Goal: Information Seeking & Learning: Compare options

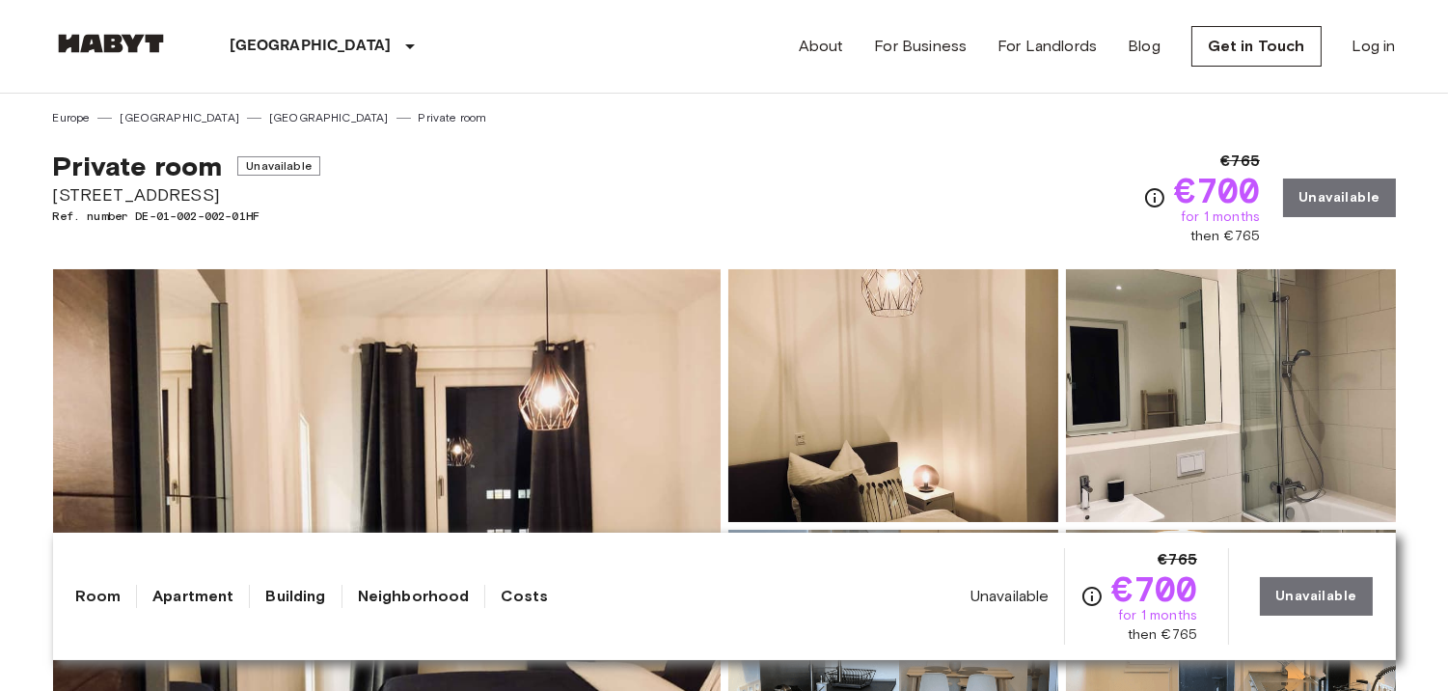
scroll to position [52, 0]
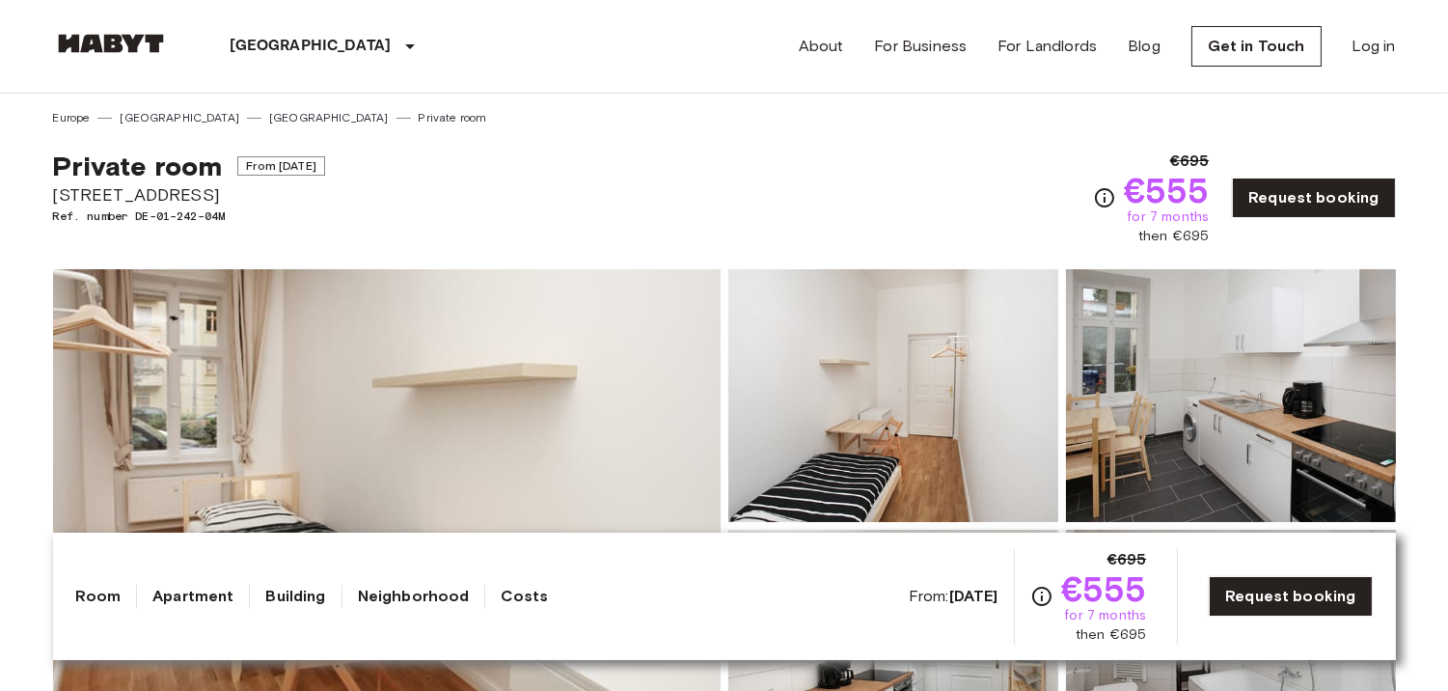
click at [1196, 164] on span "€695" at bounding box center [1190, 161] width 40 height 23
copy span "695"
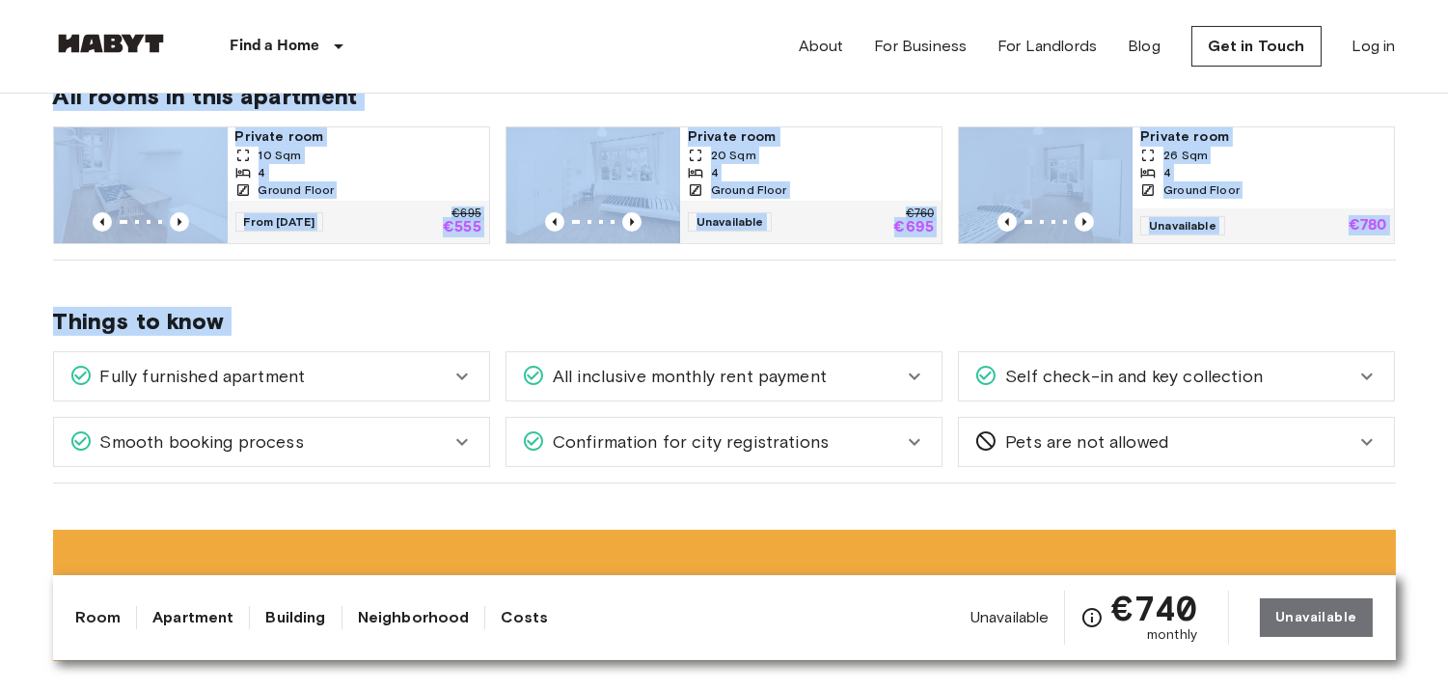
scroll to position [1052, 0]
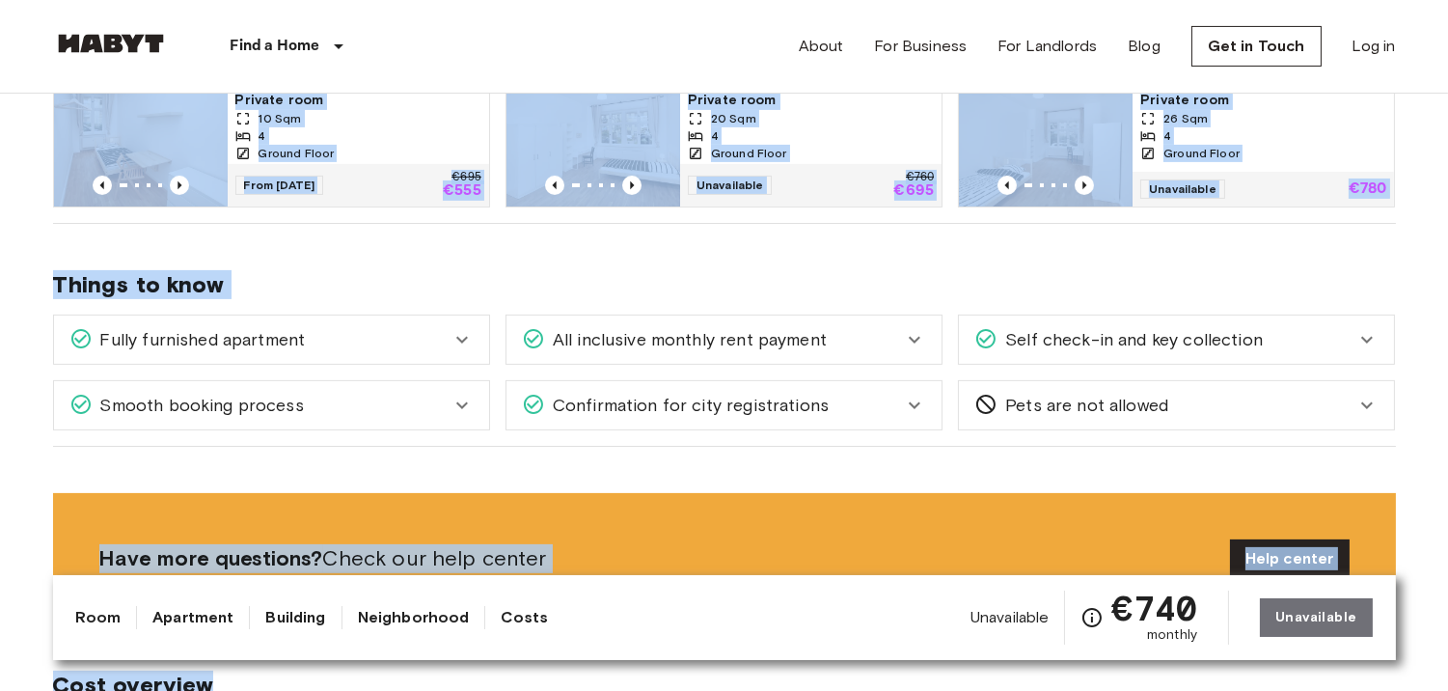
drag, startPoint x: 30, startPoint y: 180, endPoint x: 830, endPoint y: 574, distance: 891.3
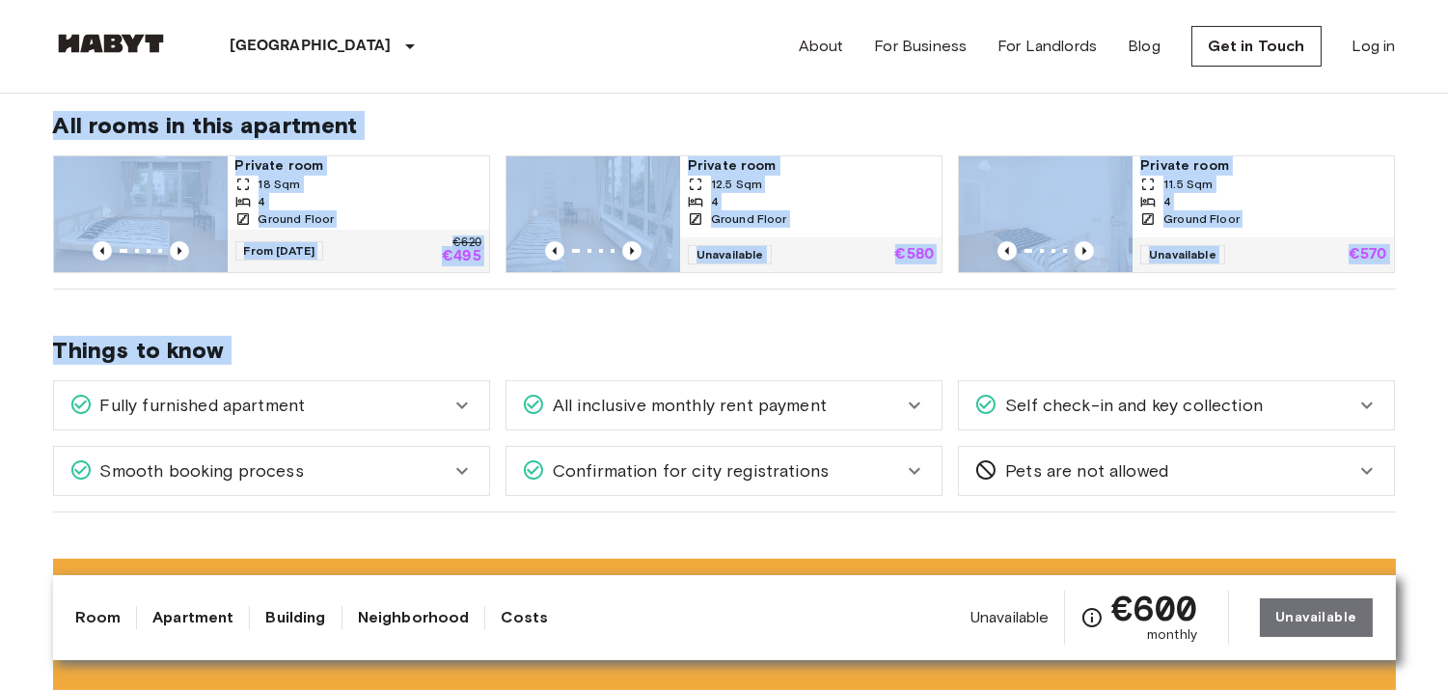
scroll to position [1113, 0]
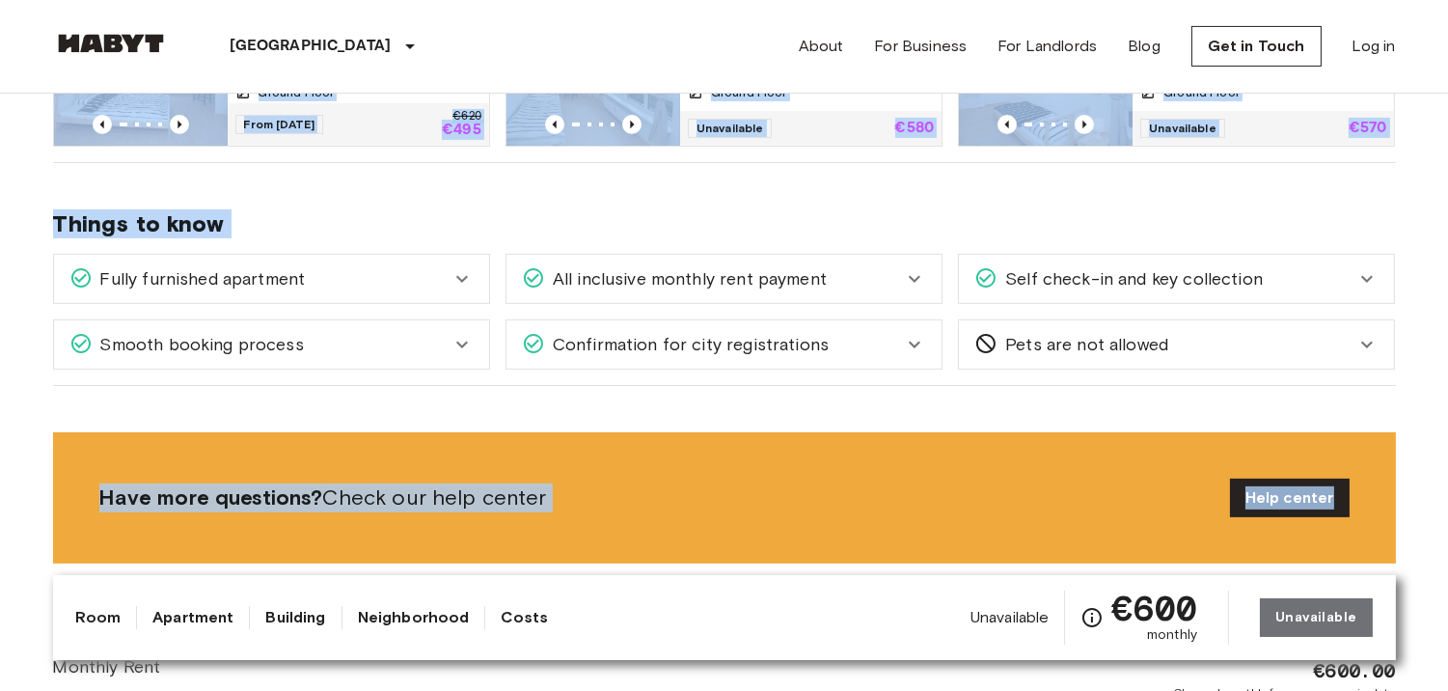
click at [1303, 206] on div "Things to know Fully furnished apartment All you need to do is pack your clothe…" at bounding box center [724, 274] width 1343 height 223
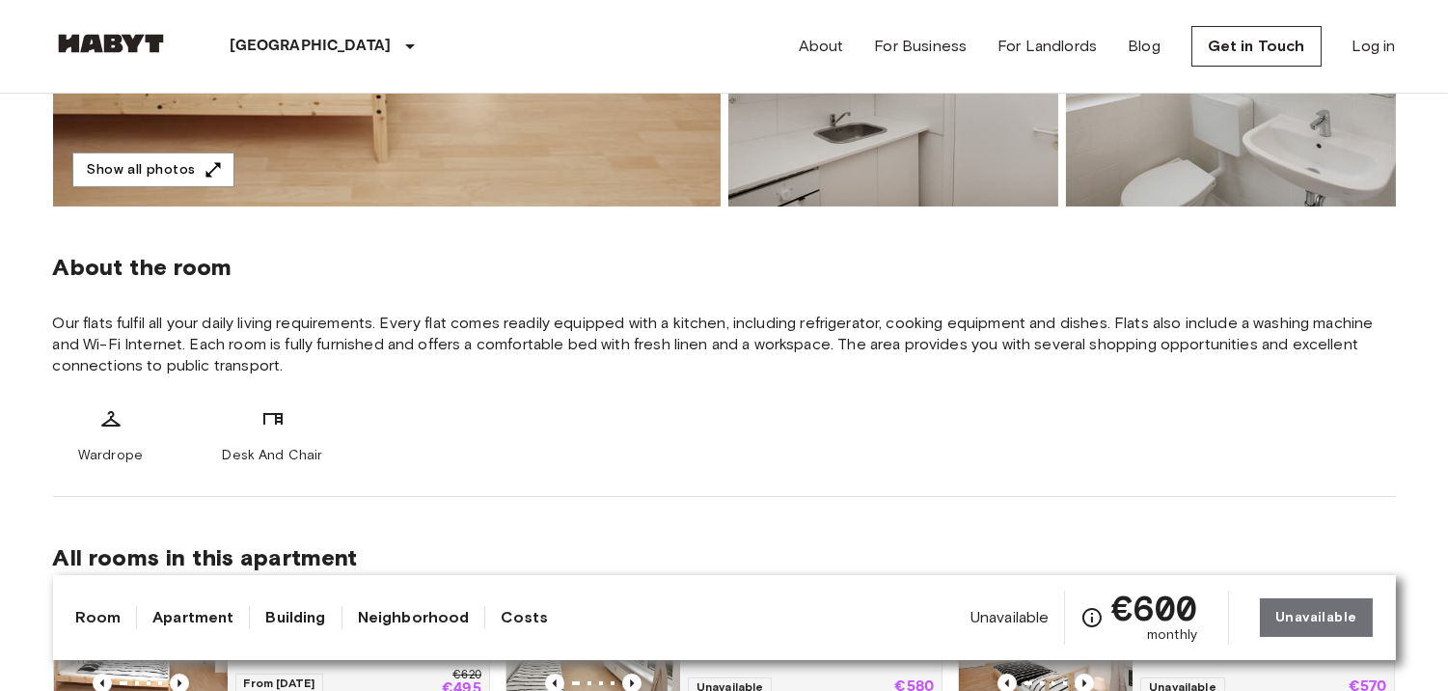
scroll to position [831, 0]
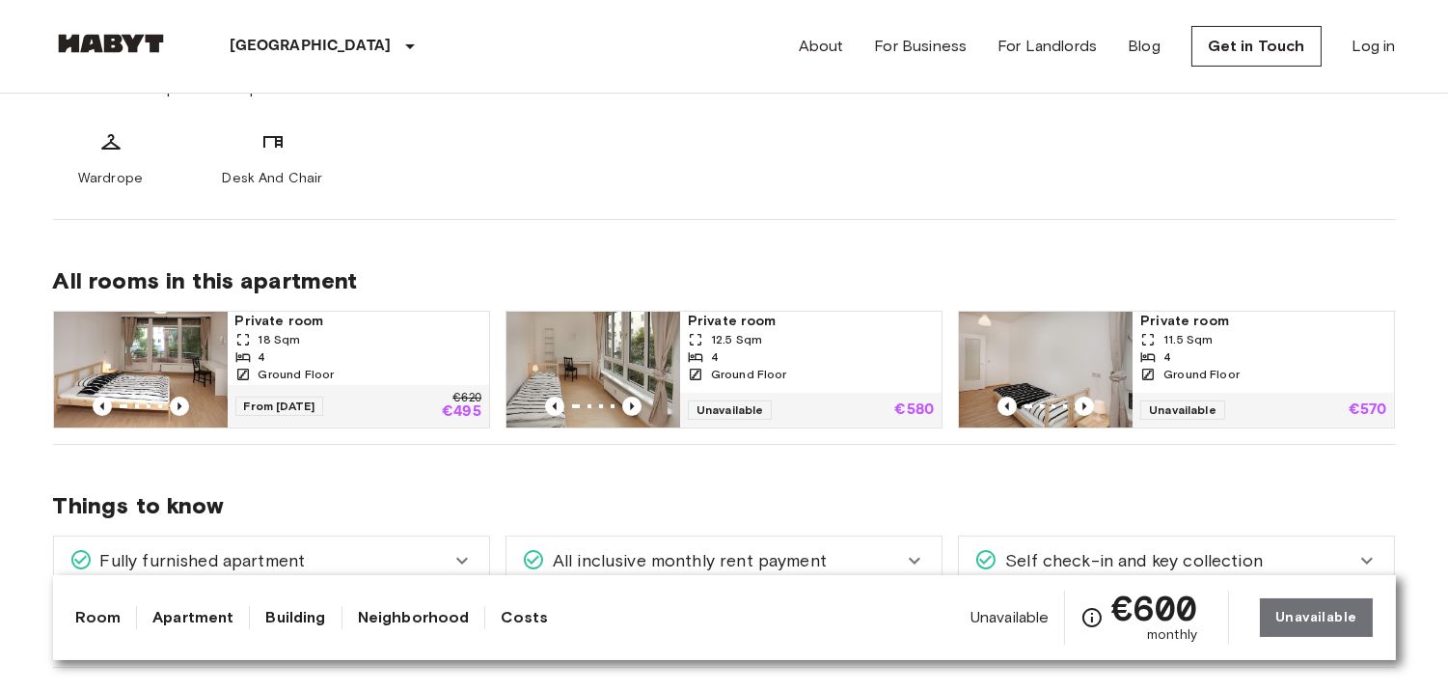
drag, startPoint x: 1303, startPoint y: 206, endPoint x: 1462, endPoint y: 606, distance: 429.9
click at [1132, 512] on span "Things to know" at bounding box center [724, 505] width 1343 height 29
click at [388, 367] on div "Ground Floor" at bounding box center [358, 374] width 246 height 17
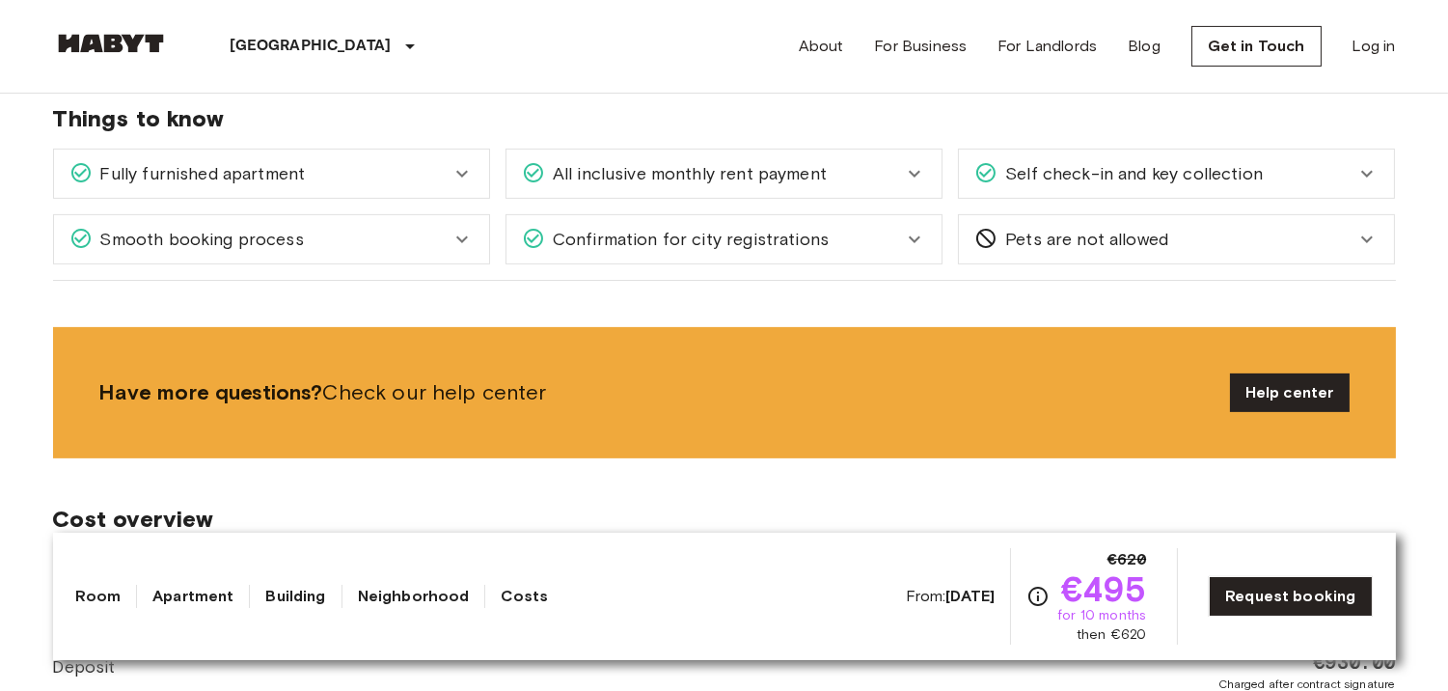
scroll to position [1299, 0]
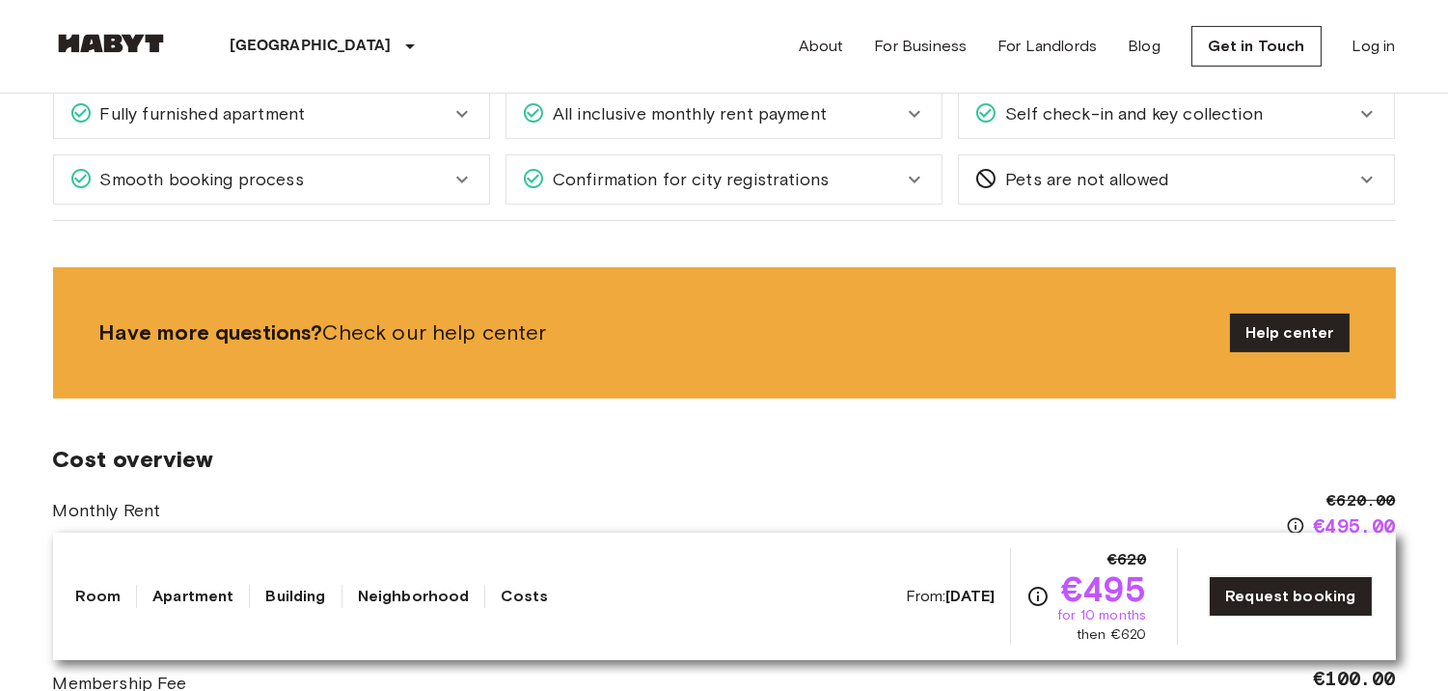
click at [110, 599] on link "Room" at bounding box center [98, 596] width 45 height 23
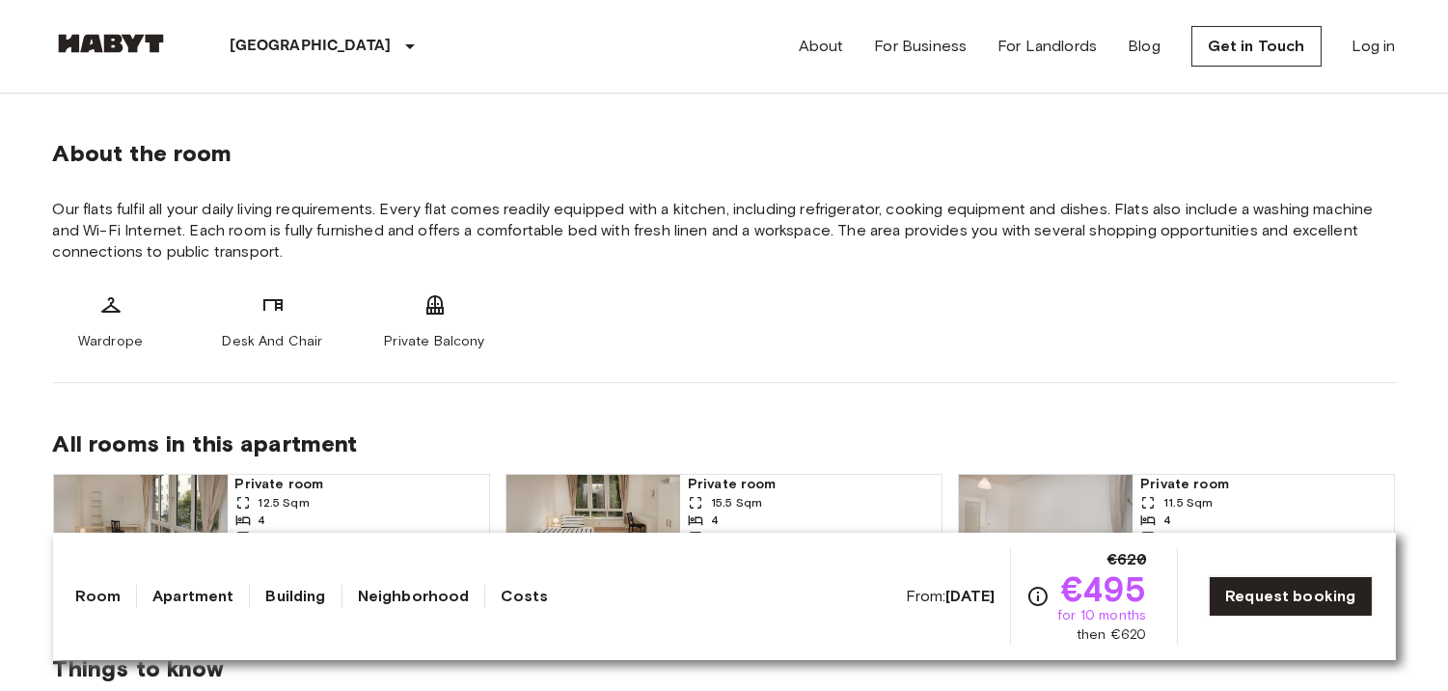
click at [248, 596] on div "Room Apartment Building Neighborhood Costs" at bounding box center [312, 596] width 473 height 23
click at [197, 600] on link "Apartment" at bounding box center [192, 596] width 81 height 23
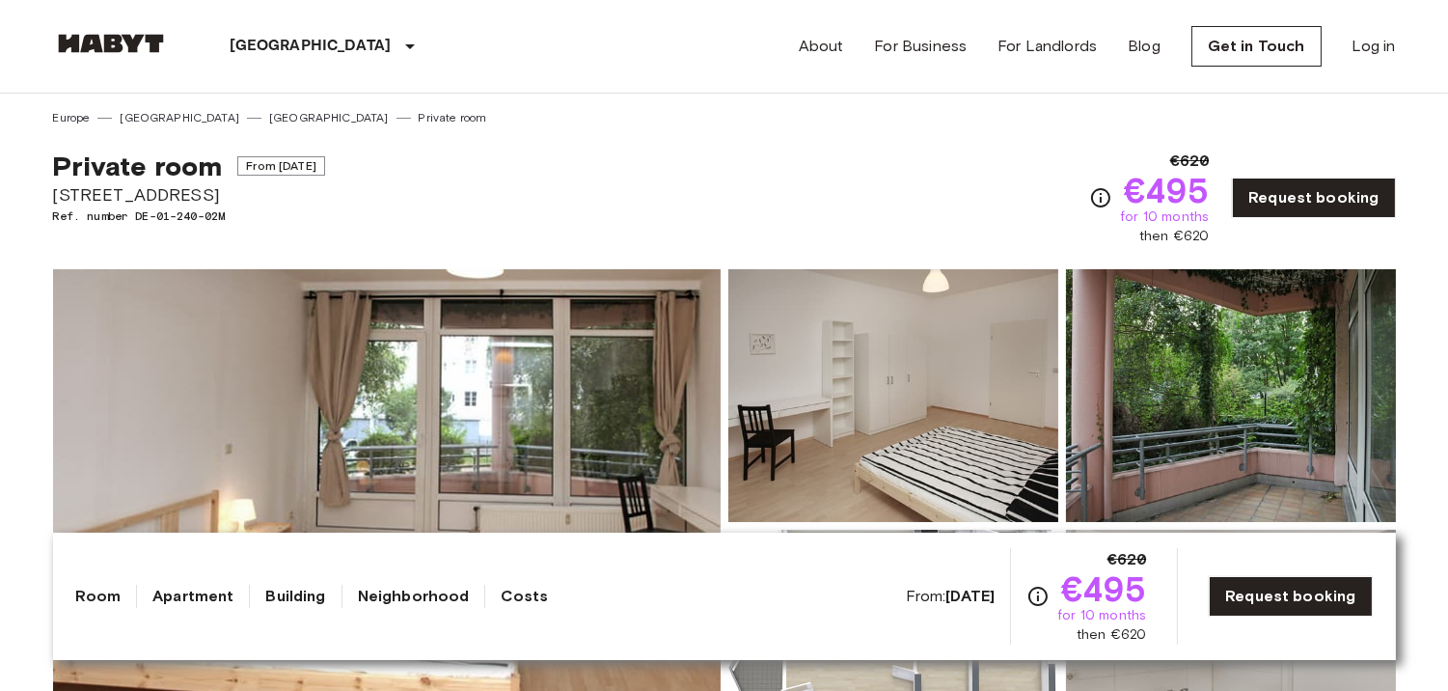
click at [197, 600] on link "Apartment" at bounding box center [192, 596] width 81 height 23
click at [307, 589] on link "Building" at bounding box center [295, 596] width 60 height 23
click at [311, 589] on link "Building" at bounding box center [295, 596] width 60 height 23
click at [392, 590] on link "Neighborhood" at bounding box center [414, 596] width 112 height 23
click at [300, 598] on link "Building" at bounding box center [295, 596] width 60 height 23
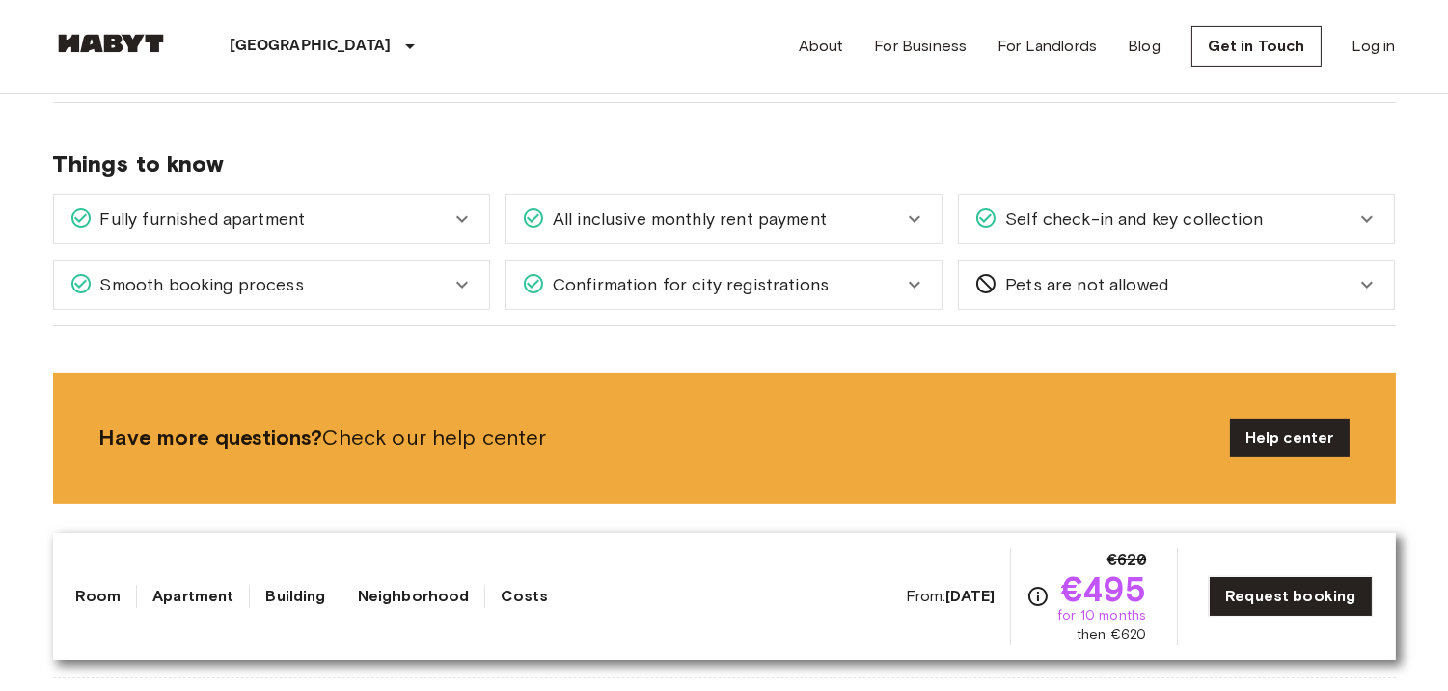
scroll to position [1218, 0]
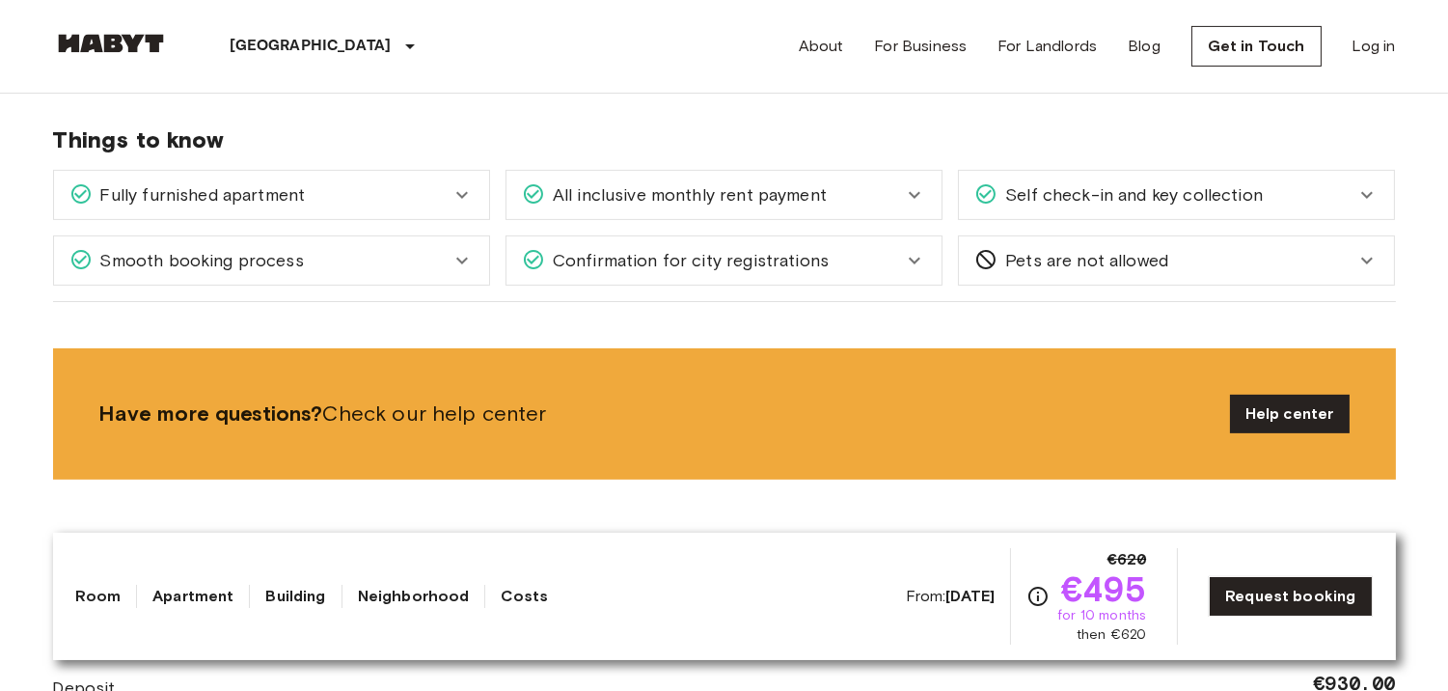
click at [451, 204] on icon at bounding box center [461, 194] width 23 height 23
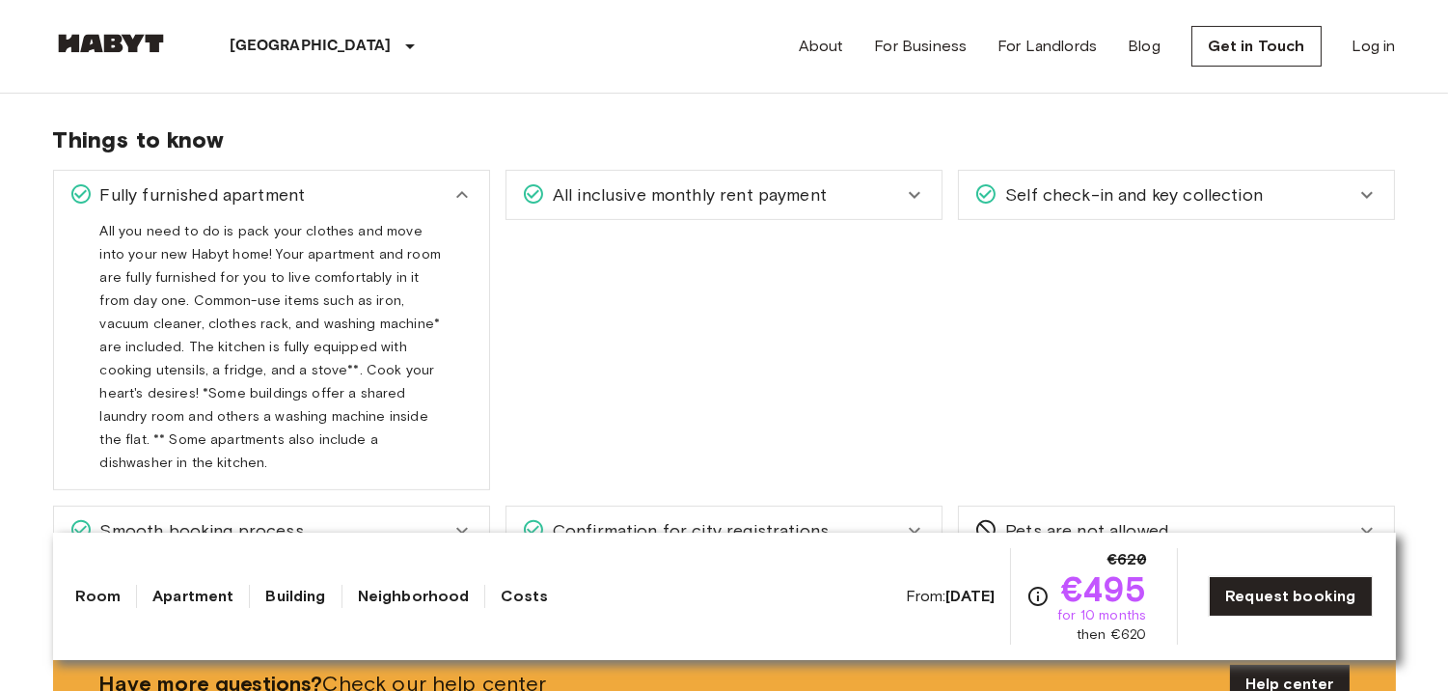
click at [890, 194] on div "All inclusive monthly rent payment" at bounding box center [712, 194] width 381 height 25
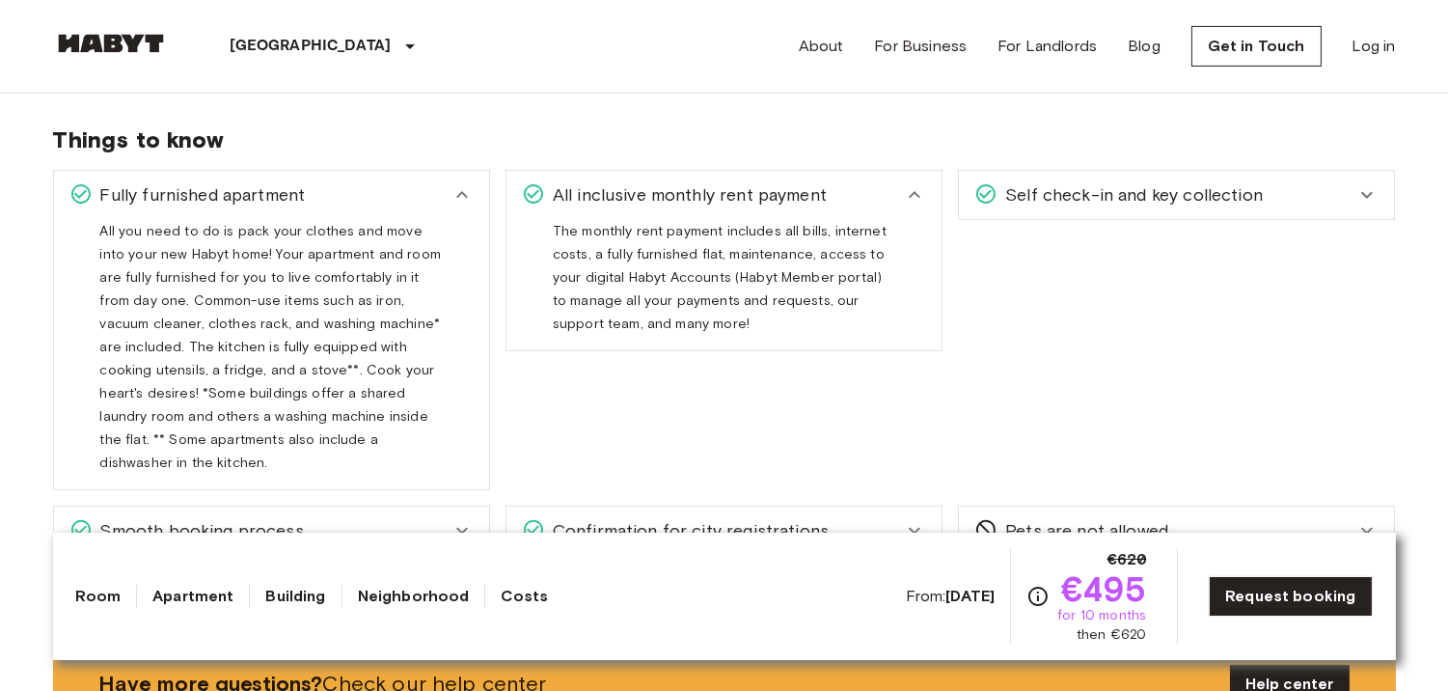
click at [1346, 186] on div "Self check-in and key collection" at bounding box center [1164, 194] width 381 height 25
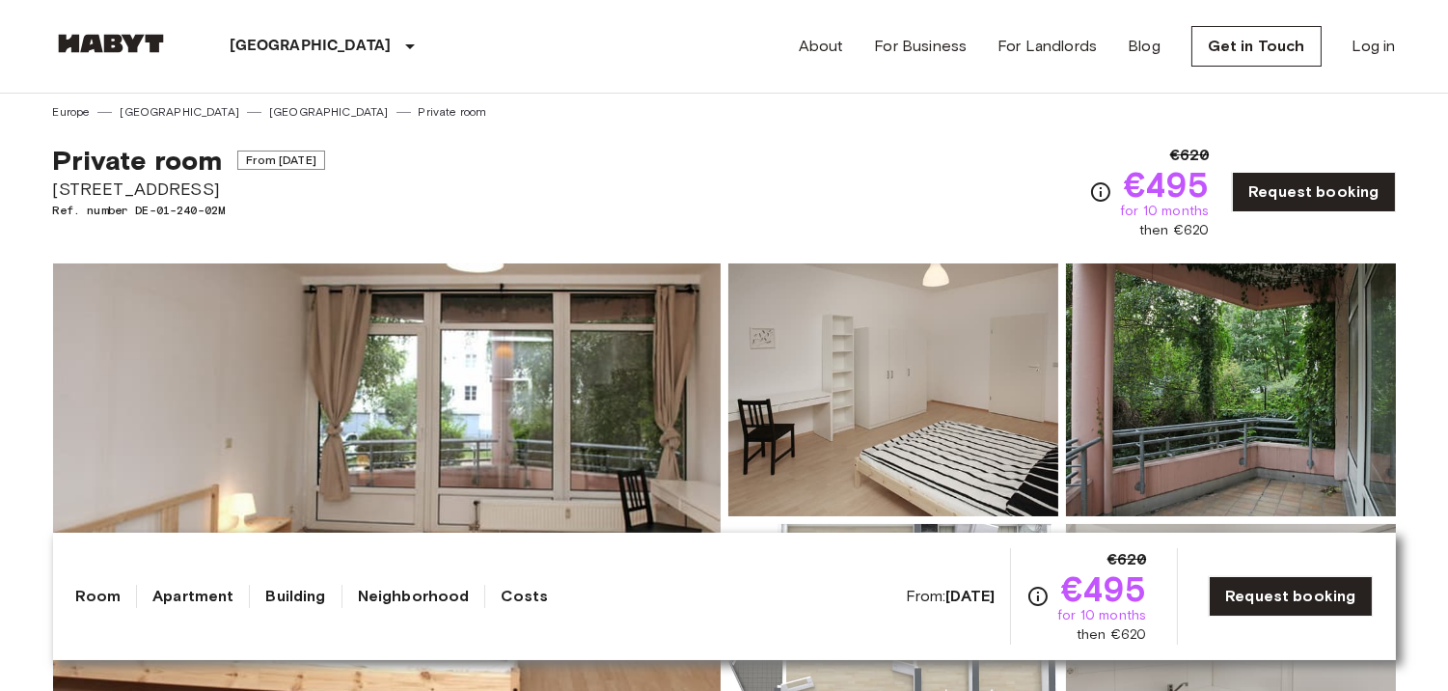
scroll to position [0, 0]
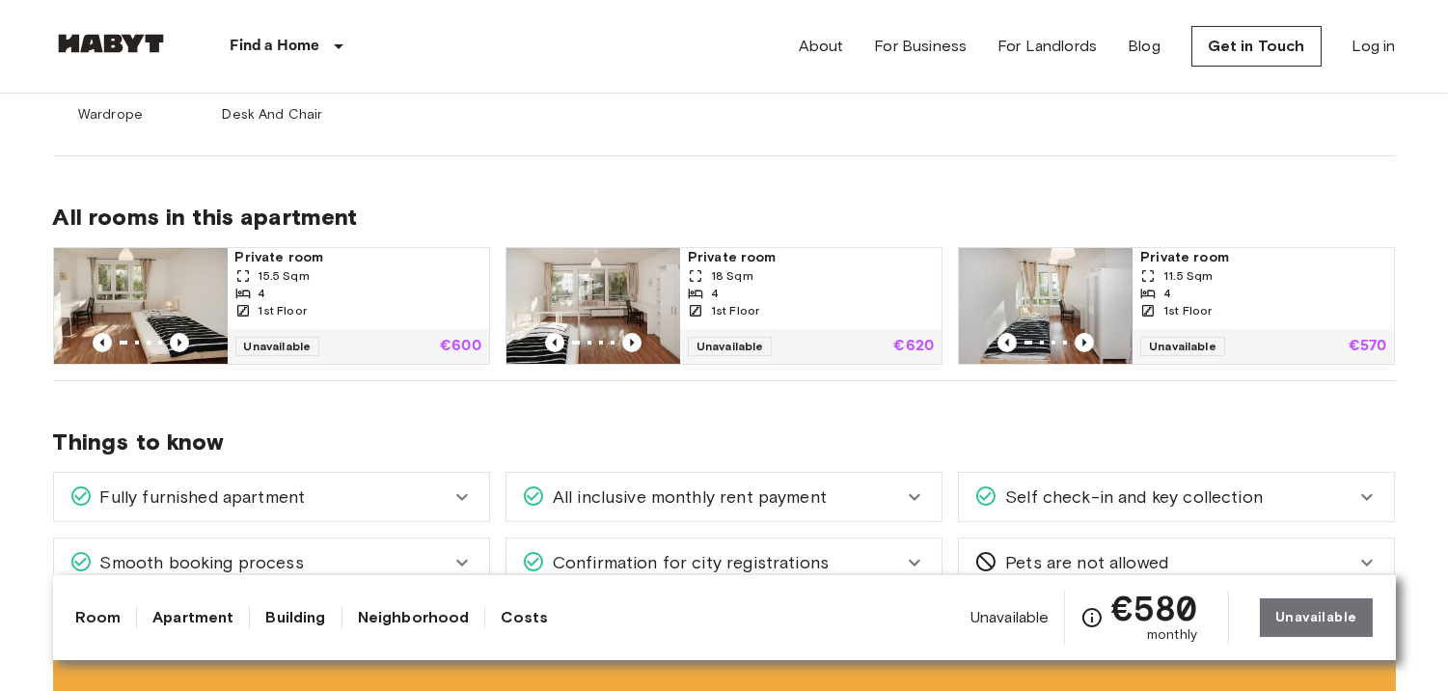
scroll to position [1011, 0]
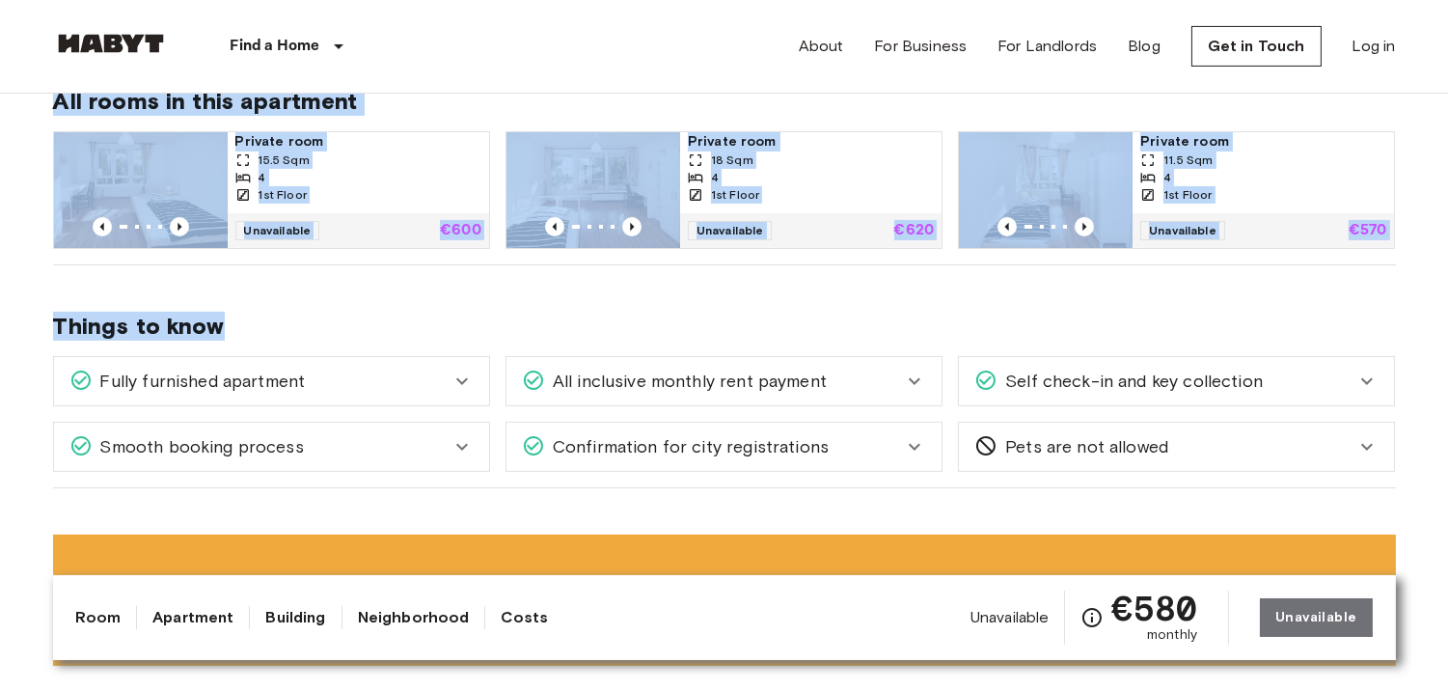
click at [768, 320] on span "Things to know" at bounding box center [724, 326] width 1343 height 29
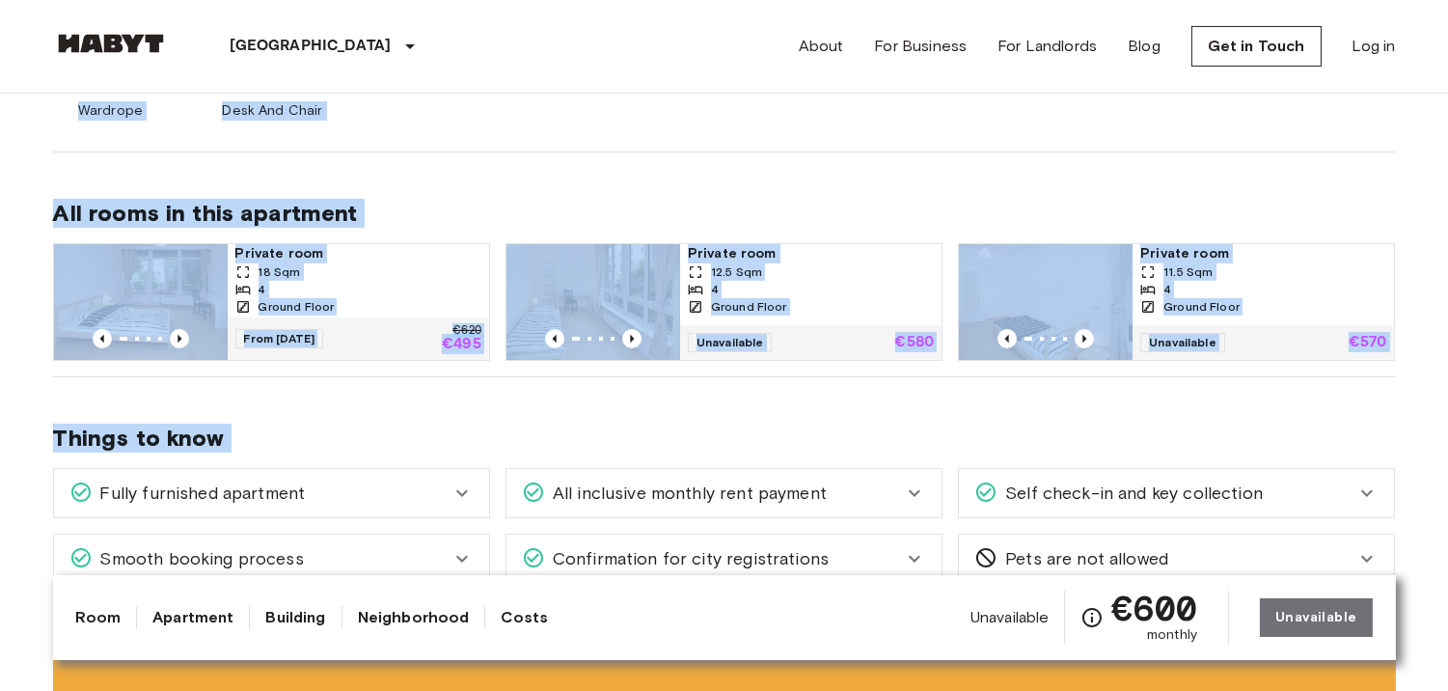
scroll to position [911, 0]
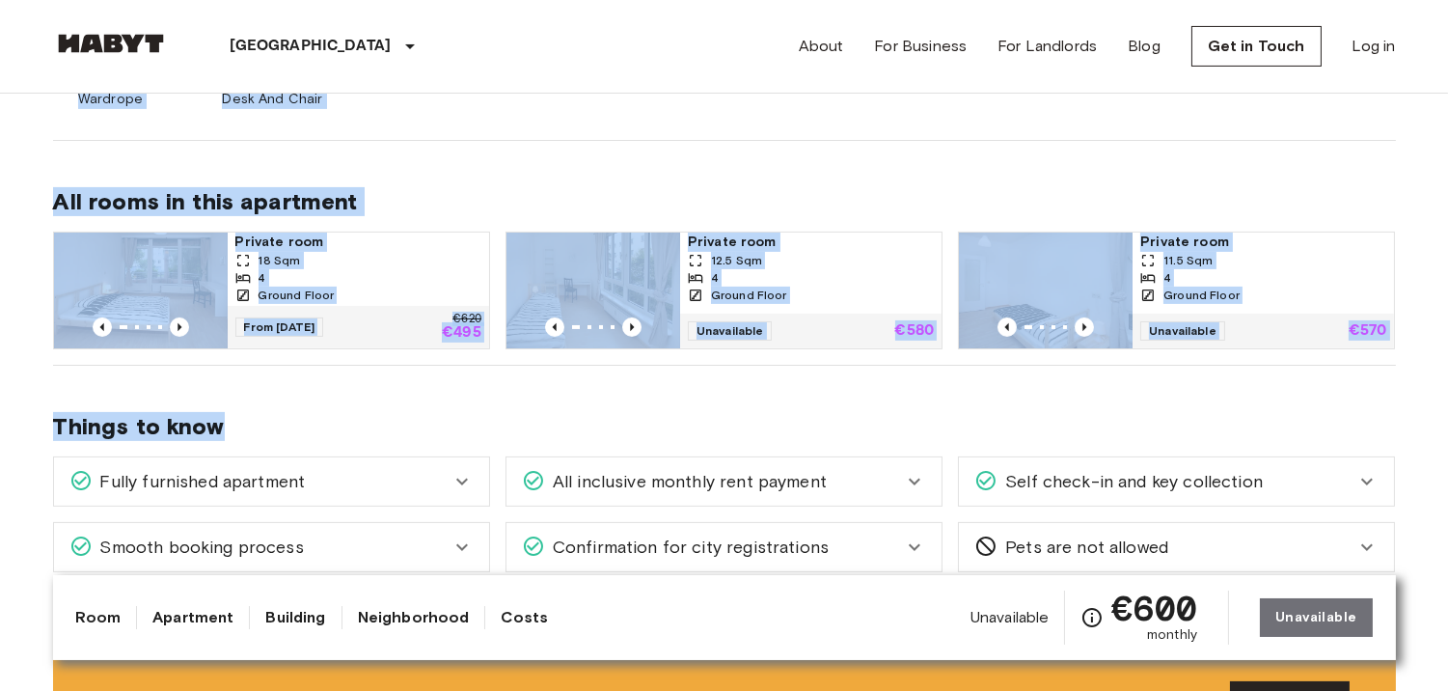
click at [1222, 407] on div "Things to know Fully furnished apartment All you need to do is pack your clothe…" at bounding box center [724, 477] width 1343 height 223
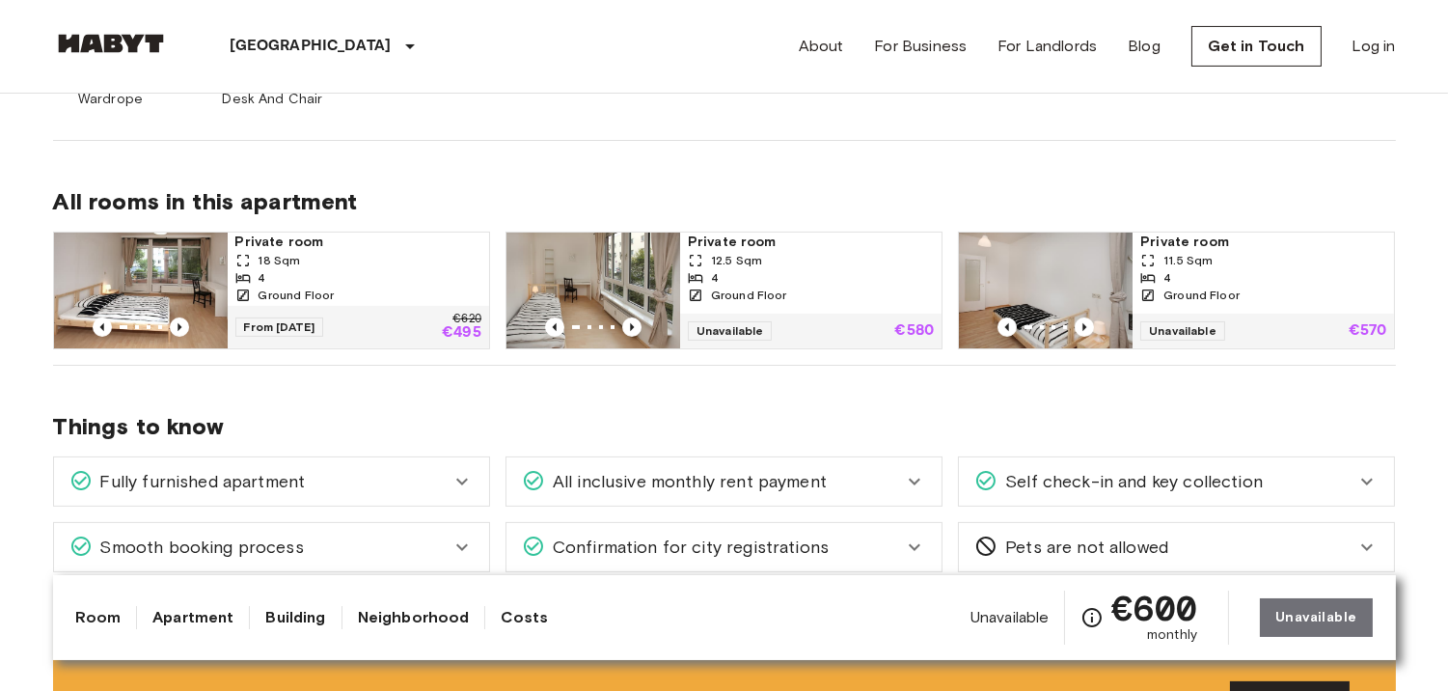
drag, startPoint x: 344, startPoint y: 403, endPoint x: 537, endPoint y: 399, distance: 193.0
click at [537, 399] on div "Things to know Fully furnished apartment All you need to do is pack your clothe…" at bounding box center [724, 477] width 1343 height 223
click at [321, 307] on div "From 04 Jan 26 €620 €495" at bounding box center [358, 327] width 261 height 42
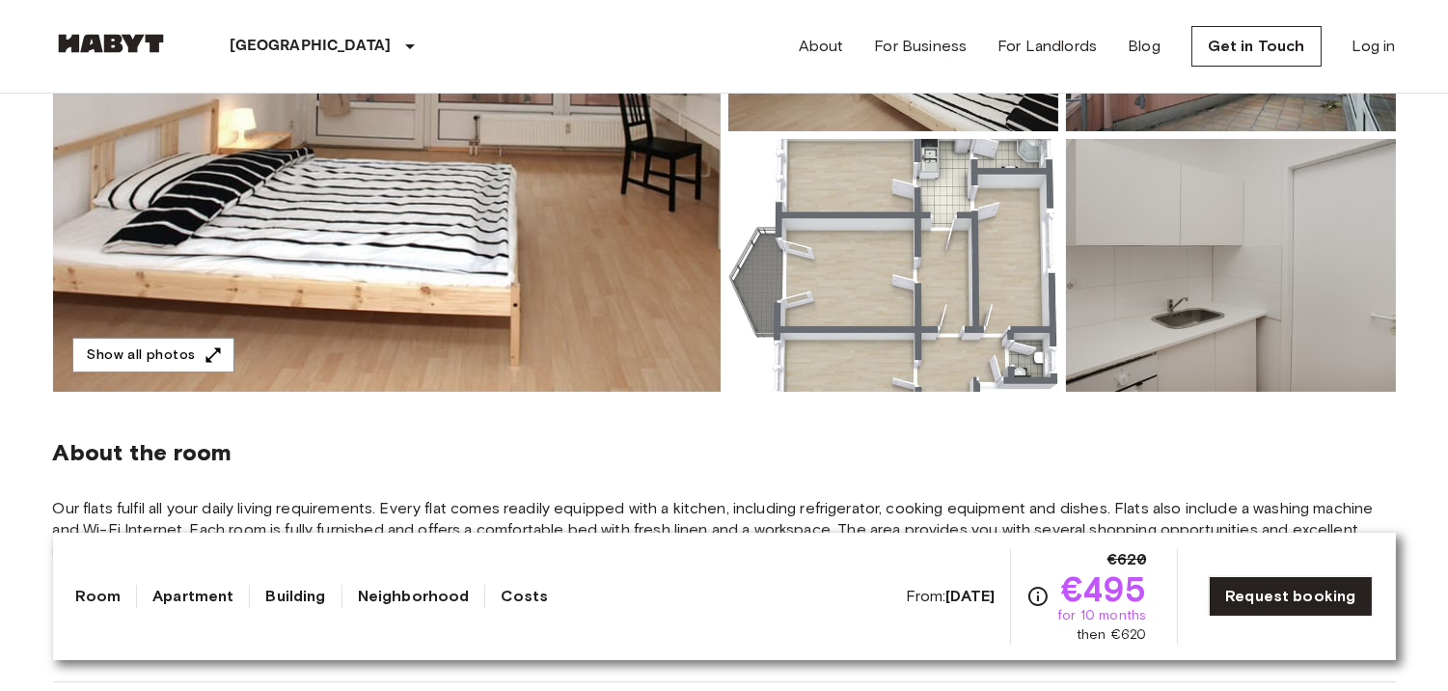
scroll to position [398, 0]
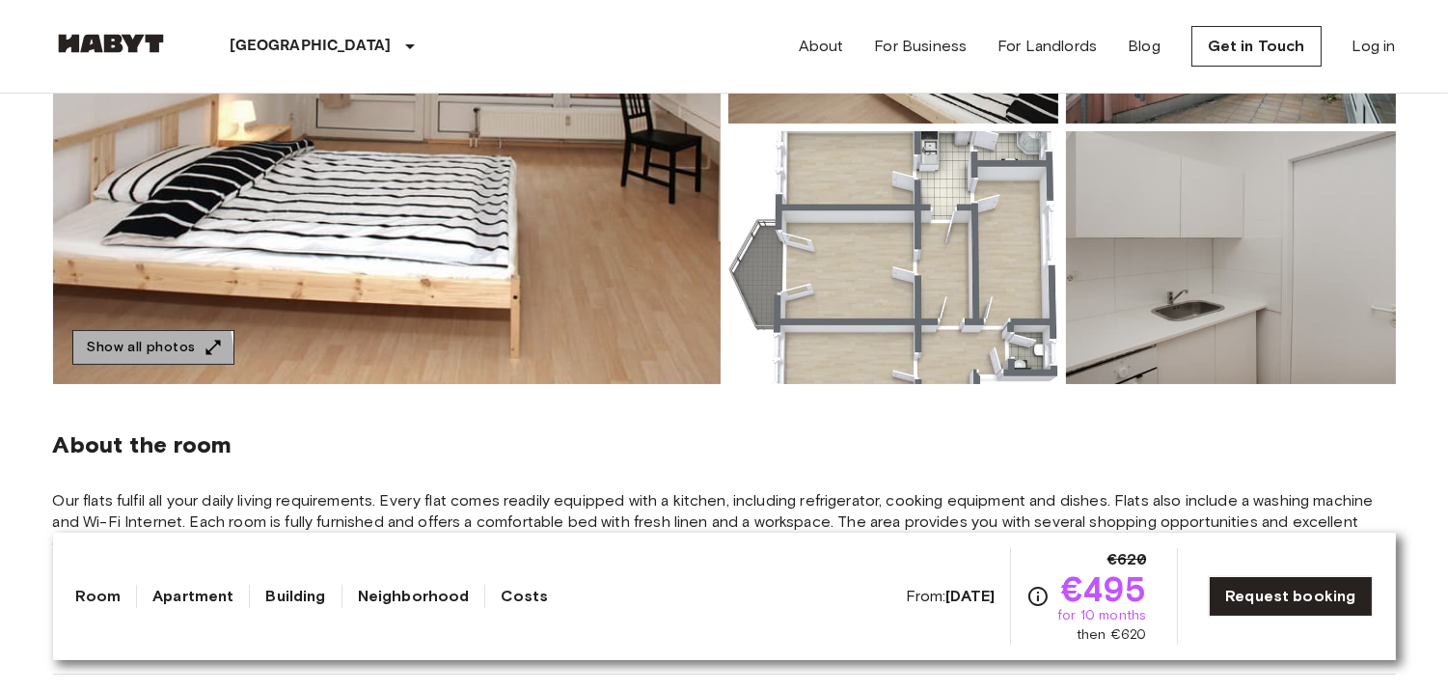
click at [125, 354] on button "Show all photos" at bounding box center [153, 348] width 162 height 36
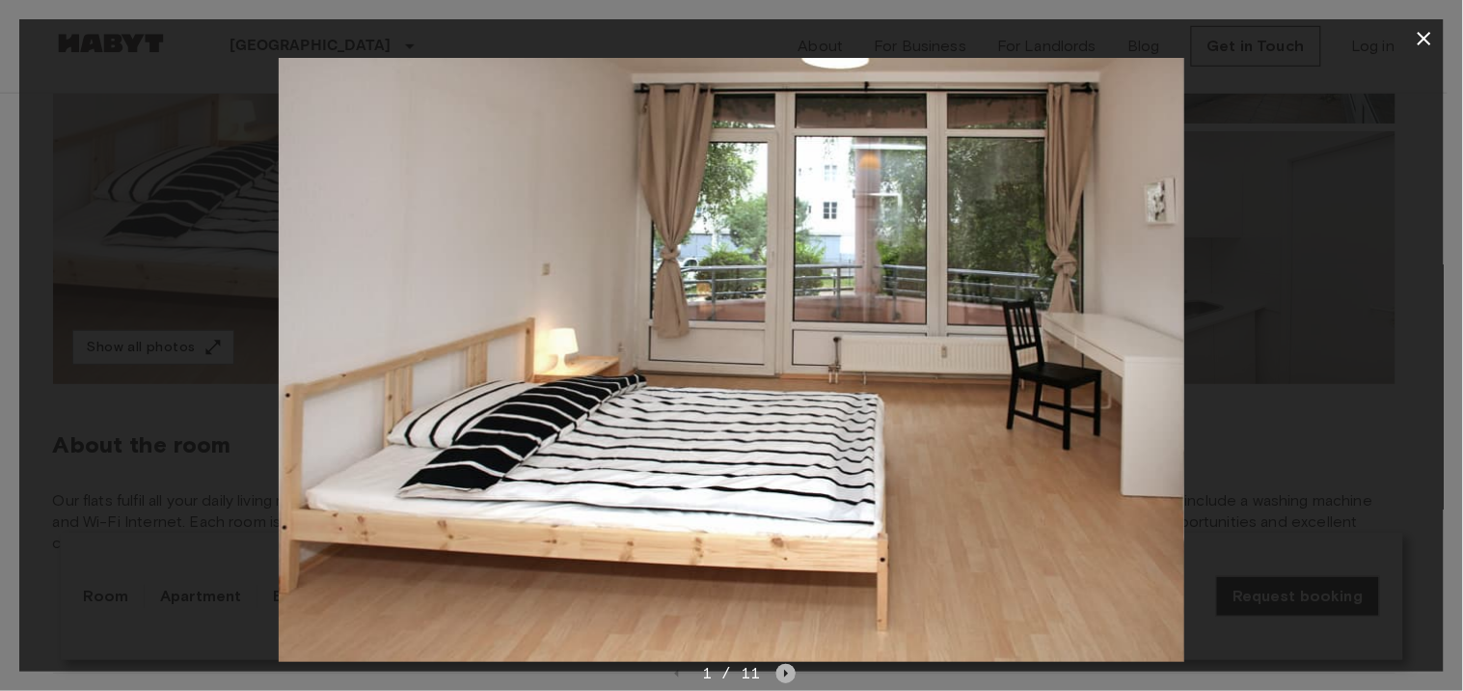
click at [783, 670] on icon "Next image" at bounding box center [786, 673] width 19 height 19
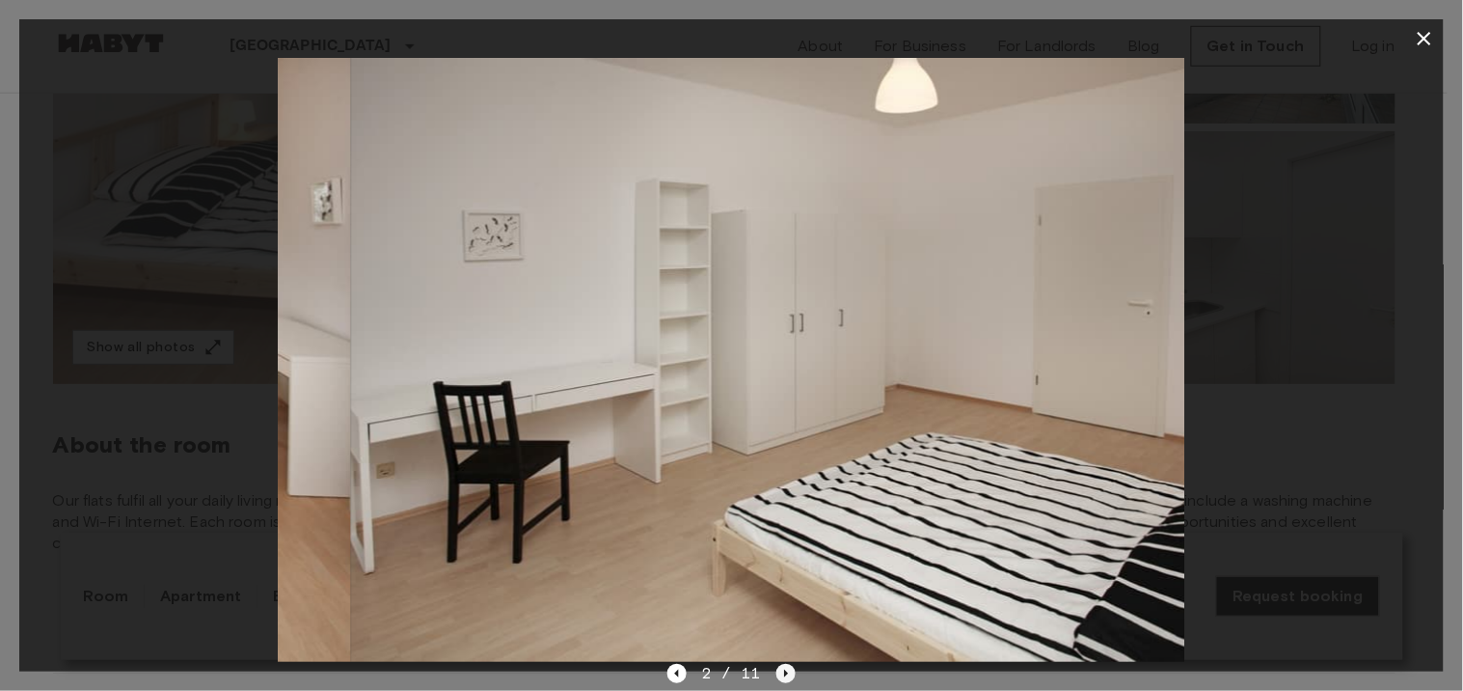
click at [783, 670] on icon "Next image" at bounding box center [786, 673] width 19 height 19
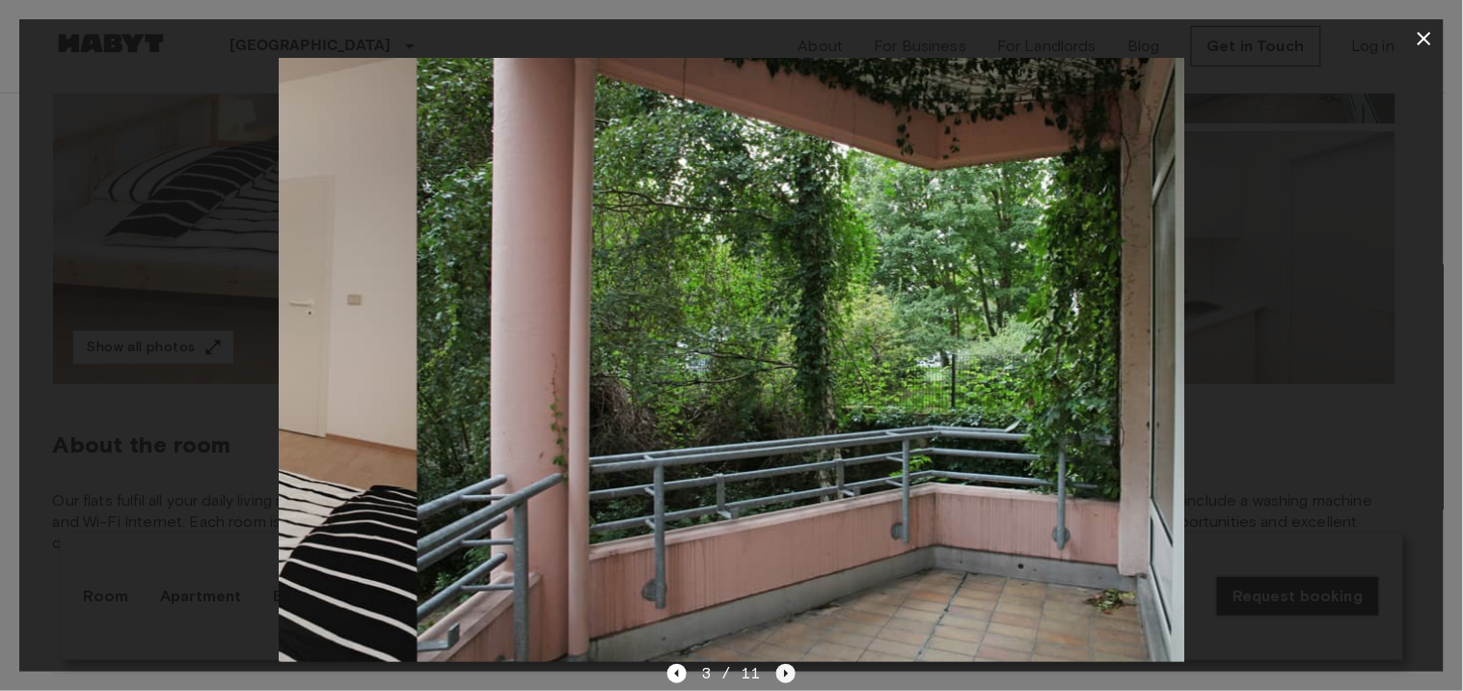
click at [783, 670] on icon "Next image" at bounding box center [786, 673] width 19 height 19
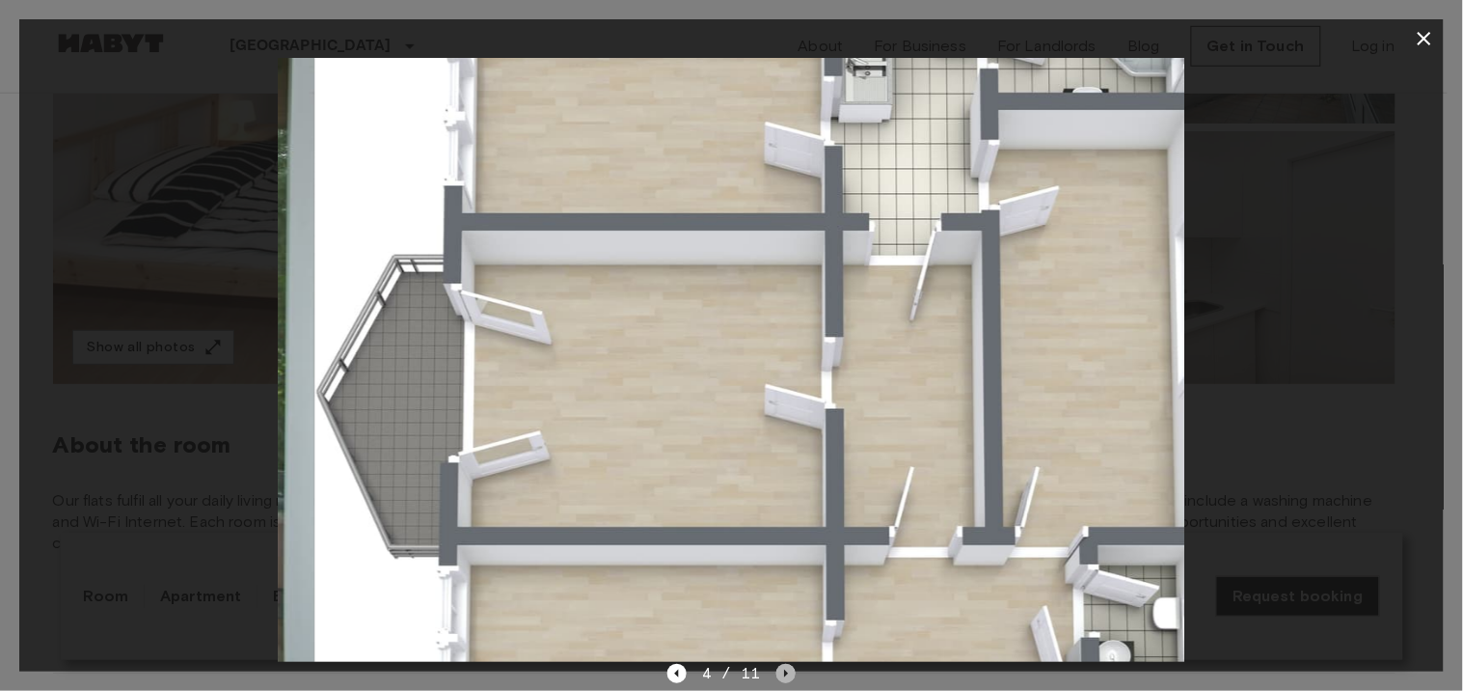
click at [783, 670] on icon "Next image" at bounding box center [786, 673] width 19 height 19
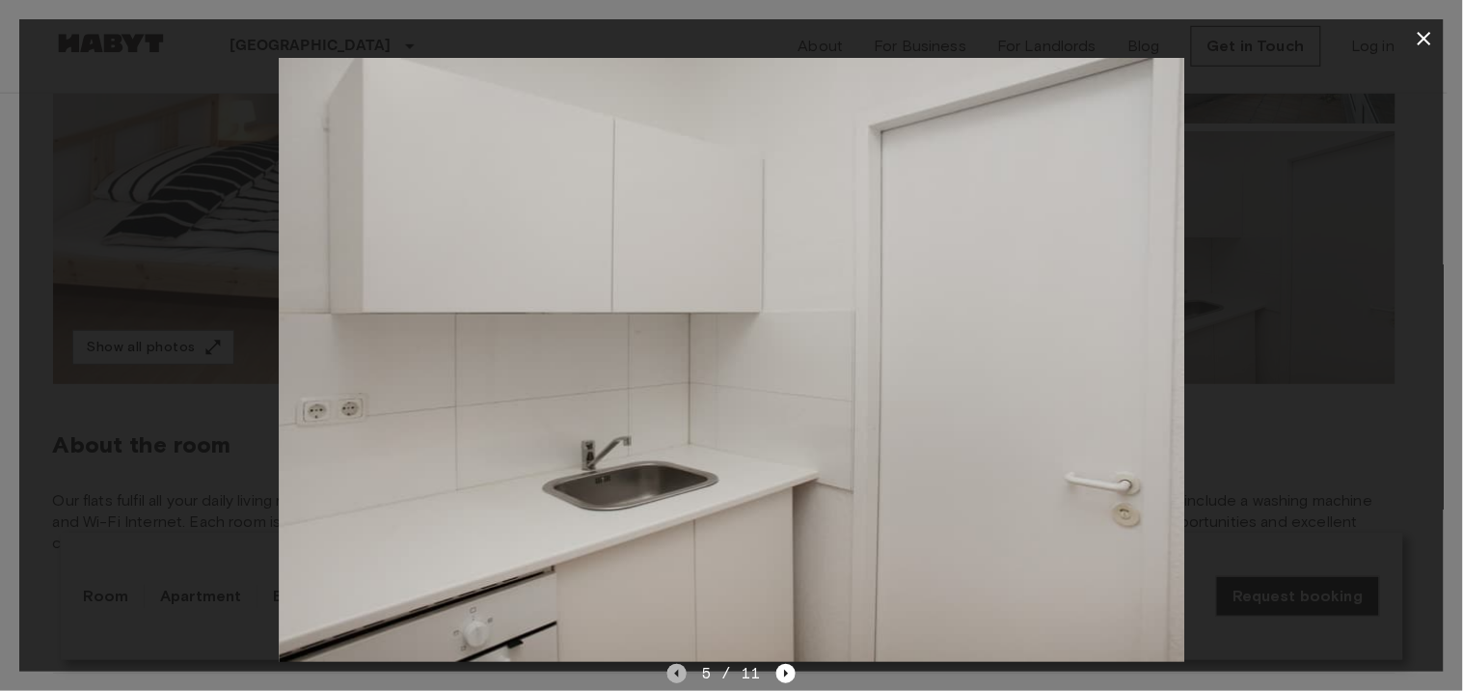
click at [687, 666] on icon "Previous image" at bounding box center [677, 673] width 19 height 19
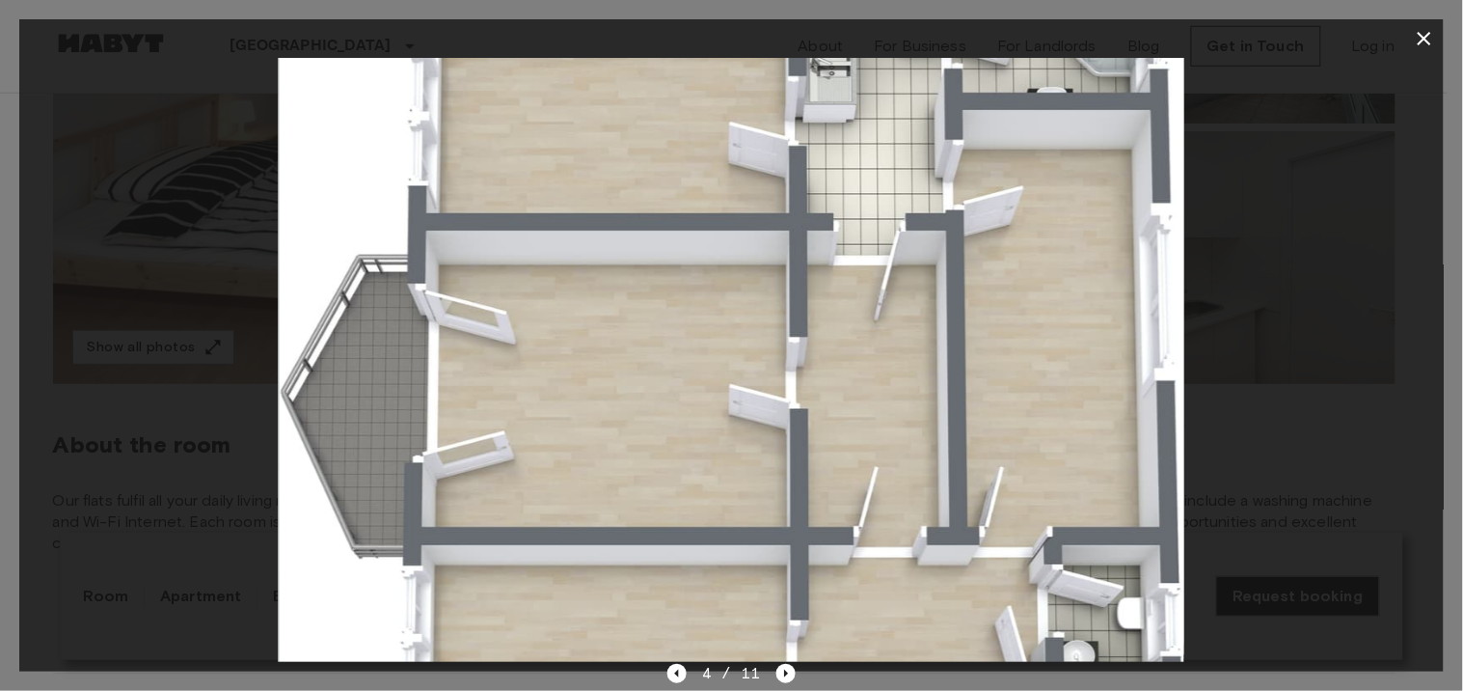
click at [936, 475] on img at bounding box center [732, 360] width 906 height 604
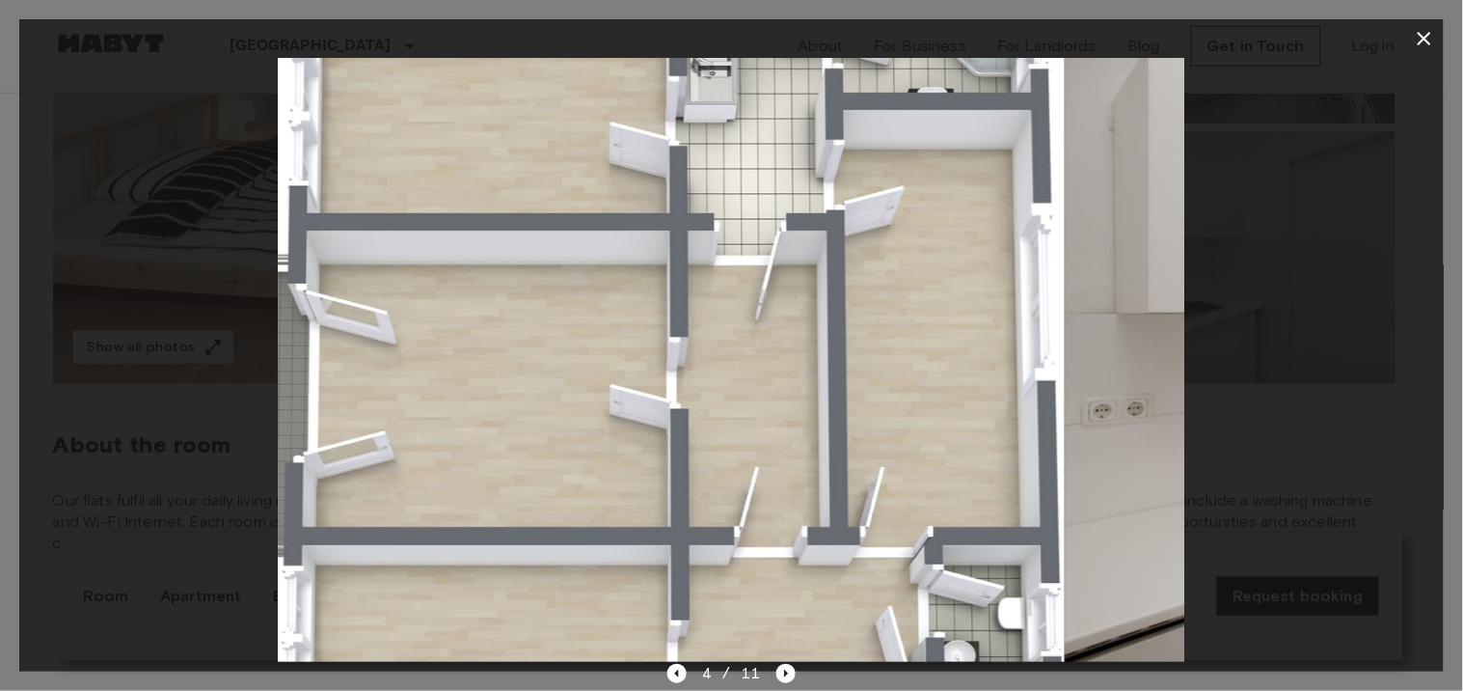
drag, startPoint x: 720, startPoint y: 470, endPoint x: 622, endPoint y: 460, distance: 97.9
click at [600, 469] on img at bounding box center [612, 360] width 906 height 604
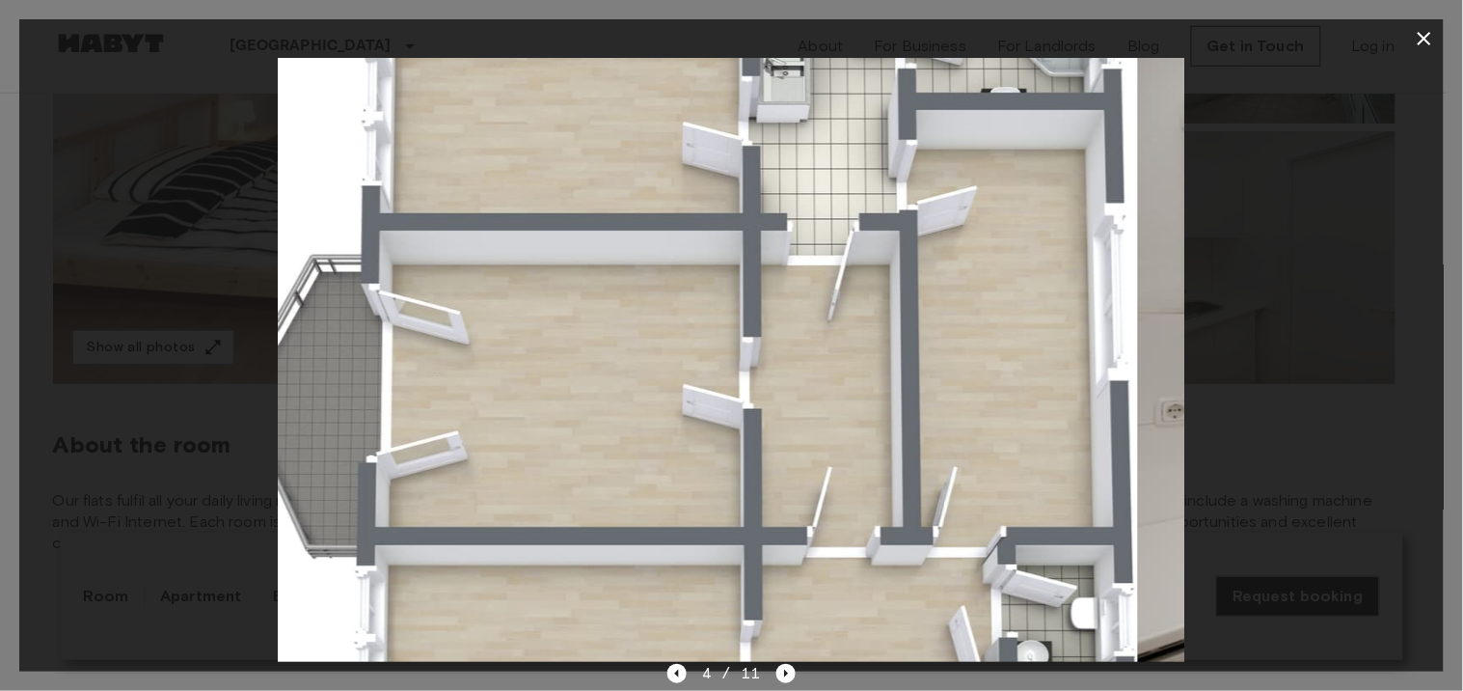
click at [623, 460] on img at bounding box center [685, 360] width 906 height 604
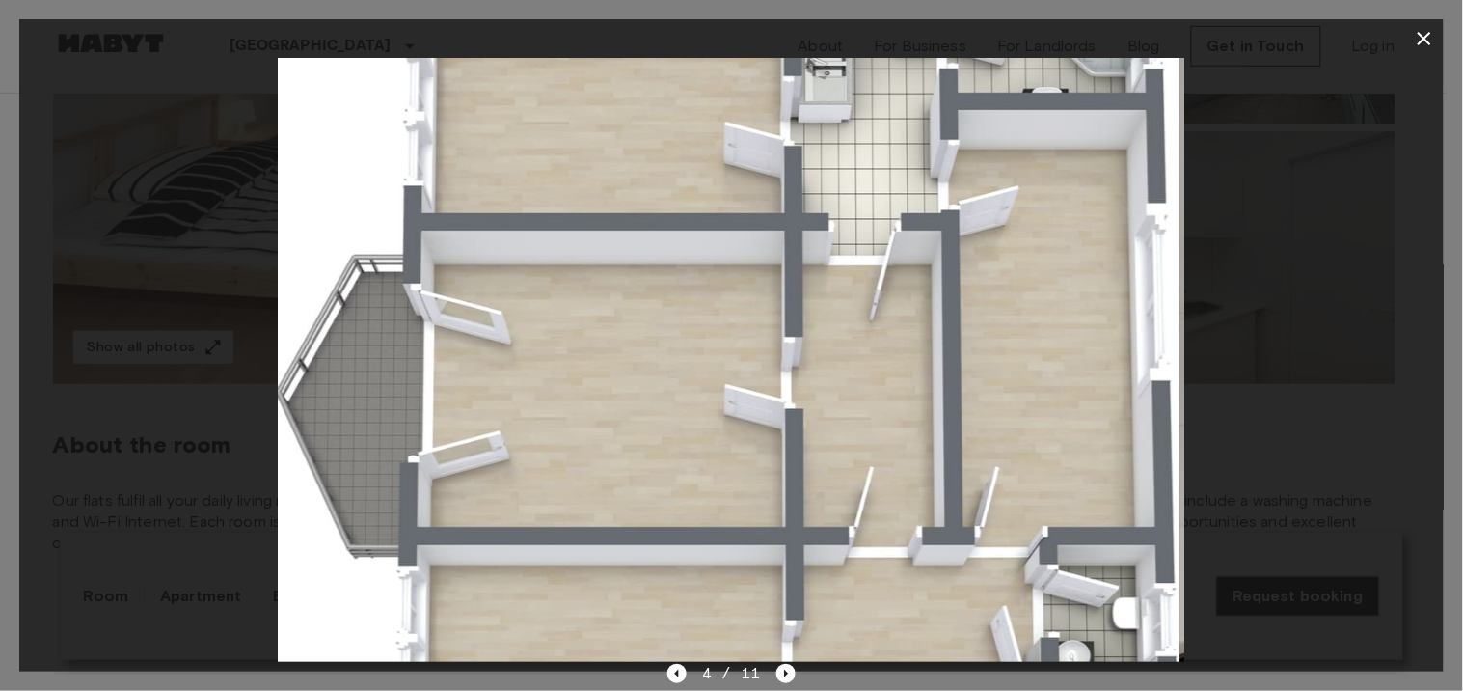
click at [1032, 265] on img at bounding box center [727, 360] width 906 height 604
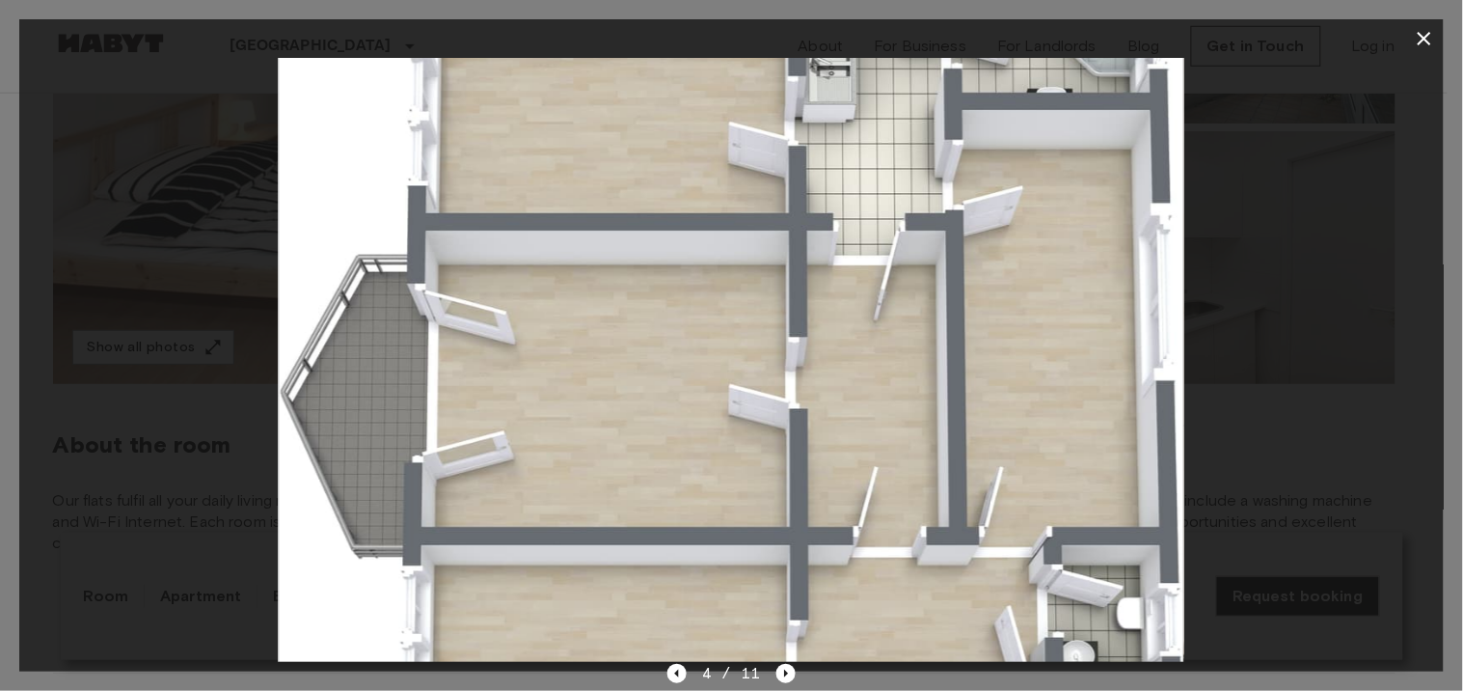
click at [1345, 108] on div at bounding box center [731, 360] width 1425 height 604
click at [1419, 32] on icon "button" at bounding box center [1424, 38] width 23 height 23
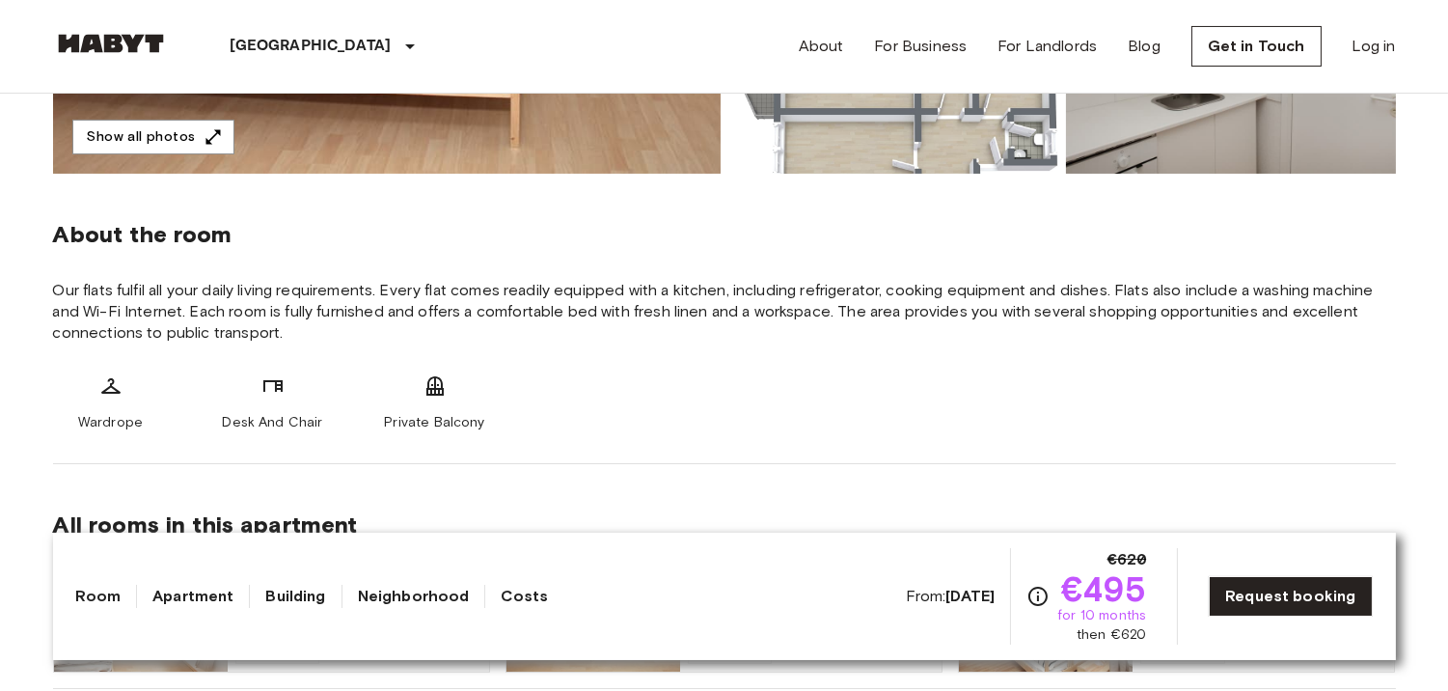
scroll to position [601, 0]
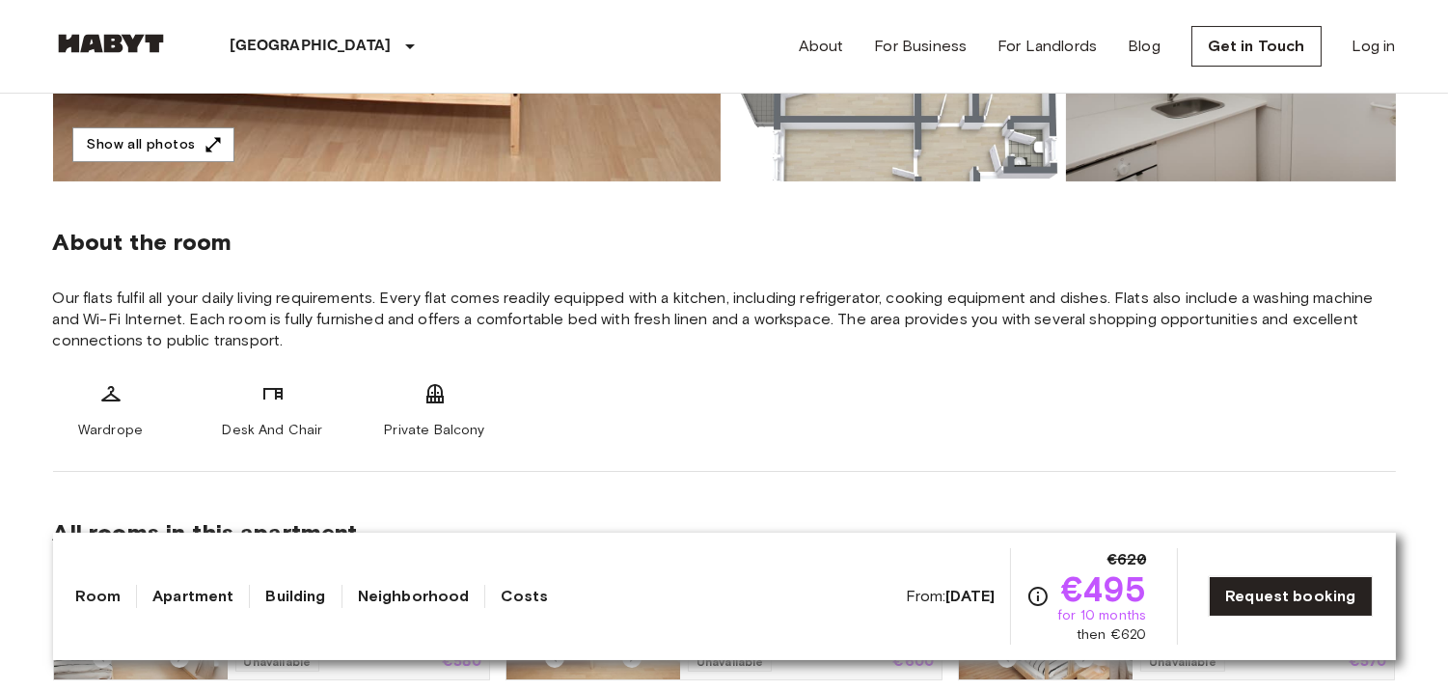
click at [541, 417] on div "Wardrope Desk And Chair Private Balcony" at bounding box center [724, 411] width 1343 height 58
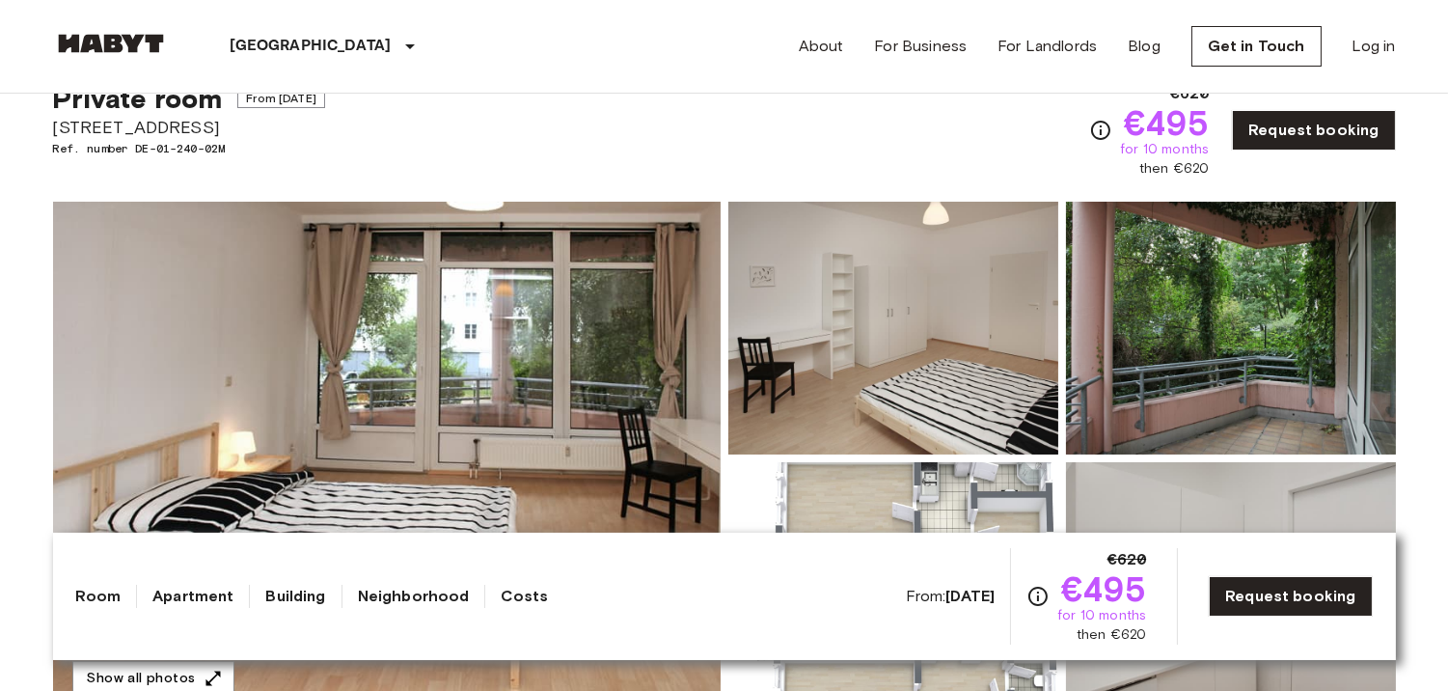
scroll to position [0, 0]
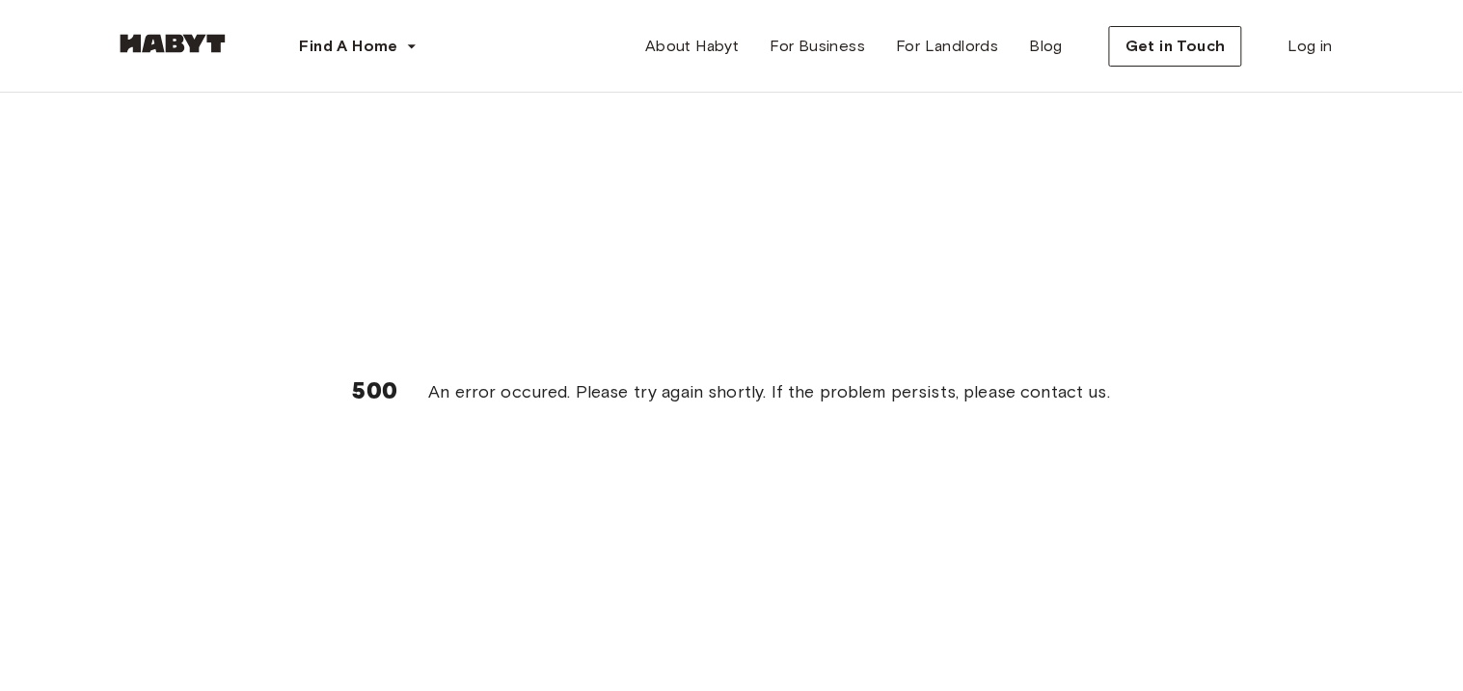
drag, startPoint x: 1144, startPoint y: 208, endPoint x: 1132, endPoint y: 244, distance: 37.5
click at [1143, 210] on div "500 An error occured. Please try again shortly. If the problem persists, please…" at bounding box center [732, 392] width 1235 height 598
drag, startPoint x: 1071, startPoint y: 381, endPoint x: 1038, endPoint y: 390, distance: 33.9
click at [1059, 390] on div "500 An error occured. Please try again shortly. If the problem persists, please…" at bounding box center [732, 392] width 1235 height 598
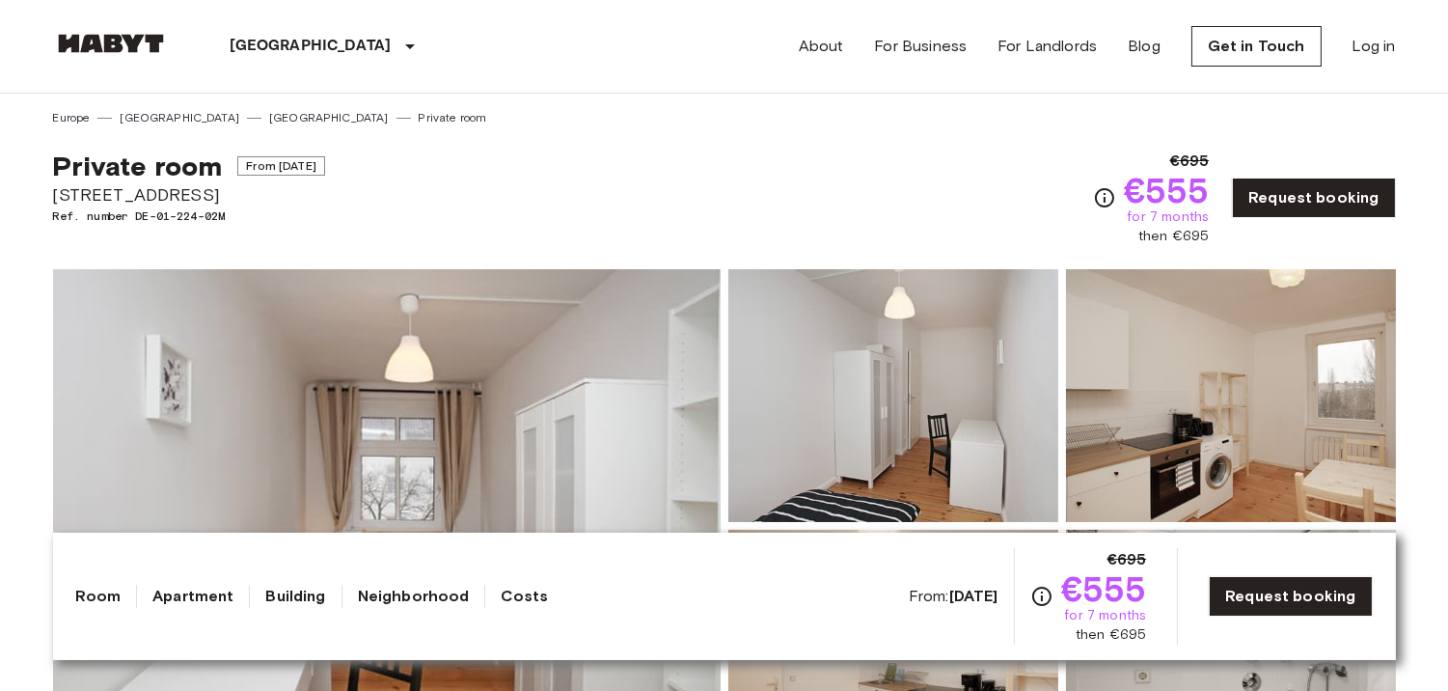
click at [1198, 154] on span "€695" at bounding box center [1190, 161] width 40 height 23
copy span "695"
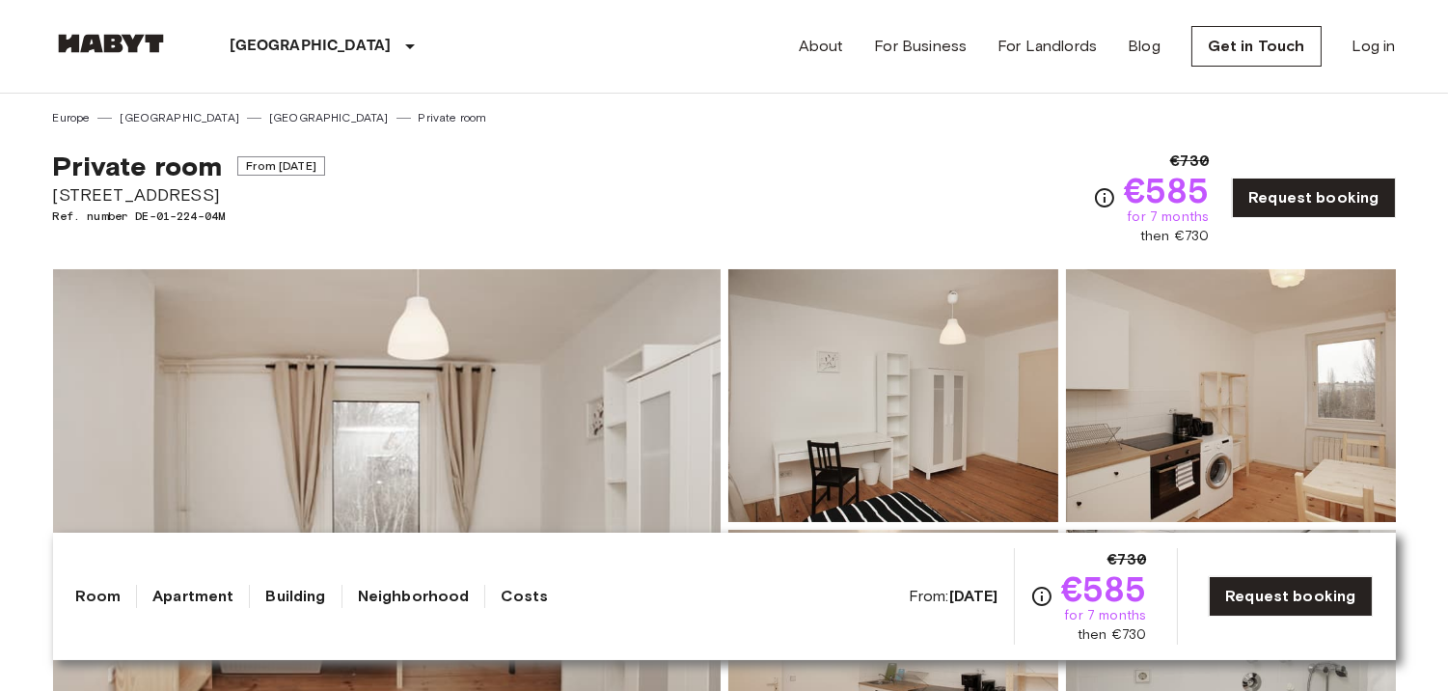
click at [1187, 161] on span "€730" at bounding box center [1190, 161] width 40 height 23
copy span "730"
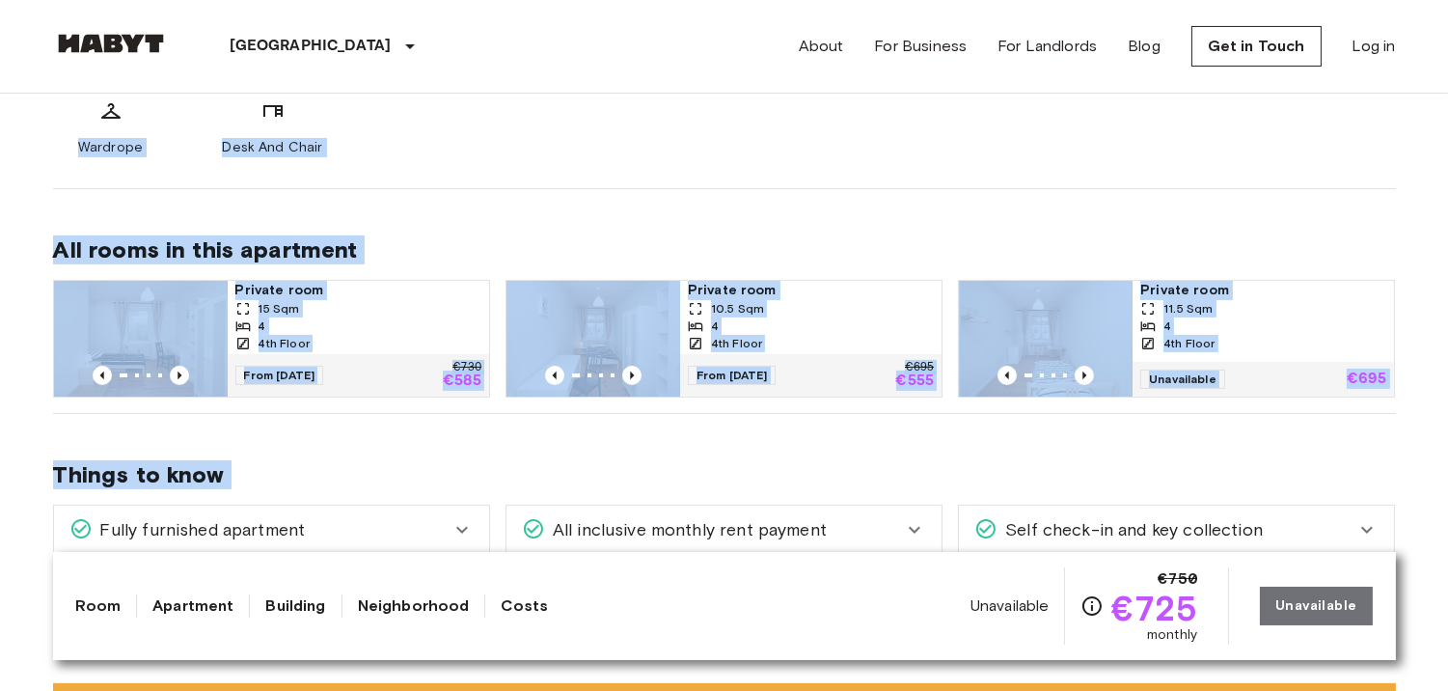
scroll to position [1058, 0]
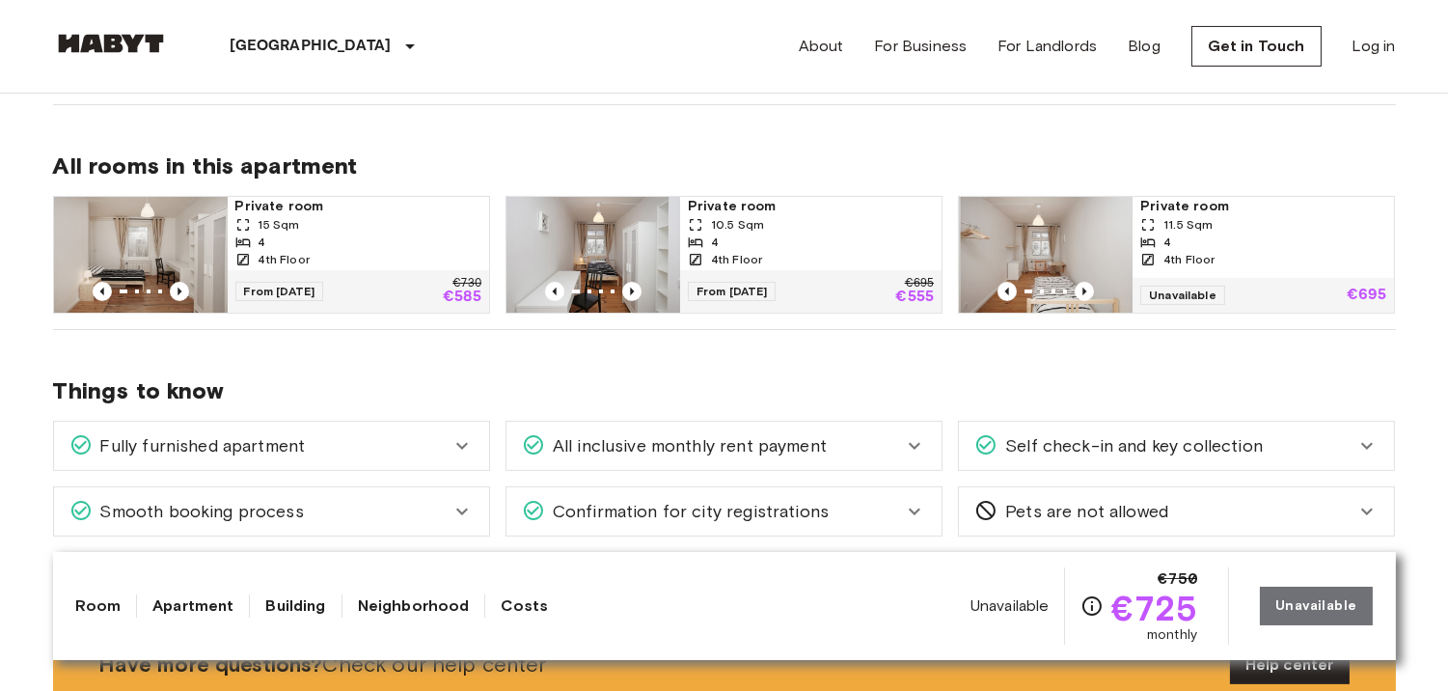
drag, startPoint x: 557, startPoint y: 303, endPoint x: 1420, endPoint y: 17, distance: 909.3
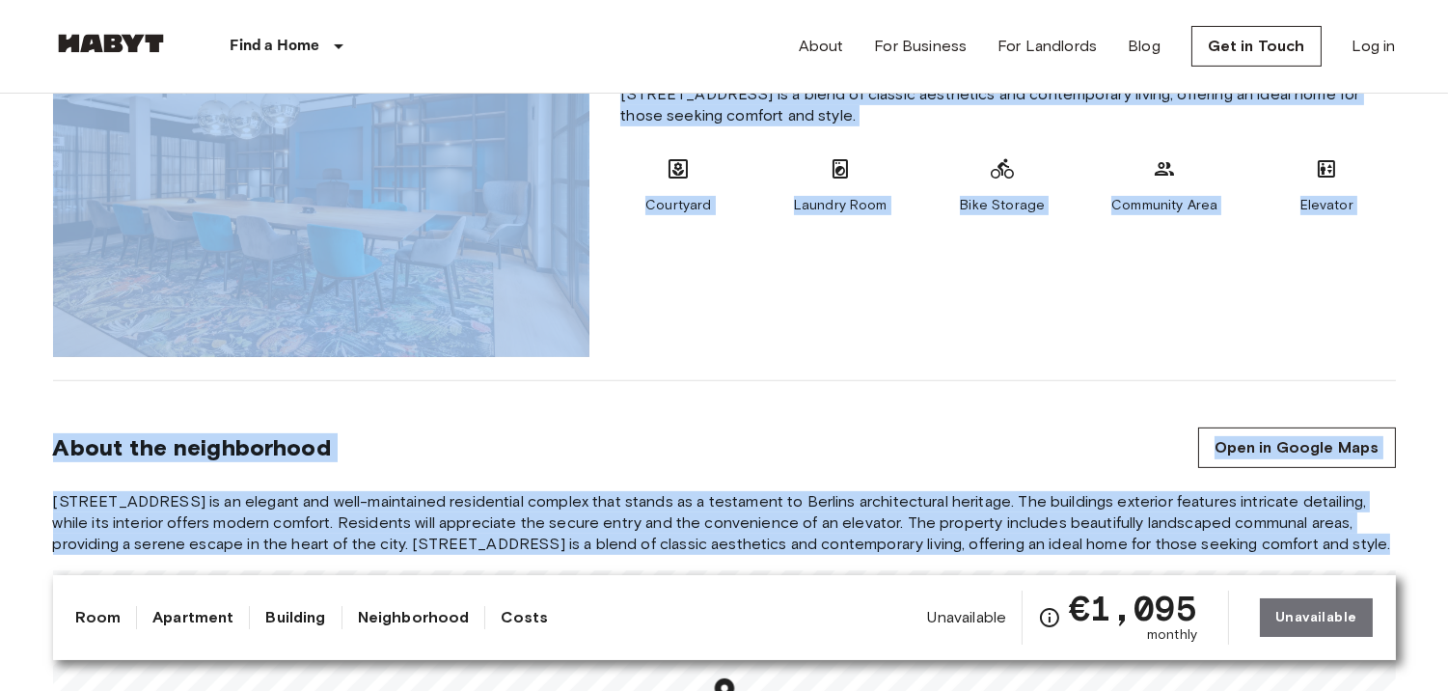
scroll to position [1440, 0]
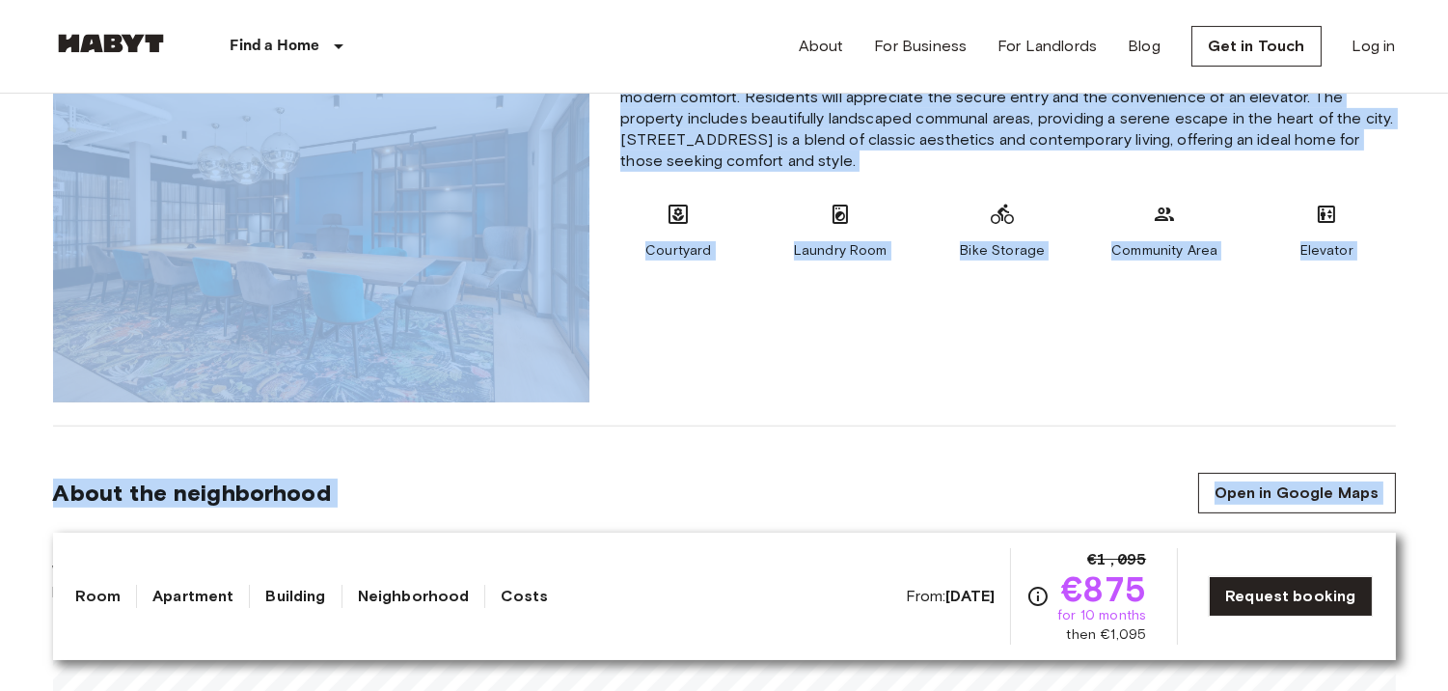
scroll to position [1464, 0]
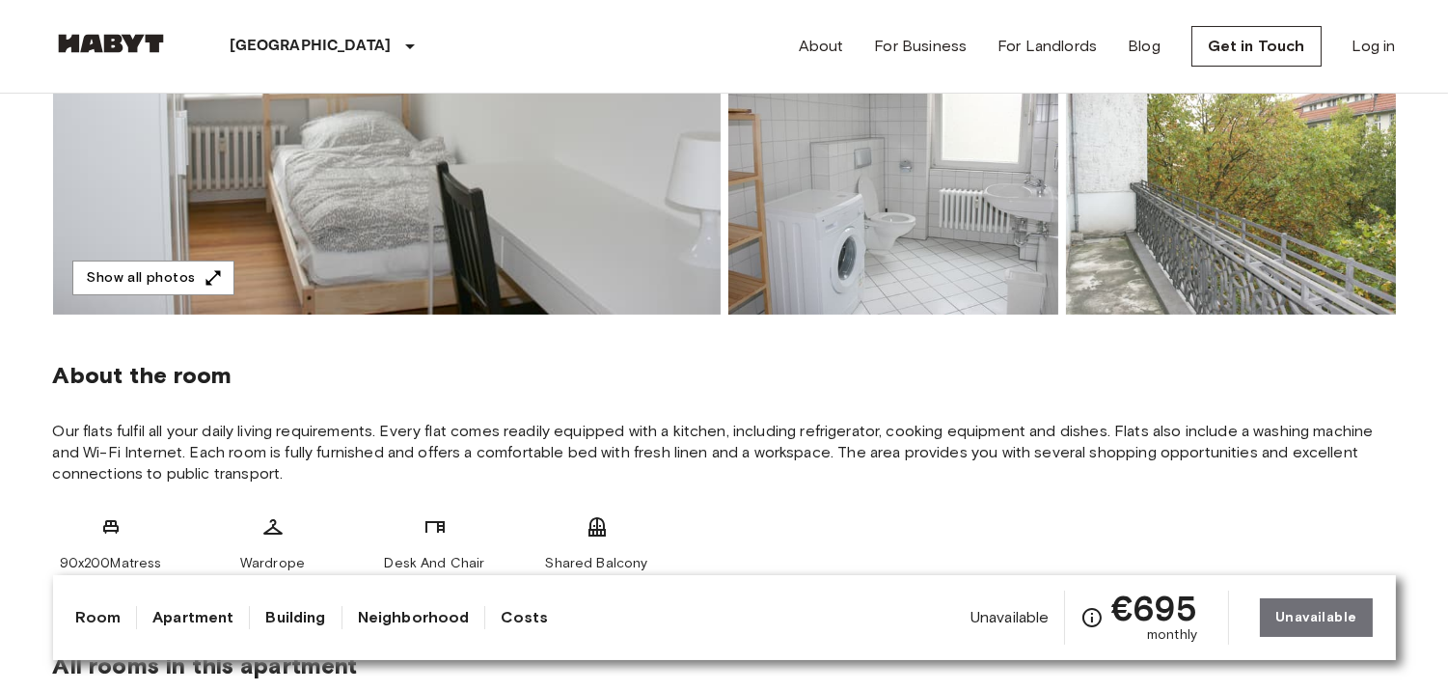
scroll to position [283, 0]
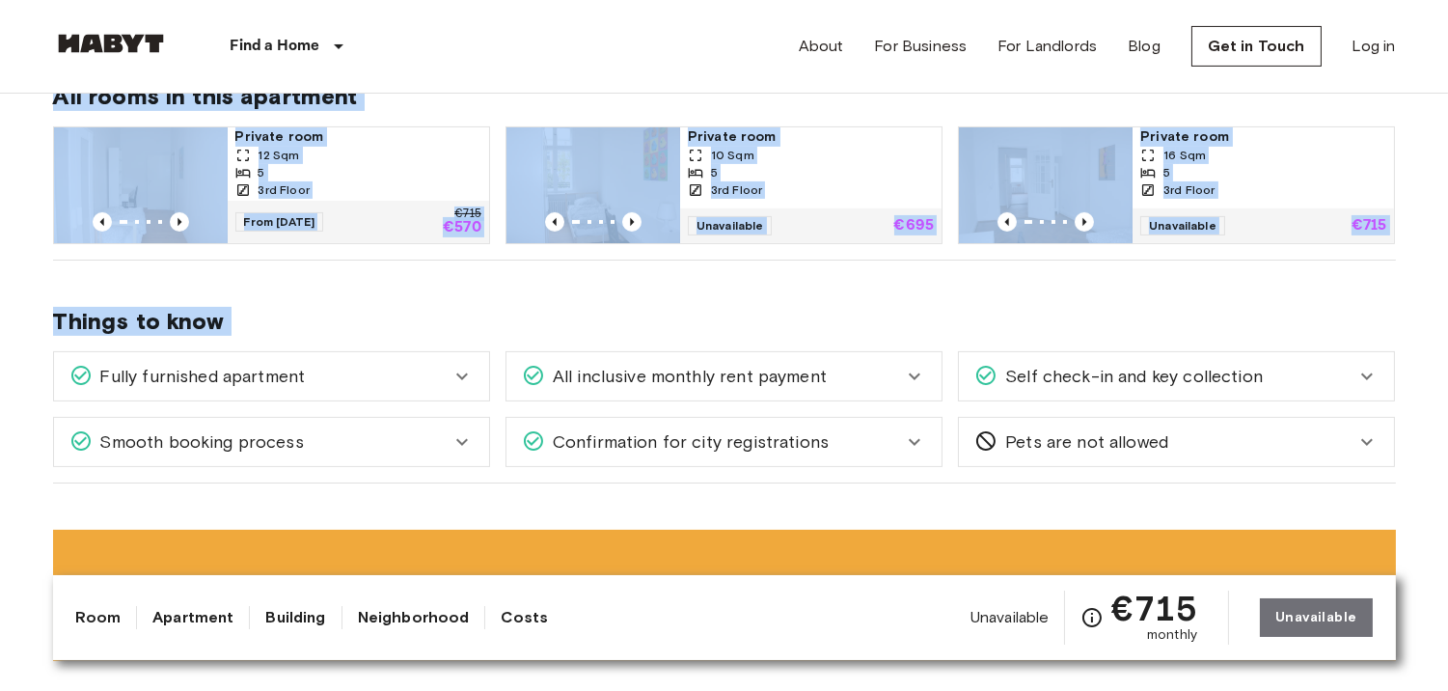
scroll to position [1025, 0]
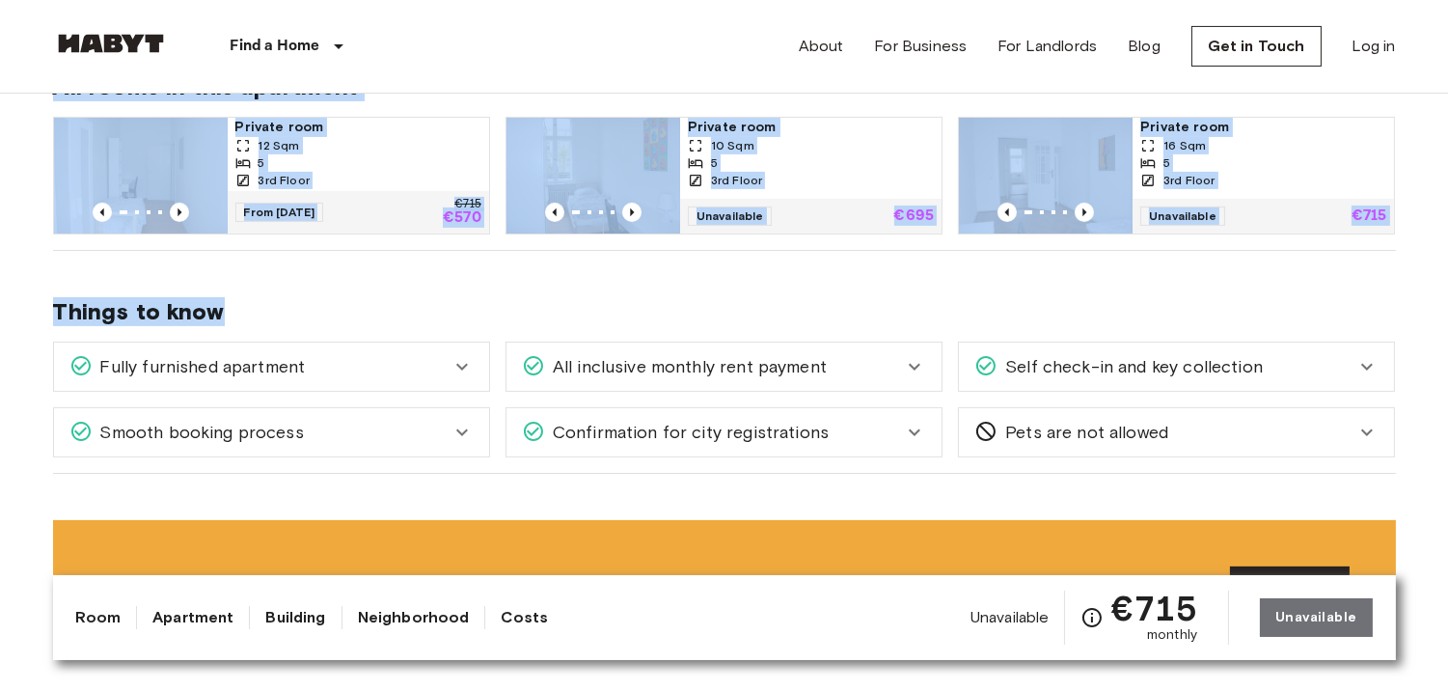
drag, startPoint x: 314, startPoint y: 455, endPoint x: 945, endPoint y: 336, distance: 642.1
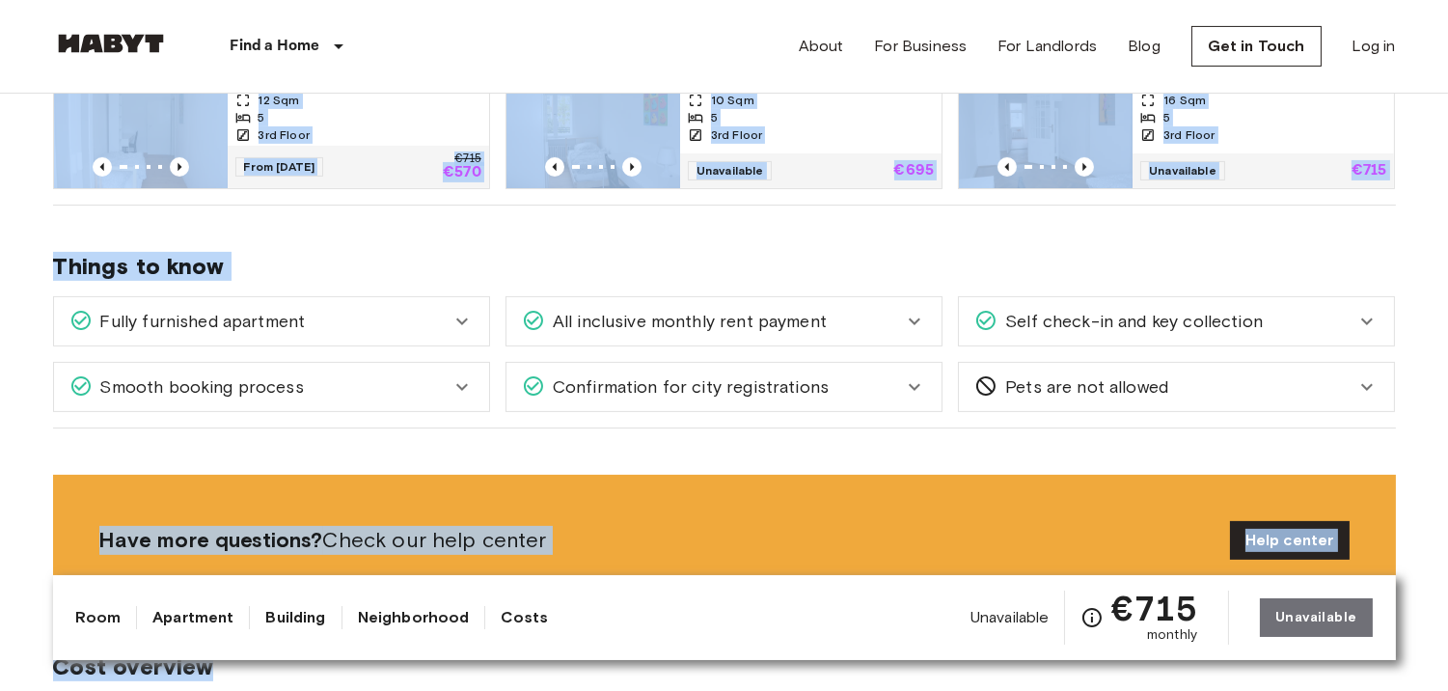
click at [362, 176] on div "From 19 Nov 25 €715 €570" at bounding box center [358, 167] width 261 height 42
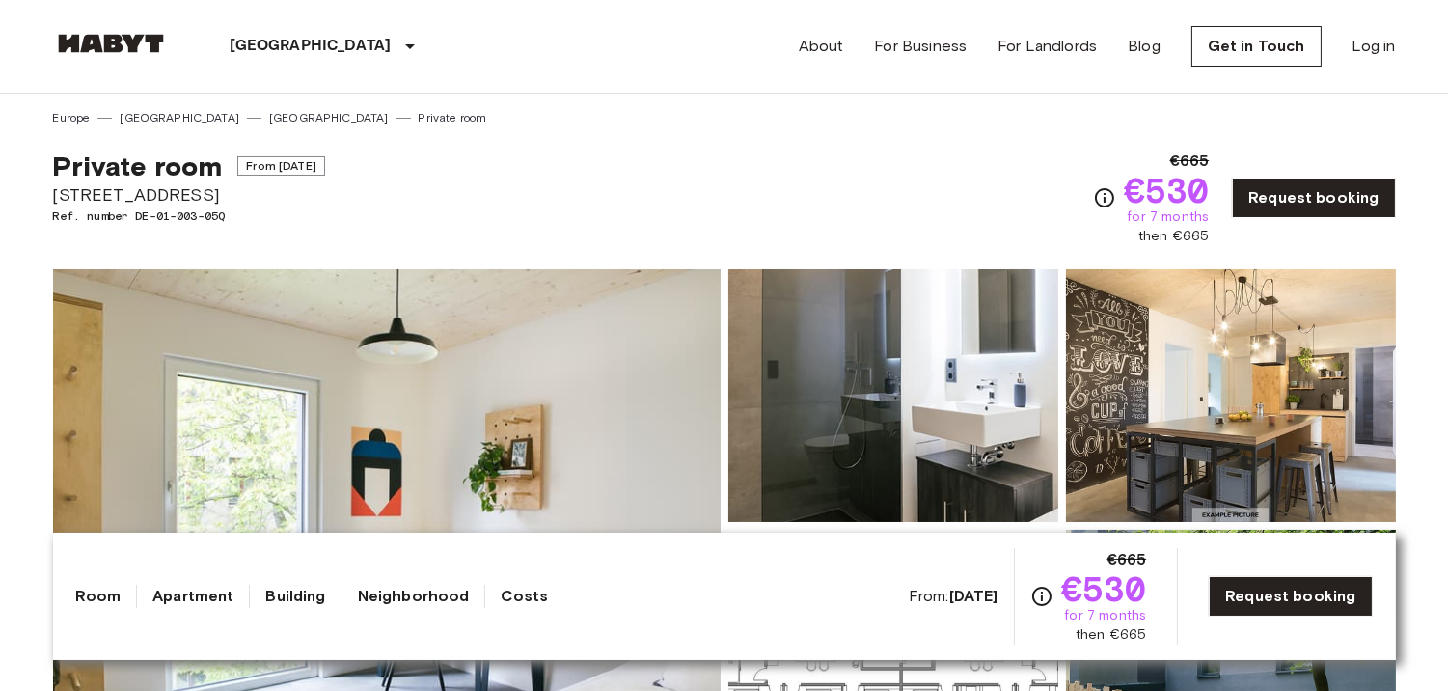
click at [1198, 157] on span "€665" at bounding box center [1190, 161] width 40 height 23
copy span "665"
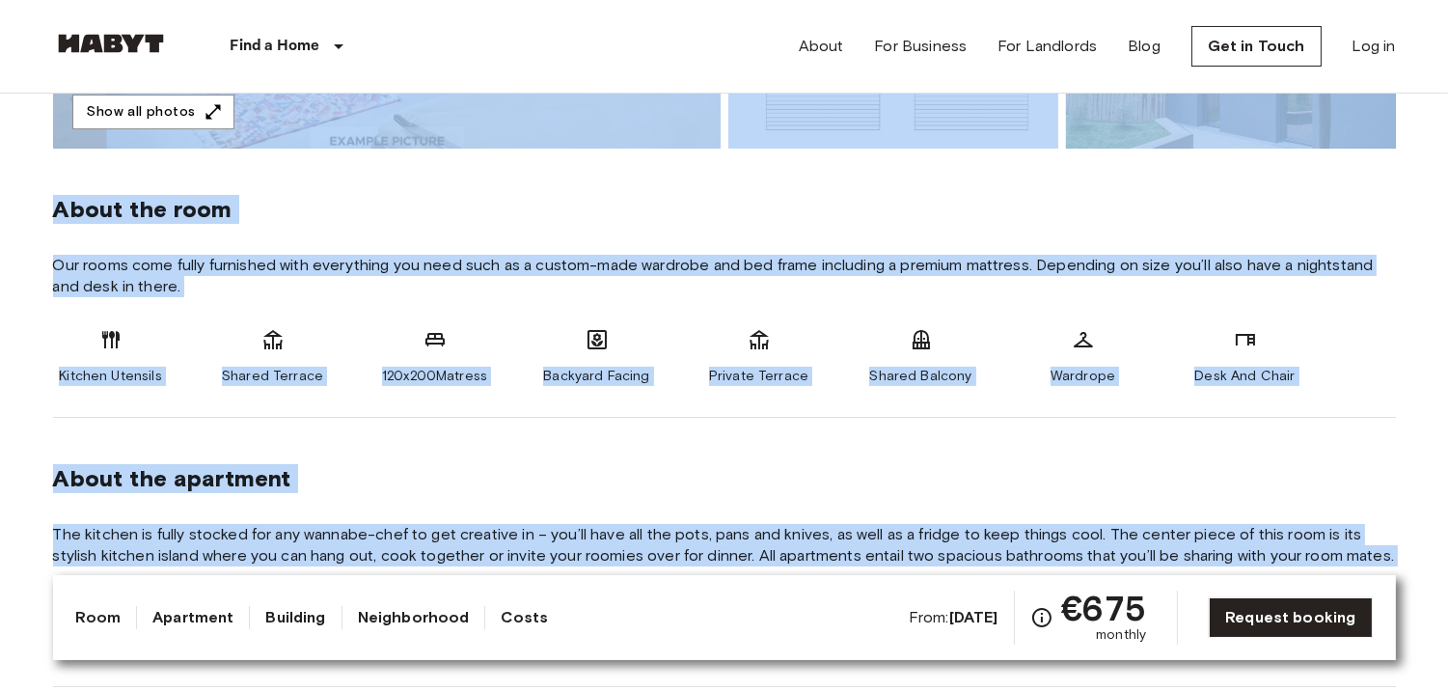
scroll to position [686, 0]
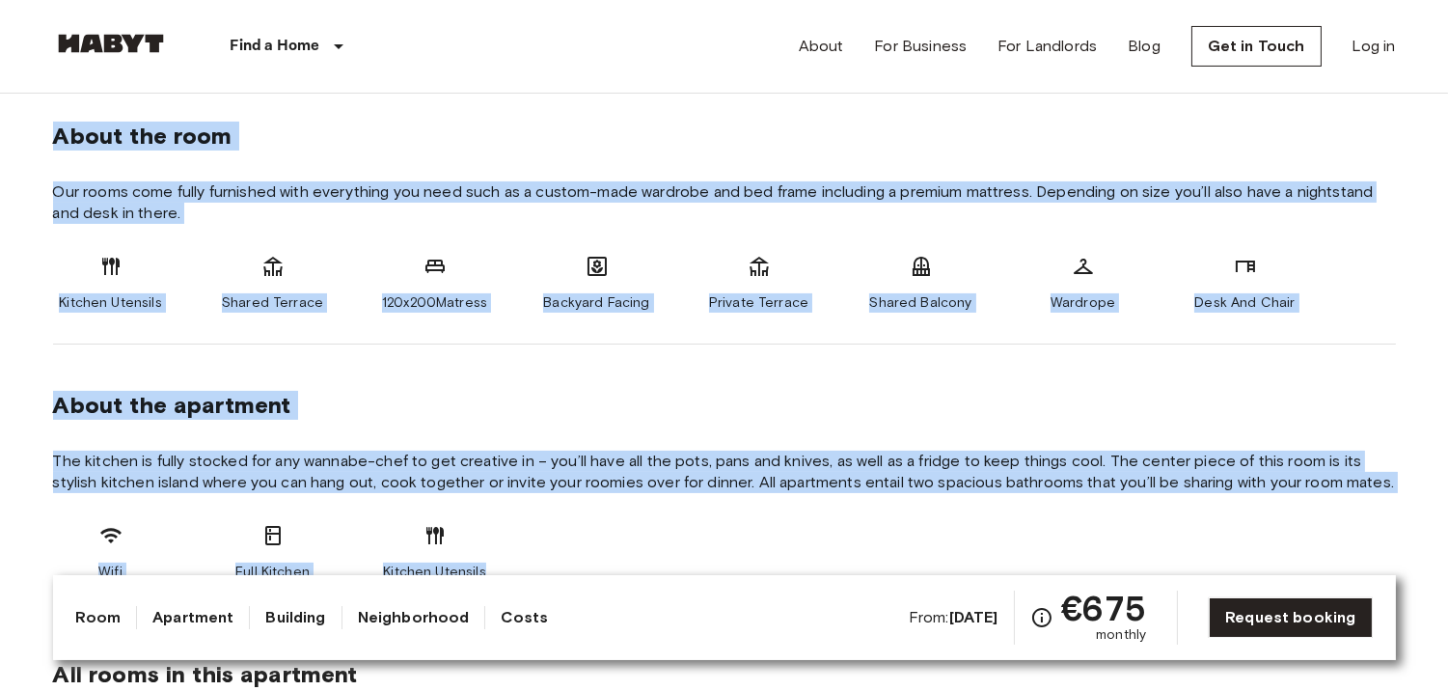
drag, startPoint x: 0, startPoint y: 180, endPoint x: 622, endPoint y: 489, distance: 694.5
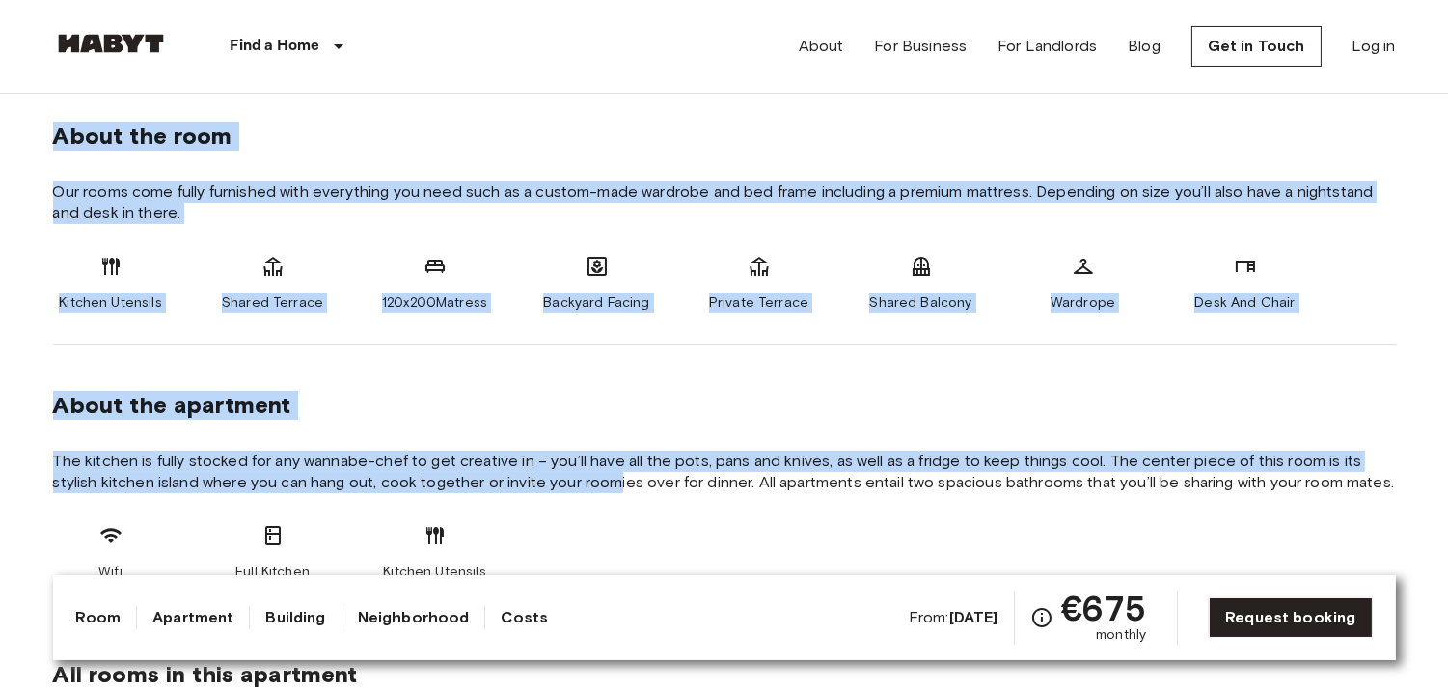
click at [777, 394] on div "About the apartment" at bounding box center [724, 405] width 1343 height 29
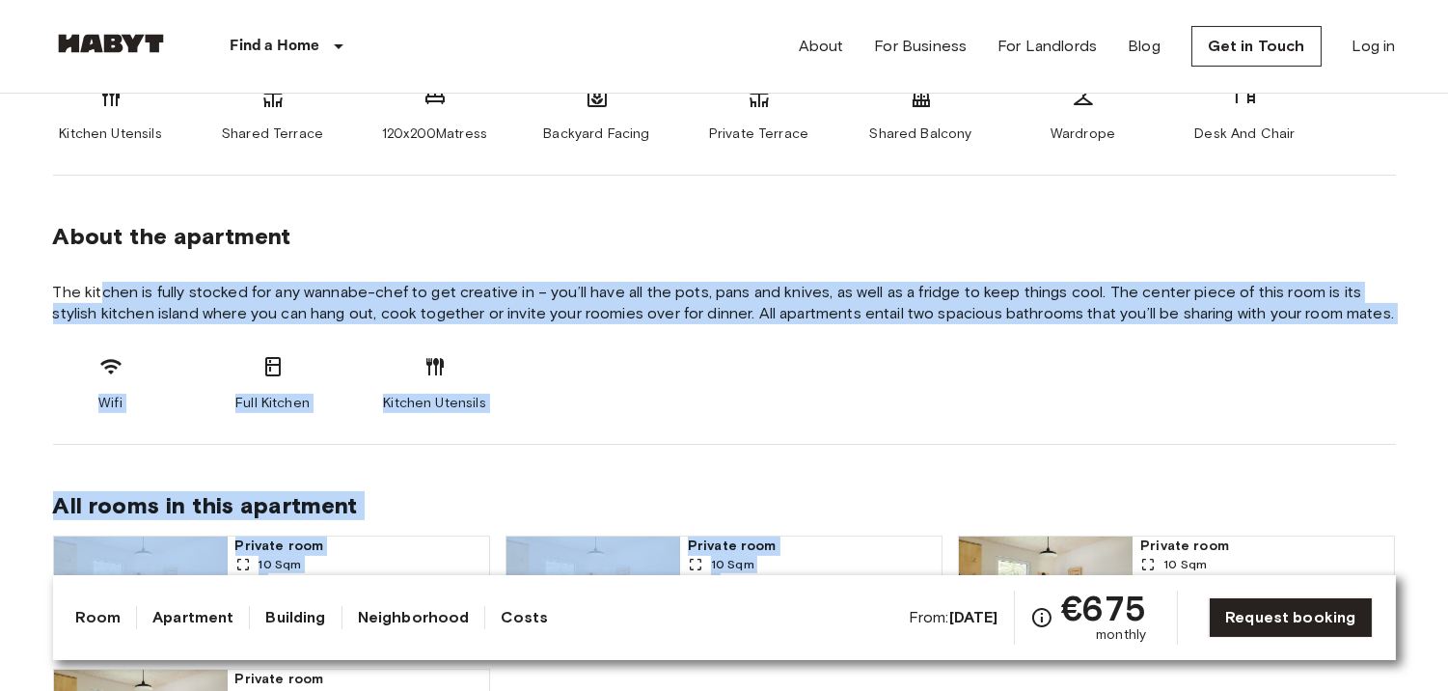
scroll to position [949, 0]
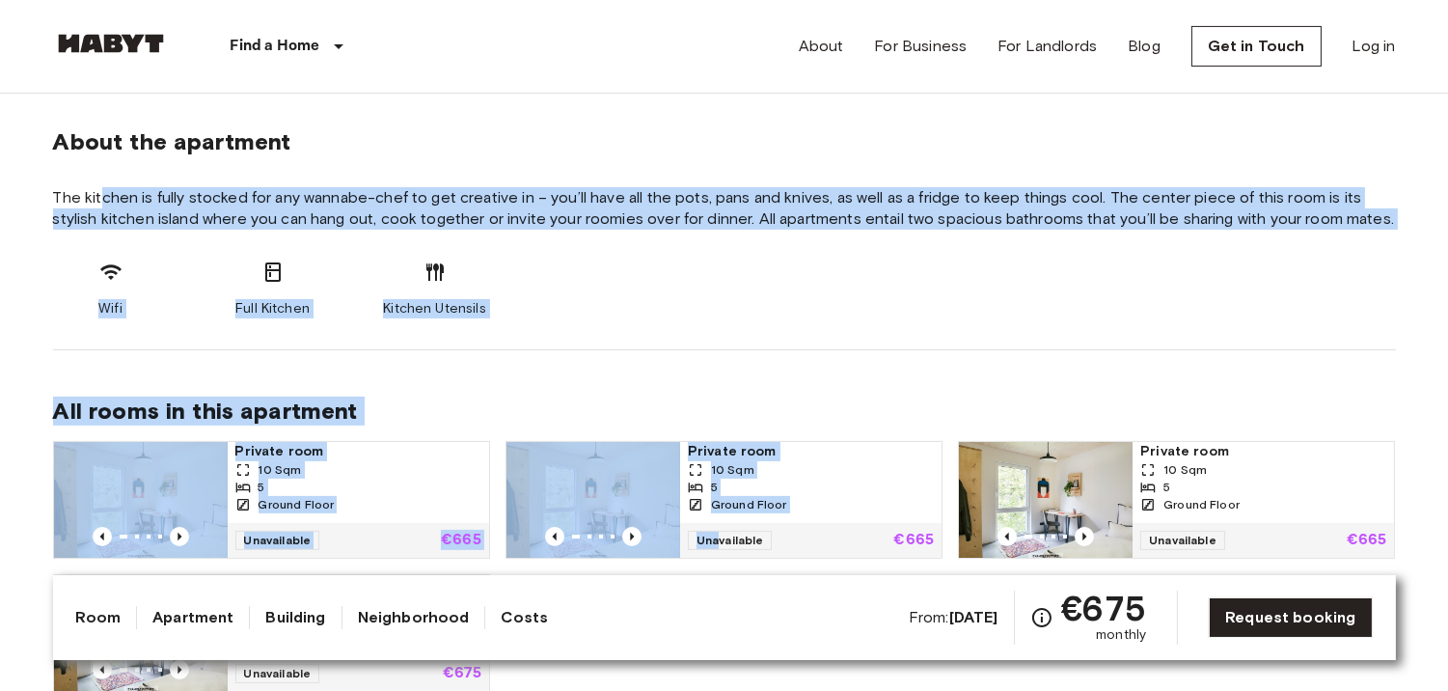
drag, startPoint x: 208, startPoint y: 509, endPoint x: 727, endPoint y: 468, distance: 520.6
click at [764, 313] on div "Wifi Full Kitchen Kitchen Utensils" at bounding box center [724, 289] width 1343 height 58
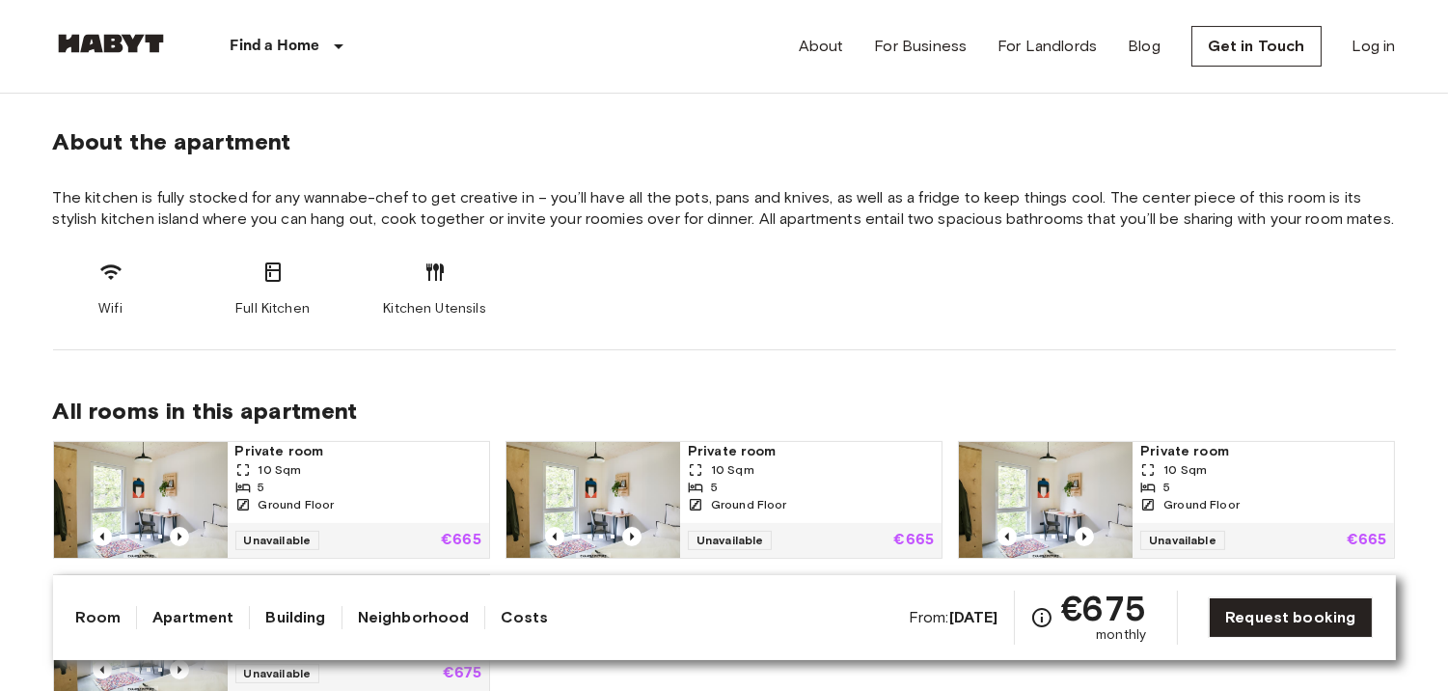
scroll to position [0, 0]
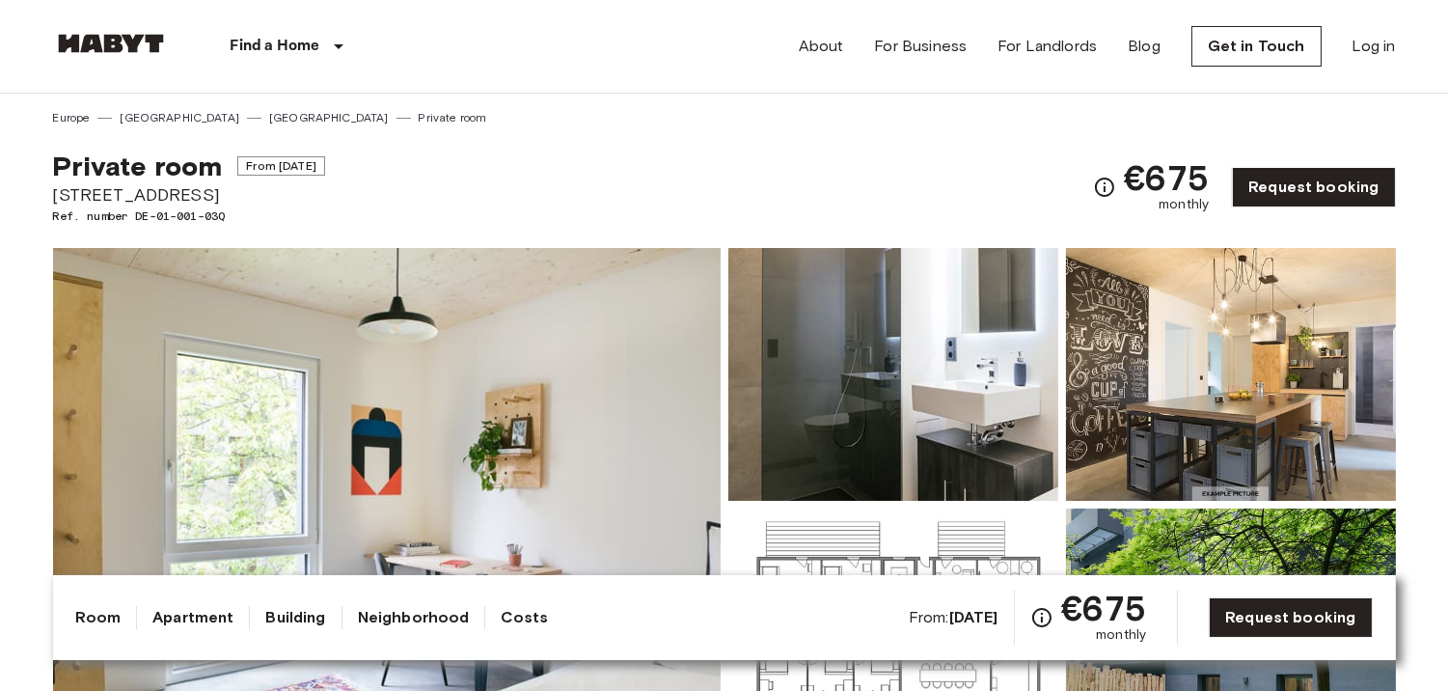
click at [1172, 171] on span "€675" at bounding box center [1167, 177] width 86 height 35
copy span "675"
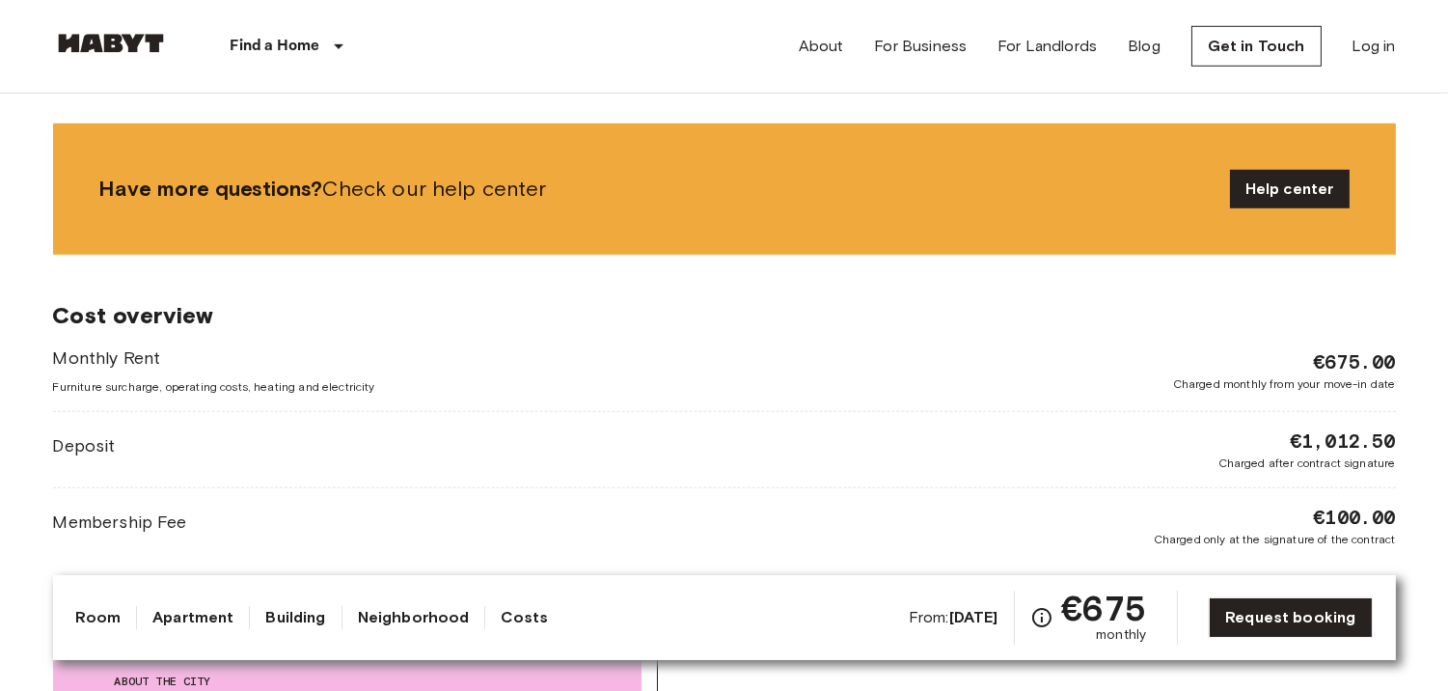
scroll to position [2794, 0]
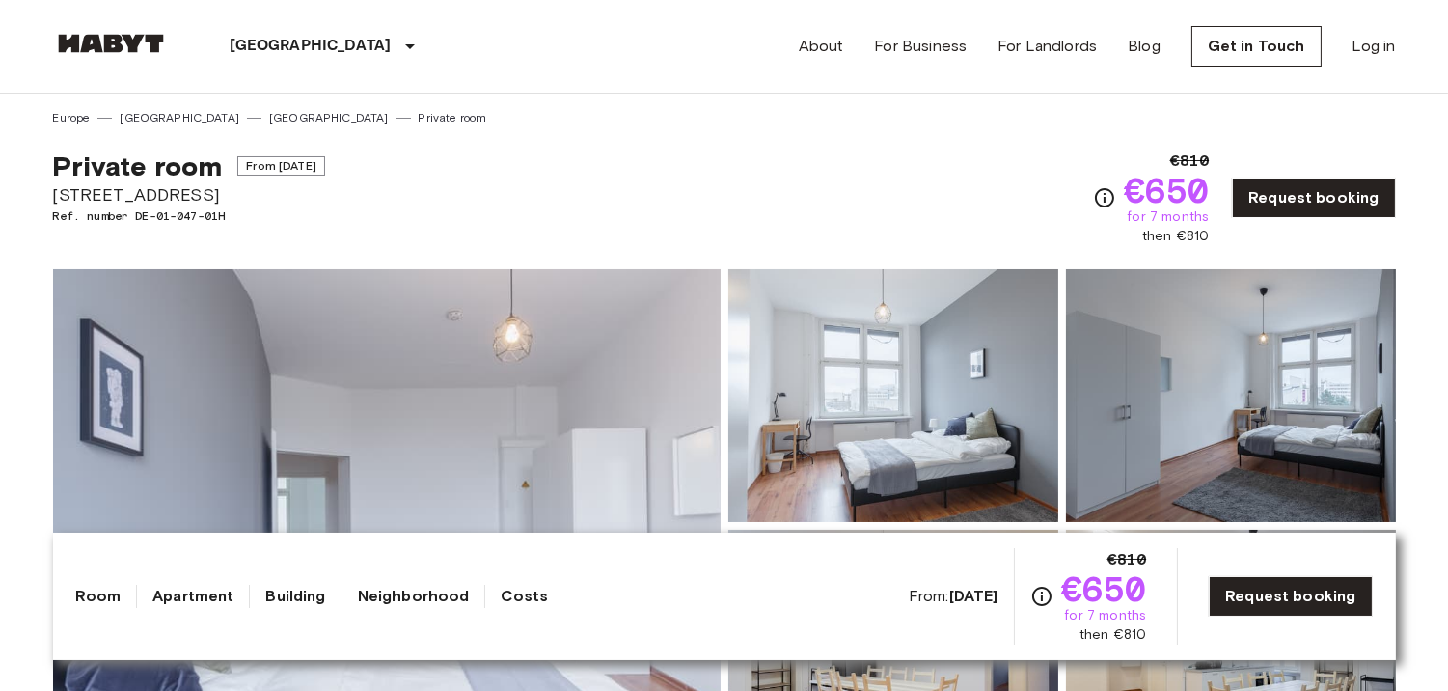
click at [1169, 179] on span "€650" at bounding box center [1167, 190] width 86 height 35
drag, startPoint x: 1169, startPoint y: 179, endPoint x: 1199, endPoint y: 152, distance: 40.3
click at [1199, 152] on span "€810" at bounding box center [1190, 161] width 40 height 23
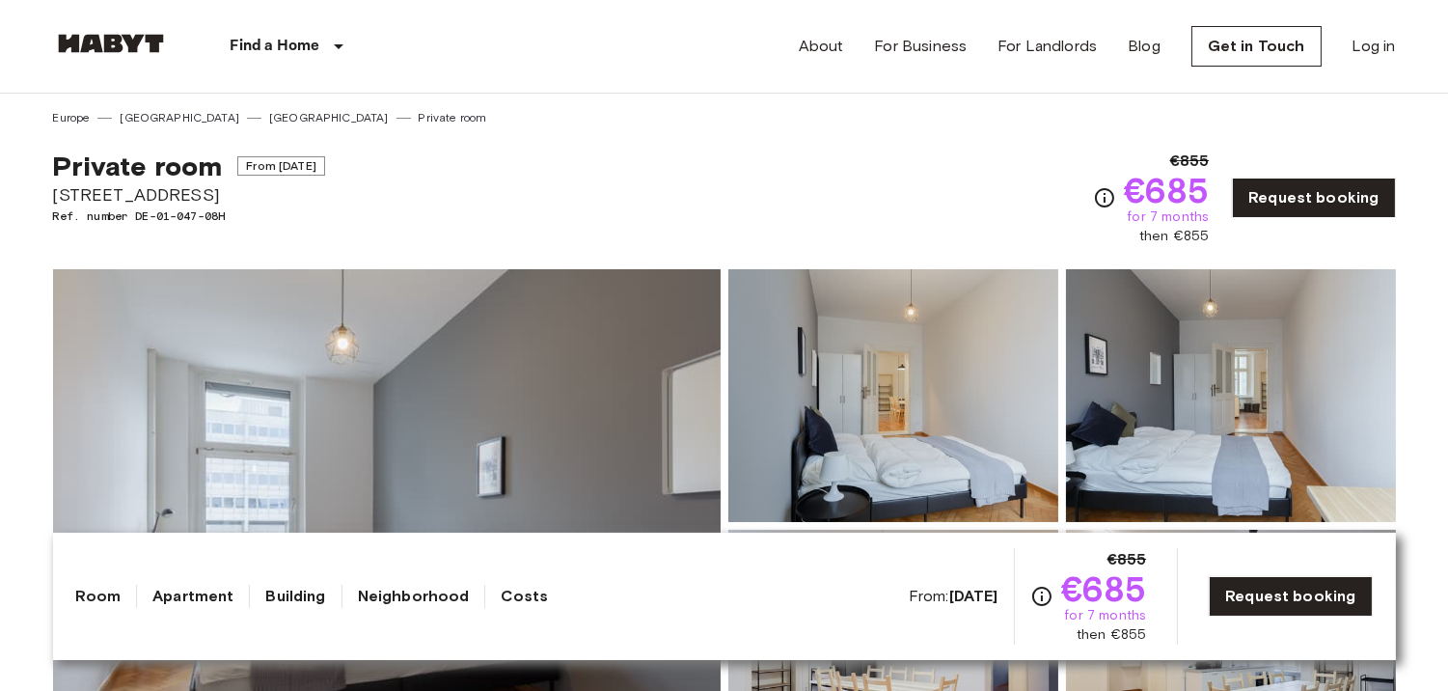
click at [1200, 156] on span "€855" at bounding box center [1190, 161] width 40 height 23
copy span "855"
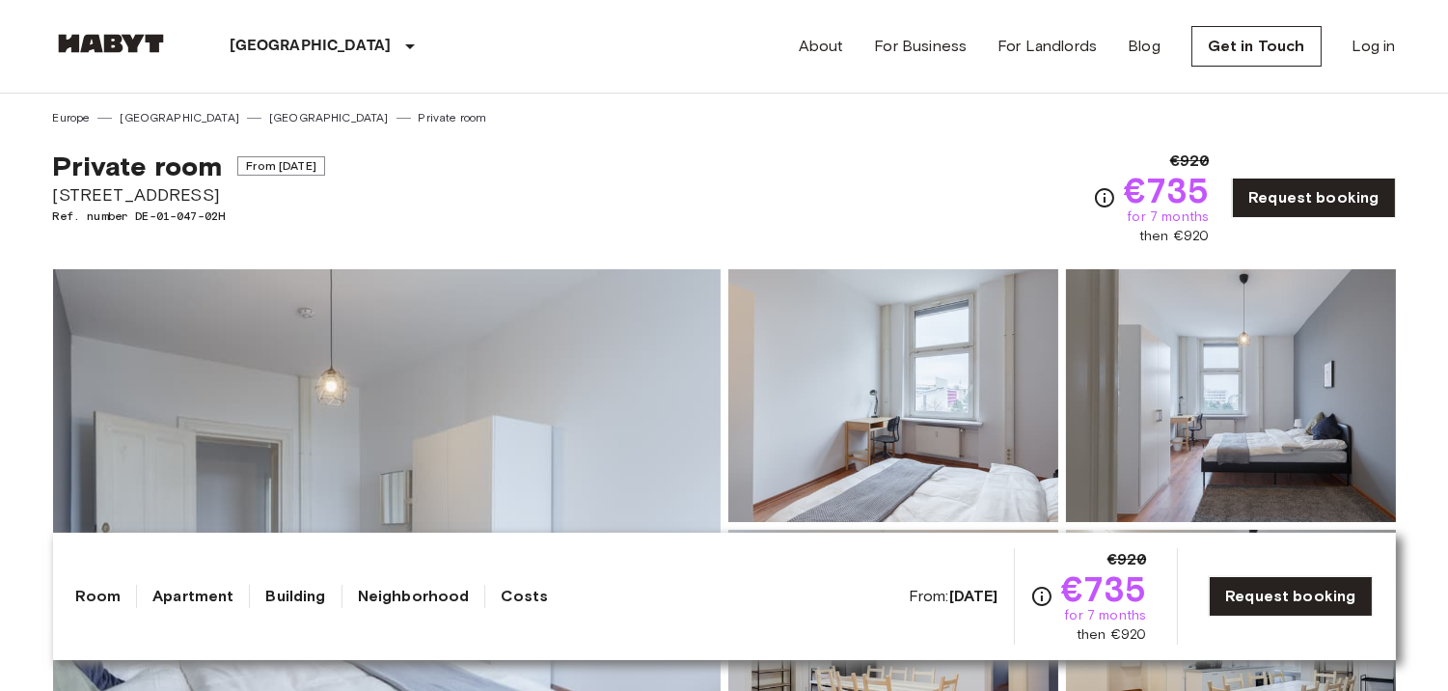
click at [1191, 161] on span "€920" at bounding box center [1190, 161] width 40 height 23
copy span "920"
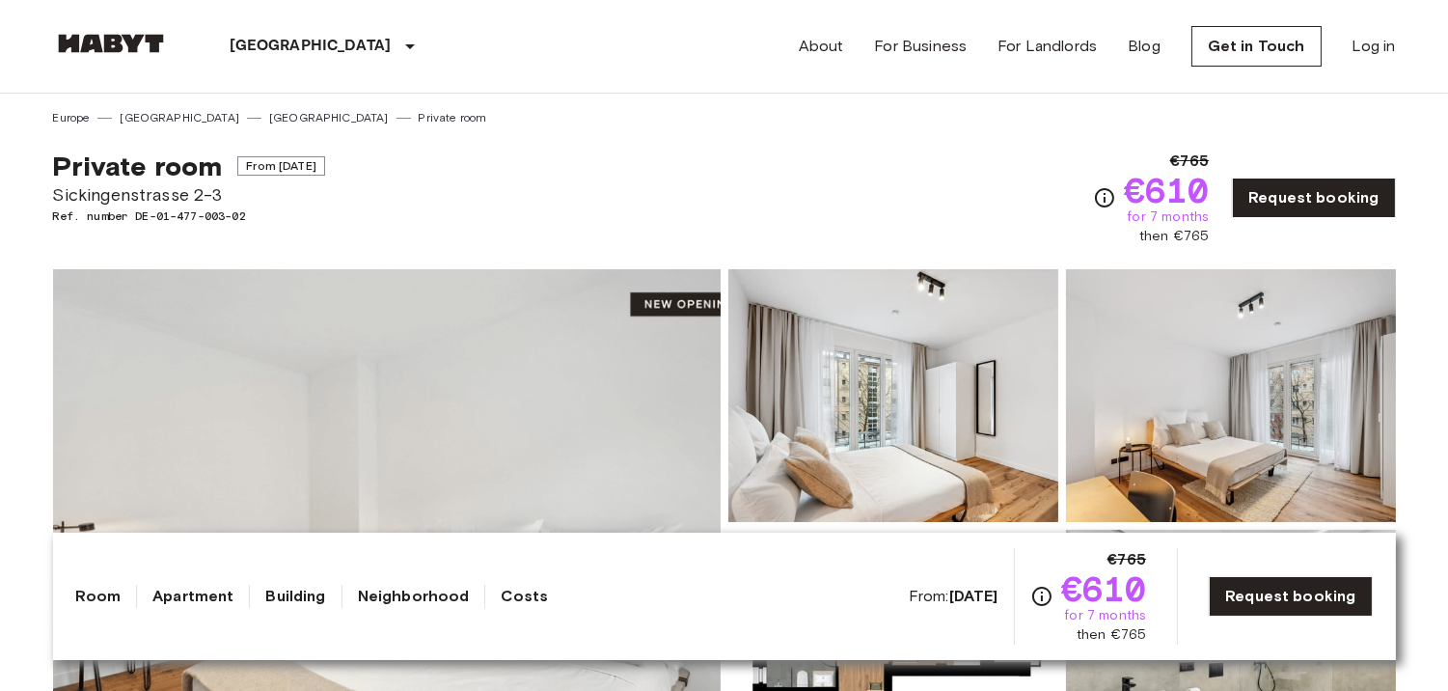
click at [1204, 159] on span "€765" at bounding box center [1190, 161] width 40 height 23
copy span "765"
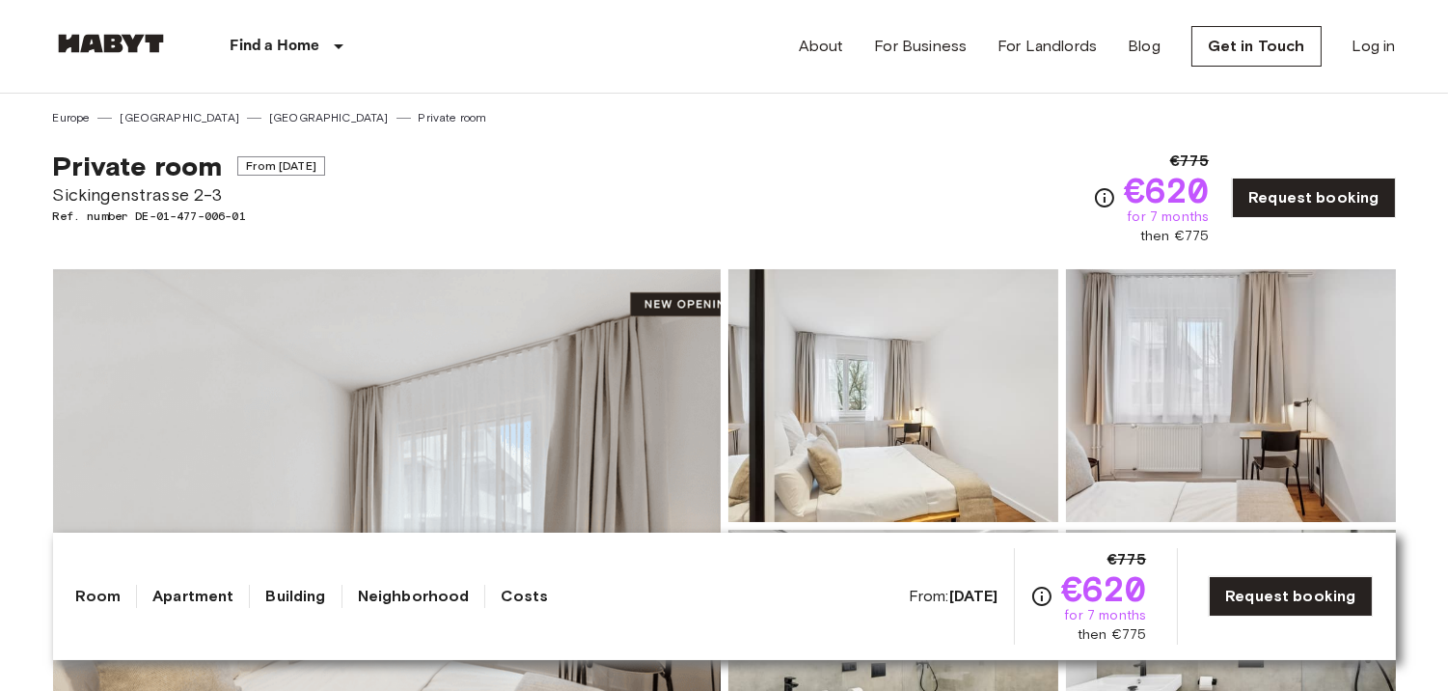
click at [1197, 150] on div "Private room From Nov 19 2025 Sickingenstrasse 2-3 Ref. number DE-01-477-006-01…" at bounding box center [724, 186] width 1343 height 120
click at [1197, 150] on span "€775" at bounding box center [1190, 161] width 40 height 23
copy span "775"
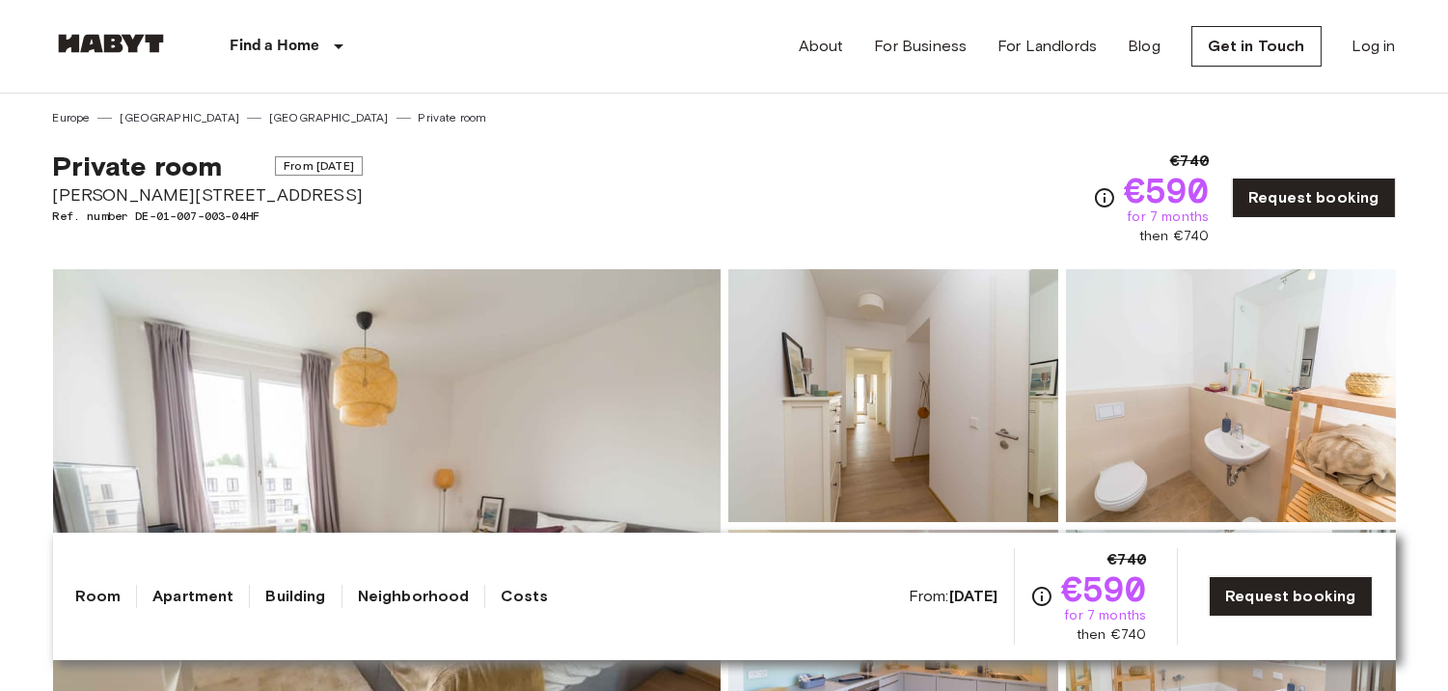
click at [1193, 158] on span "€740" at bounding box center [1190, 161] width 40 height 23
copy span "740"
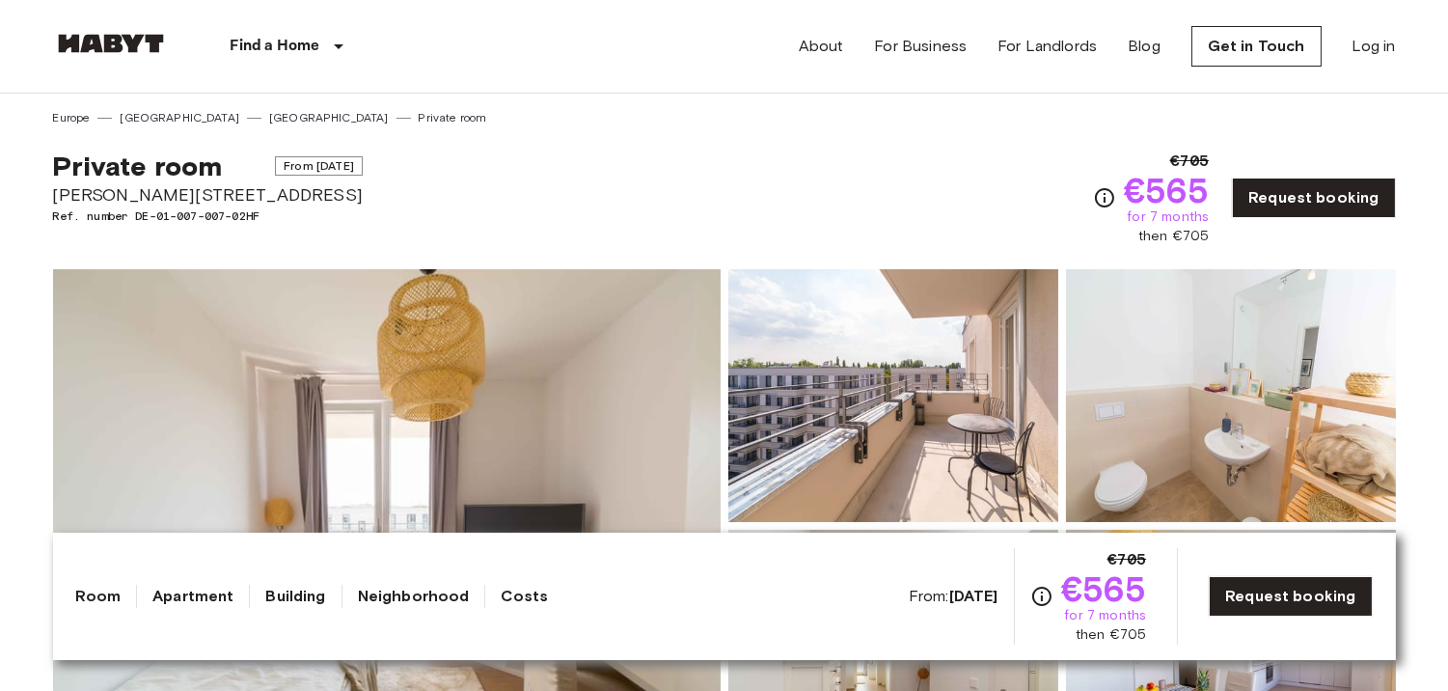
click at [1202, 157] on span "€705" at bounding box center [1190, 161] width 40 height 23
copy span "705"
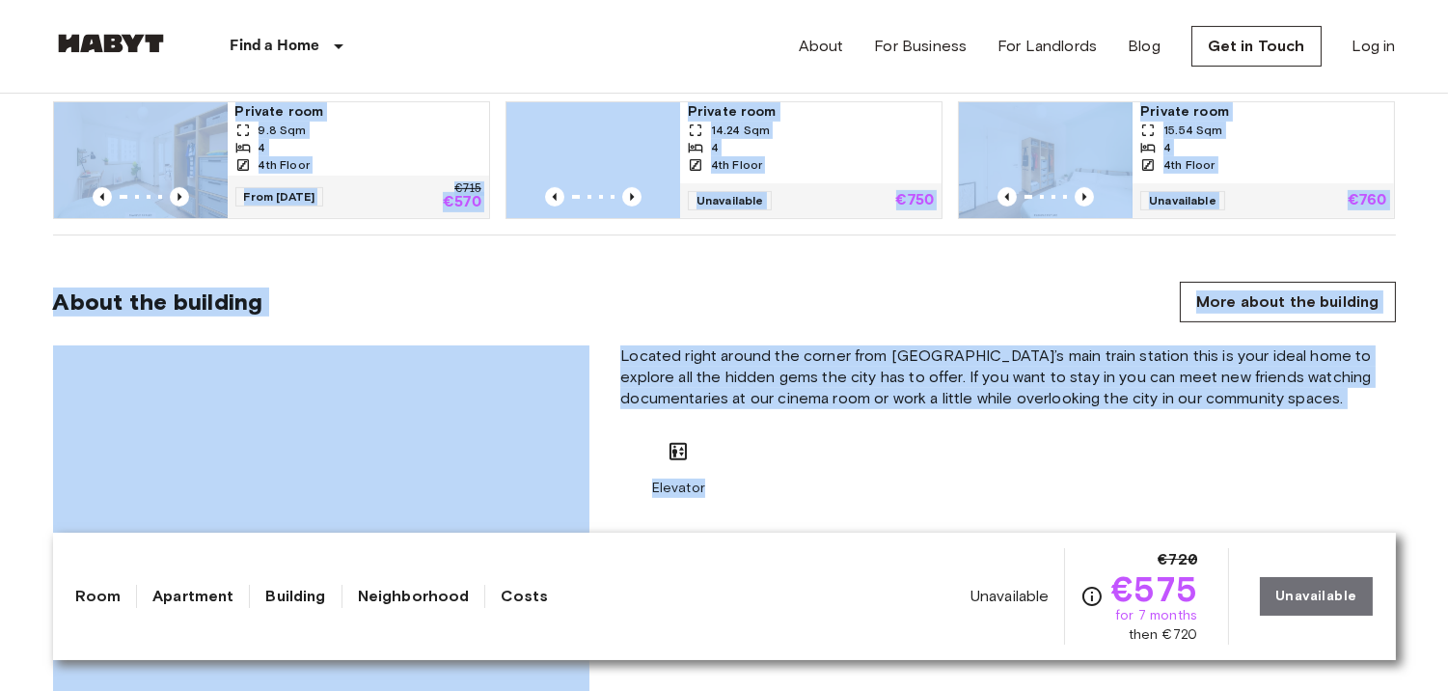
scroll to position [1345, 0]
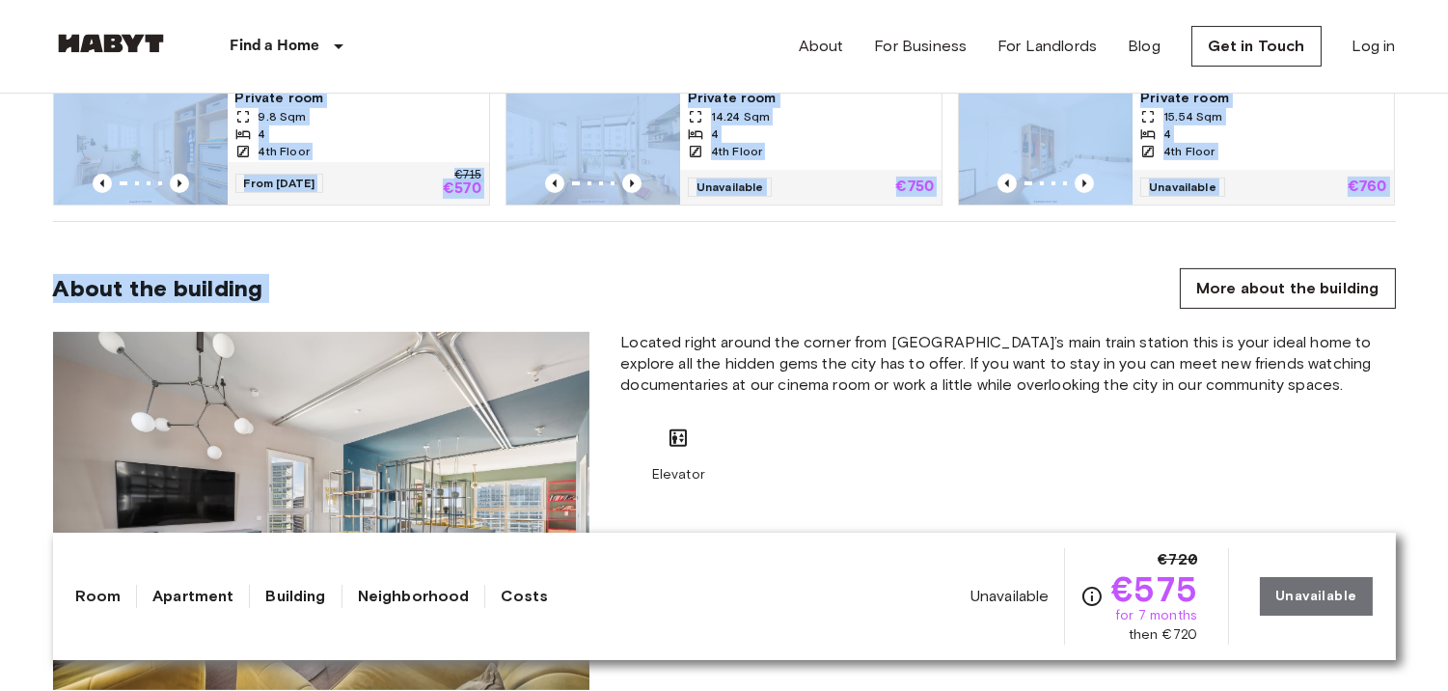
drag, startPoint x: 238, startPoint y: 278, endPoint x: 847, endPoint y: 276, distance: 608.7
click at [847, 276] on div "About the building More about the building" at bounding box center [724, 288] width 1343 height 41
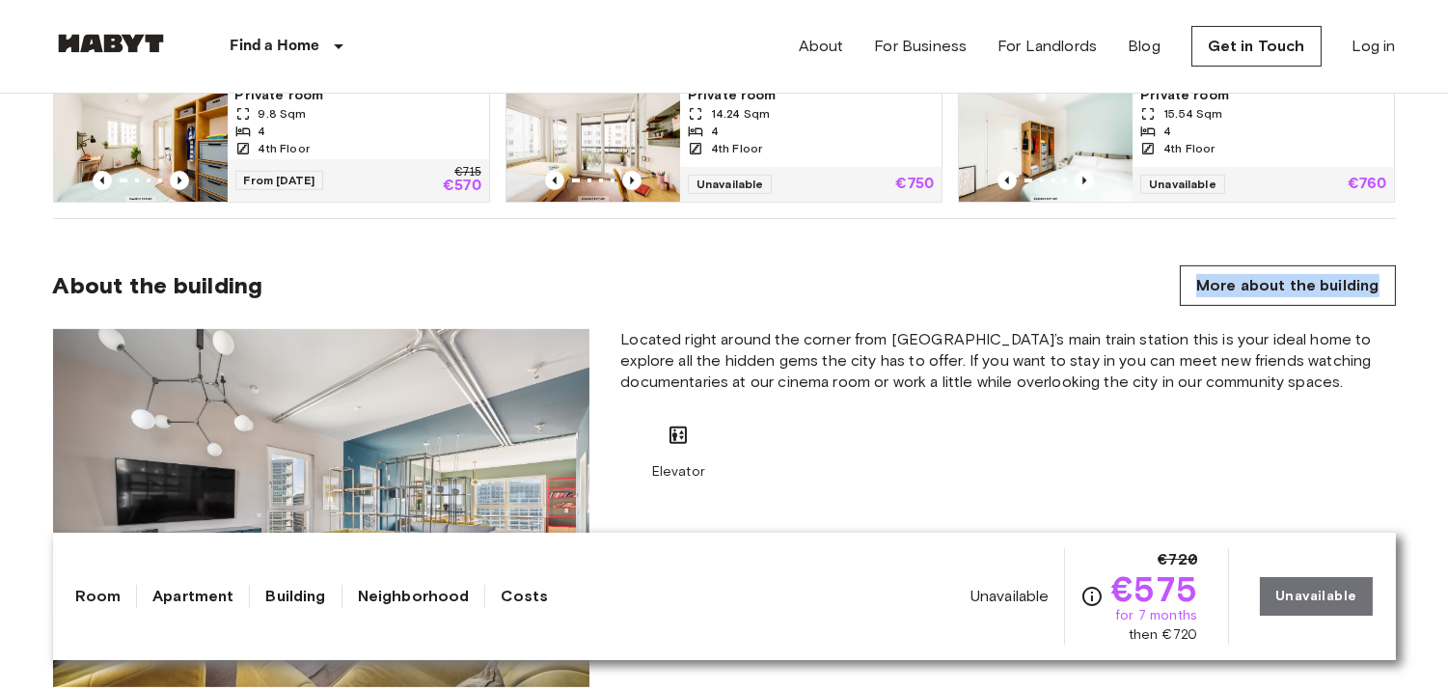
scroll to position [1433, 0]
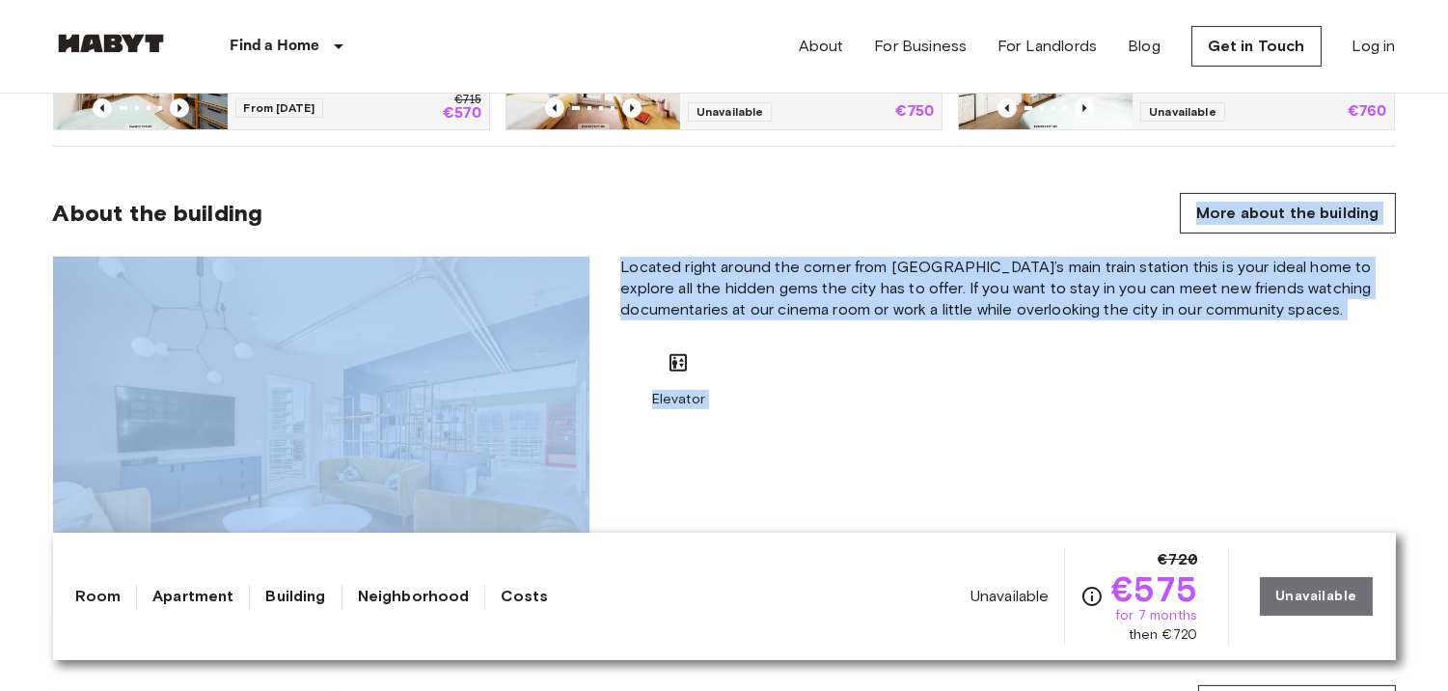
drag, startPoint x: 847, startPoint y: 276, endPoint x: 837, endPoint y: 667, distance: 390.8
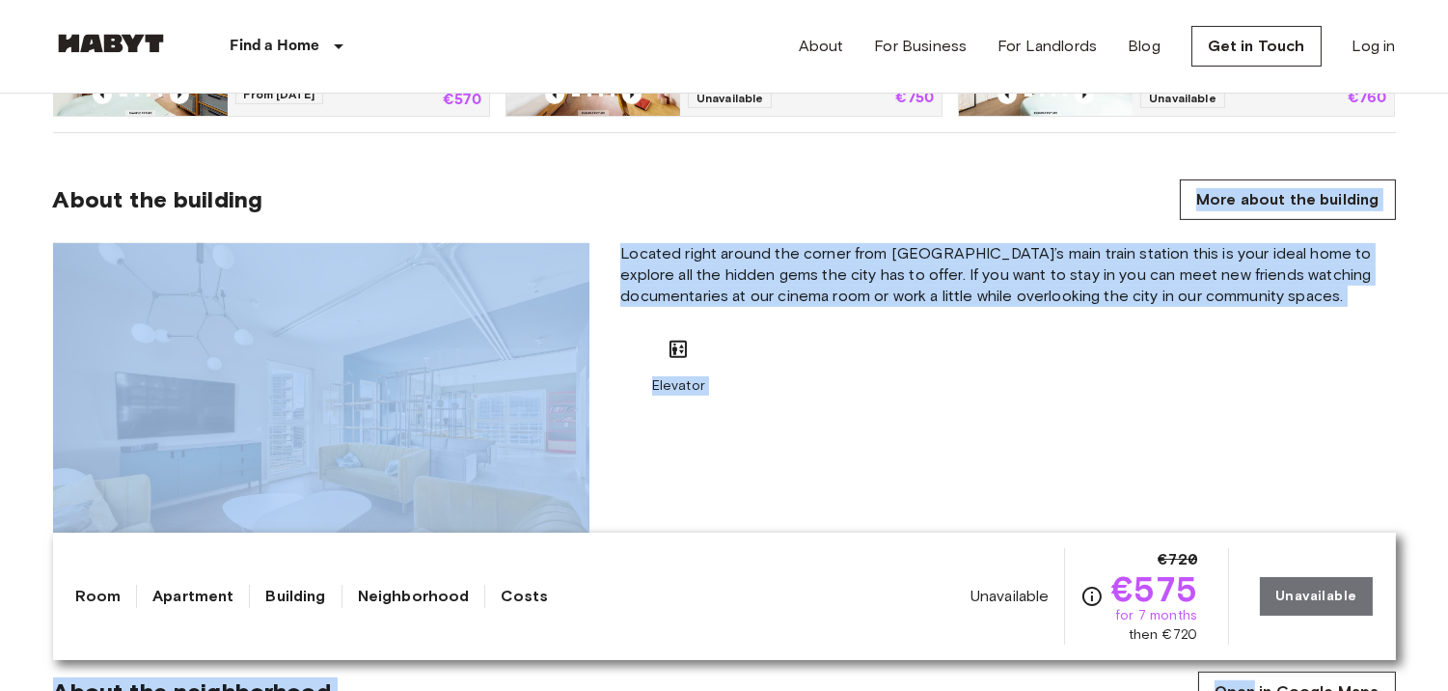
click at [884, 206] on div "About the building More about the building" at bounding box center [724, 199] width 1343 height 41
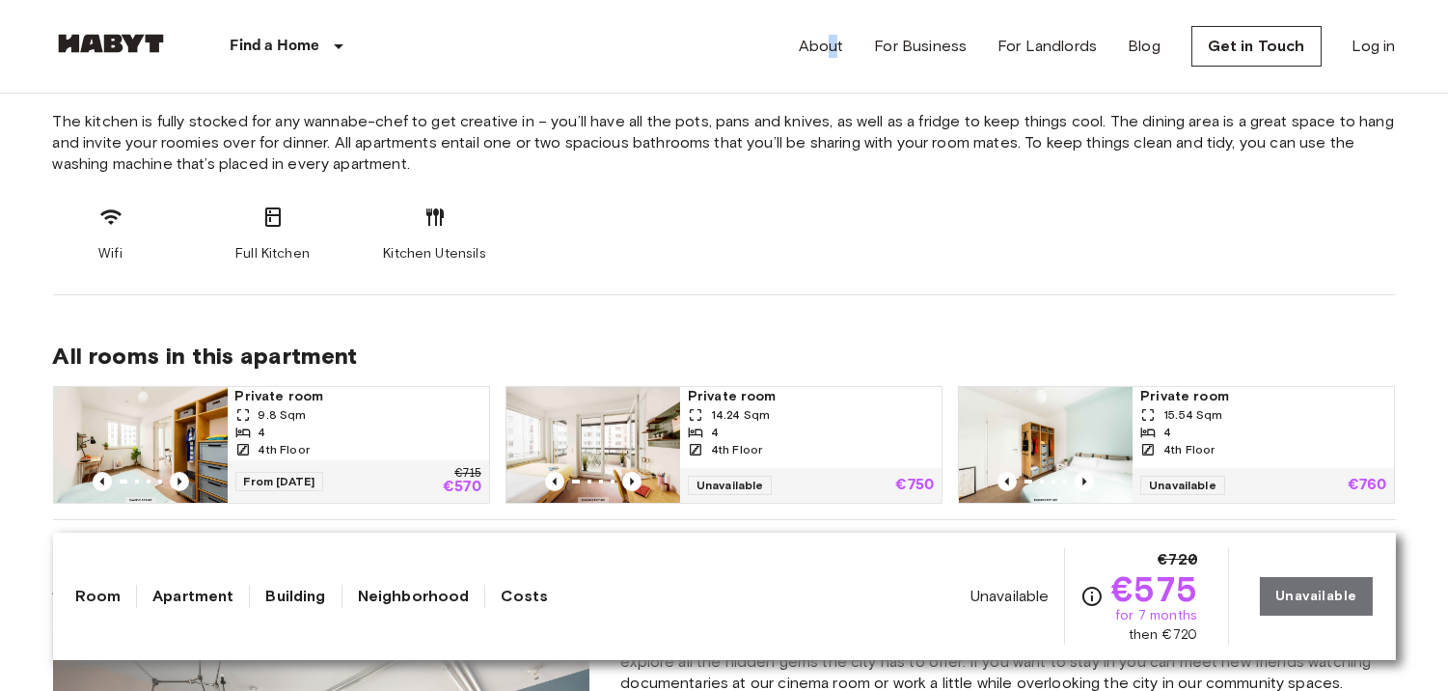
drag, startPoint x: 843, startPoint y: 64, endPoint x: 831, endPoint y: 6, distance: 59.0
click at [831, 6] on div "About For Business For Landlords Blog Get in Touch Log in" at bounding box center [1097, 46] width 597 height 93
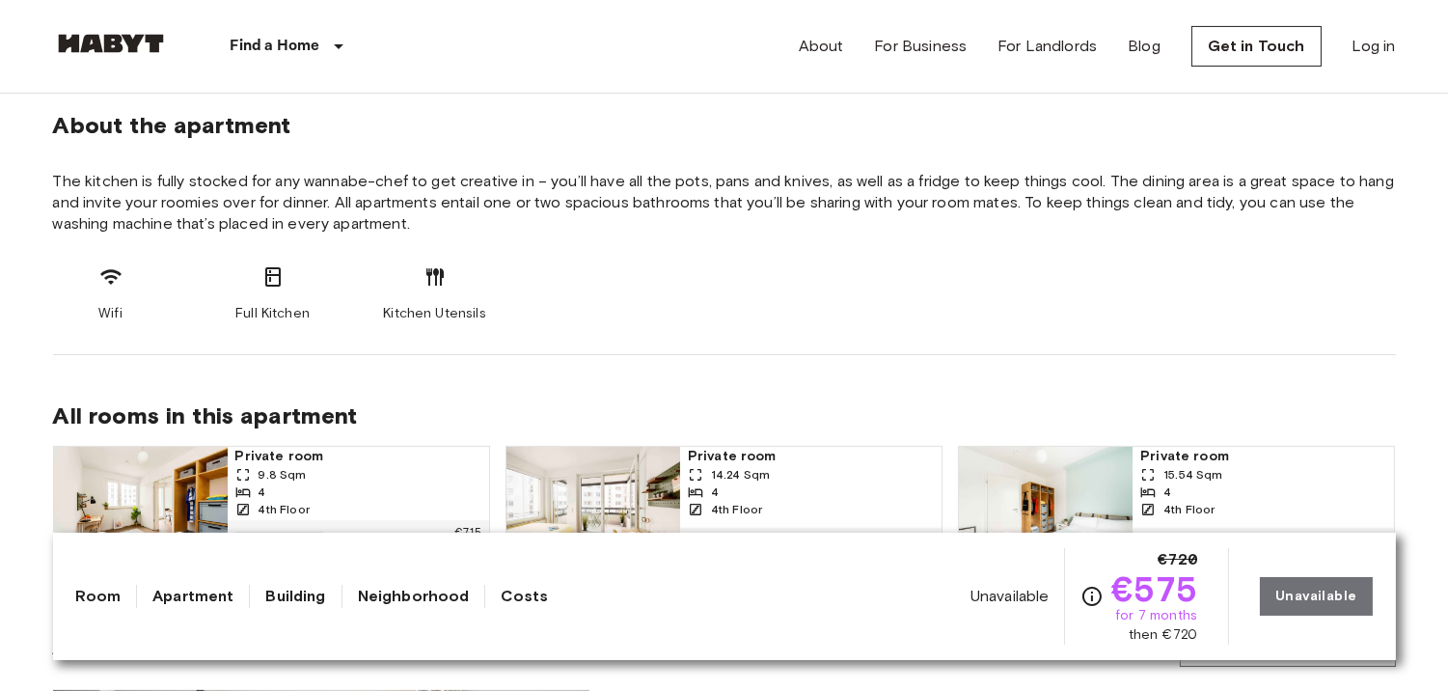
click at [1280, 422] on span "All rooms in this apartment" at bounding box center [724, 415] width 1343 height 29
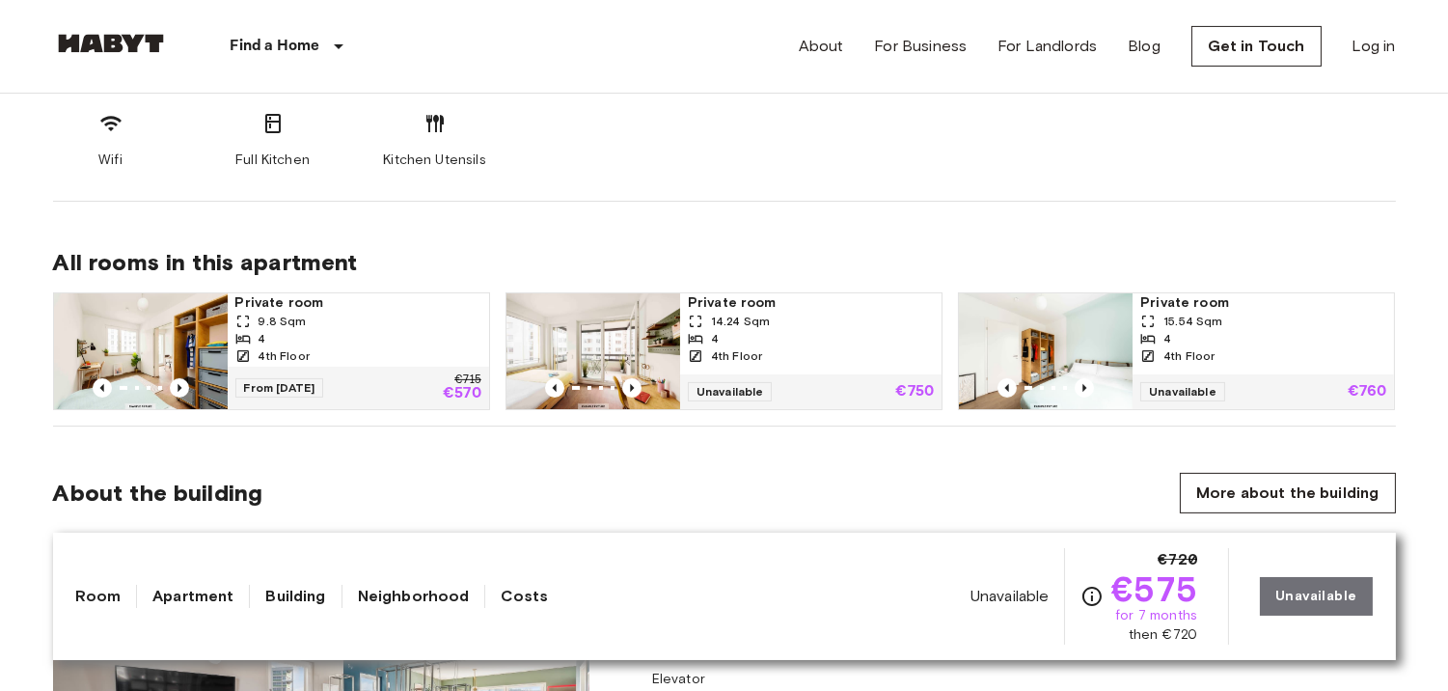
scroll to position [1158, 0]
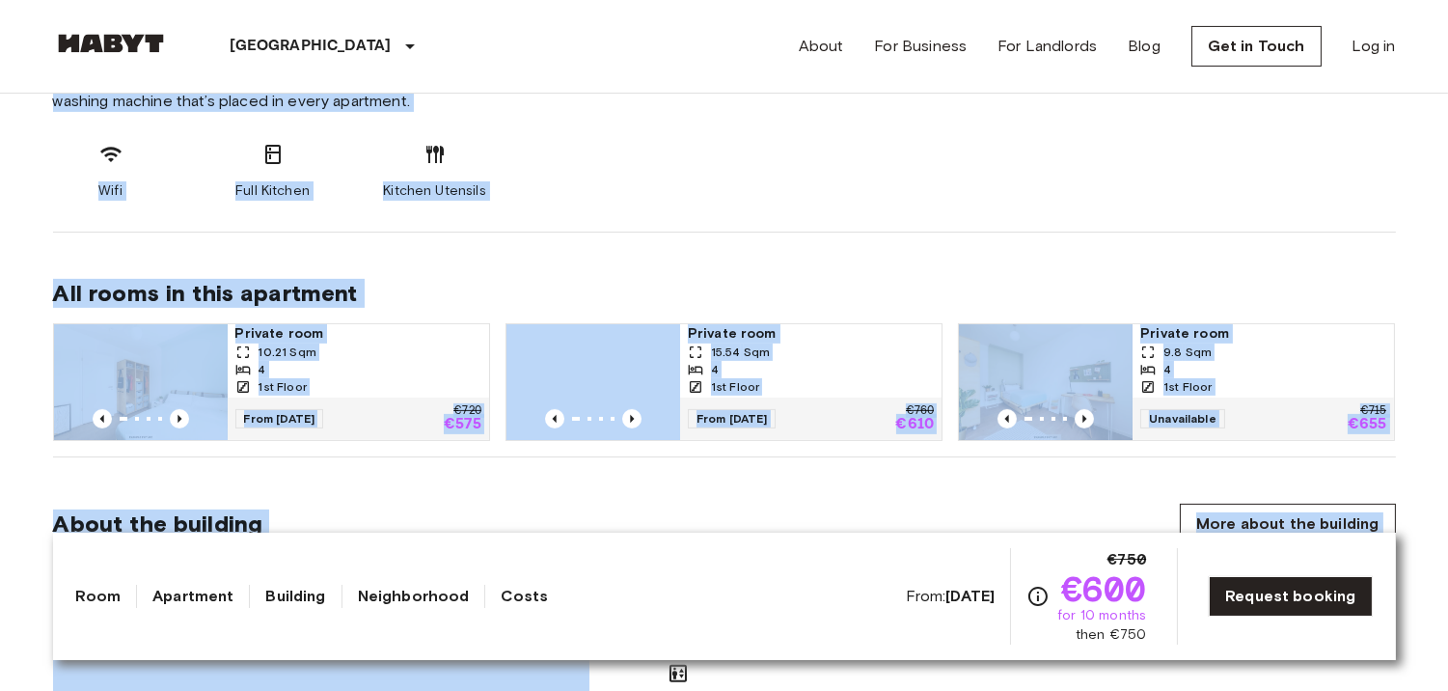
scroll to position [1124, 0]
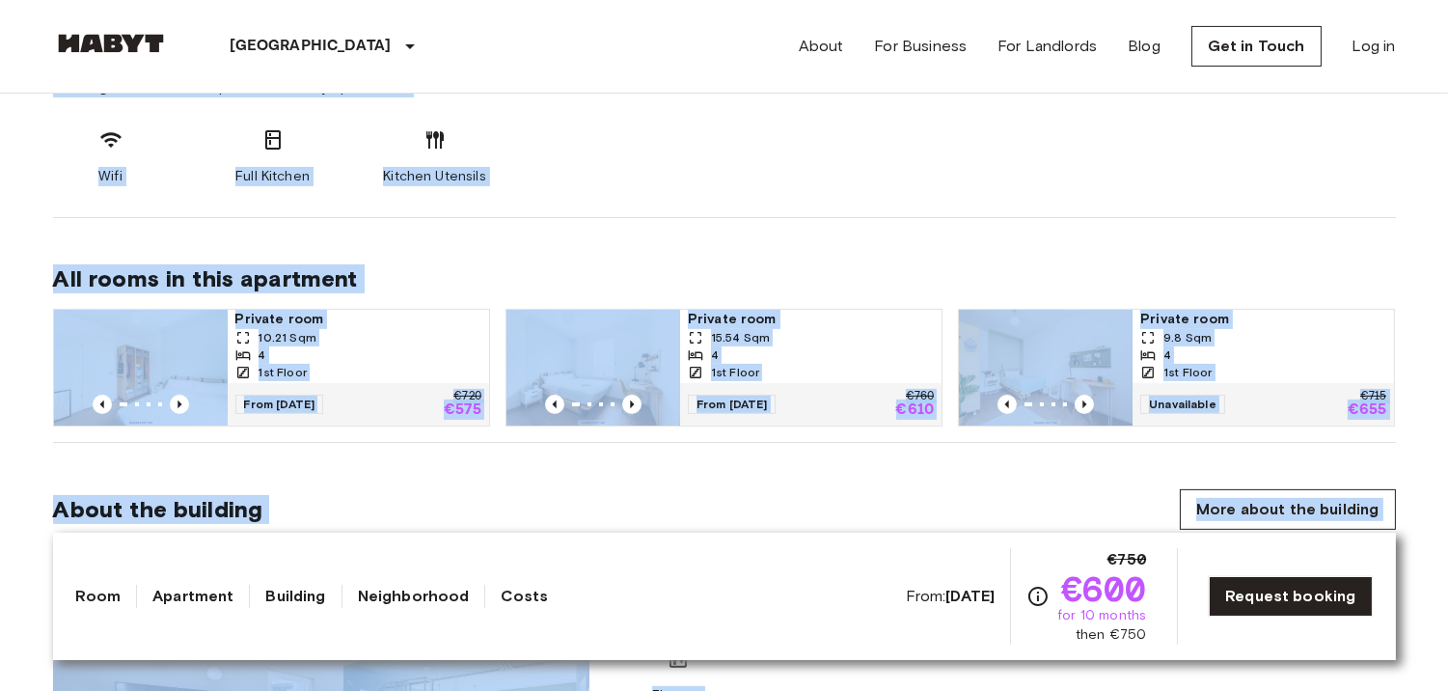
drag, startPoint x: 11, startPoint y: 156, endPoint x: 948, endPoint y: 670, distance: 1069.3
click at [924, 468] on section "About the building More about the building Located right around the corner from…" at bounding box center [724, 689] width 1343 height 492
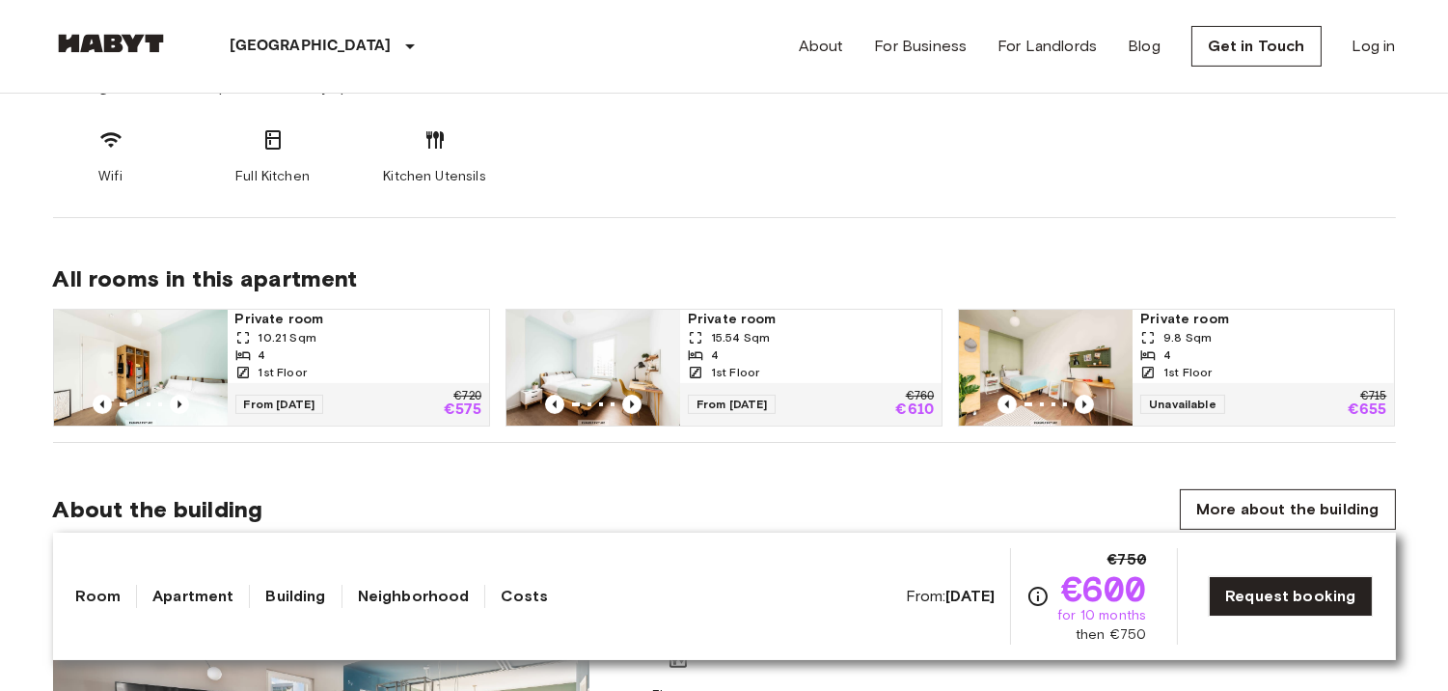
click at [388, 377] on div "1st Floor" at bounding box center [358, 372] width 246 height 17
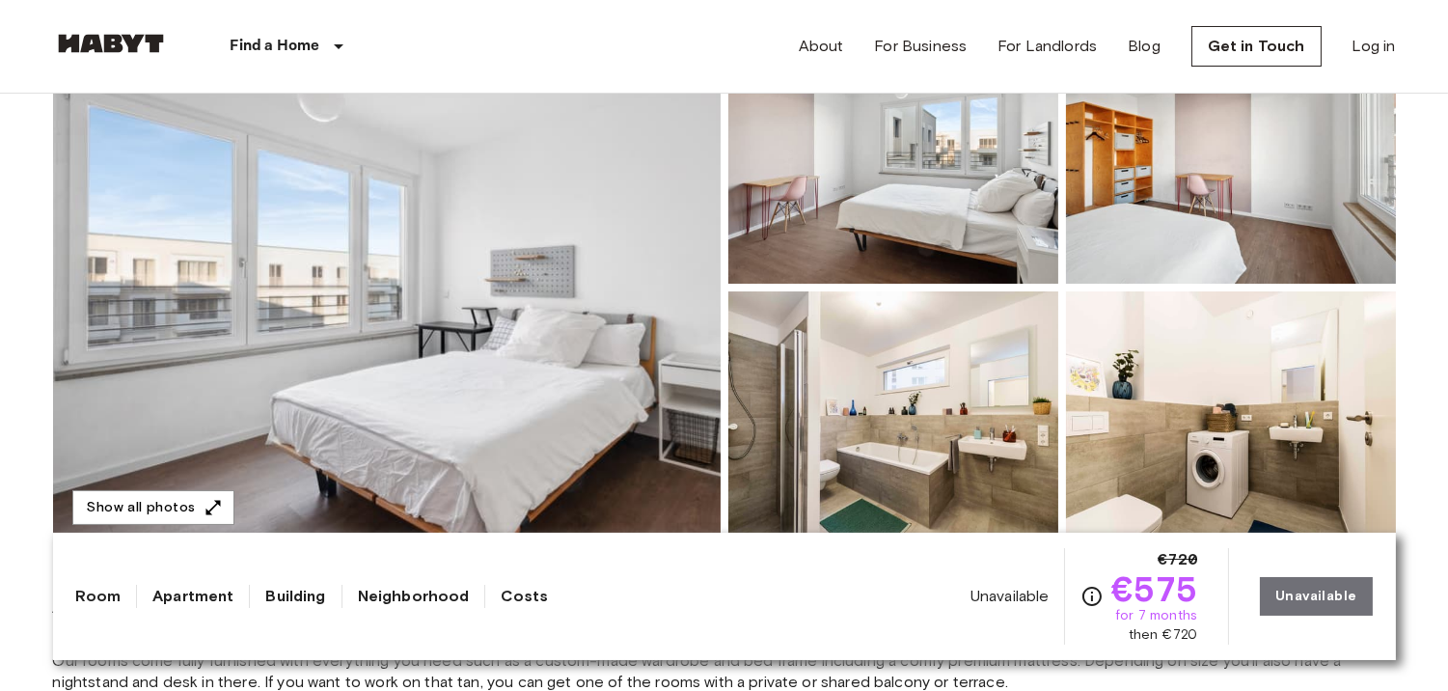
scroll to position [267, 0]
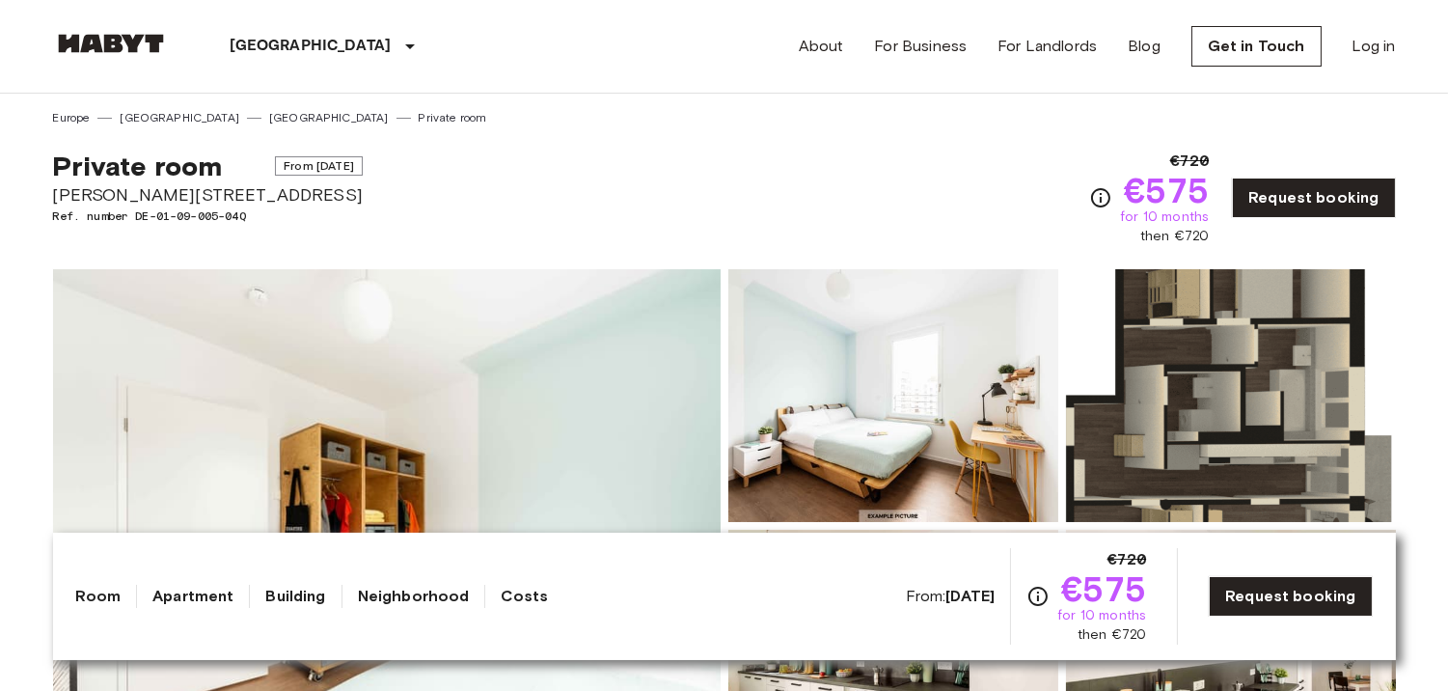
drag, startPoint x: 883, startPoint y: 1, endPoint x: 695, endPoint y: 142, distance: 234.2
click at [696, 142] on div "Private room From Oct 4 2025 Klara-Franke-Straße 24-28 Ref. number DE-01-09-005…" at bounding box center [724, 186] width 1343 height 120
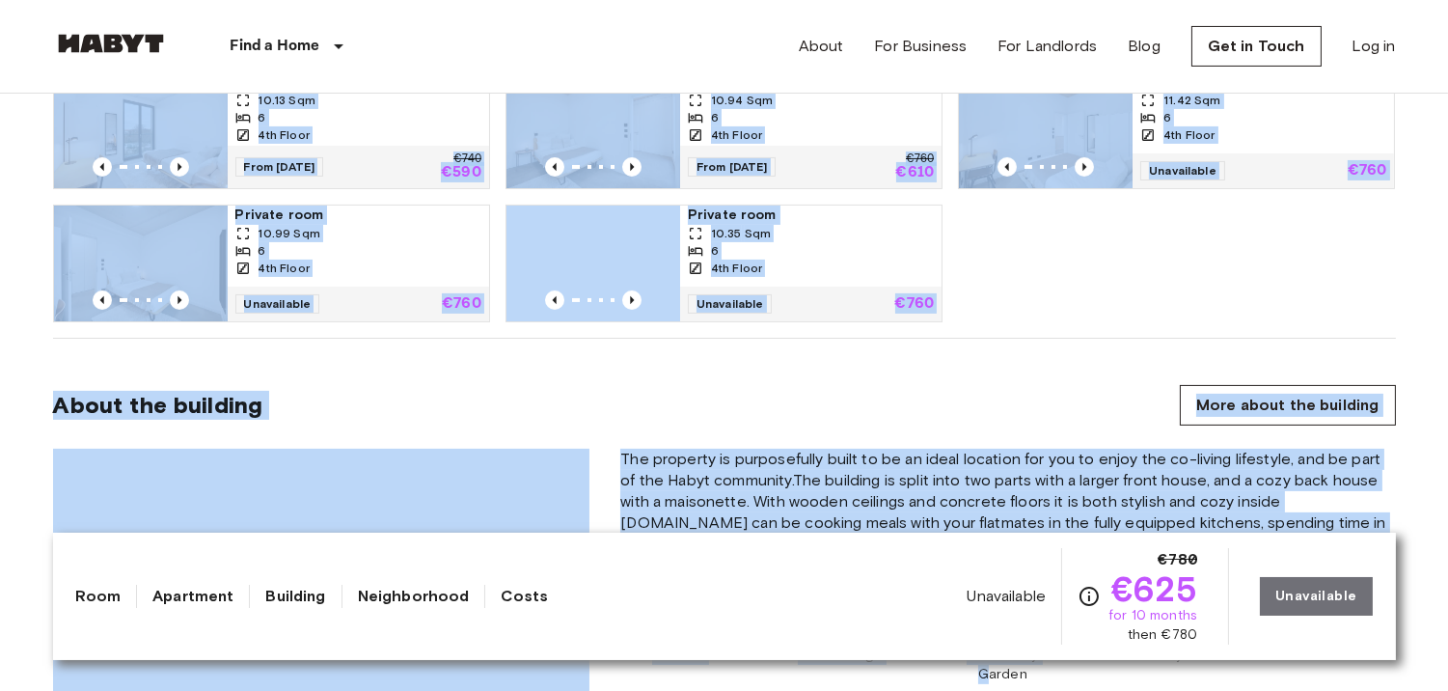
scroll to position [826, 0]
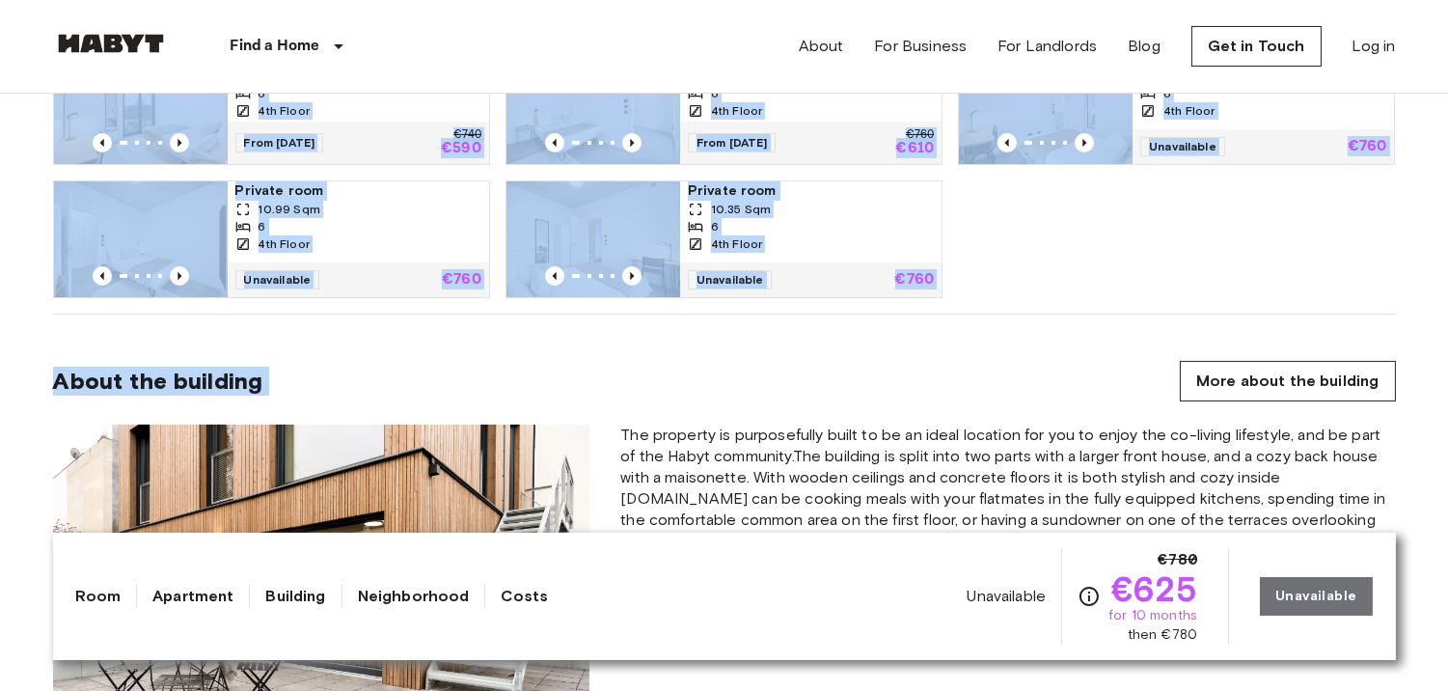
drag, startPoint x: 131, startPoint y: 323, endPoint x: 942, endPoint y: 381, distance: 813.3
click at [942, 381] on div "About the building More about the building" at bounding box center [724, 381] width 1343 height 41
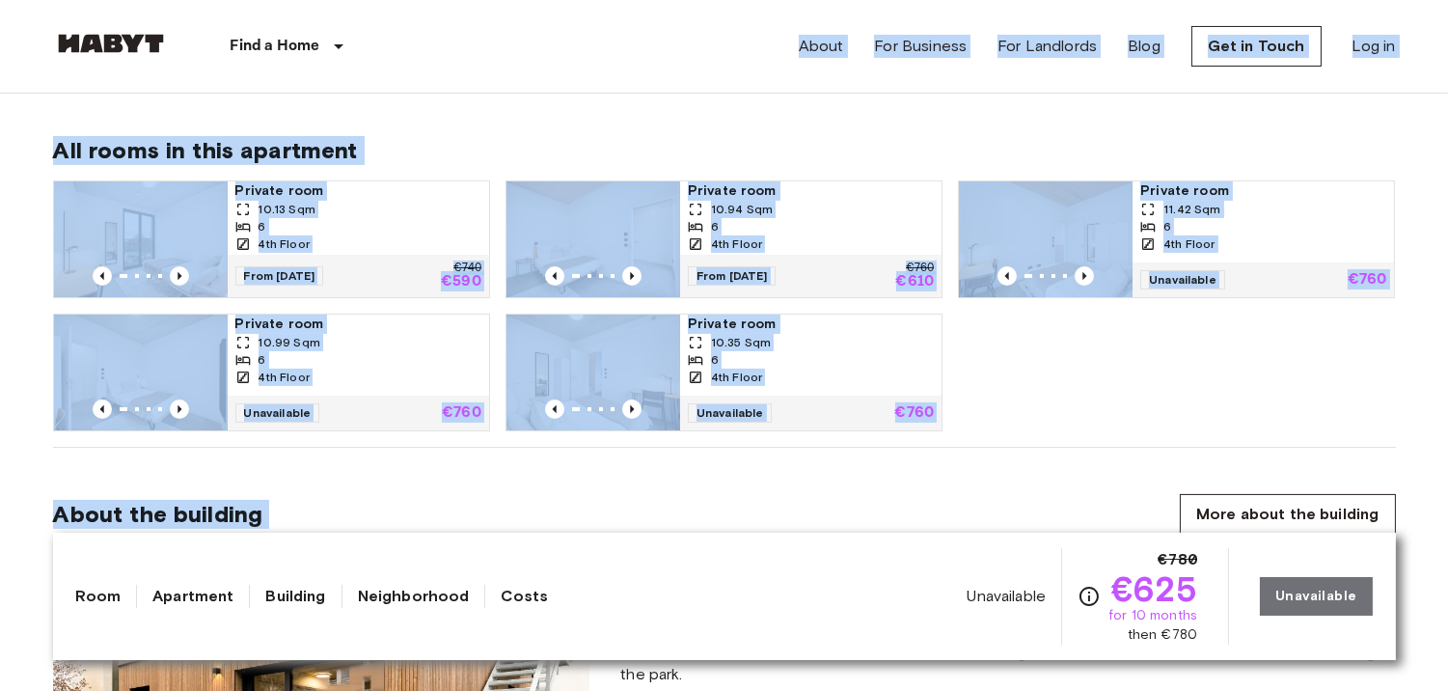
drag, startPoint x: 940, startPoint y: 380, endPoint x: 505, endPoint y: 17, distance: 566.4
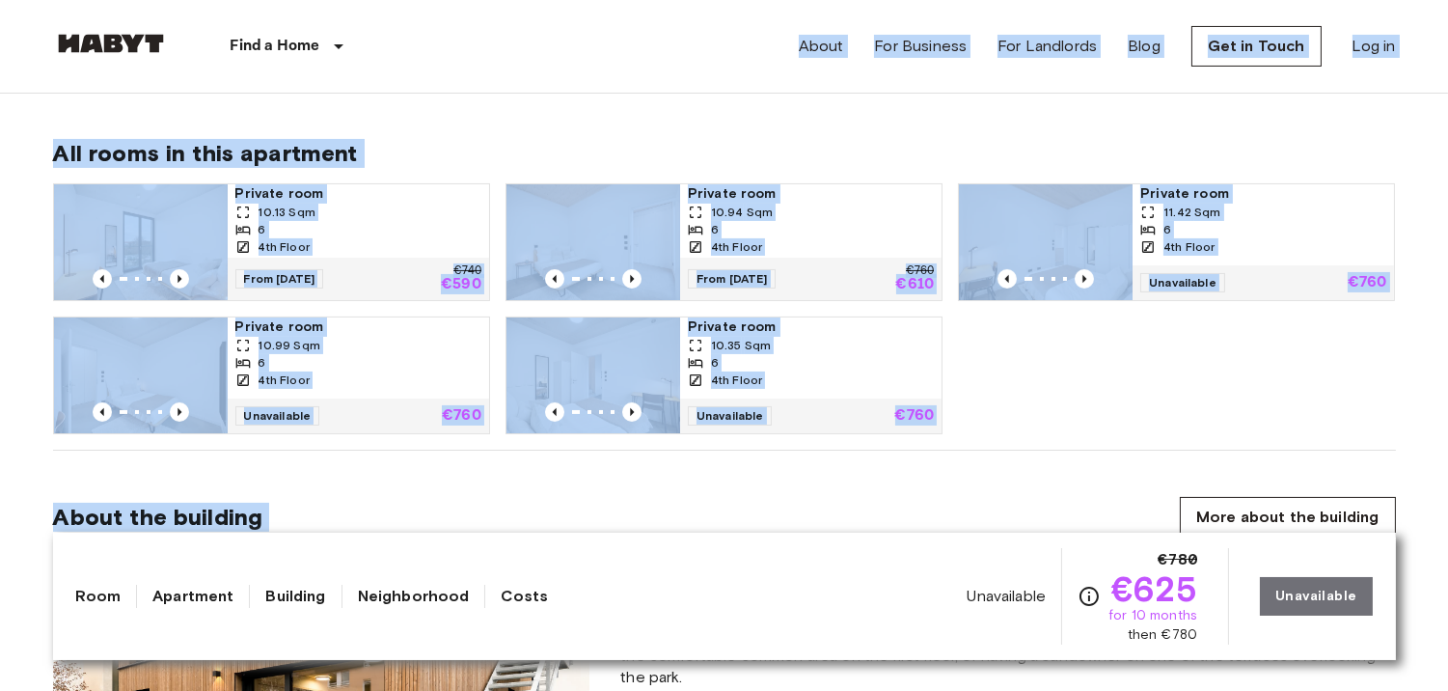
click at [617, 139] on span "All rooms in this apartment" at bounding box center [724, 153] width 1343 height 29
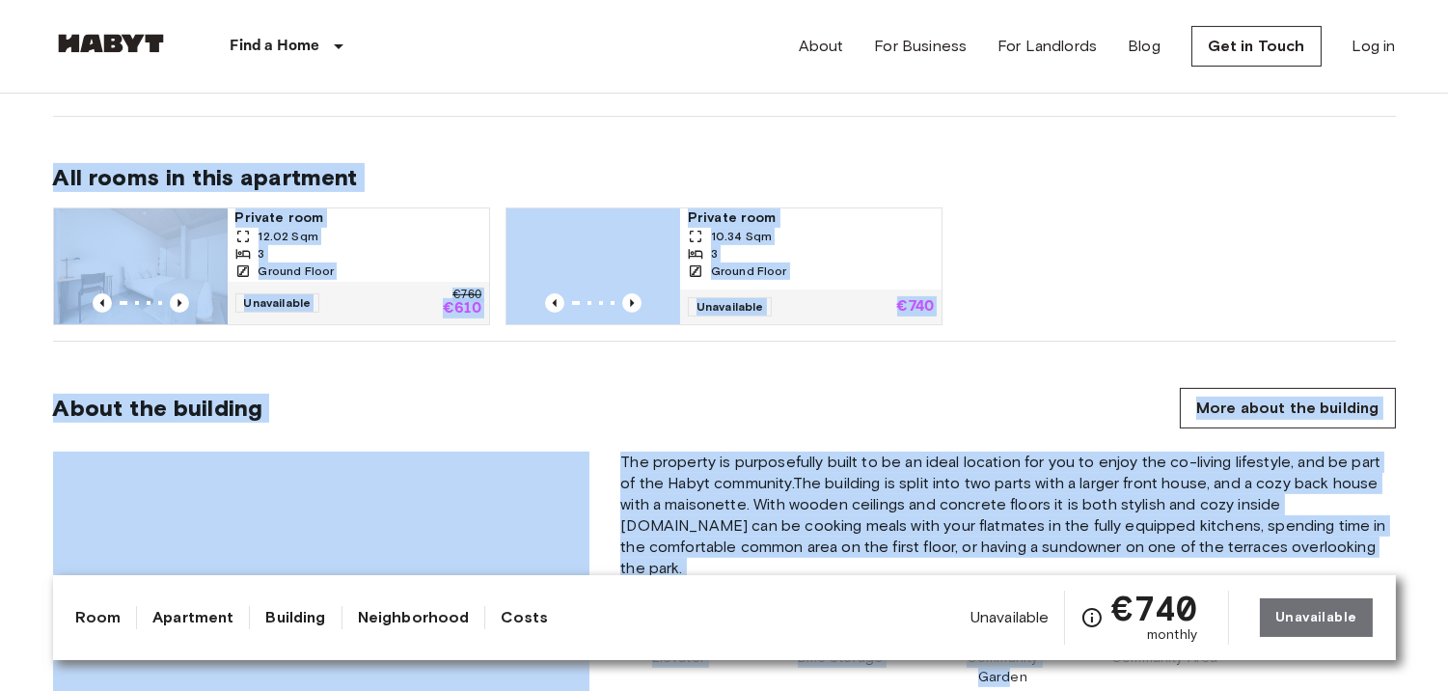
scroll to position [1293, 0]
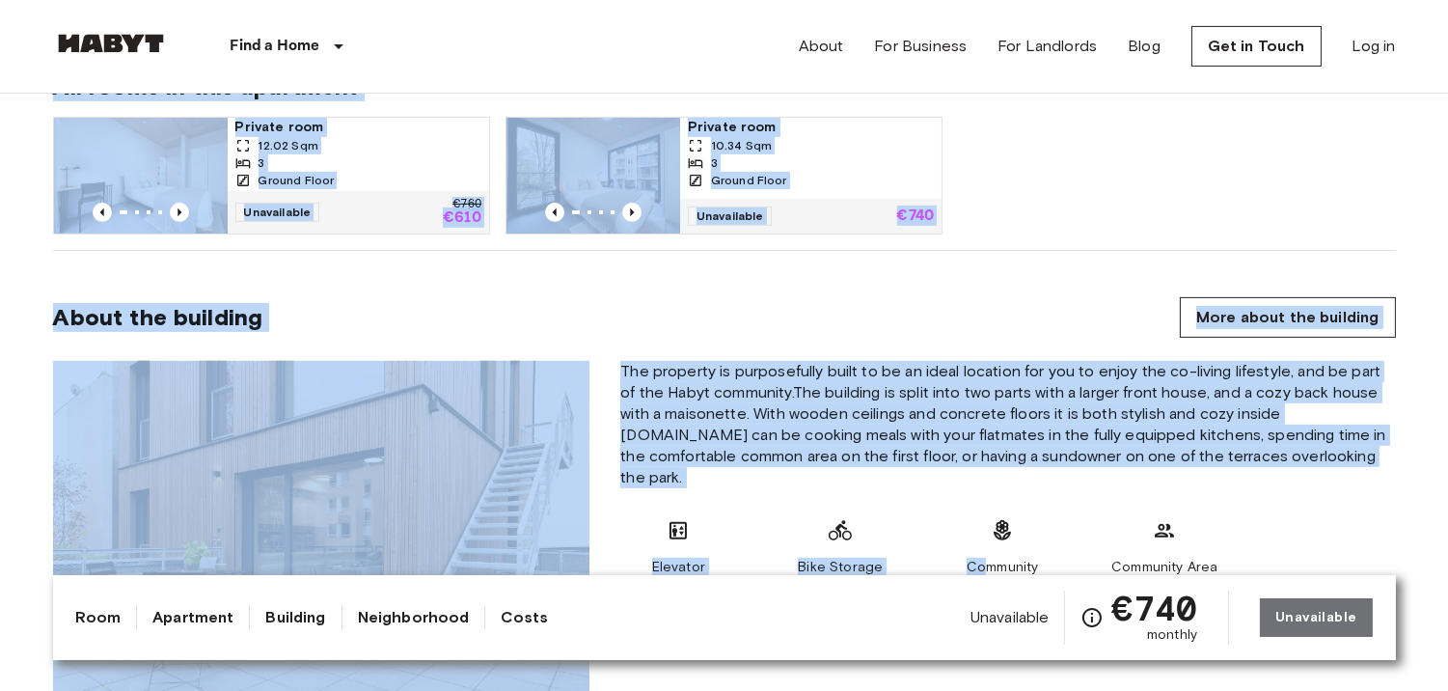
drag, startPoint x: 0, startPoint y: 195, endPoint x: 989, endPoint y: 535, distance: 1045.7
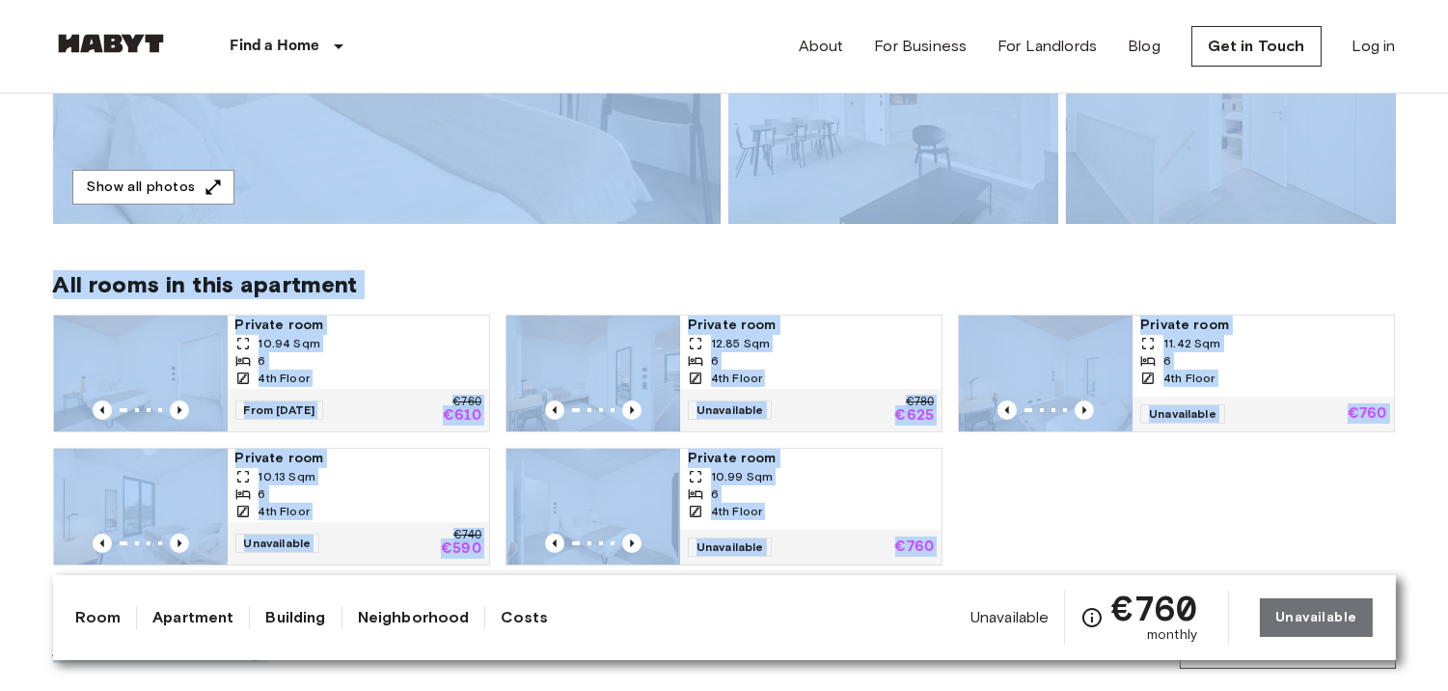
scroll to position [823, 0]
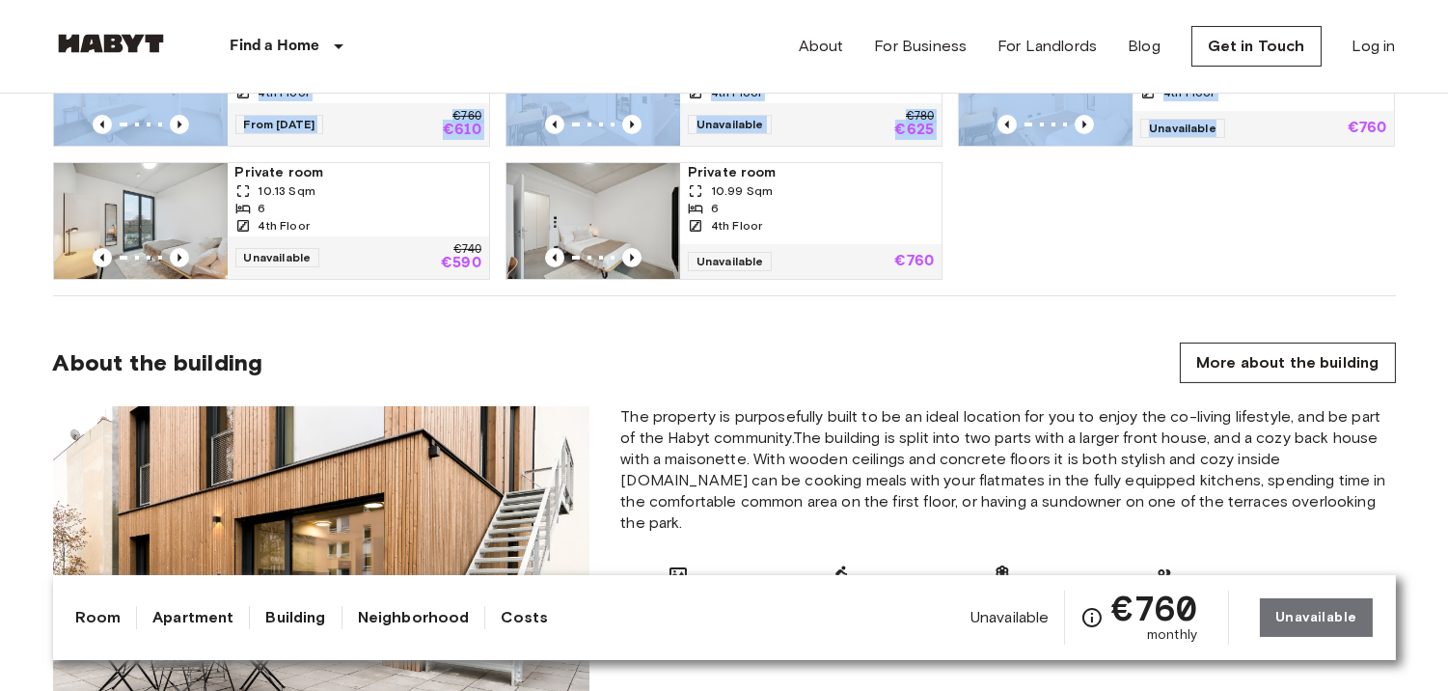
click at [1221, 285] on div "All rooms in this apartment Private room 10.94 Sqm 6 4th Floor From 19 Oct 25 €…" at bounding box center [724, 117] width 1343 height 358
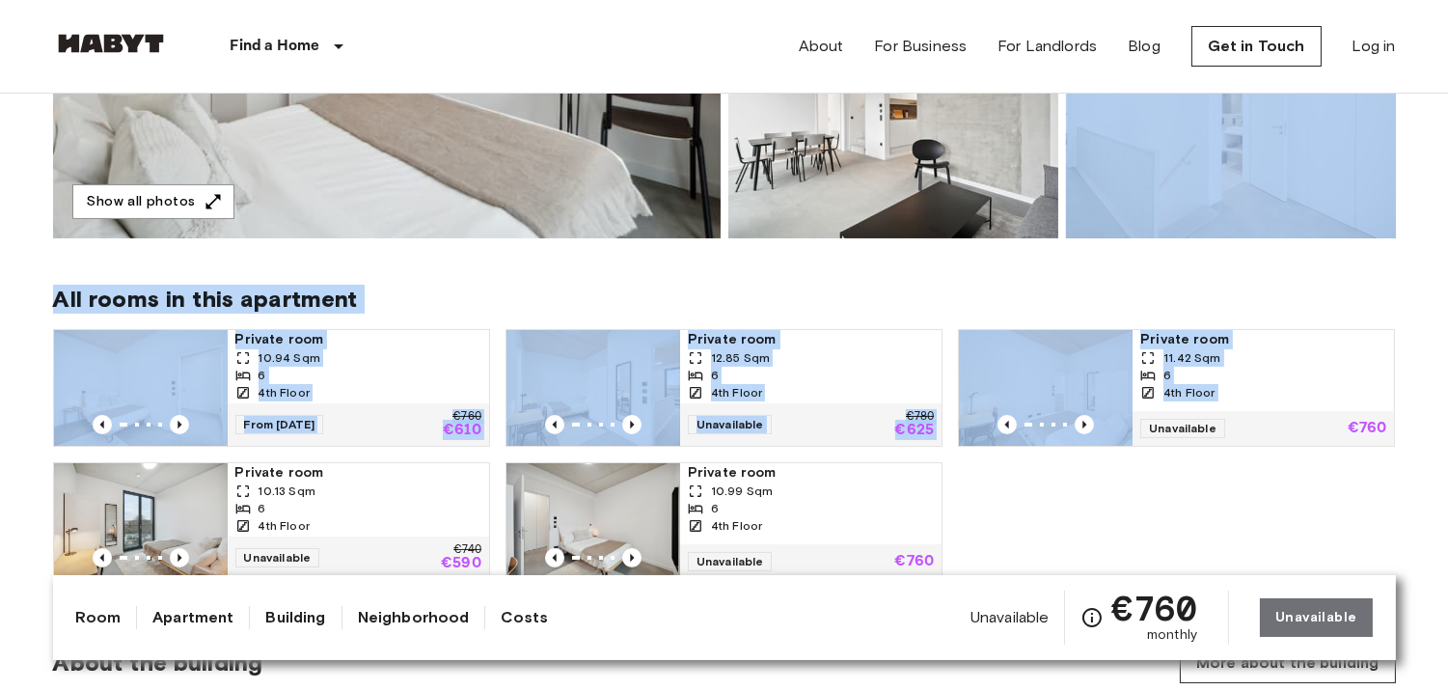
scroll to position [427, 0]
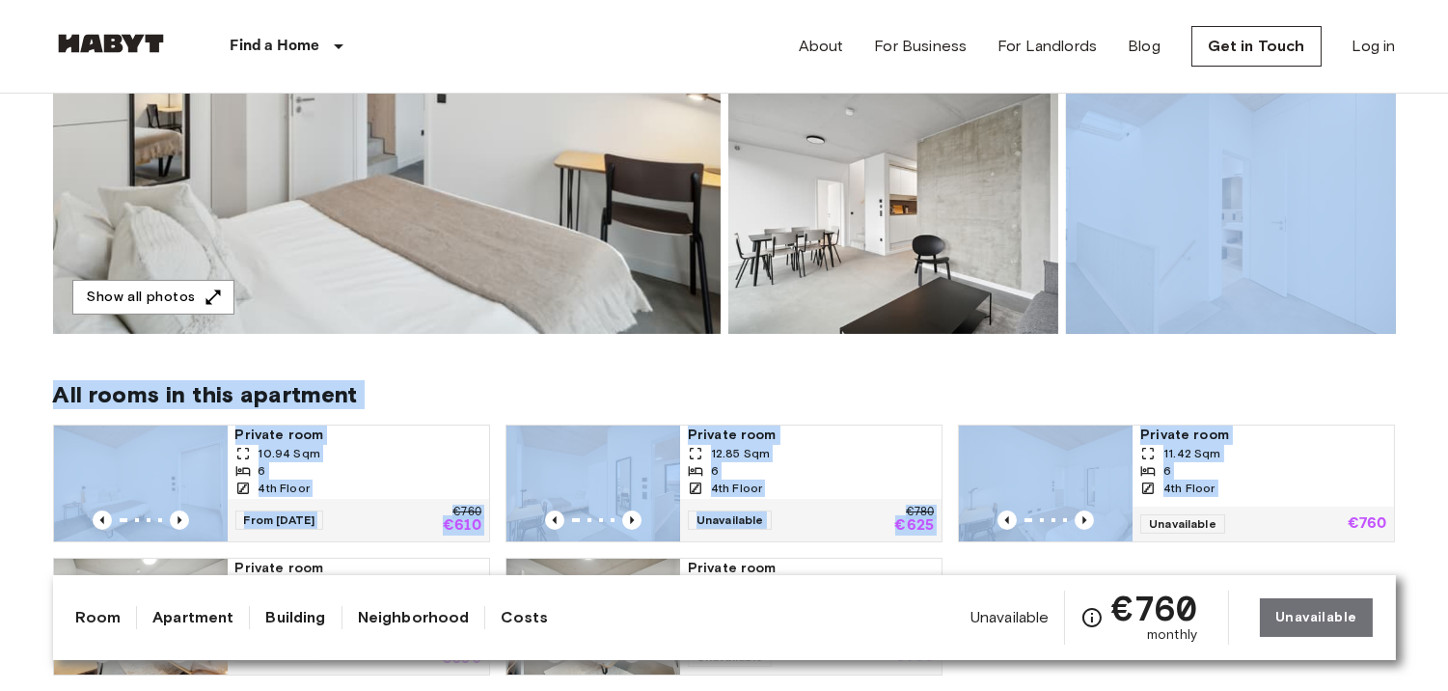
drag, startPoint x: 1145, startPoint y: 219, endPoint x: 979, endPoint y: 329, distance: 199.0
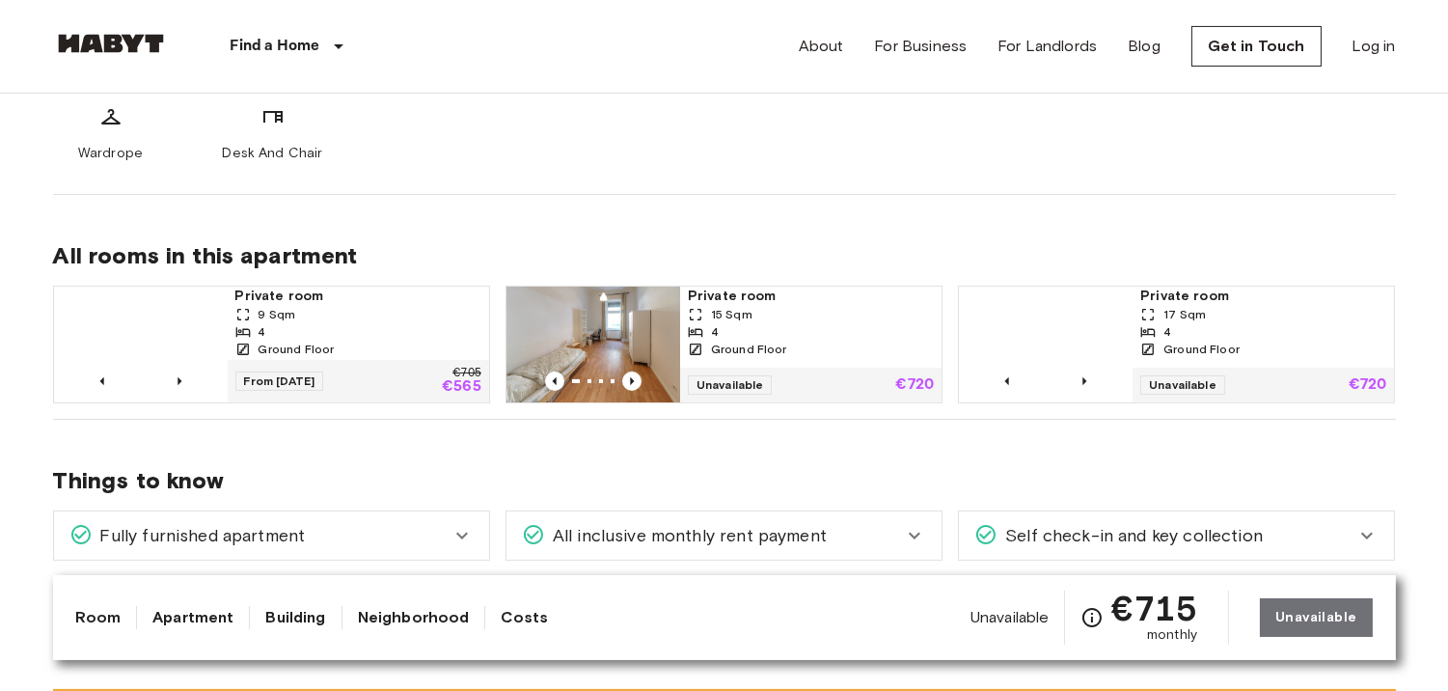
scroll to position [1017, 0]
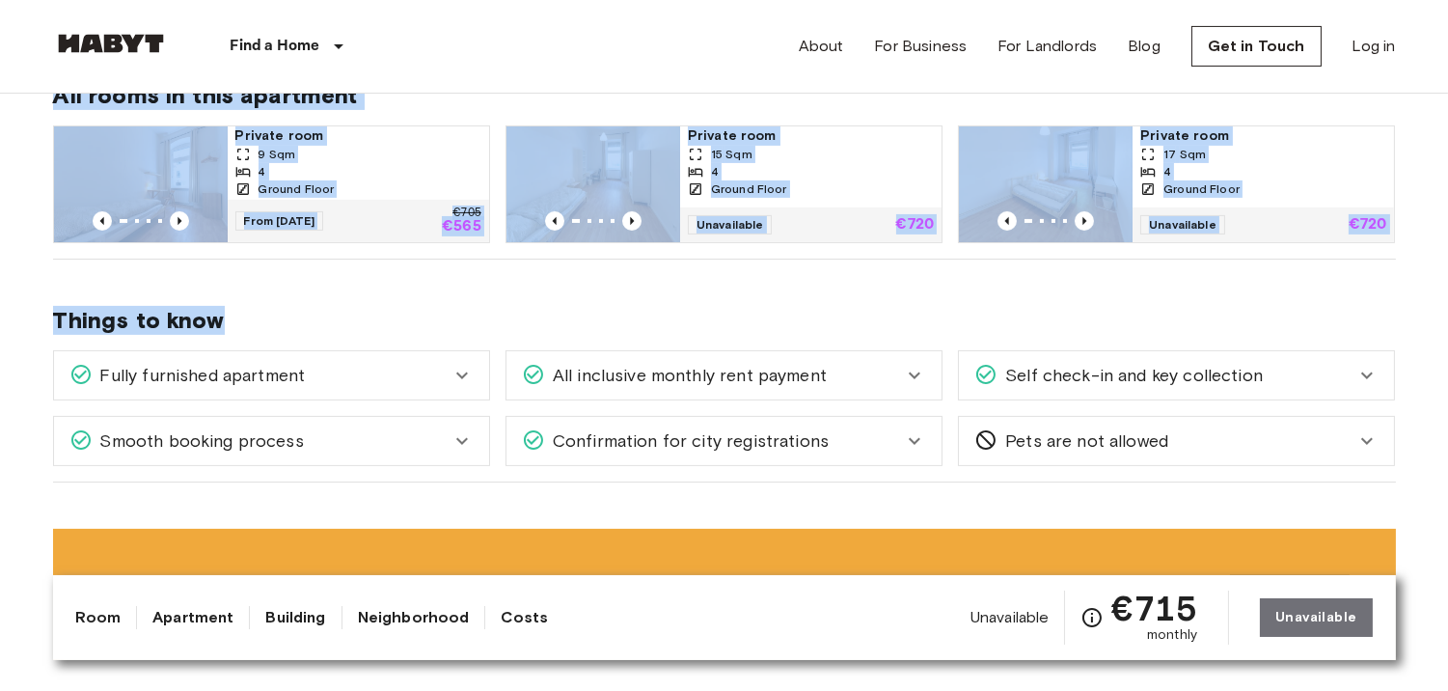
drag, startPoint x: 89, startPoint y: 176, endPoint x: 1109, endPoint y: 299, distance: 1028.0
click at [1109, 299] on div "Things to know Fully furnished apartment All you need to do is pack your clothe…" at bounding box center [724, 370] width 1343 height 223
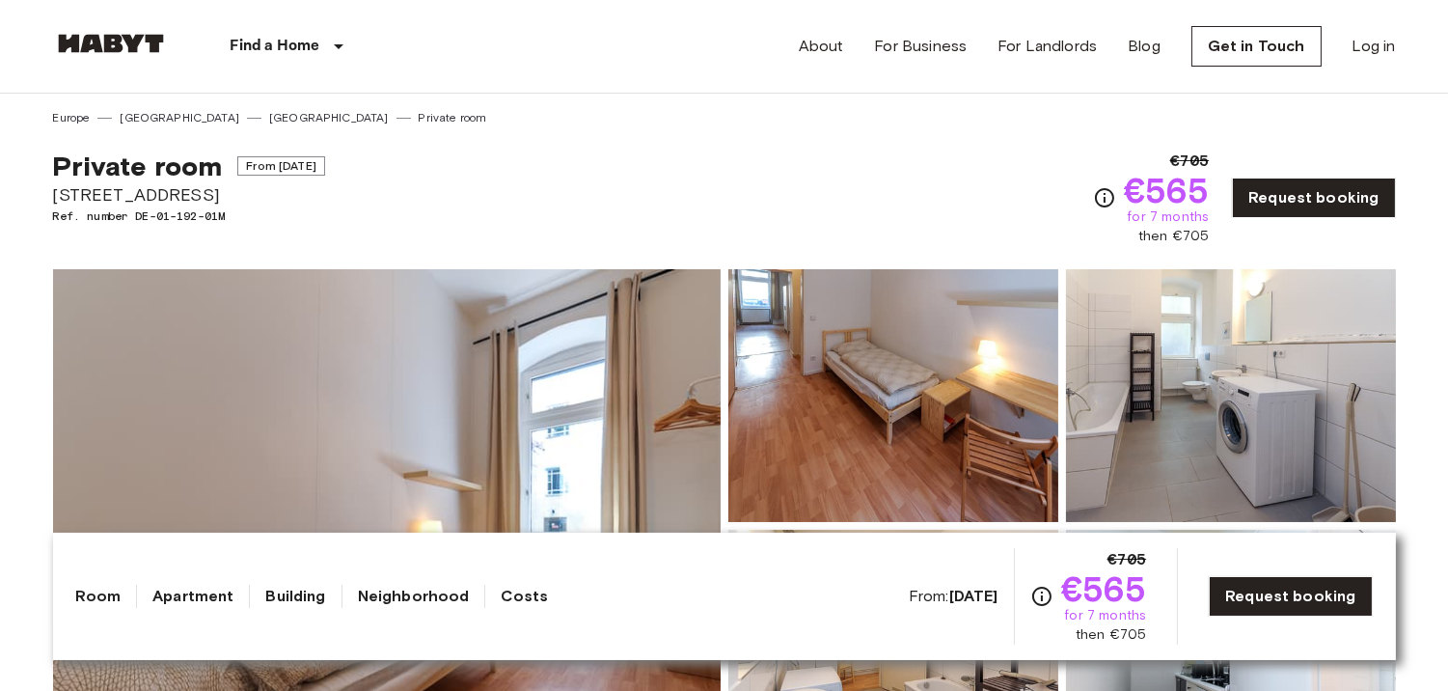
click at [1186, 154] on span "€705" at bounding box center [1190, 161] width 40 height 23
click at [1199, 156] on span "€705" at bounding box center [1190, 161] width 40 height 23
copy span "705"
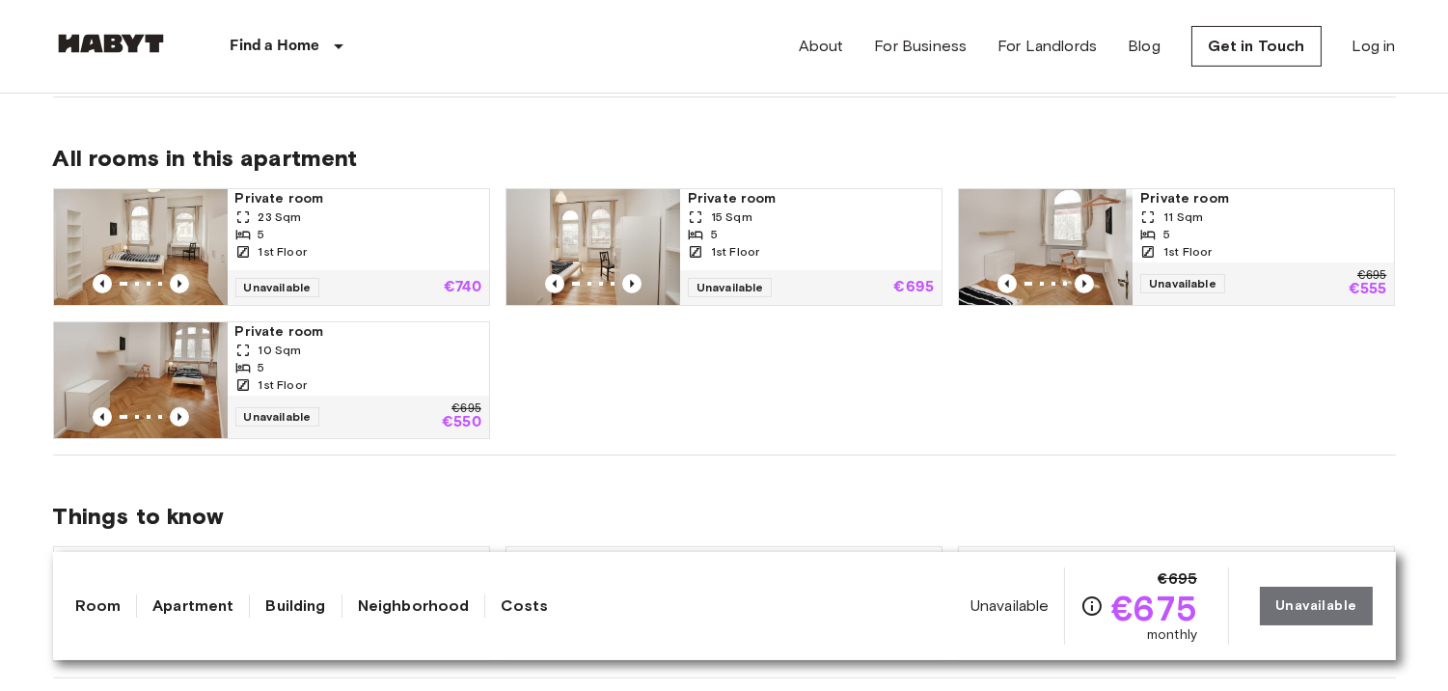
scroll to position [970, 0]
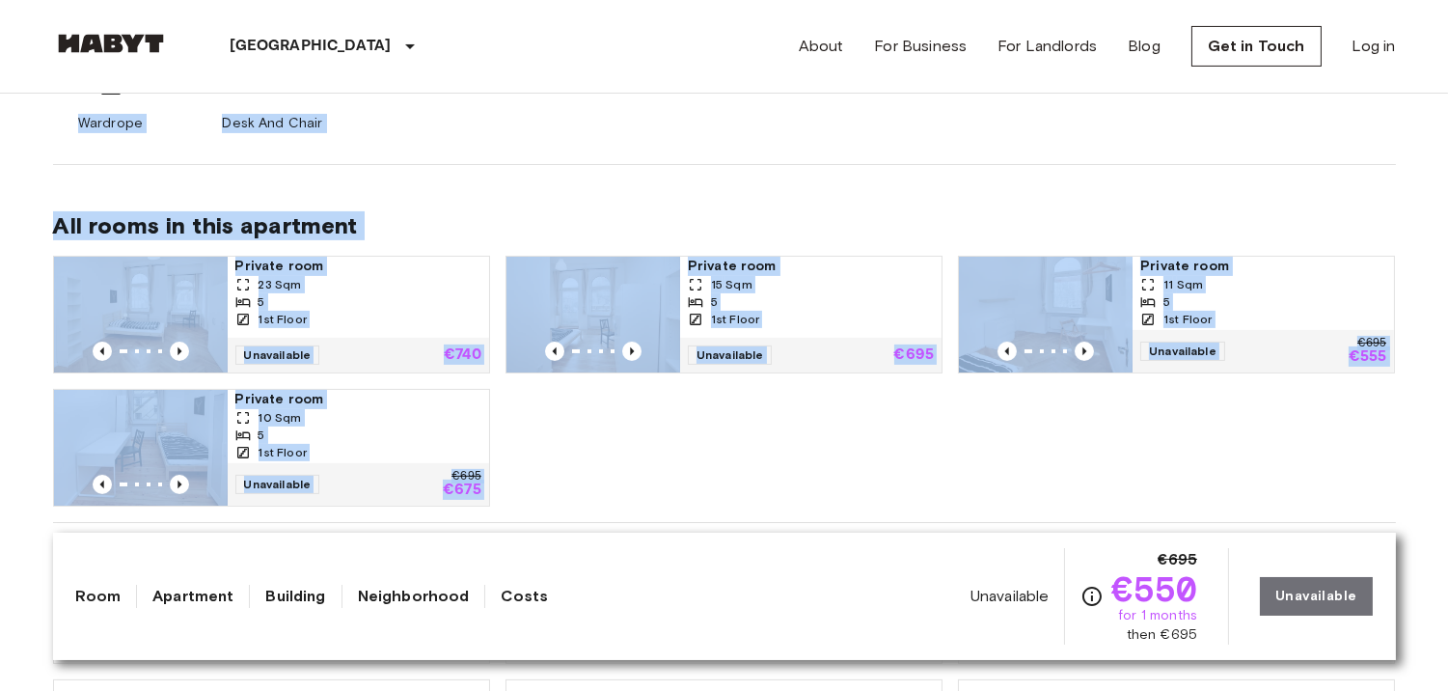
scroll to position [1015, 0]
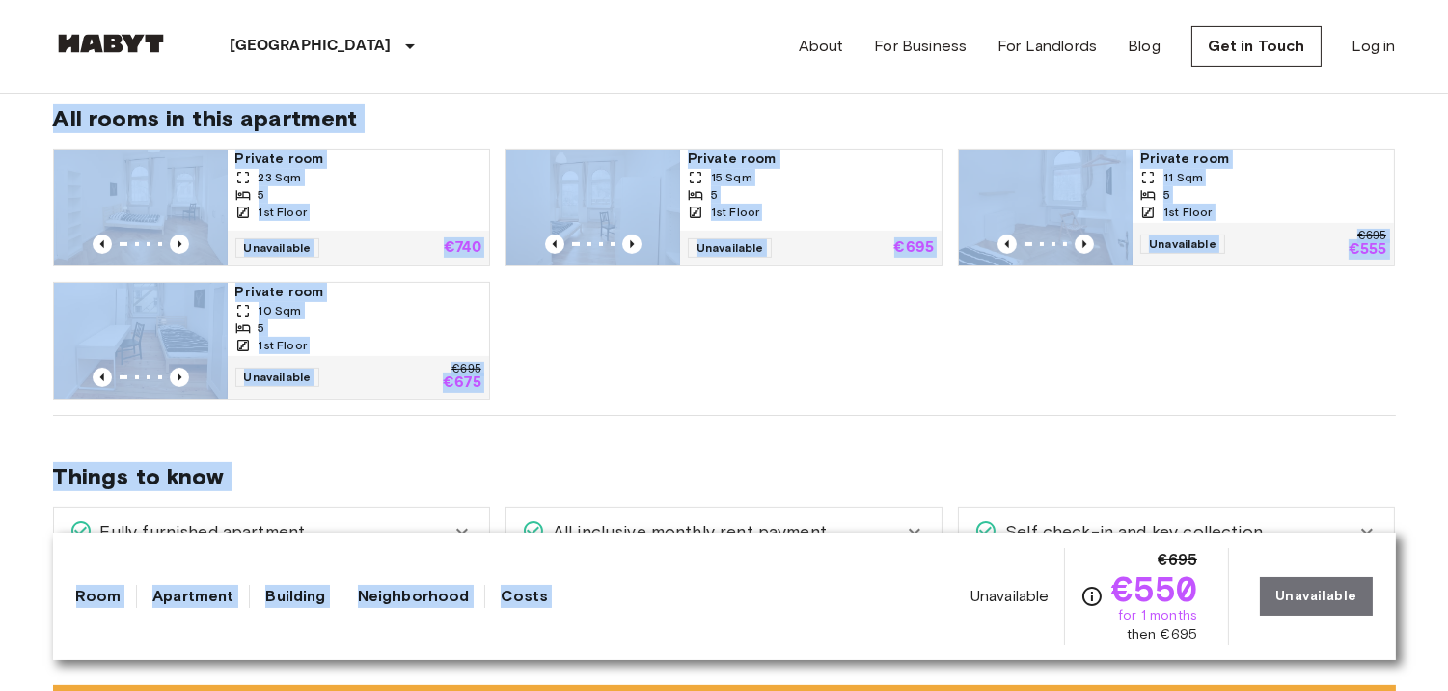
drag, startPoint x: 100, startPoint y: 270, endPoint x: 827, endPoint y: 564, distance: 783.7
click at [654, 341] on div "Private room 23 Sqm 5 1st Floor Unavailable €740 Private room 15 Sqm 5 1st Floo…" at bounding box center [717, 266] width 1358 height 266
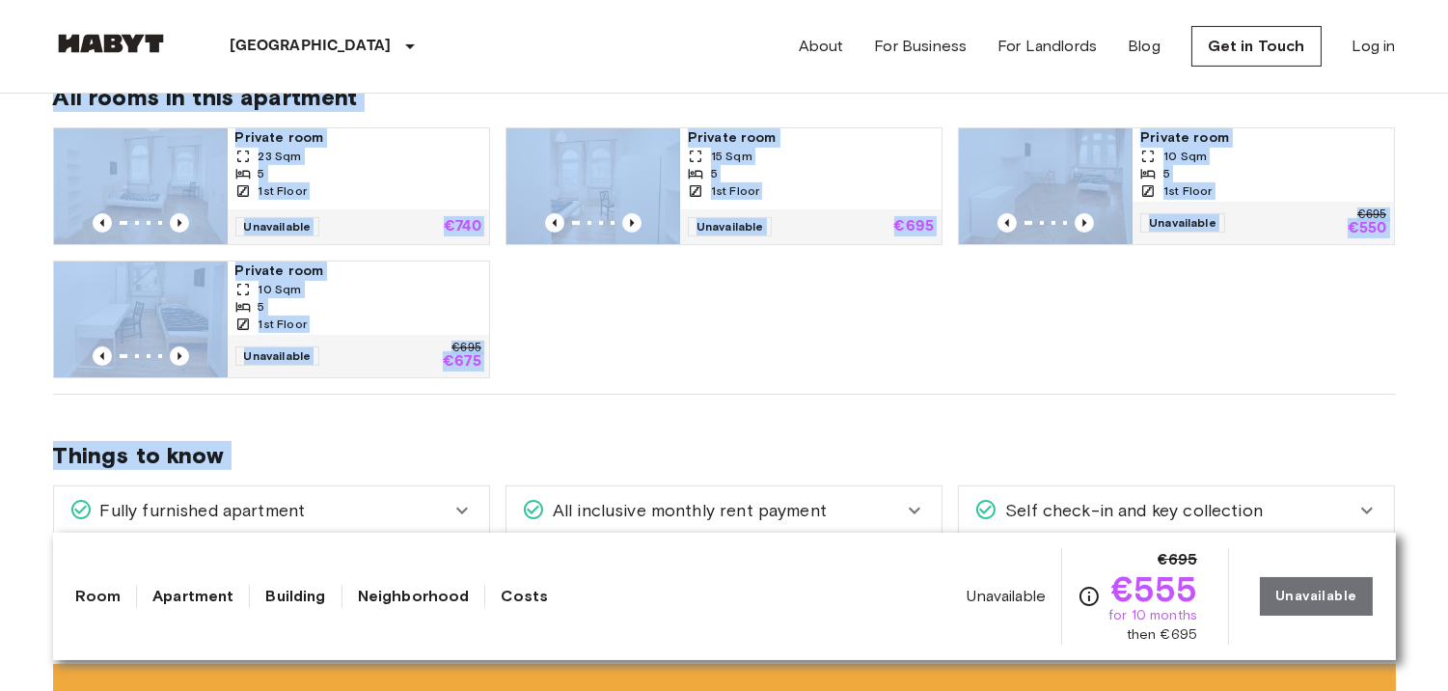
drag, startPoint x: 98, startPoint y: 228, endPoint x: 1461, endPoint y: 613, distance: 1416.3
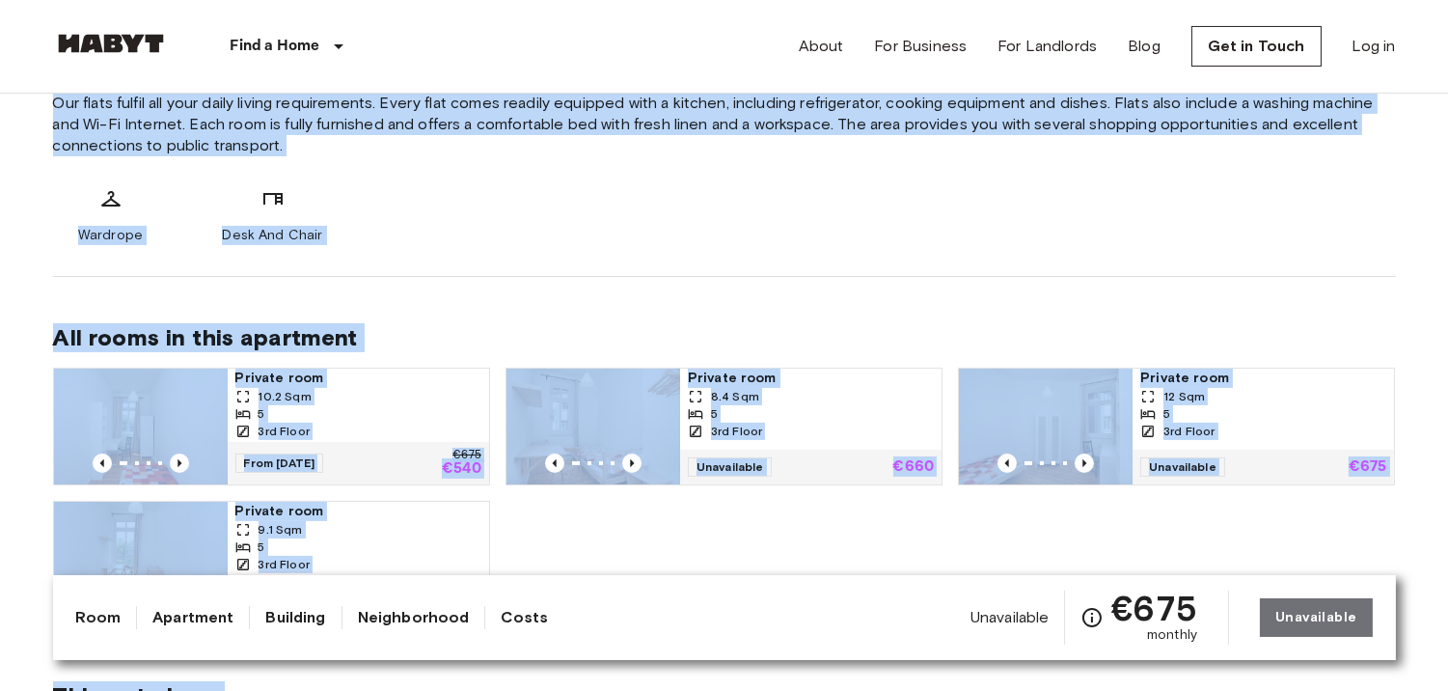
scroll to position [831, 0]
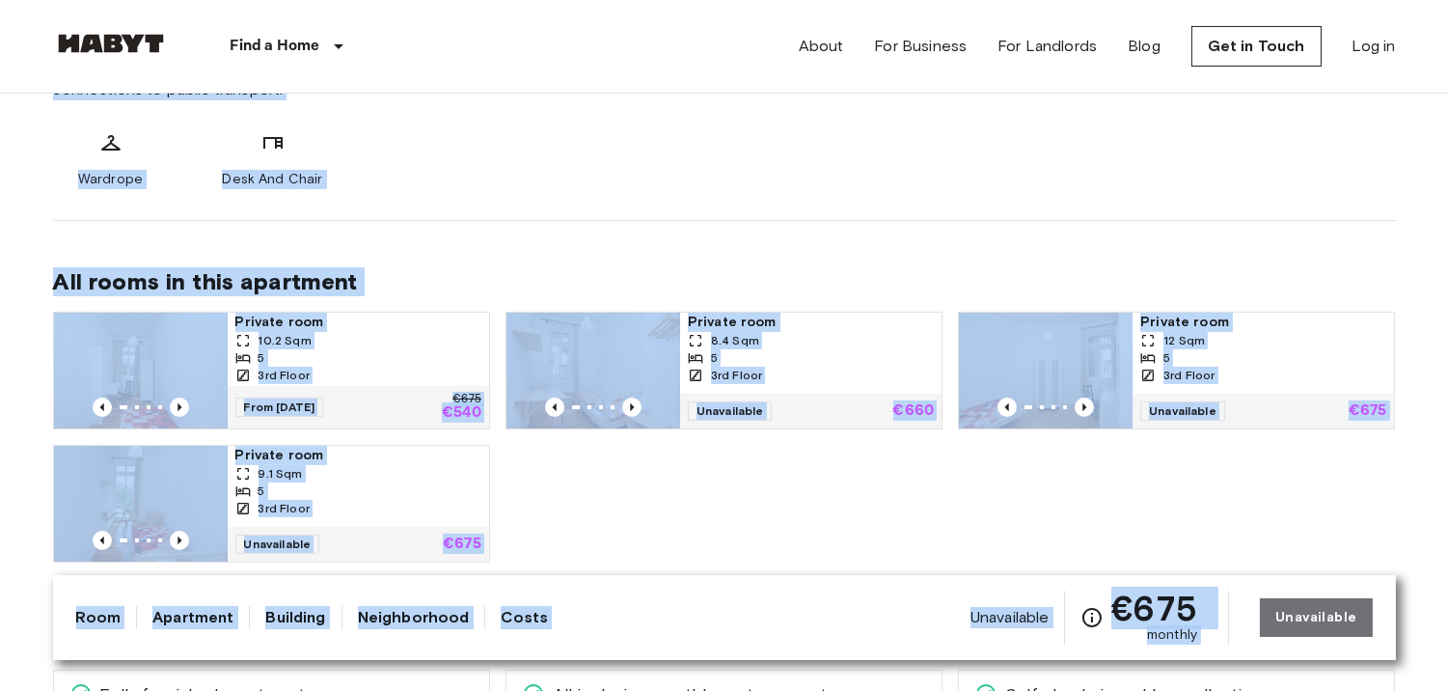
drag, startPoint x: 0, startPoint y: 177, endPoint x: 1279, endPoint y: 596, distance: 1345.8
click at [1204, 512] on div "Private room 10.2 Sqm 5 3rd Floor From 04 Jan 26 €675 €540 Private room 8.4 Sqm…" at bounding box center [717, 429] width 1358 height 266
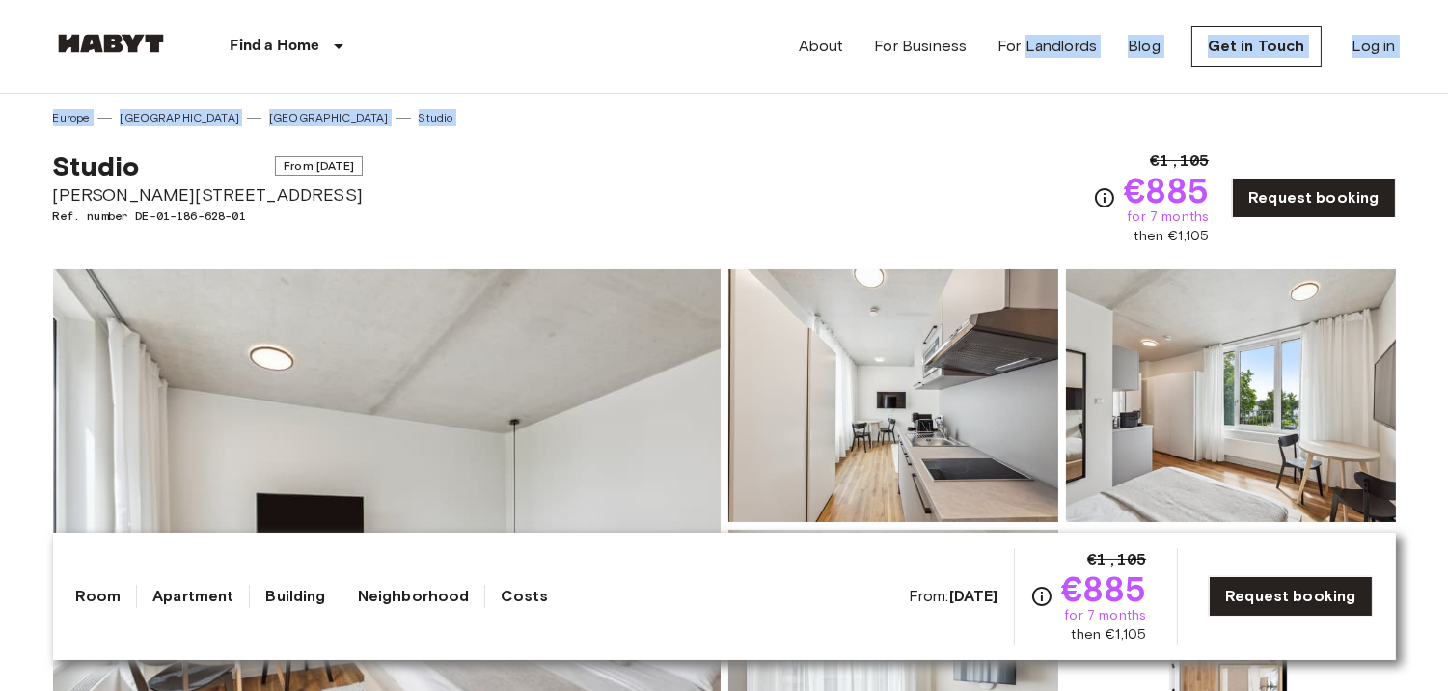
drag, startPoint x: 22, startPoint y: 146, endPoint x: 1030, endPoint y: 92, distance: 1009.5
click at [1030, 92] on div "About For Business For Landlords Blog Get in Touch Log in" at bounding box center [1097, 46] width 597 height 93
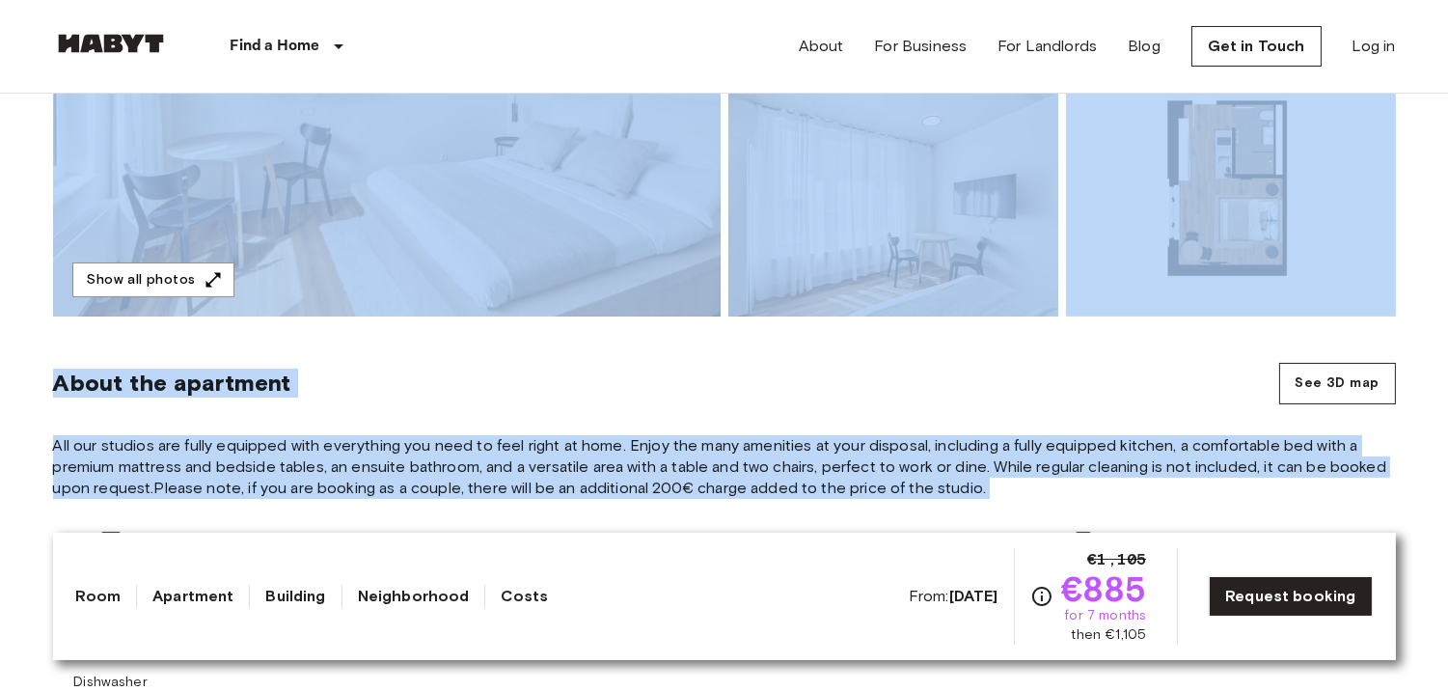
scroll to position [511, 0]
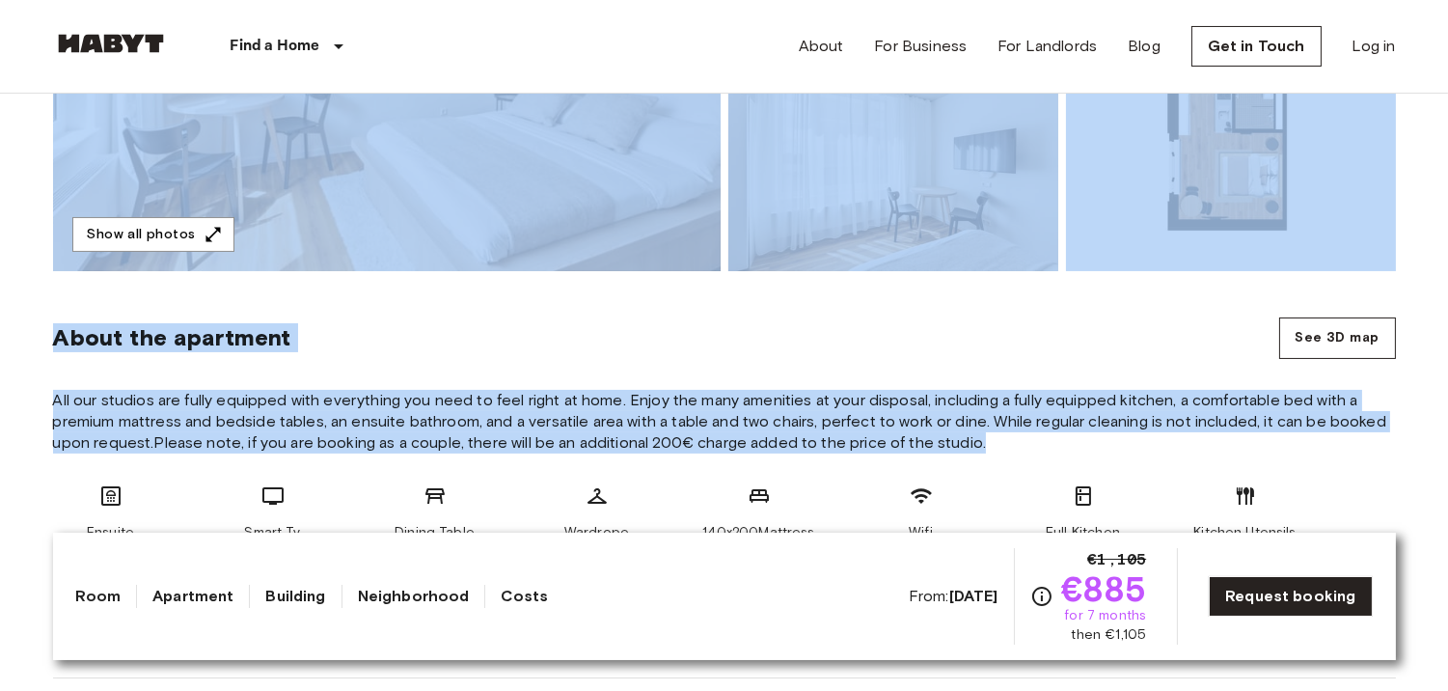
drag, startPoint x: 252, startPoint y: 340, endPoint x: 893, endPoint y: 640, distance: 708.1
click at [807, 340] on div "About the apartment See 3D map" at bounding box center [724, 337] width 1343 height 41
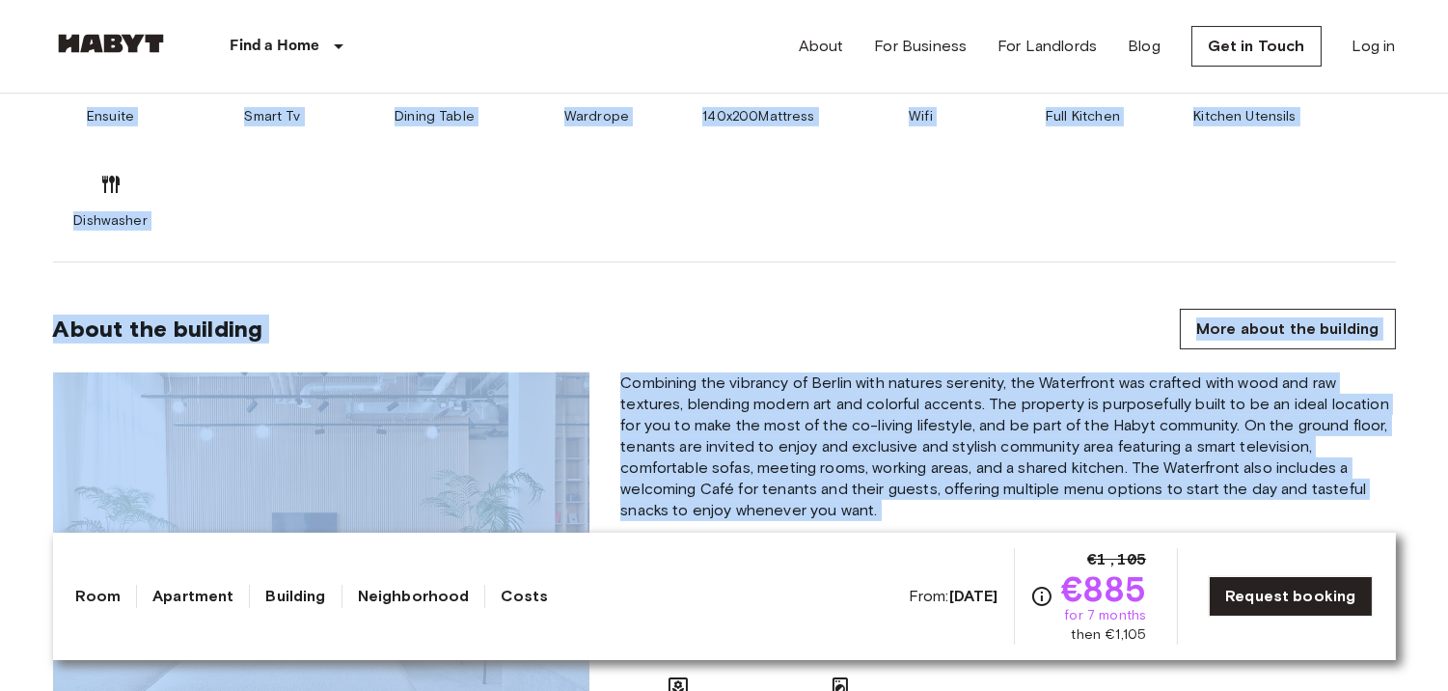
scroll to position [974, 0]
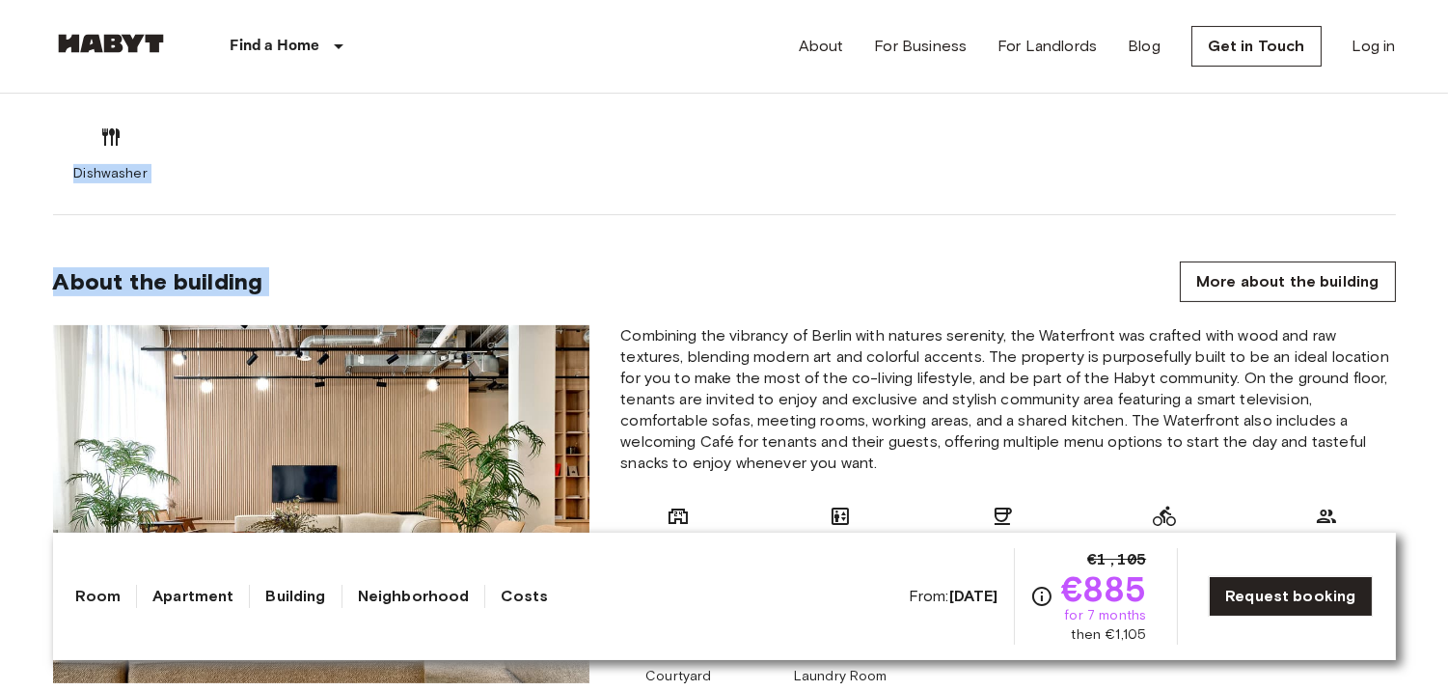
drag, startPoint x: 171, startPoint y: 446, endPoint x: 841, endPoint y: 215, distance: 708.9
click at [1230, 284] on link "More about the building" at bounding box center [1287, 281] width 215 height 41
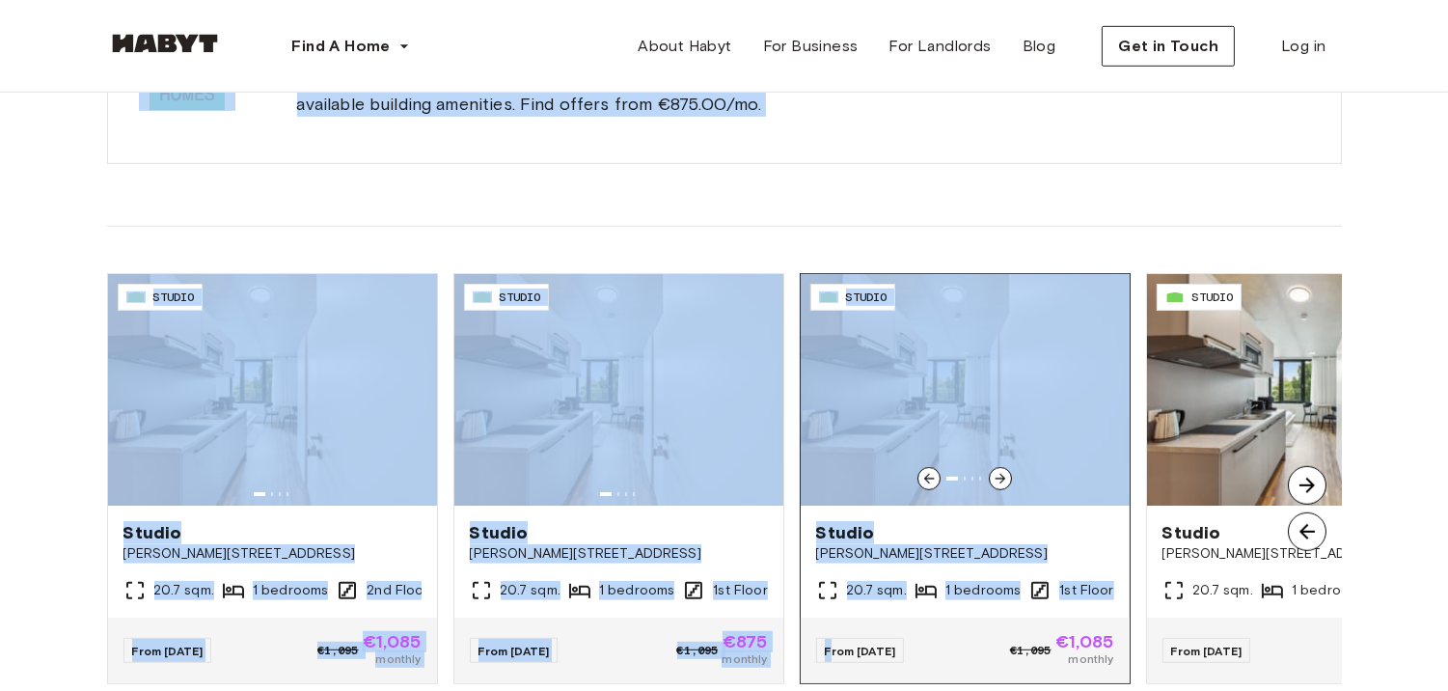
scroll to position [2165, 0]
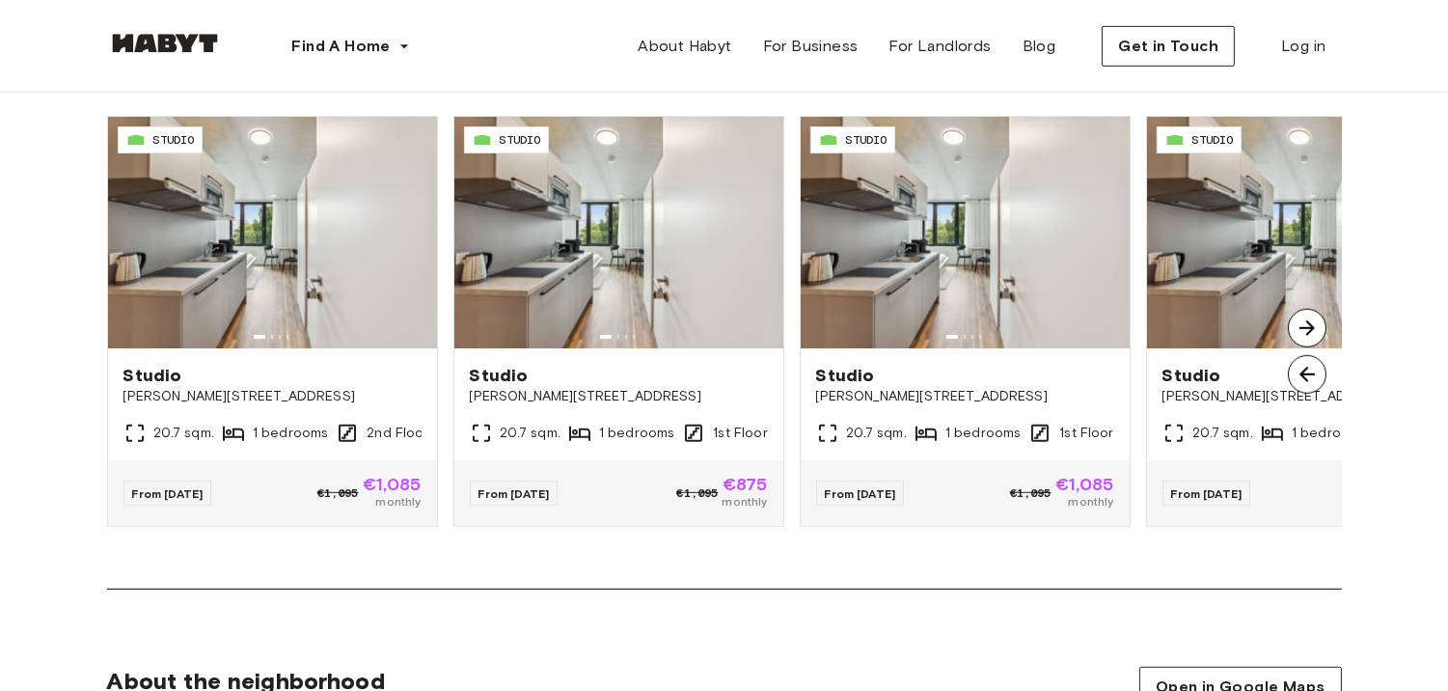
click at [823, 610] on div "**********" at bounding box center [724, 133] width 1448 height 4411
click at [822, 577] on div "Available units in this building You'll have a private apartment for yourself, …" at bounding box center [724, 134] width 1389 height 912
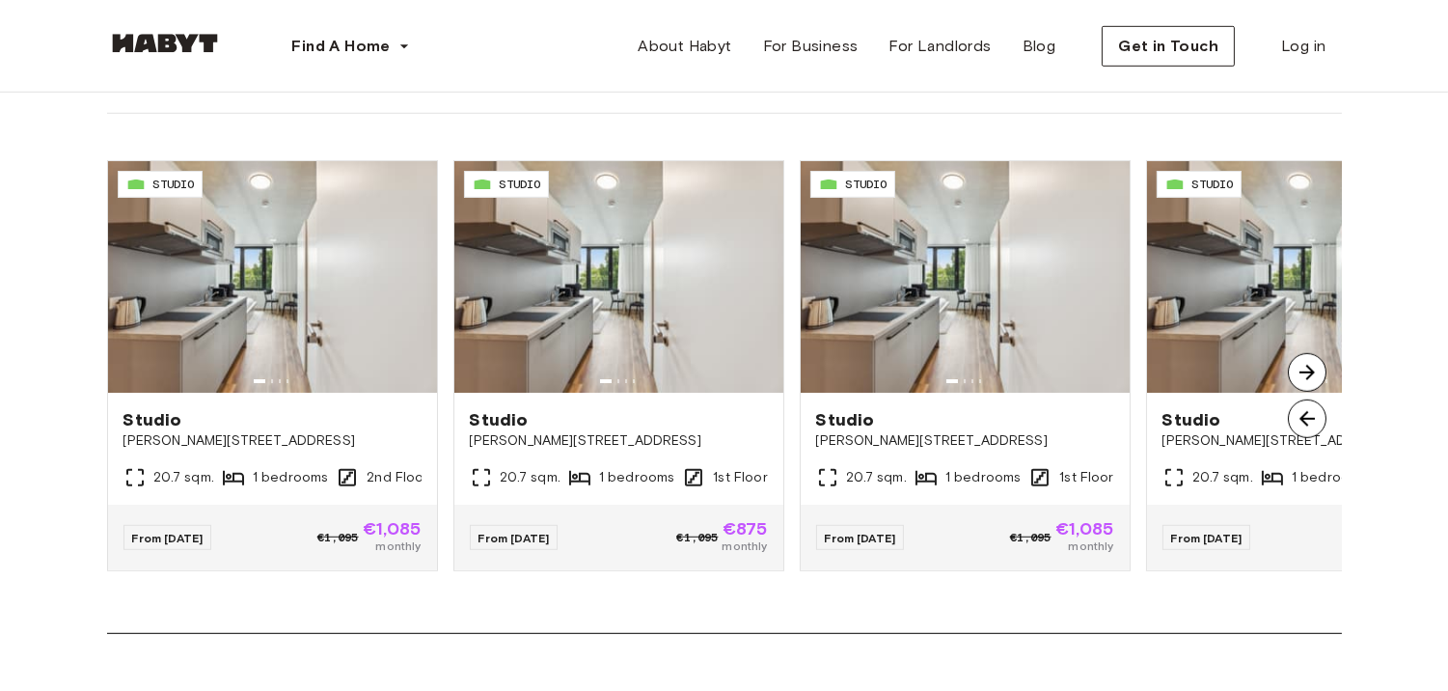
scroll to position [2156, 0]
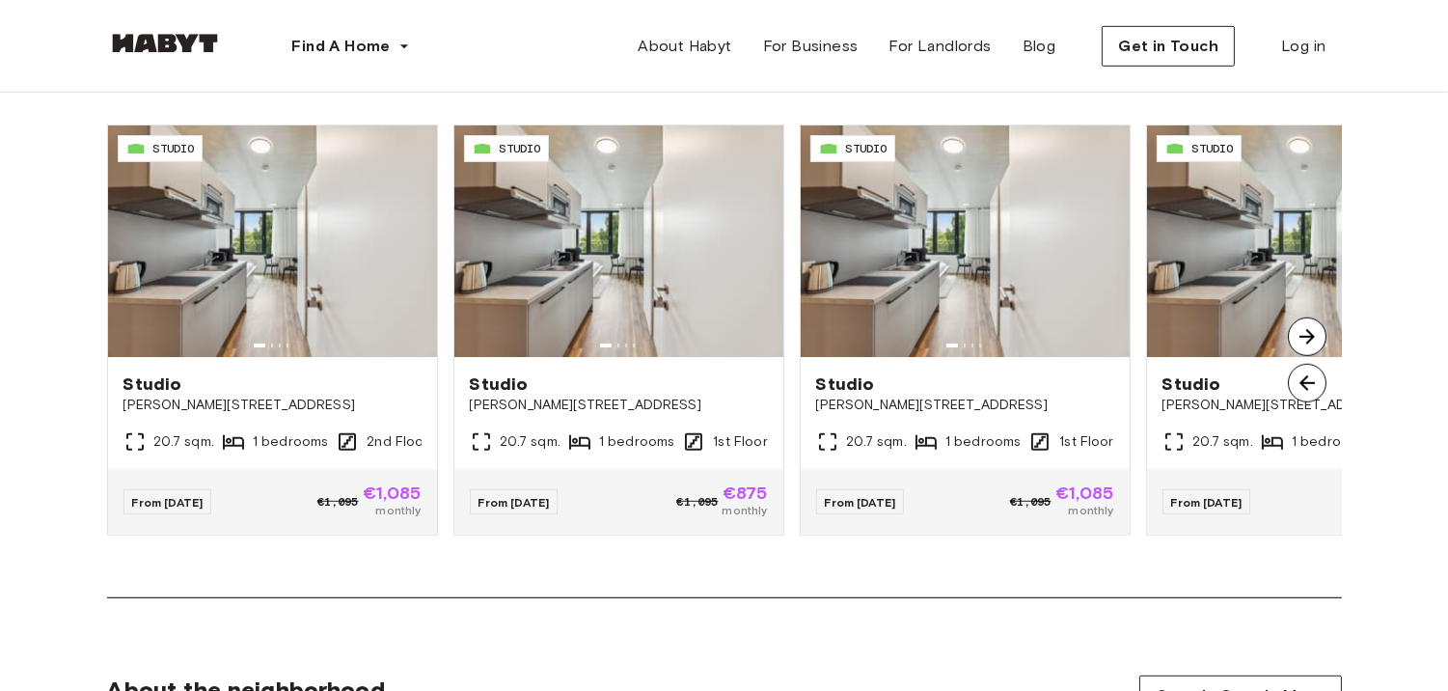
click at [1312, 334] on img at bounding box center [1307, 336] width 39 height 39
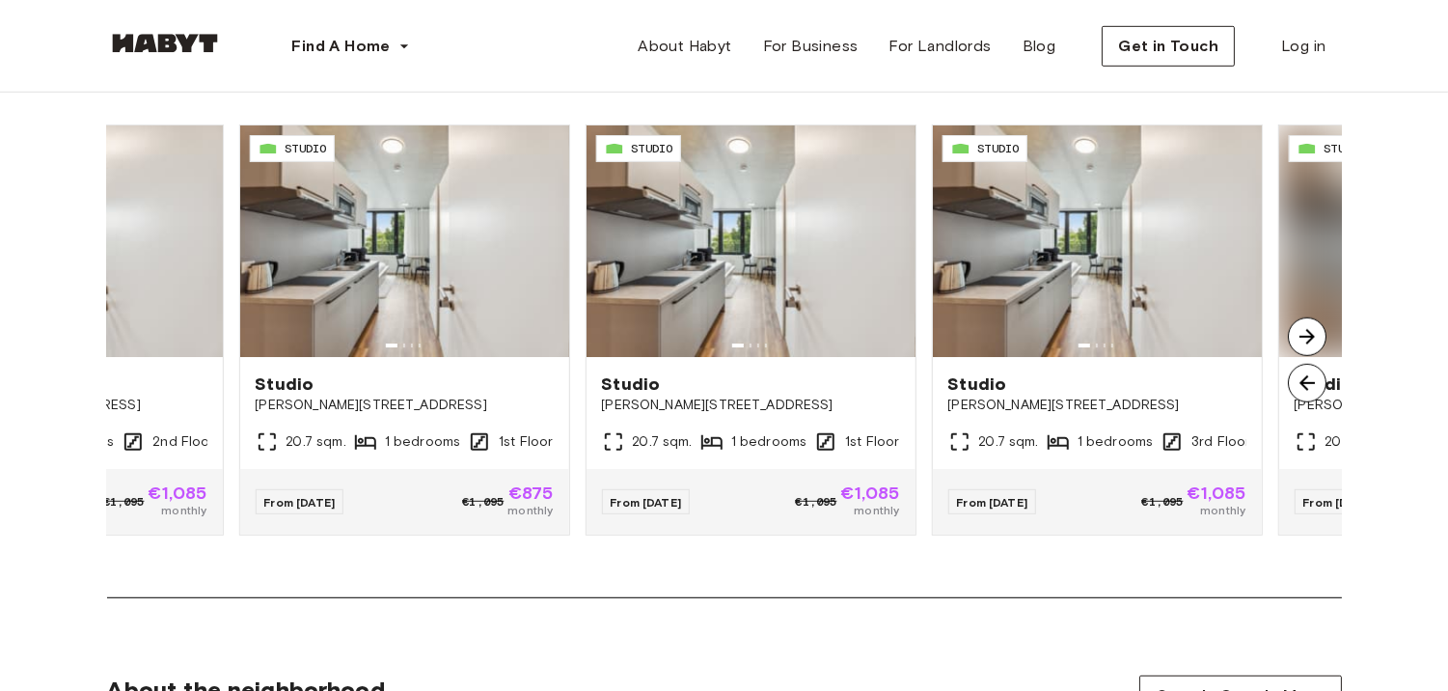
click at [1312, 334] on img at bounding box center [1307, 336] width 39 height 39
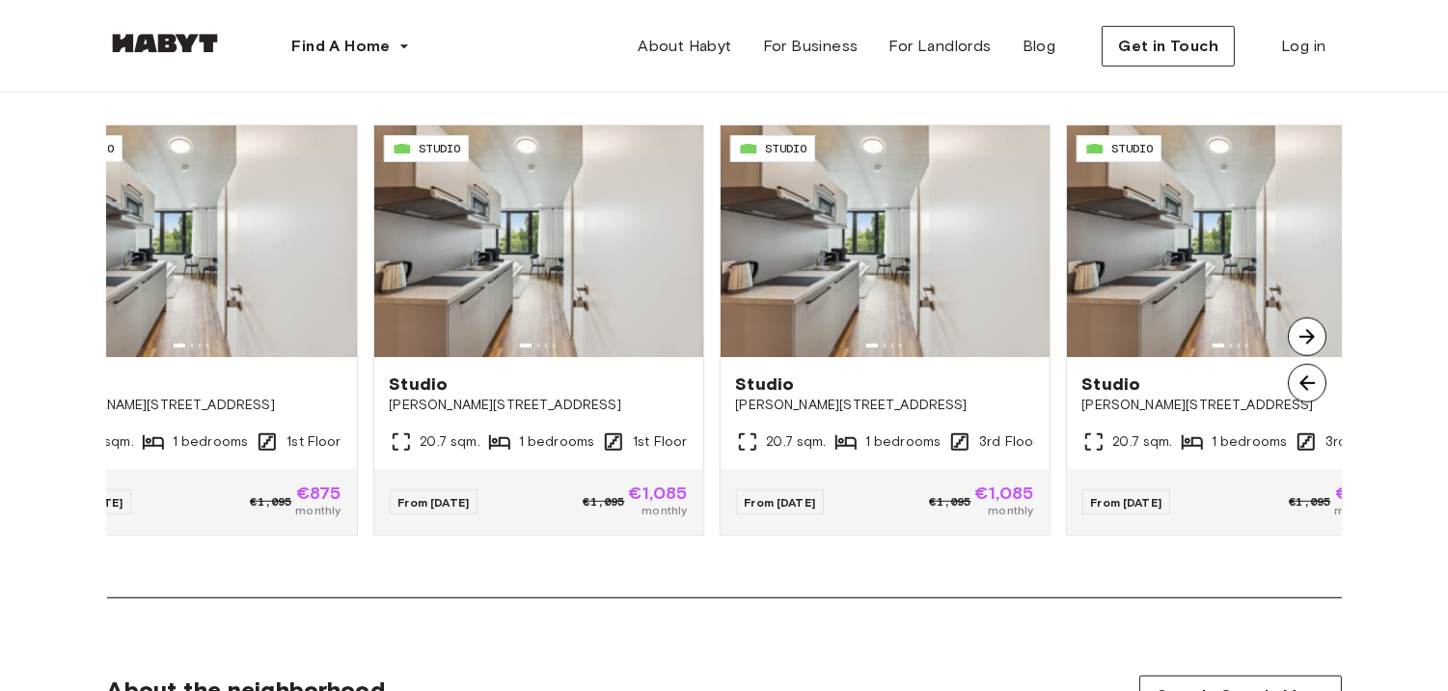
click at [1312, 334] on img at bounding box center [1307, 336] width 39 height 39
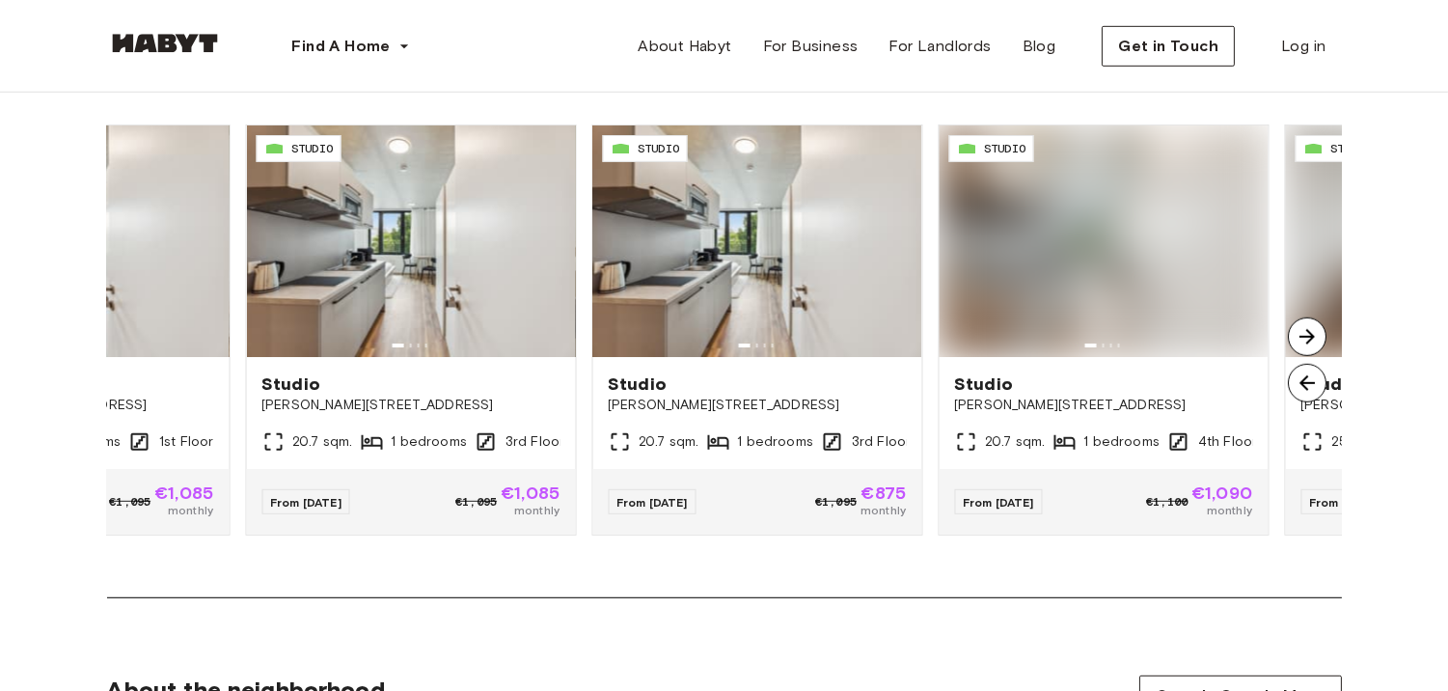
click at [1312, 334] on img at bounding box center [1307, 336] width 39 height 39
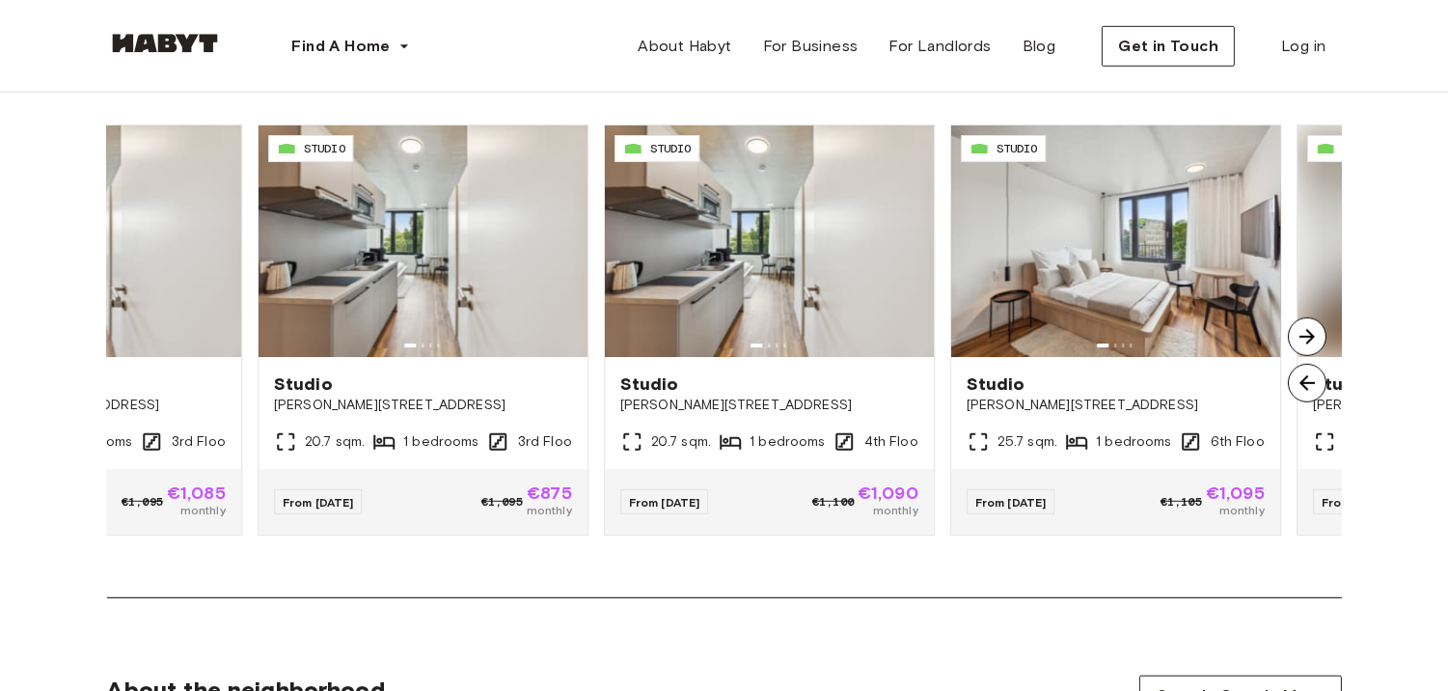
click at [1312, 334] on img at bounding box center [1307, 336] width 39 height 39
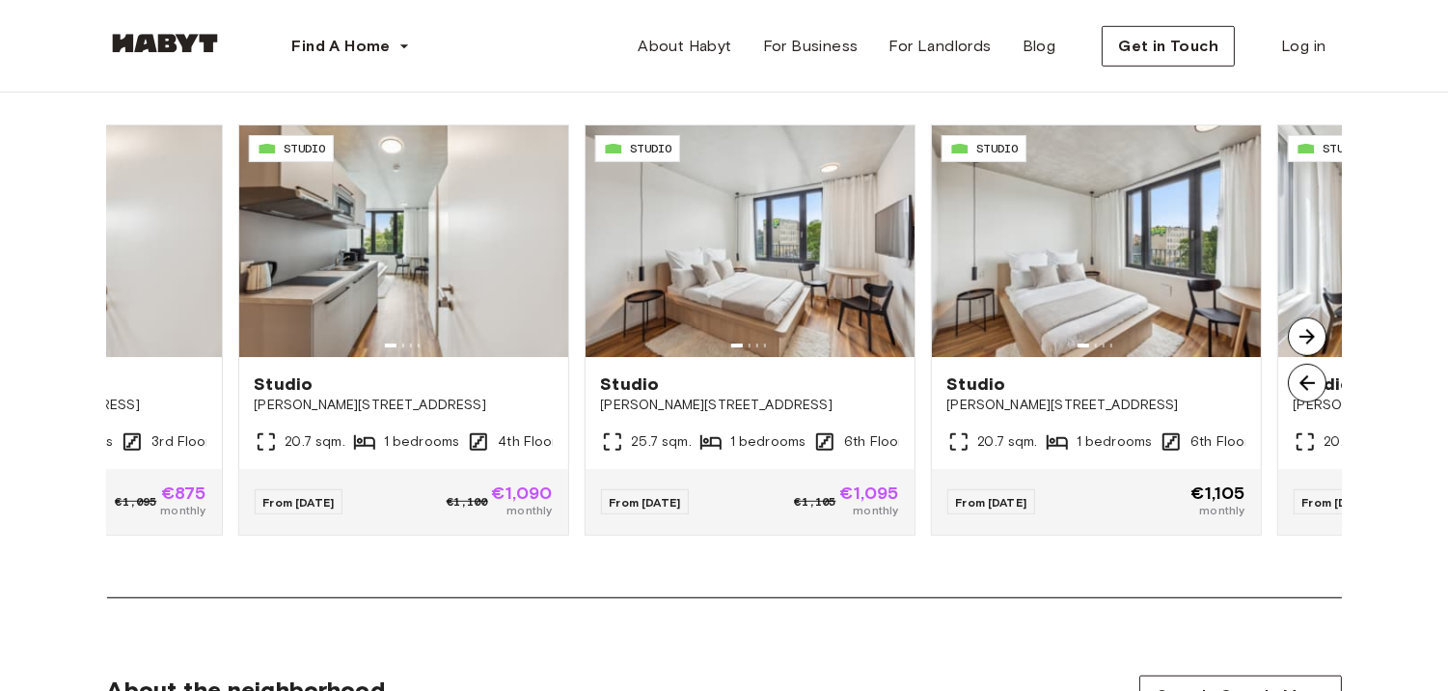
click at [1312, 334] on img at bounding box center [1307, 336] width 39 height 39
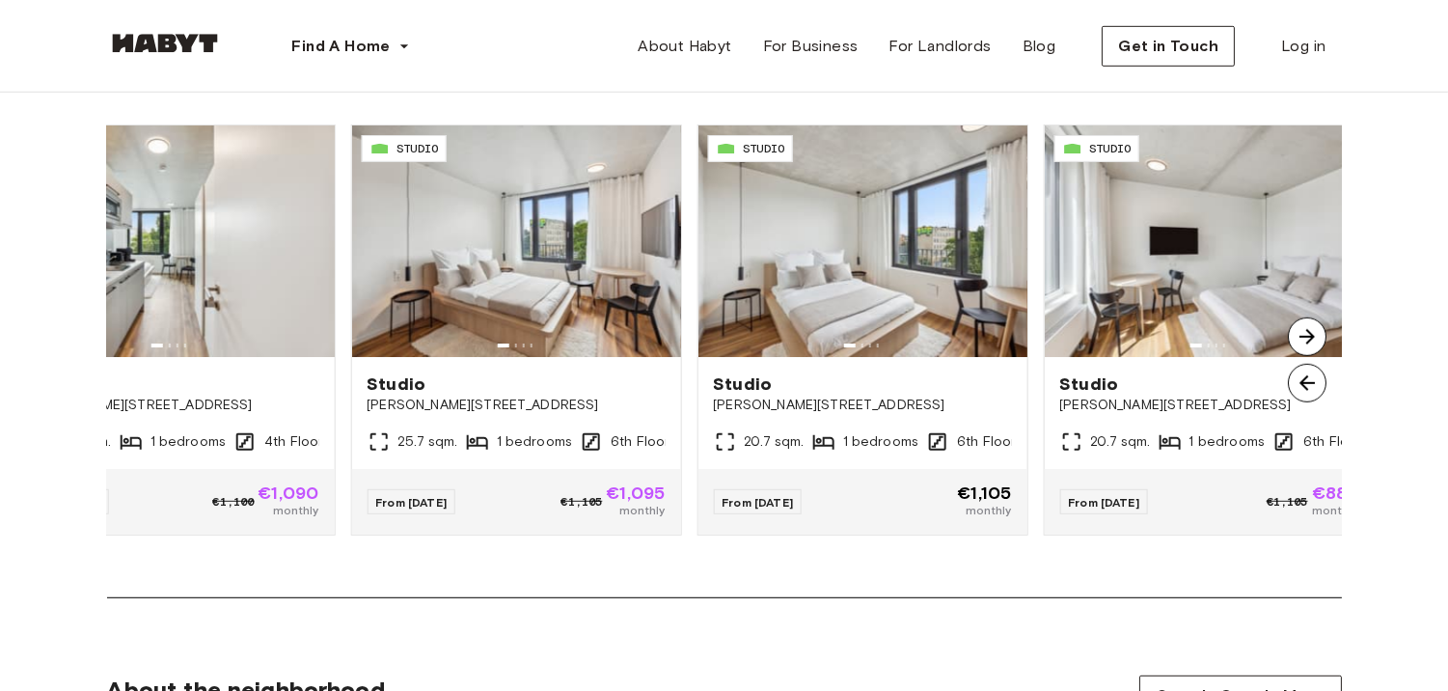
click at [1312, 334] on img at bounding box center [1307, 336] width 39 height 39
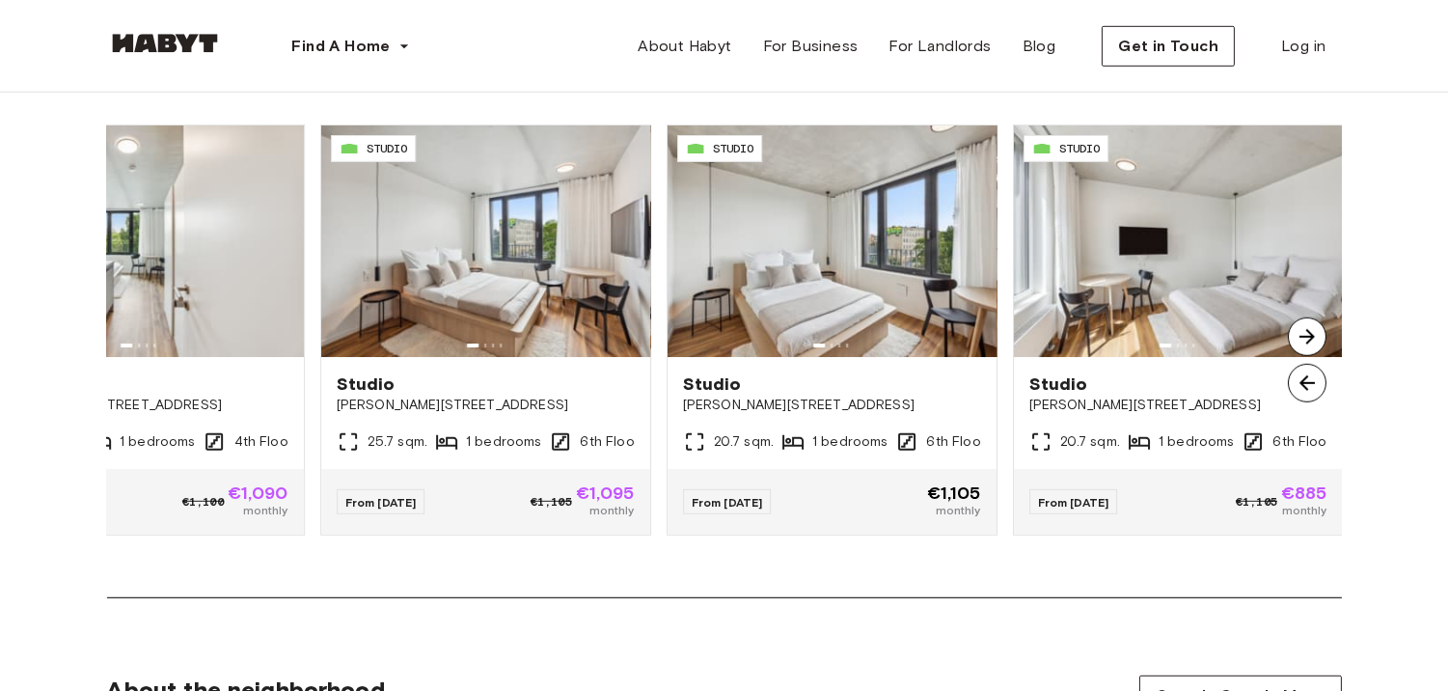
click at [1312, 334] on img at bounding box center [1307, 336] width 39 height 39
click at [1309, 334] on img at bounding box center [1307, 336] width 39 height 39
click at [1308, 393] on img at bounding box center [1307, 383] width 39 height 39
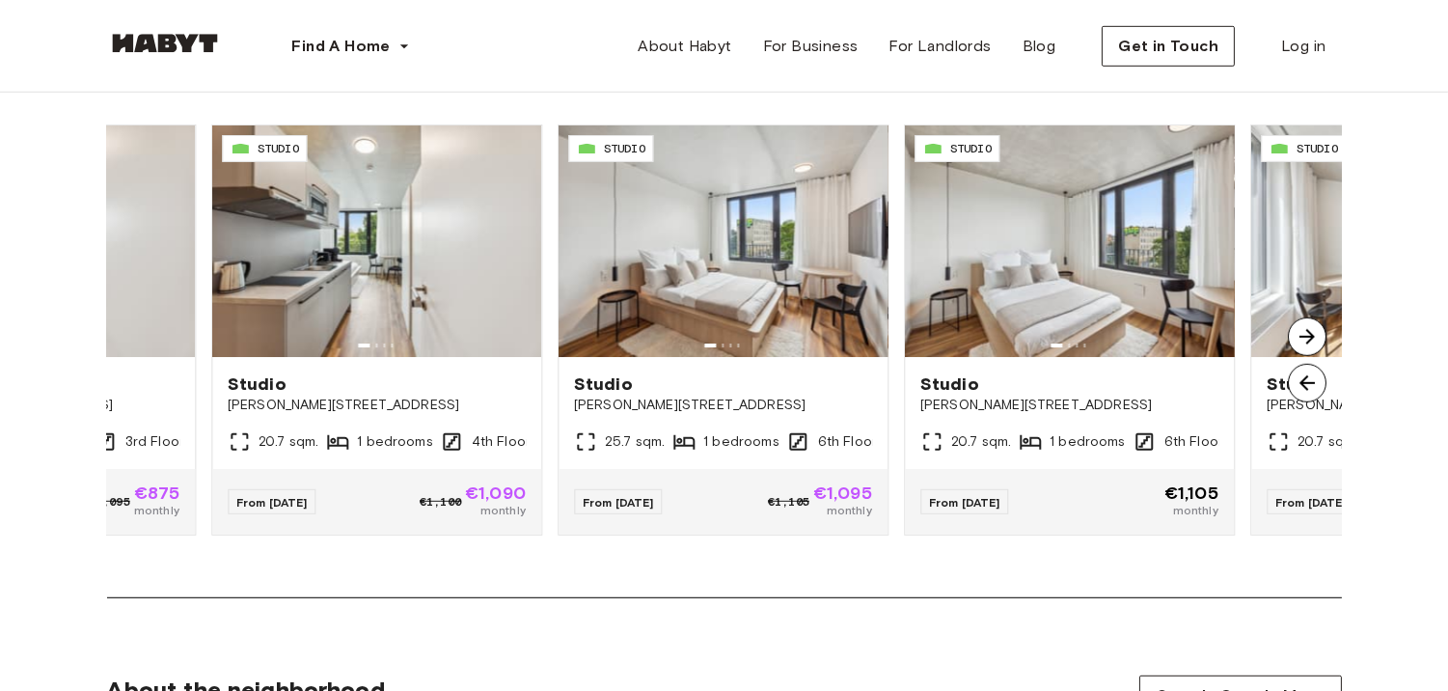
click at [1302, 389] on img at bounding box center [1307, 383] width 39 height 39
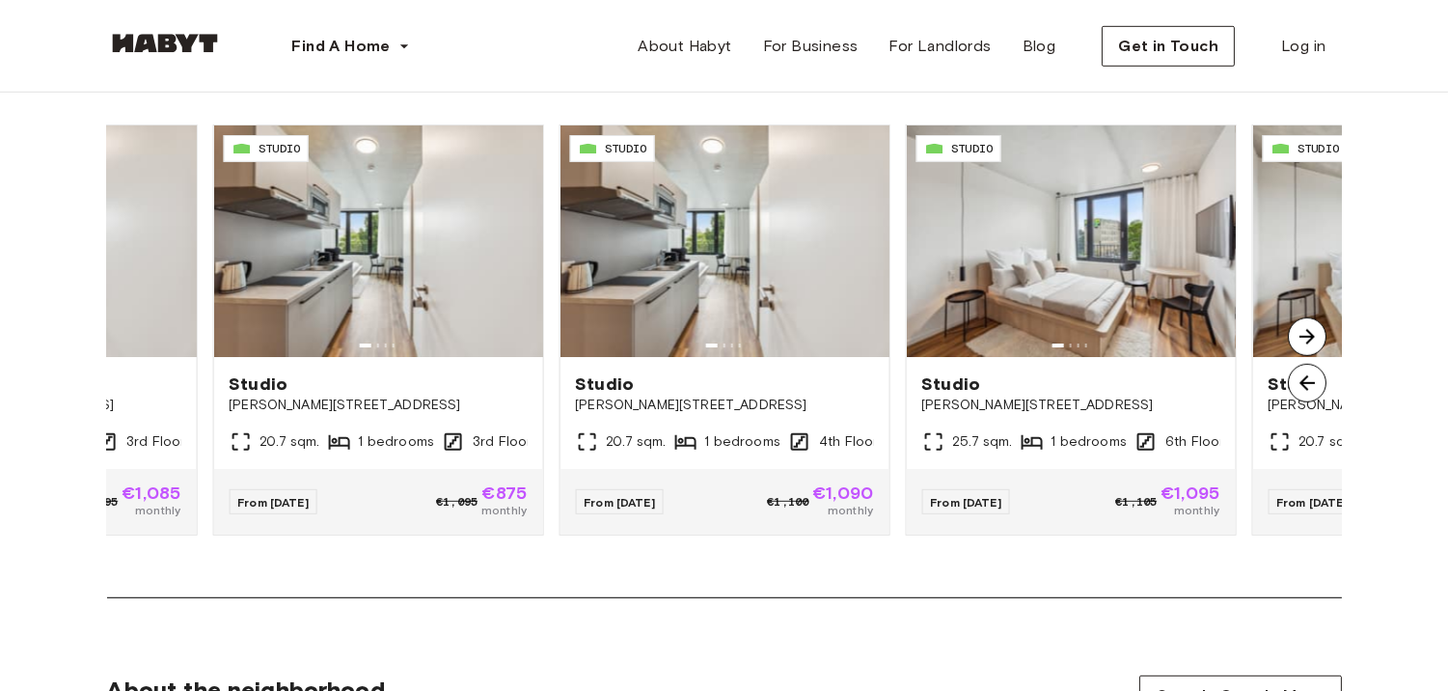
click at [1302, 389] on img at bounding box center [1307, 383] width 39 height 39
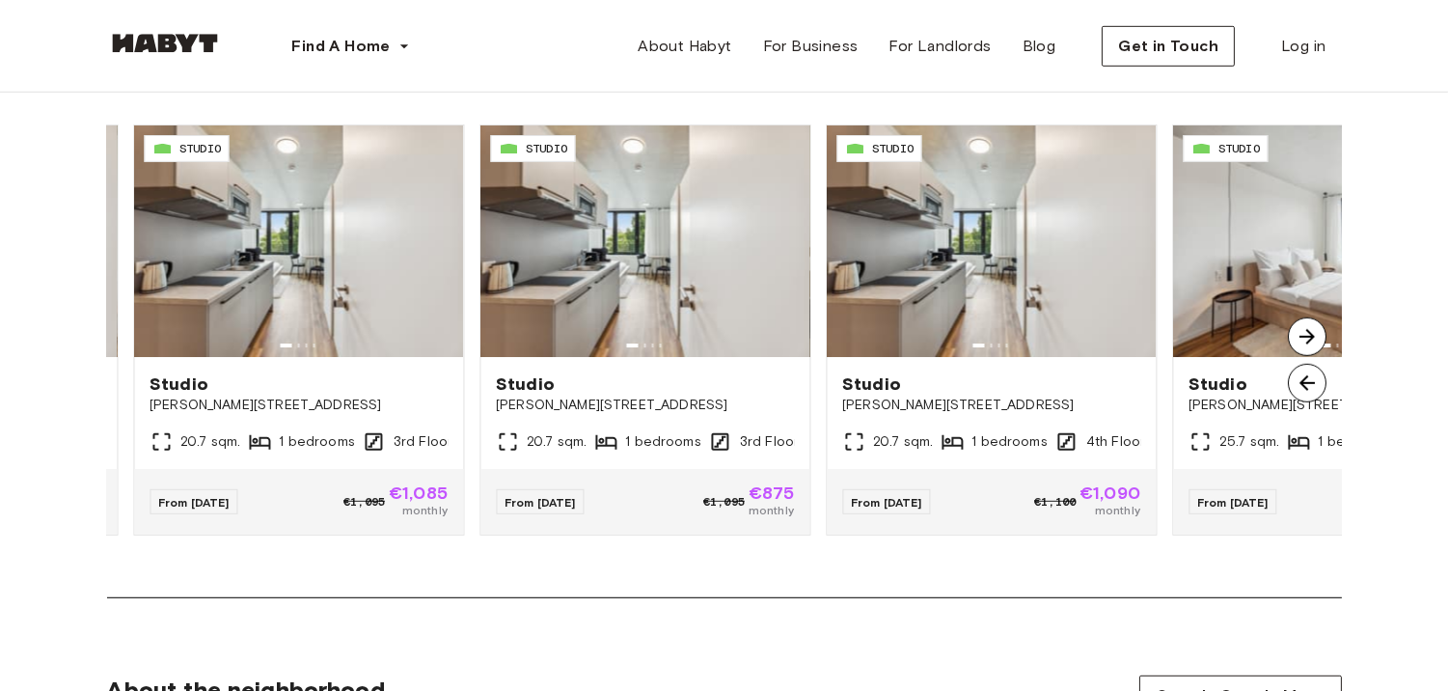
click at [1302, 389] on img at bounding box center [1307, 383] width 39 height 39
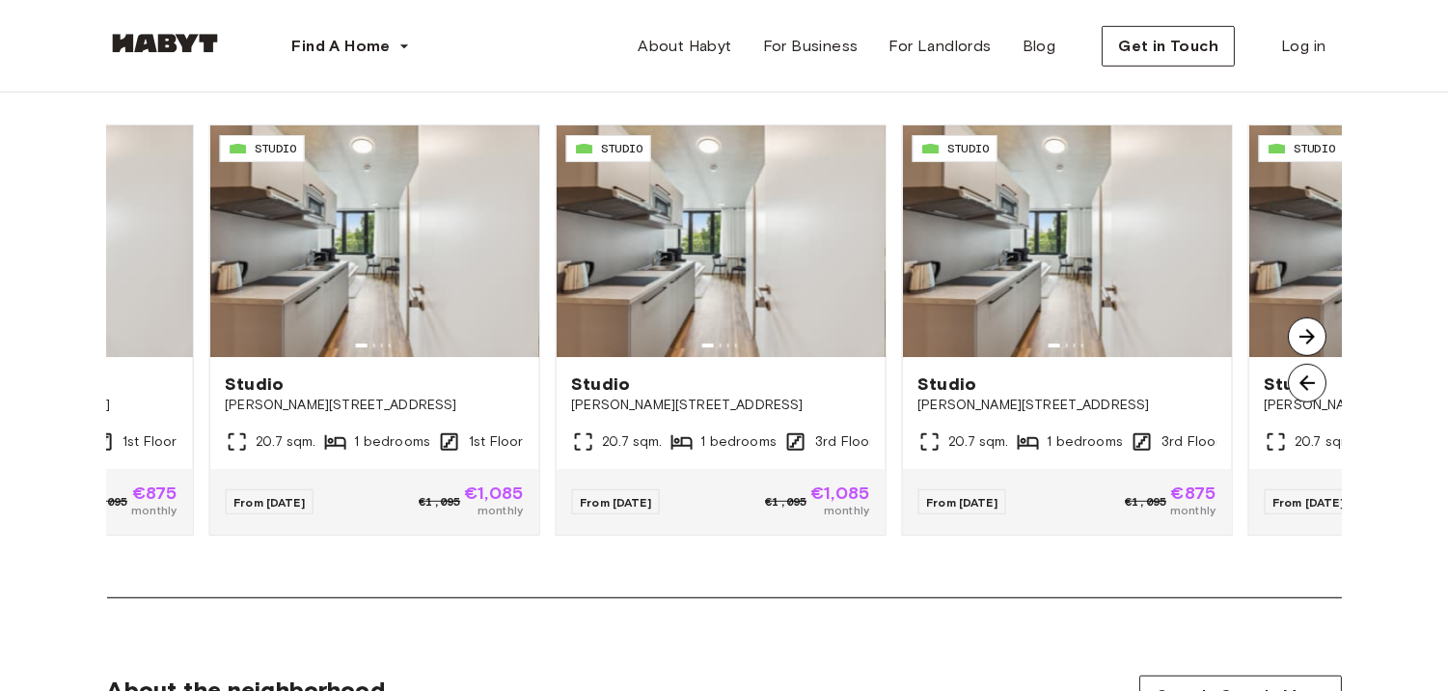
click at [1302, 389] on img at bounding box center [1307, 383] width 39 height 39
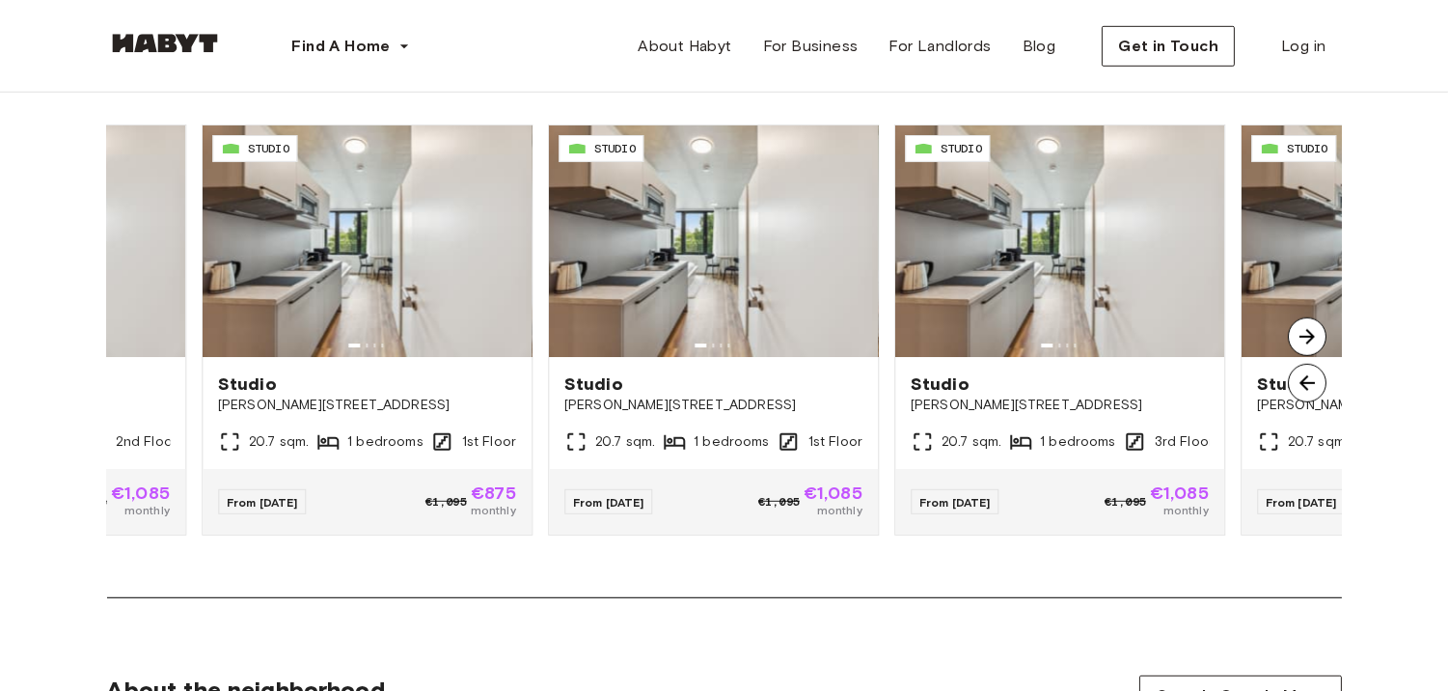
click at [1302, 389] on img at bounding box center [1307, 383] width 39 height 39
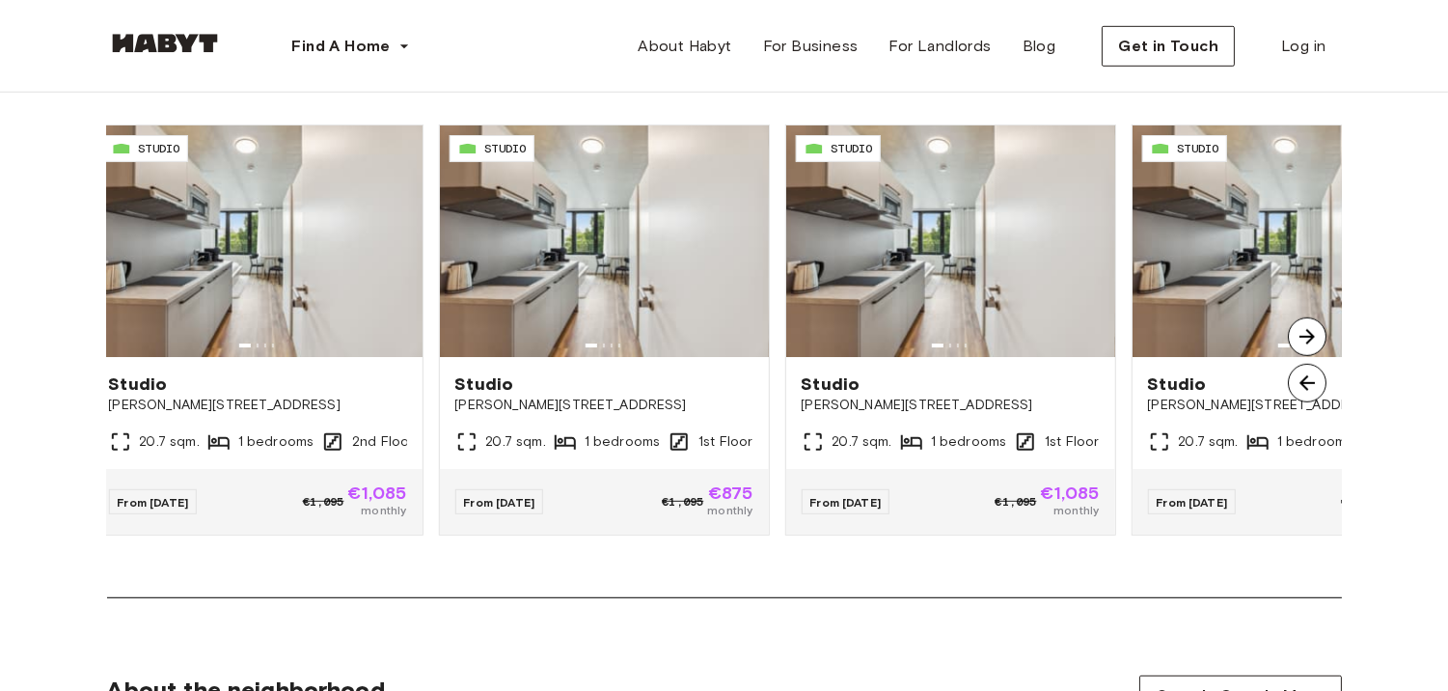
click at [1302, 389] on img at bounding box center [1307, 383] width 39 height 39
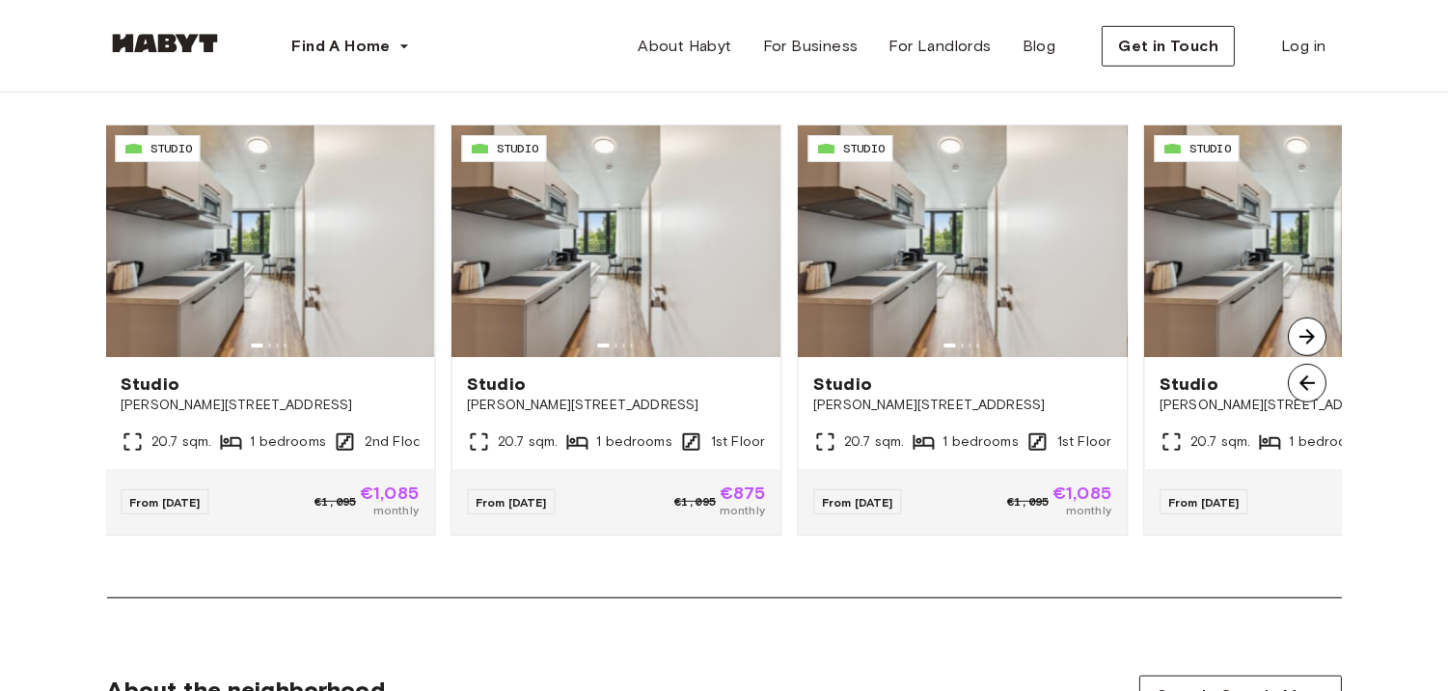
click at [1302, 389] on img at bounding box center [1307, 383] width 39 height 39
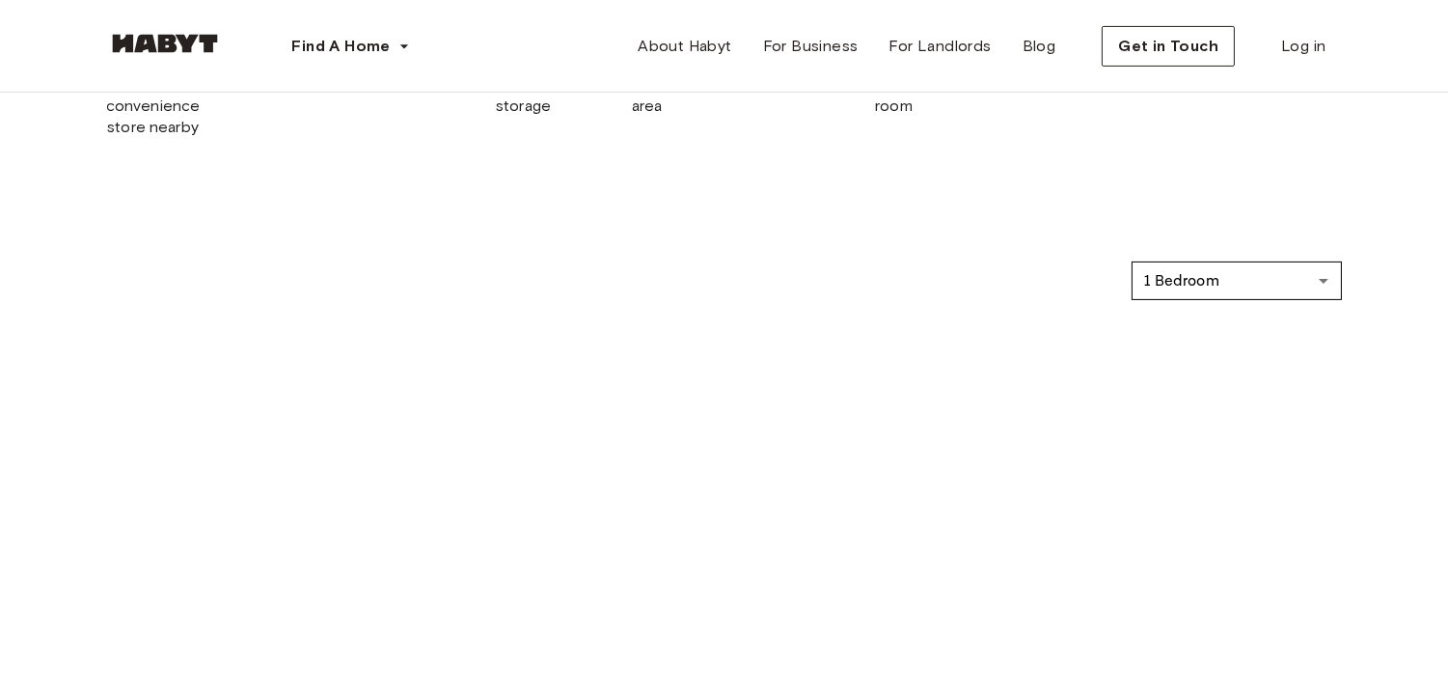
scroll to position [994, 0]
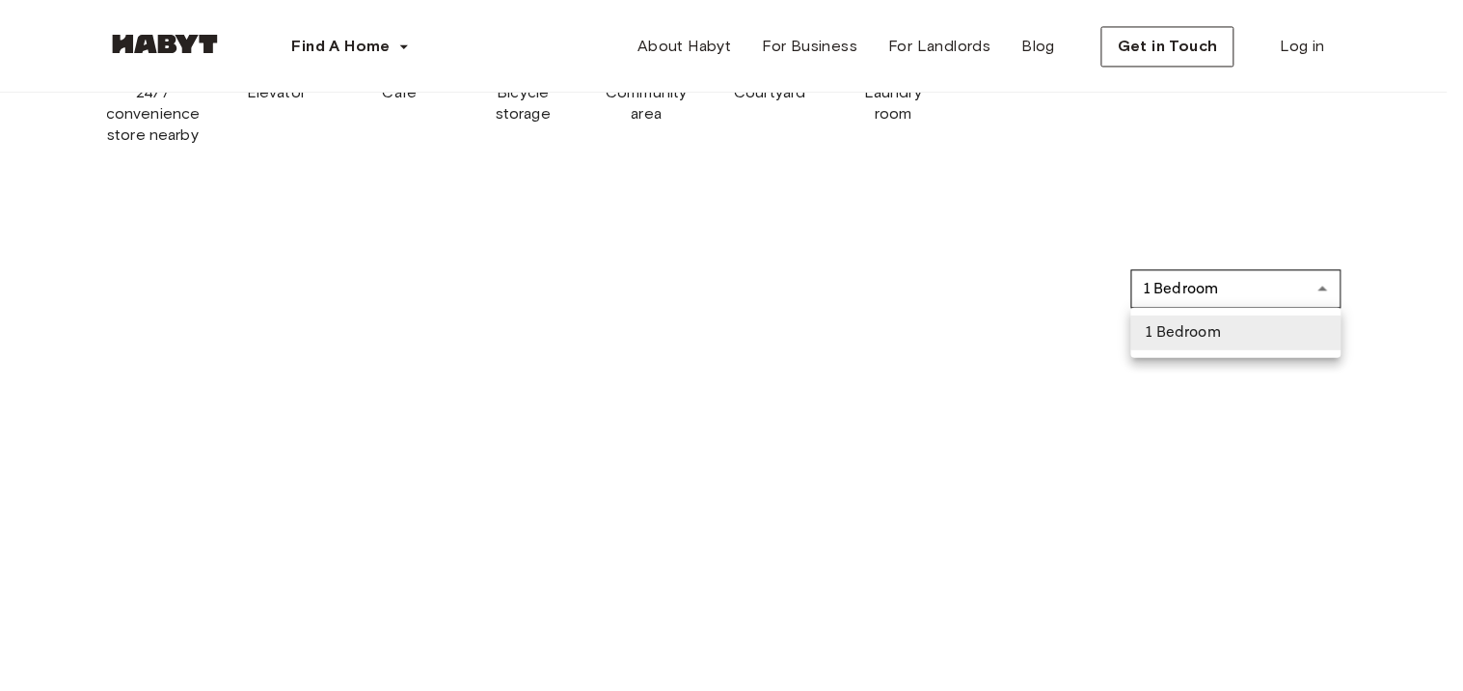
click at [1372, 228] on div at bounding box center [731, 345] width 1463 height 691
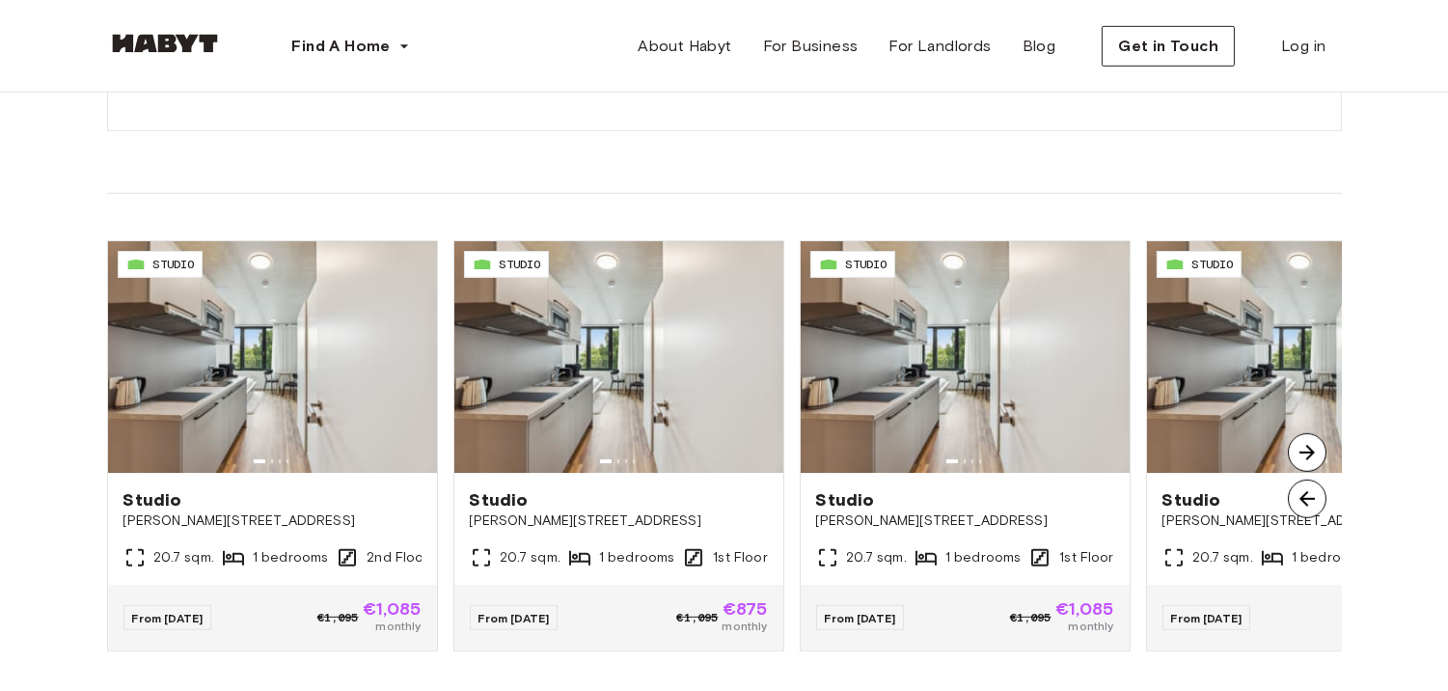
scroll to position [2085, 0]
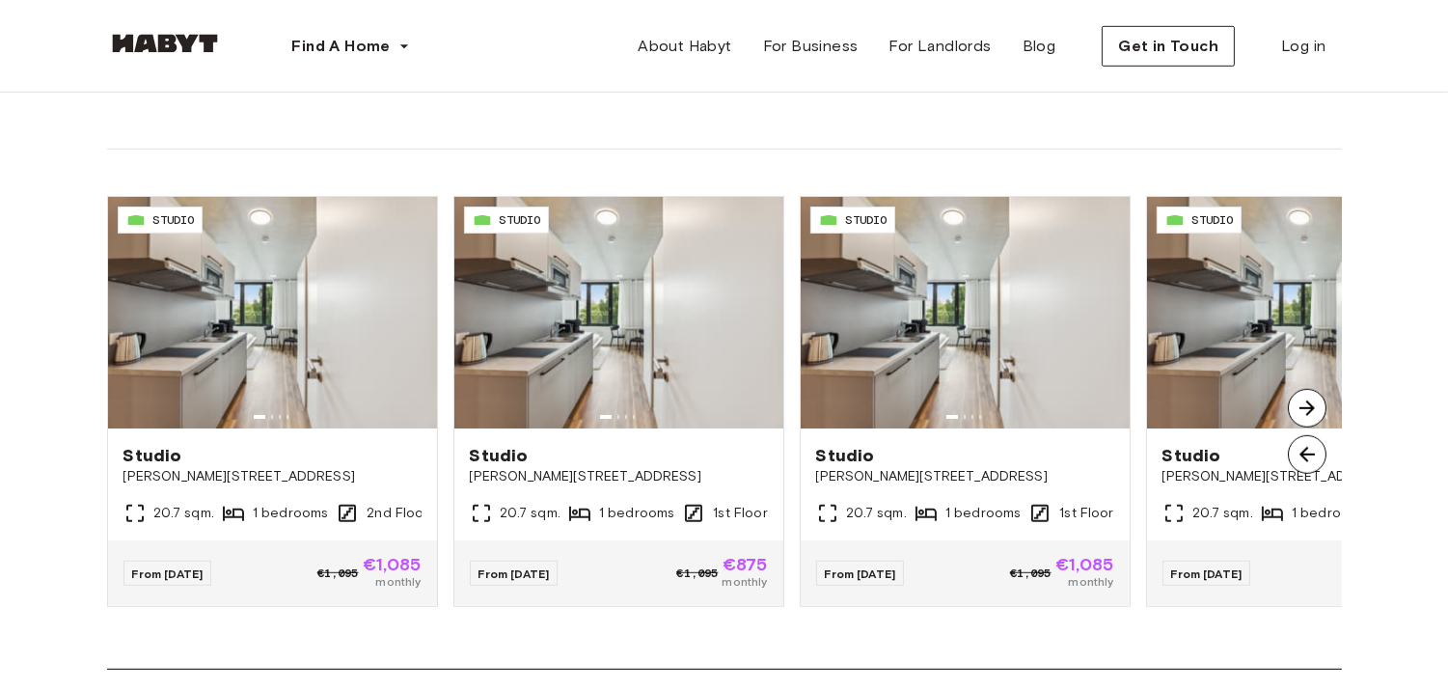
click at [1310, 400] on img at bounding box center [1307, 408] width 39 height 39
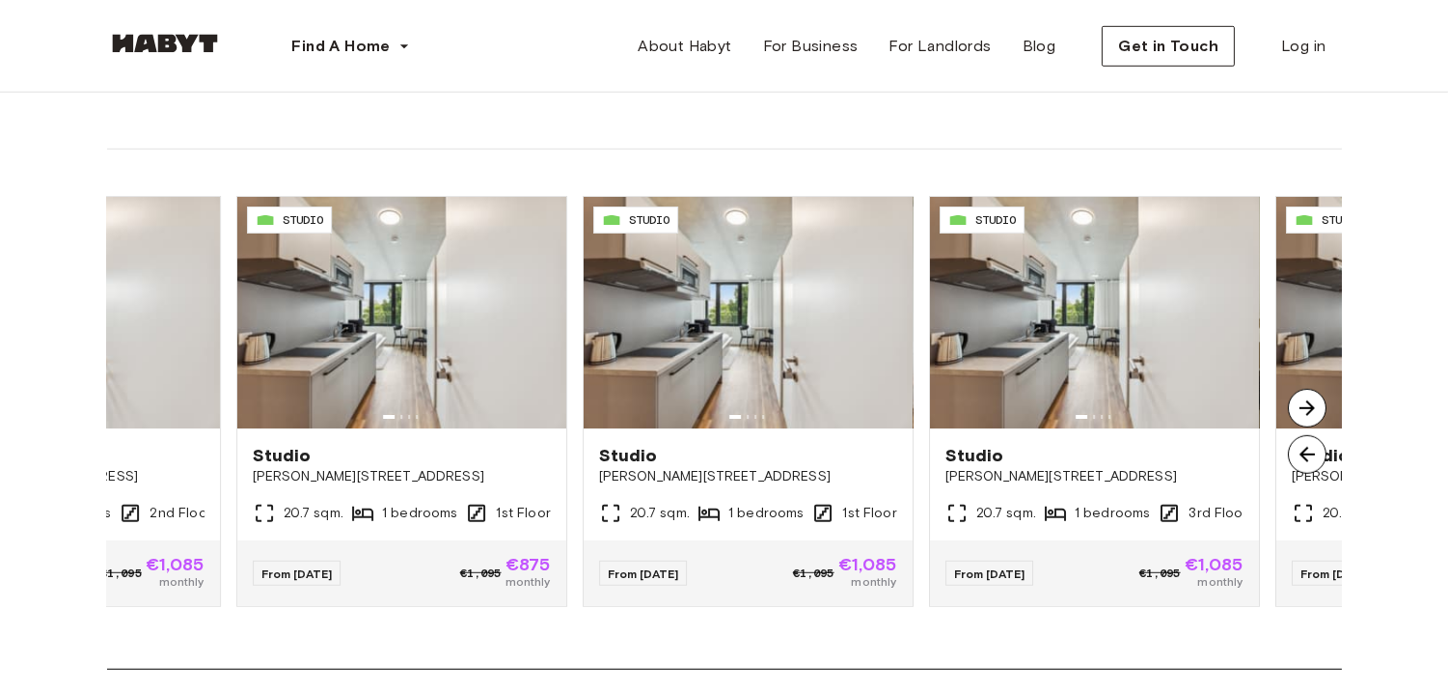
click at [1310, 400] on img at bounding box center [1307, 408] width 39 height 39
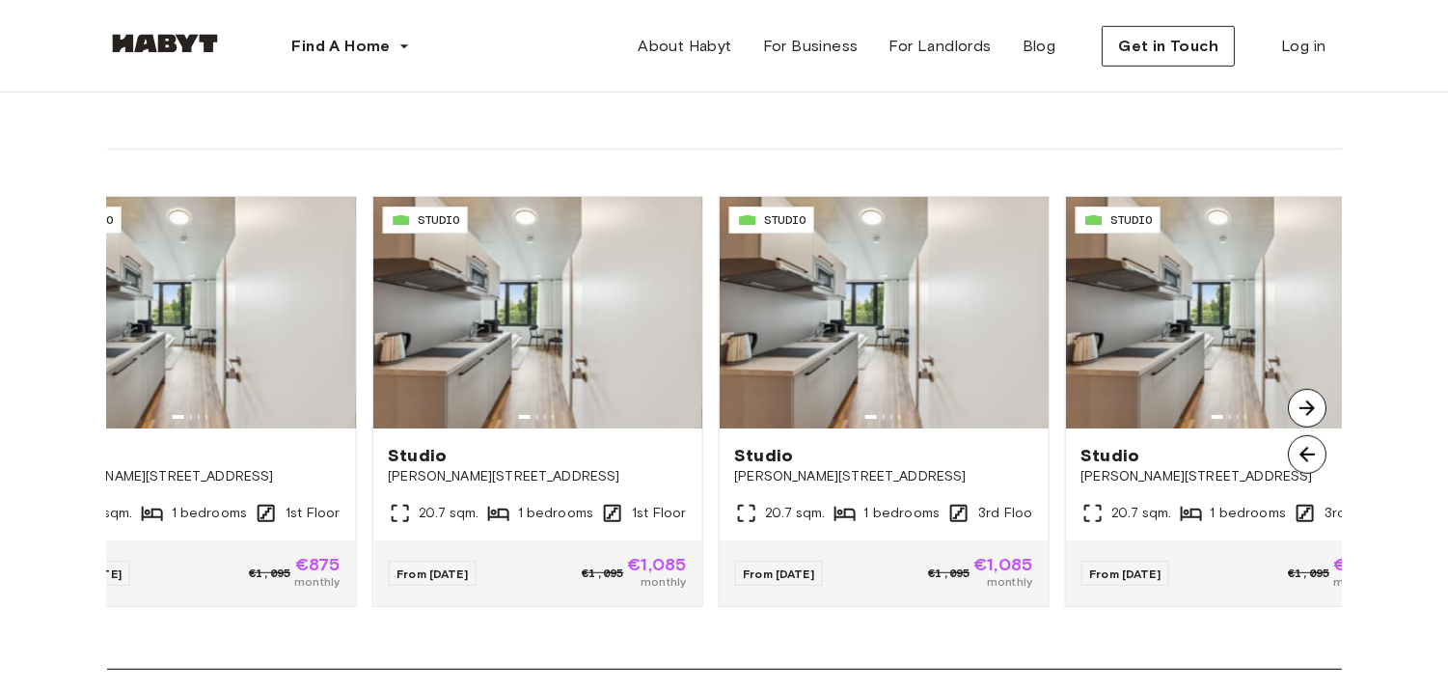
click at [1310, 400] on img at bounding box center [1307, 408] width 39 height 39
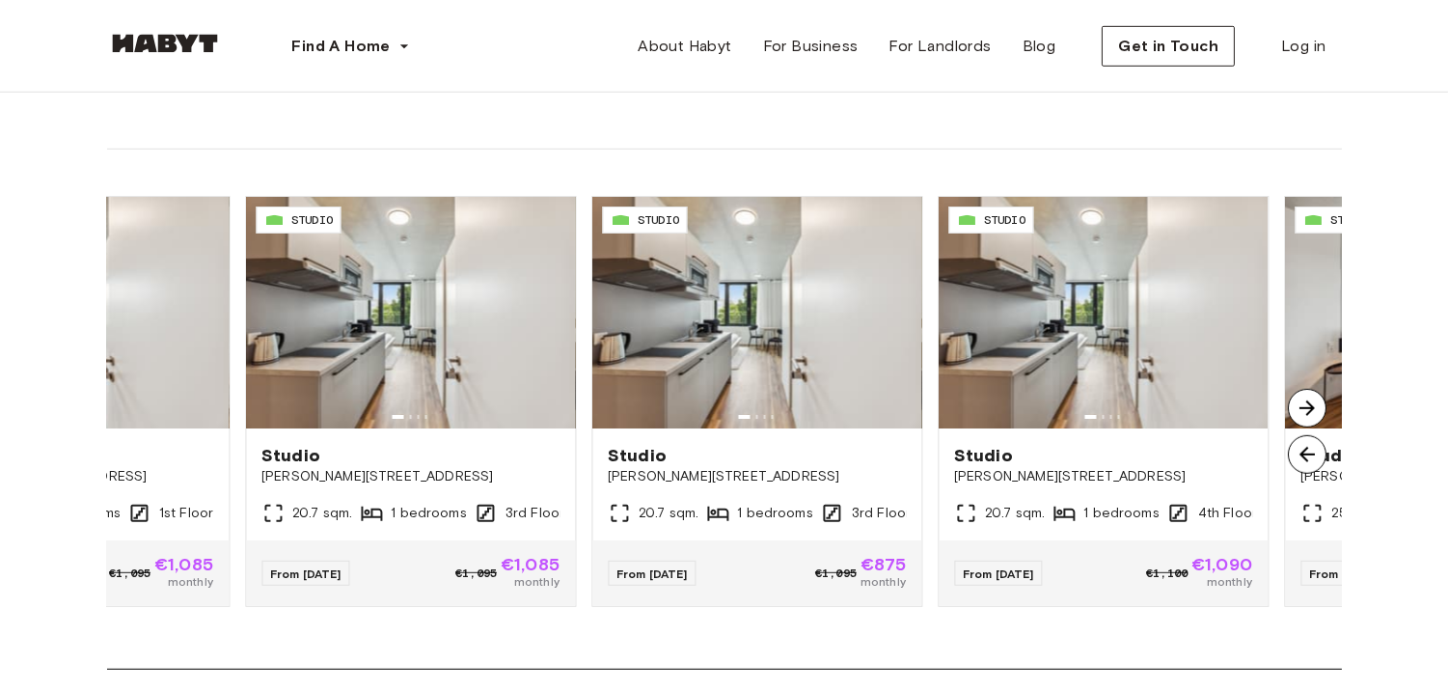
click at [1310, 400] on img at bounding box center [1307, 408] width 39 height 39
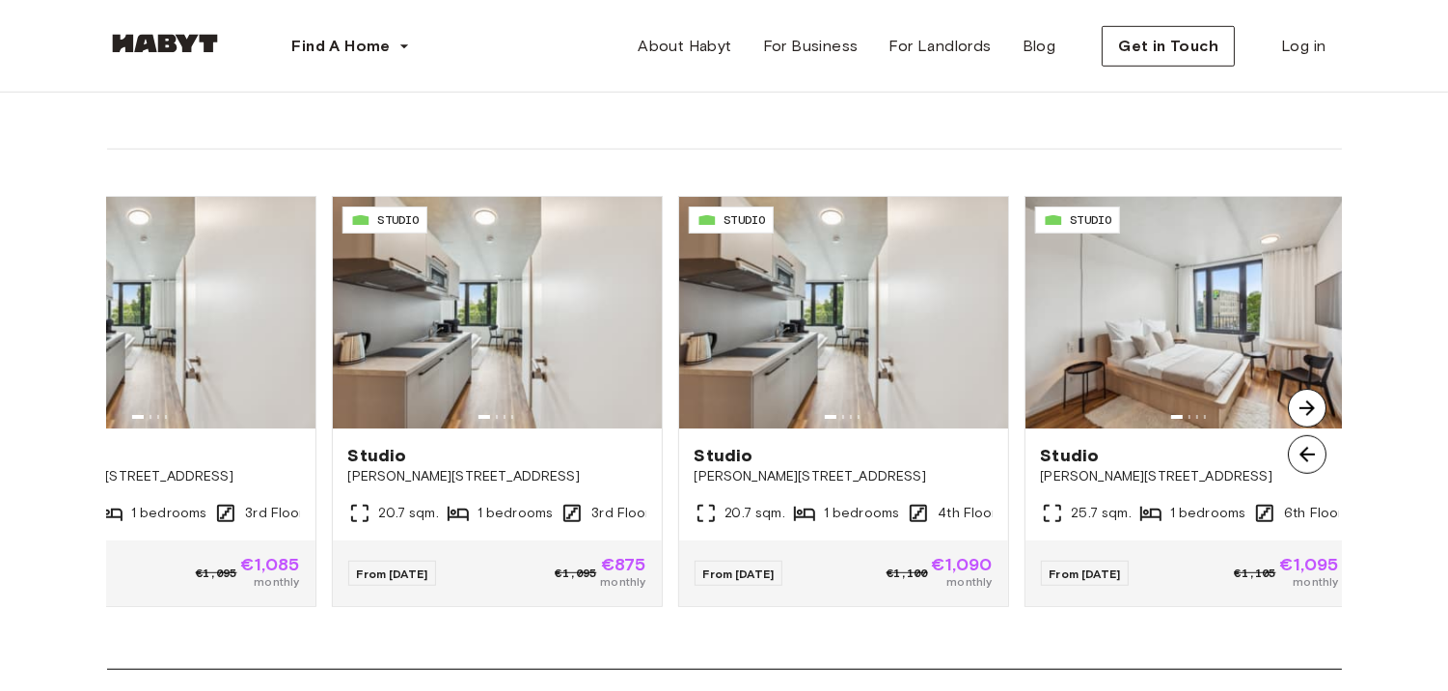
click at [1310, 400] on img at bounding box center [1307, 408] width 39 height 39
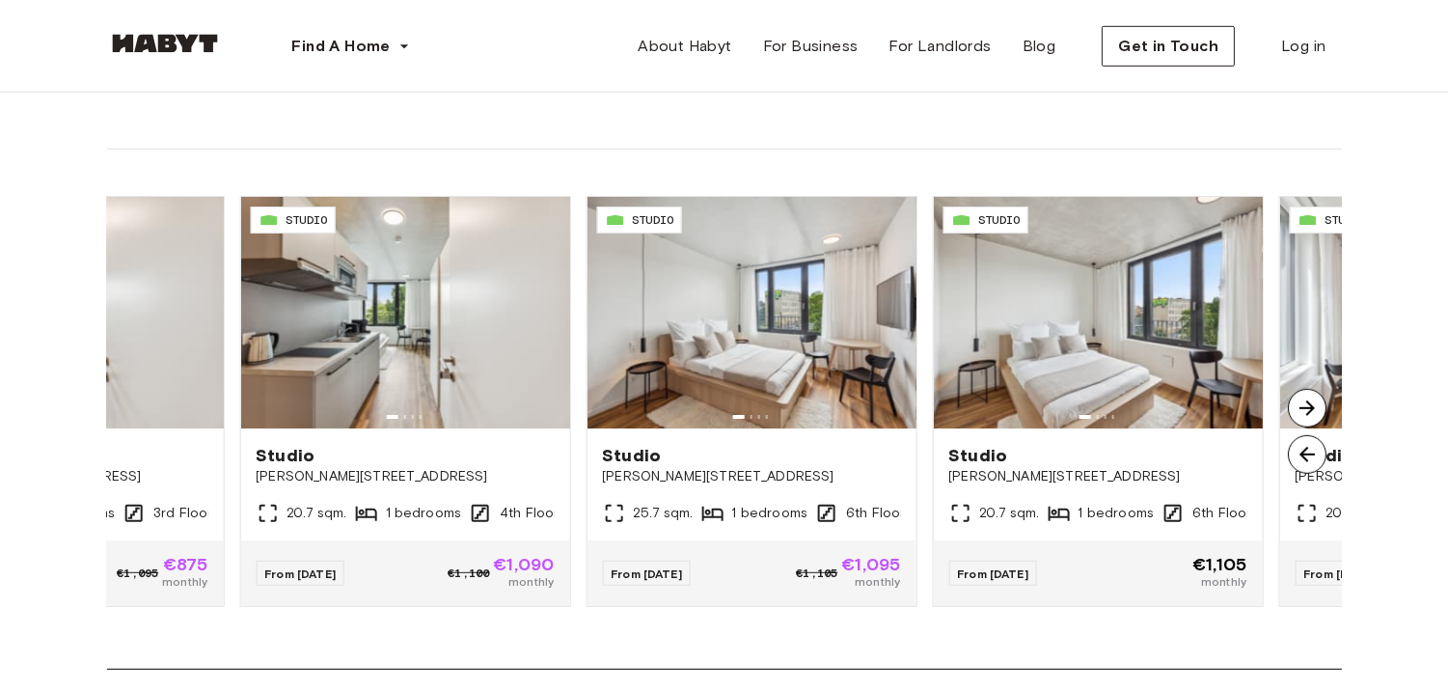
click at [1310, 400] on img at bounding box center [1307, 408] width 39 height 39
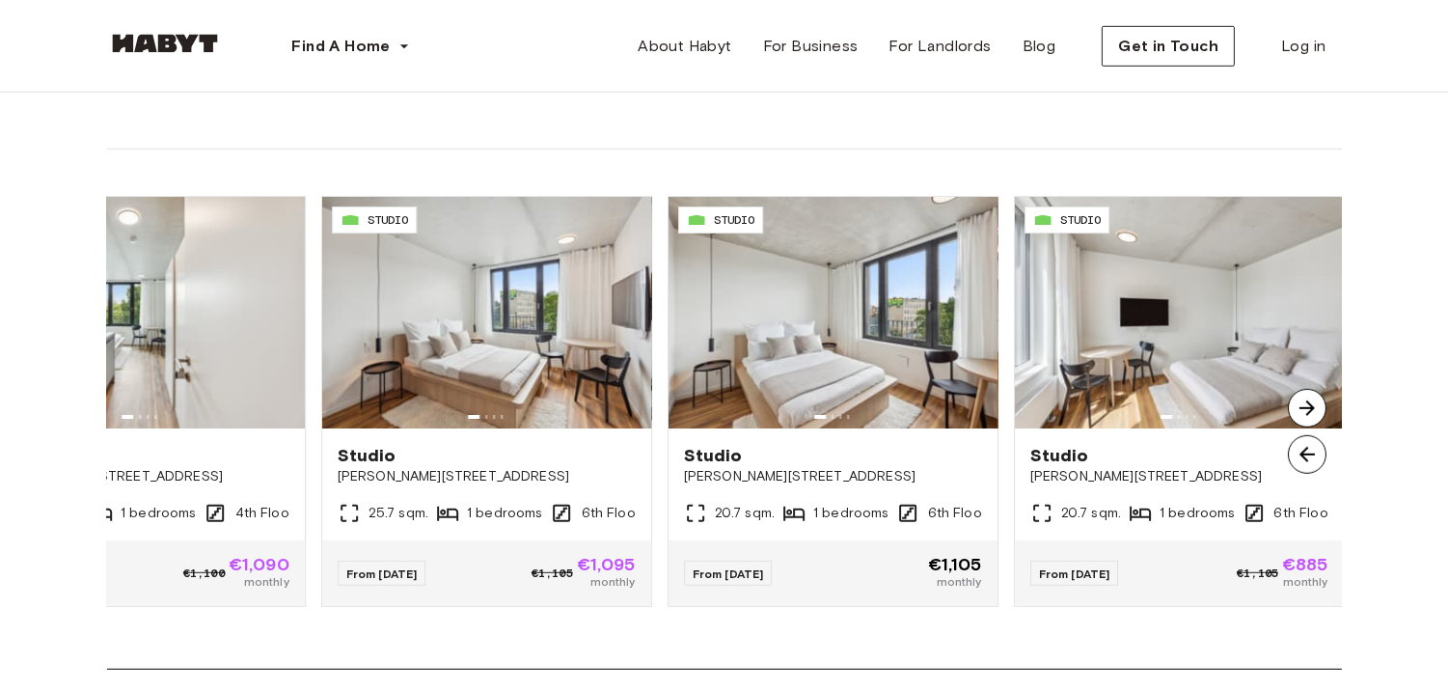
click at [1310, 400] on img at bounding box center [1307, 408] width 39 height 39
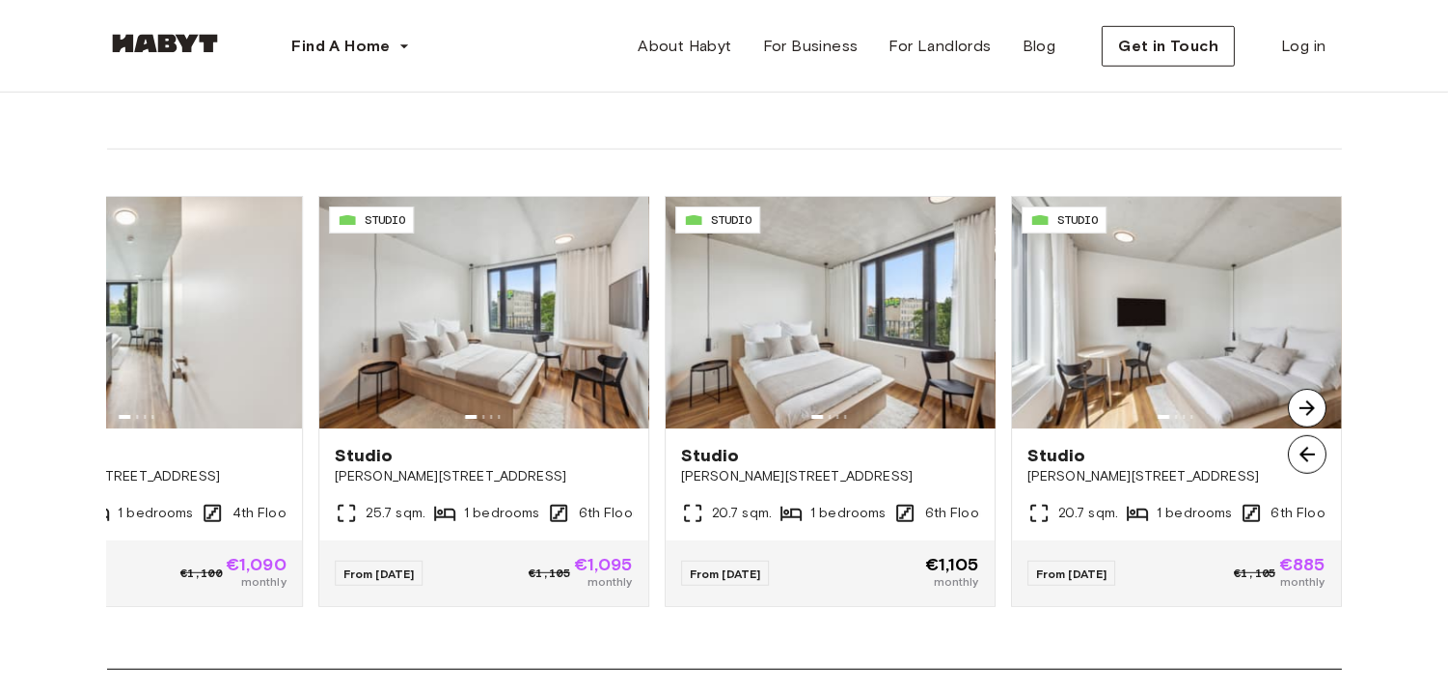
click at [1300, 447] on img at bounding box center [1307, 454] width 39 height 39
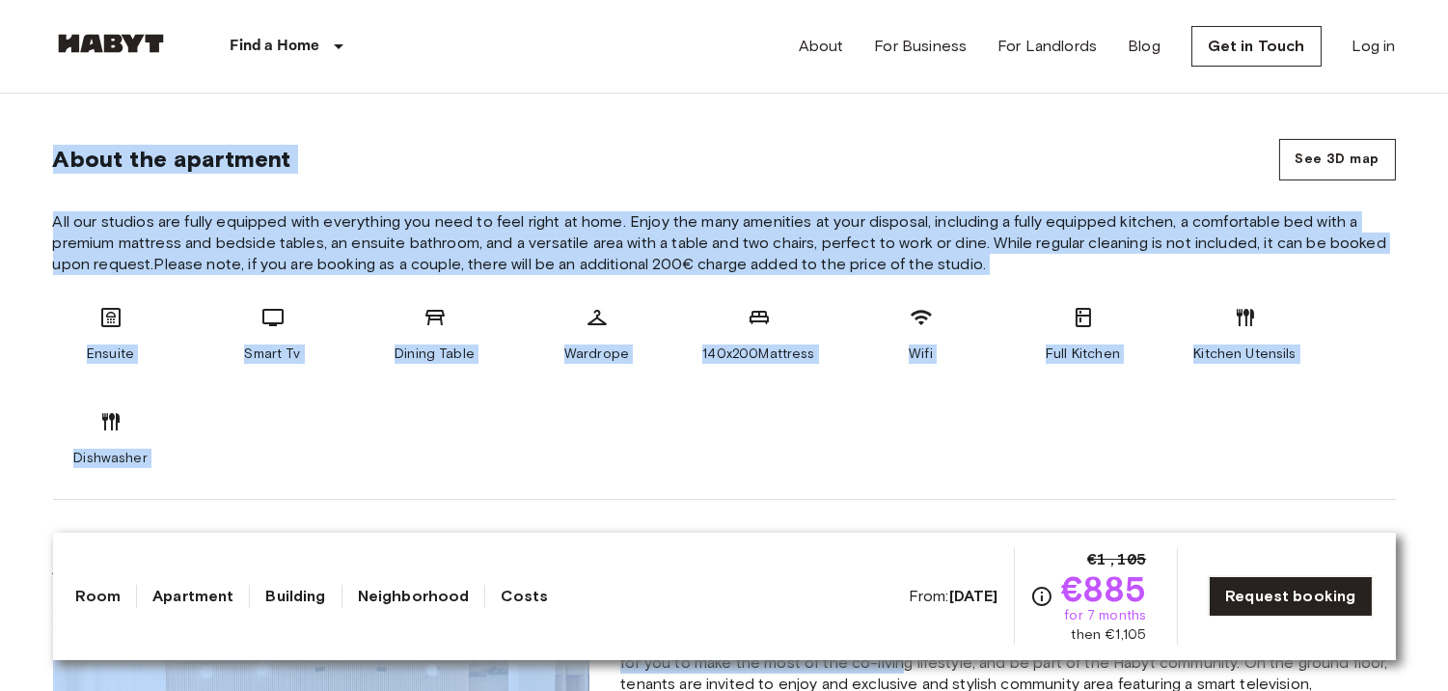
drag, startPoint x: 410, startPoint y: 195, endPoint x: 895, endPoint y: 654, distance: 668.0
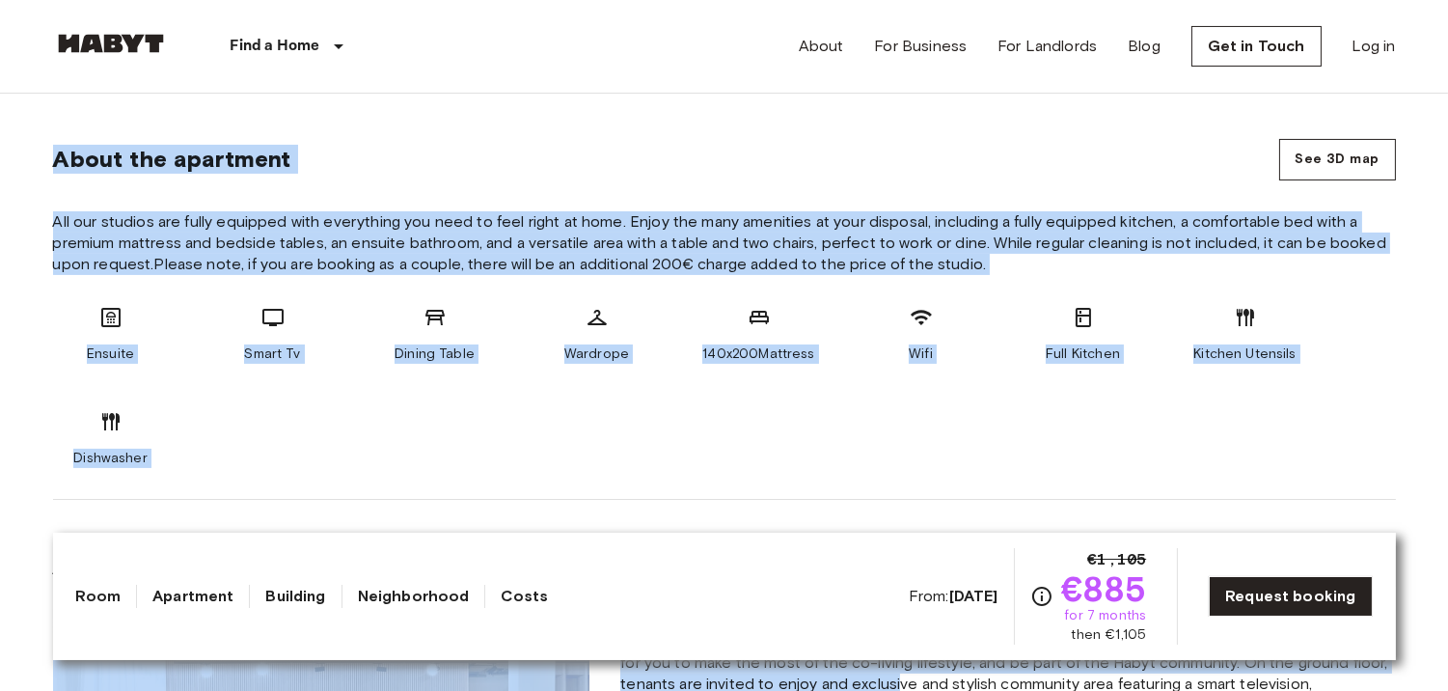
scroll to position [701, 0]
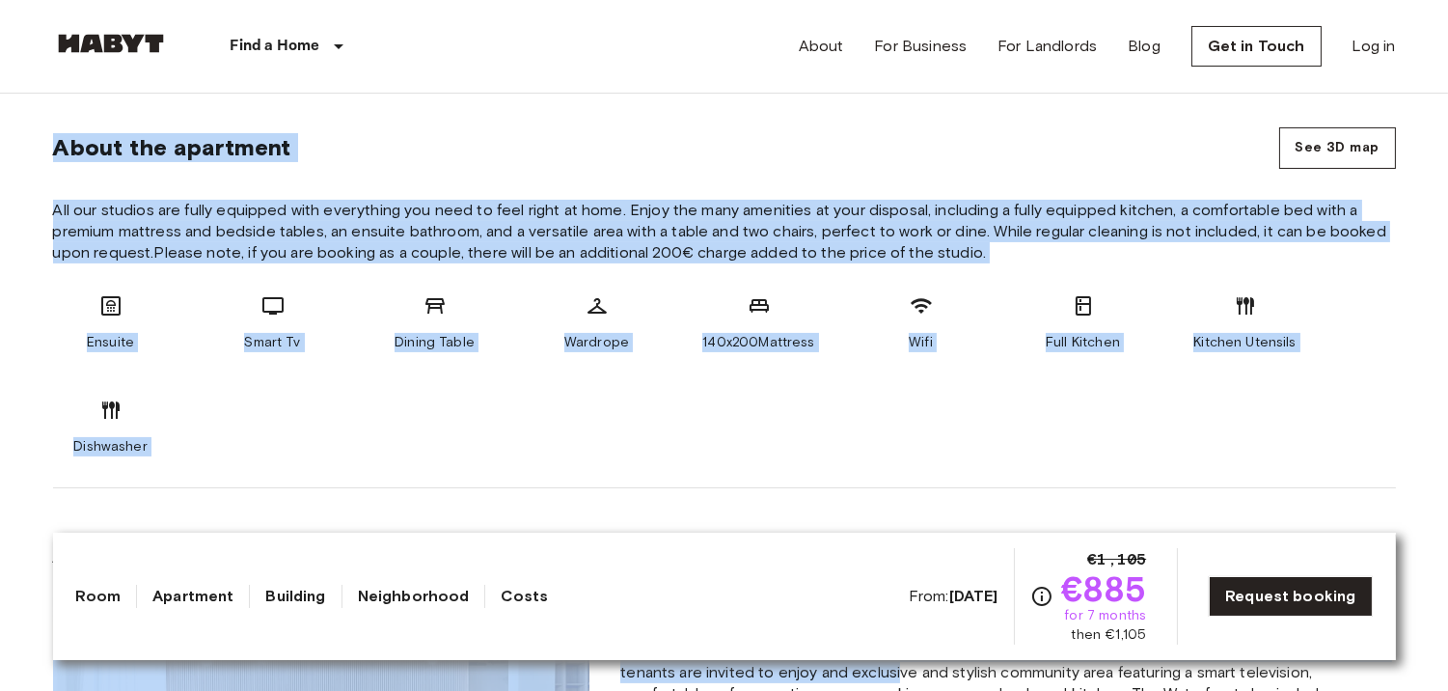
click at [859, 420] on div "Ensuite Smart Tv Dining Table Wardrope 140x200Mattress Wifi Full Kitchen Kitche…" at bounding box center [724, 375] width 1343 height 162
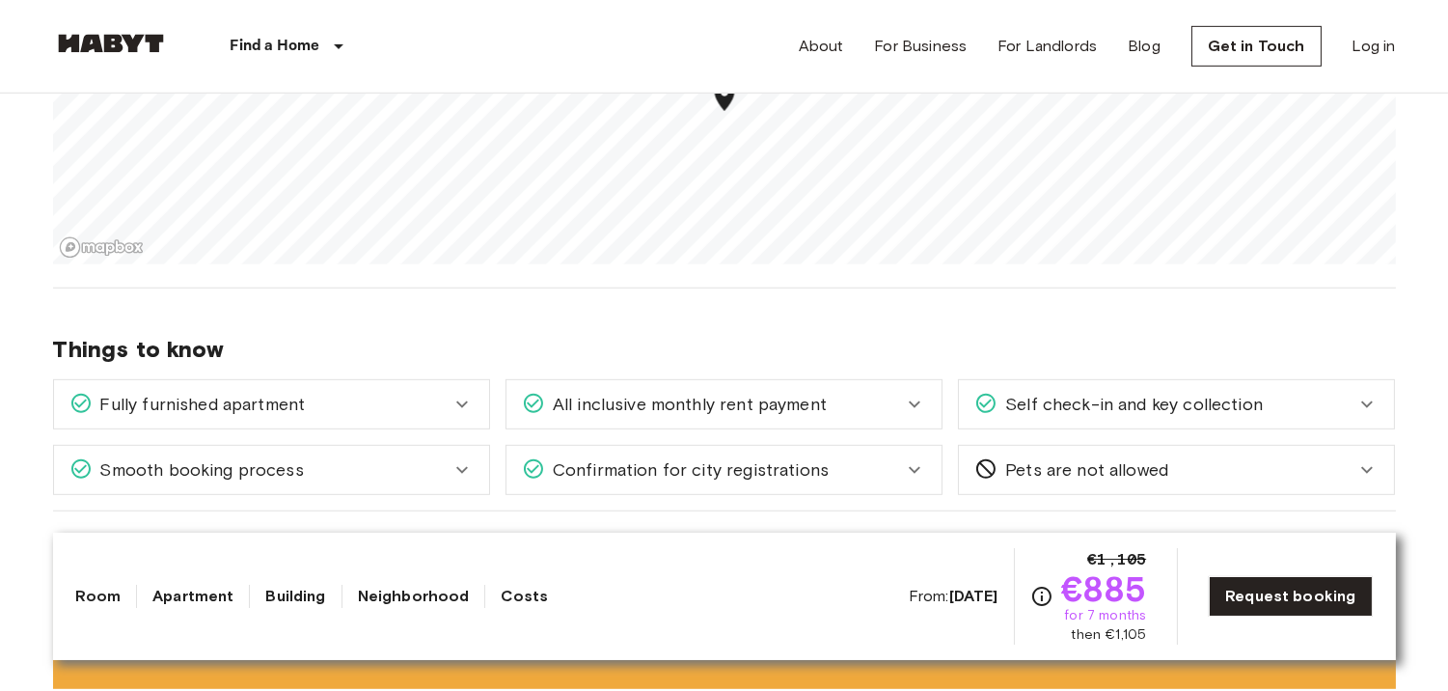
scroll to position [2018, 0]
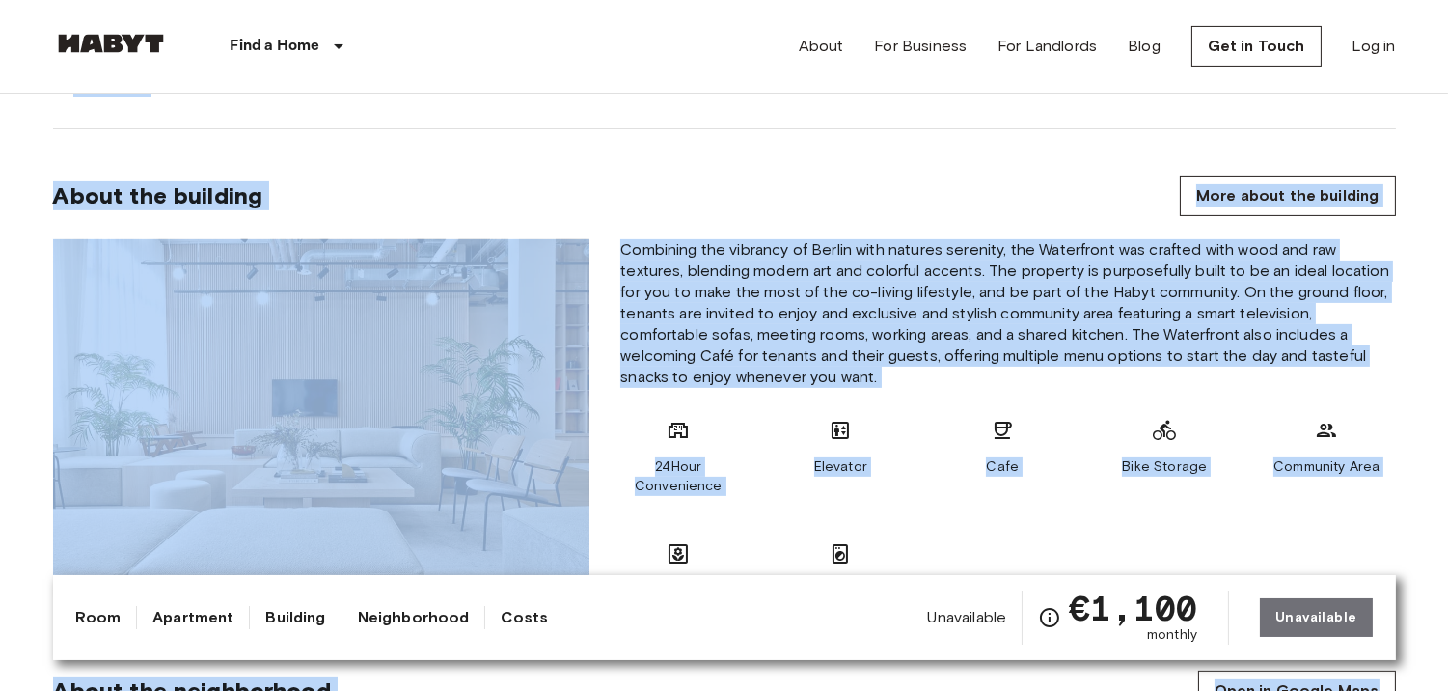
scroll to position [1045, 0]
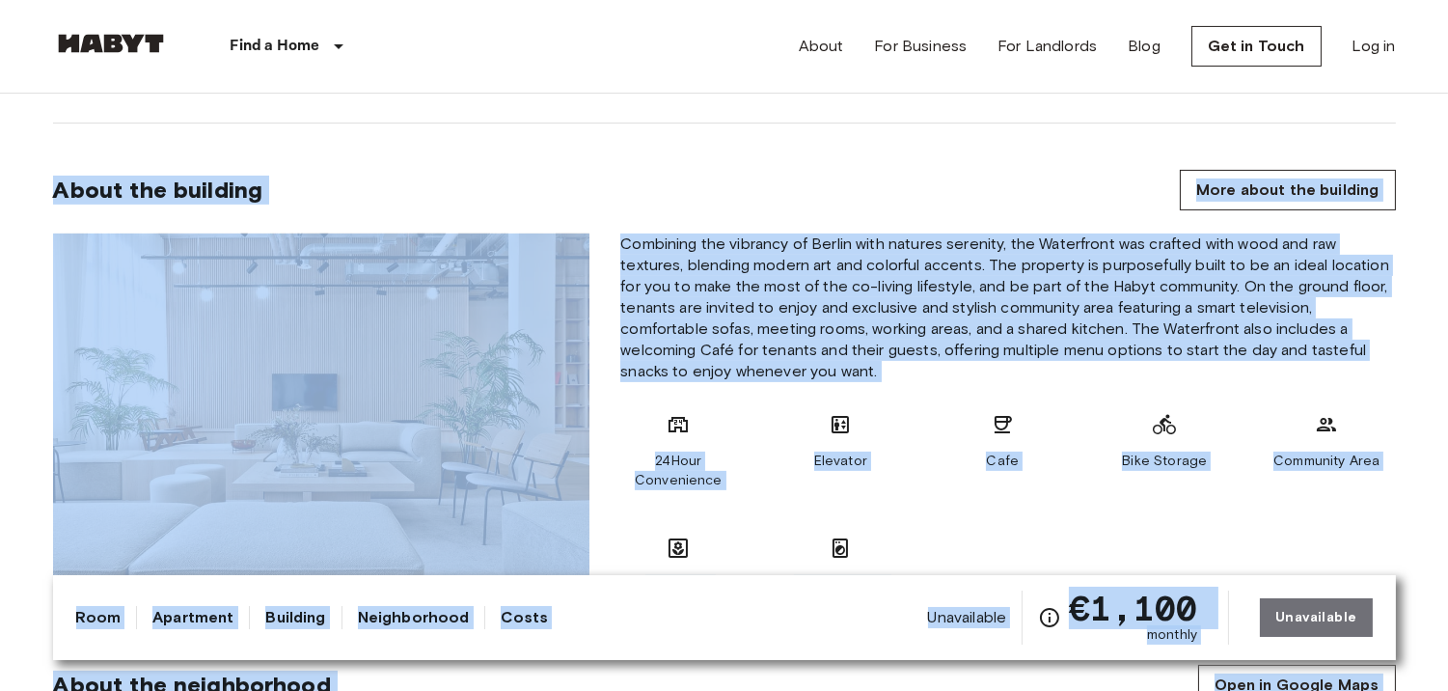
drag, startPoint x: 1084, startPoint y: 191, endPoint x: 1088, endPoint y: 208, distance: 17.8
click at [1084, 193] on div "About the building More about the building" at bounding box center [724, 190] width 1343 height 41
click at [1323, 170] on link "More about the building" at bounding box center [1287, 190] width 215 height 41
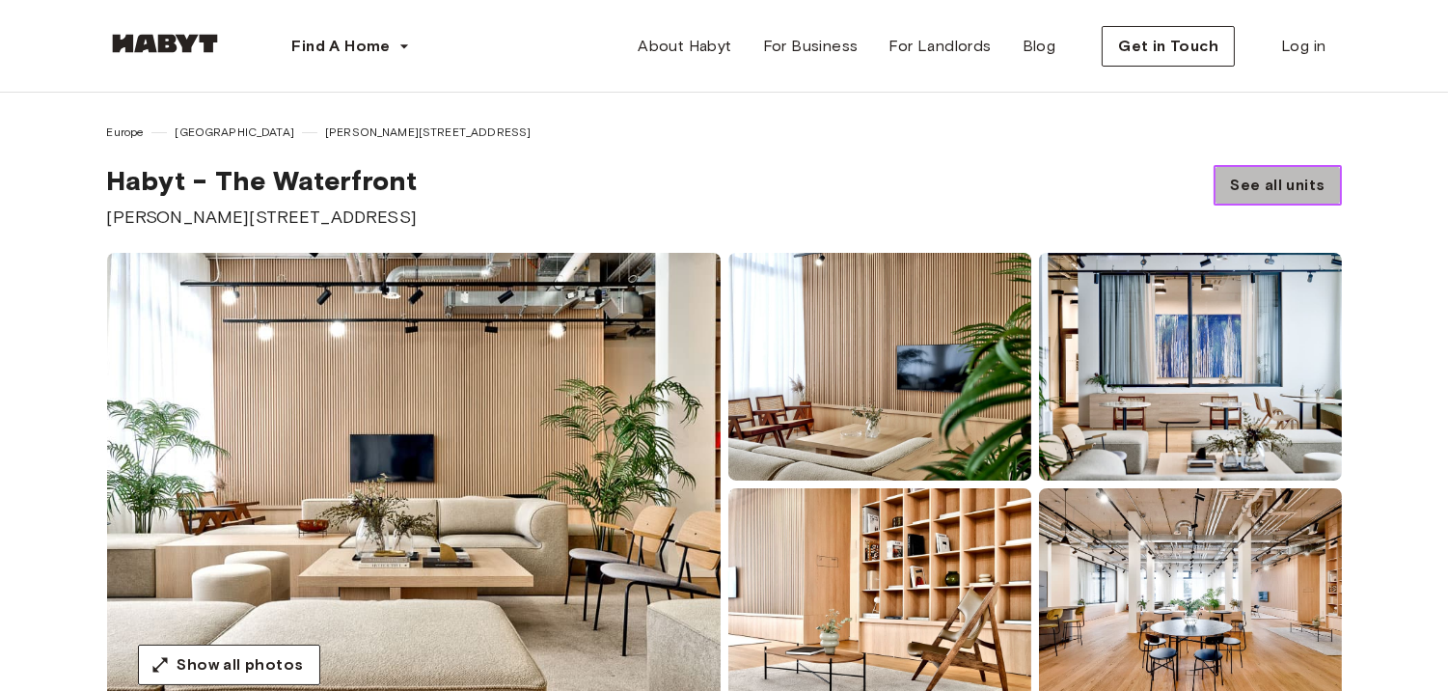
click at [1296, 184] on span "See all units" at bounding box center [1277, 185] width 95 height 23
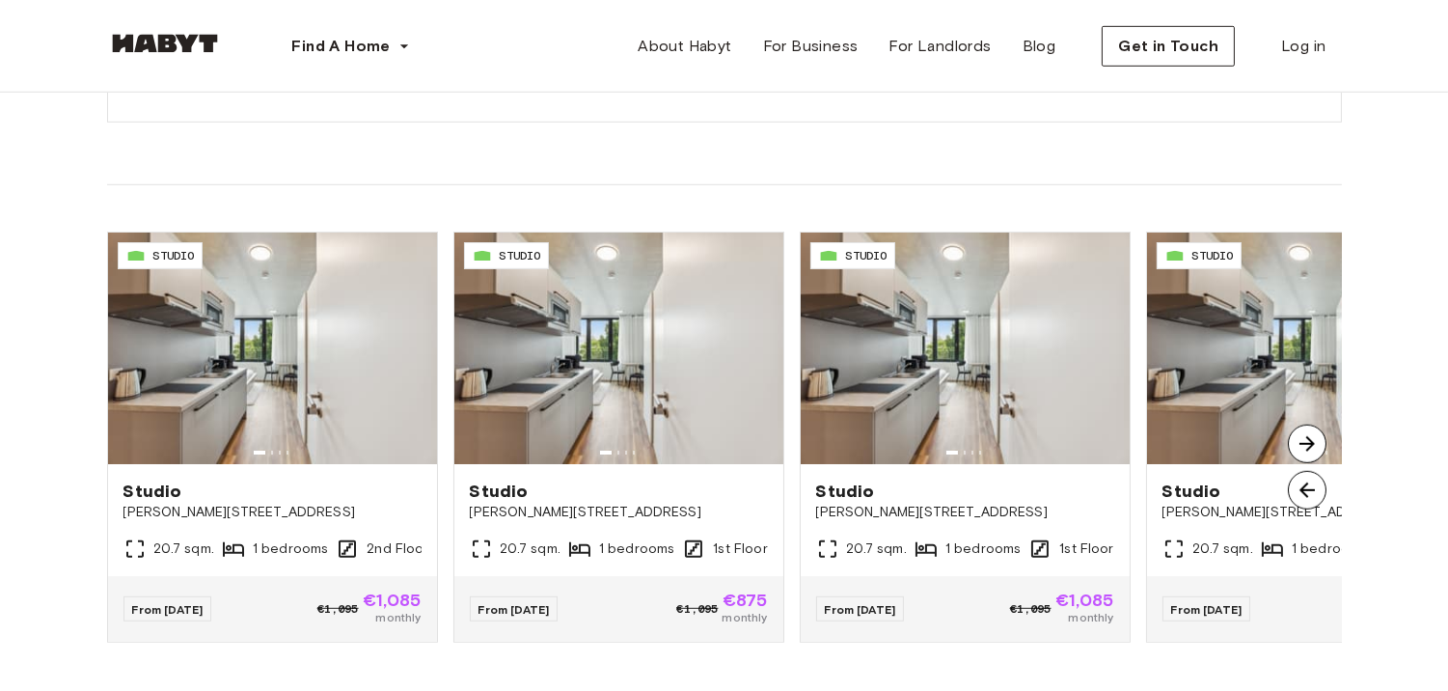
scroll to position [2173, 0]
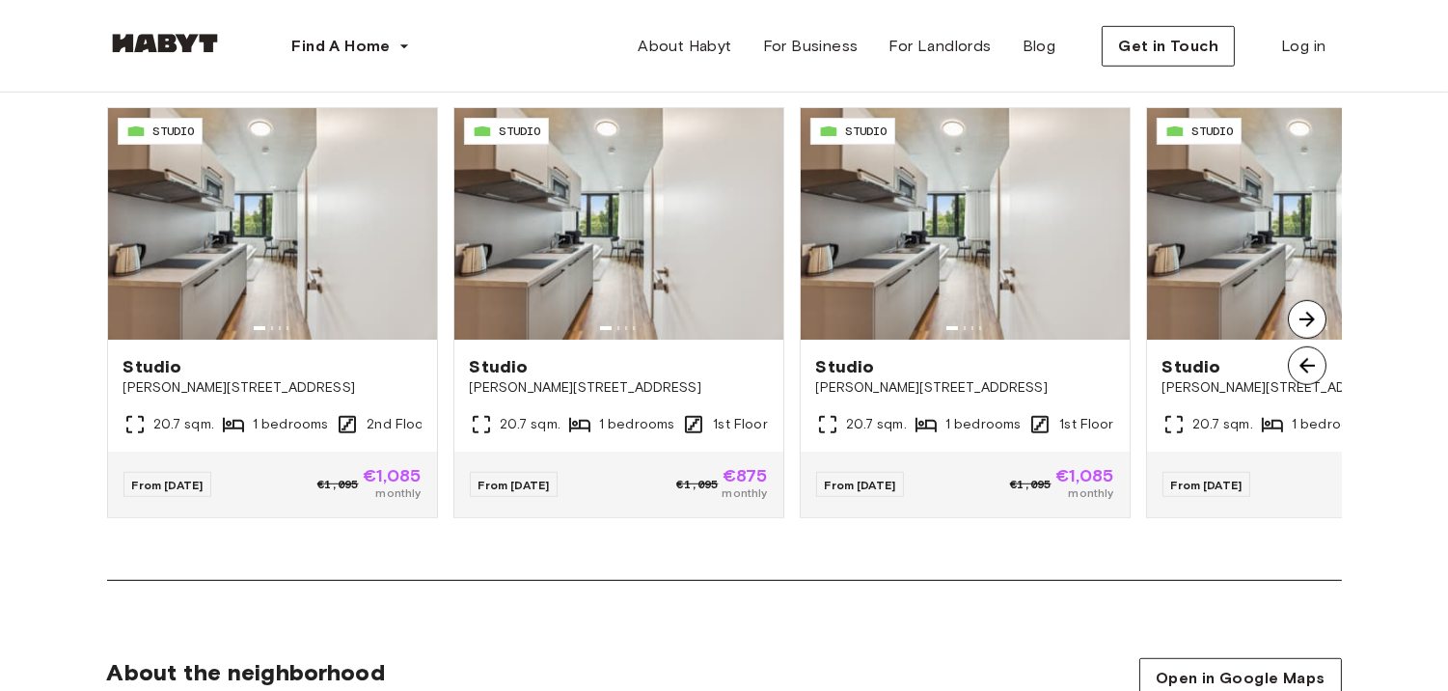
click at [1308, 312] on img at bounding box center [1307, 319] width 39 height 39
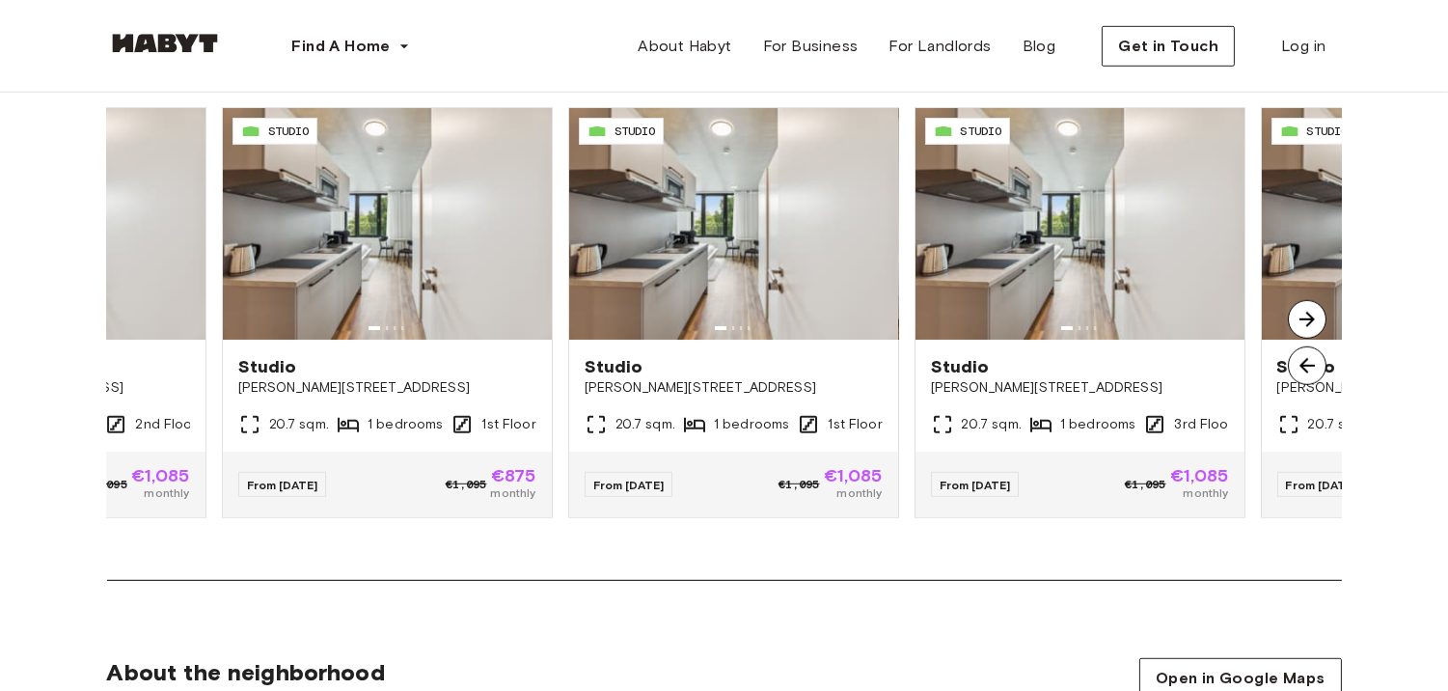
click at [1308, 312] on img at bounding box center [1307, 319] width 39 height 39
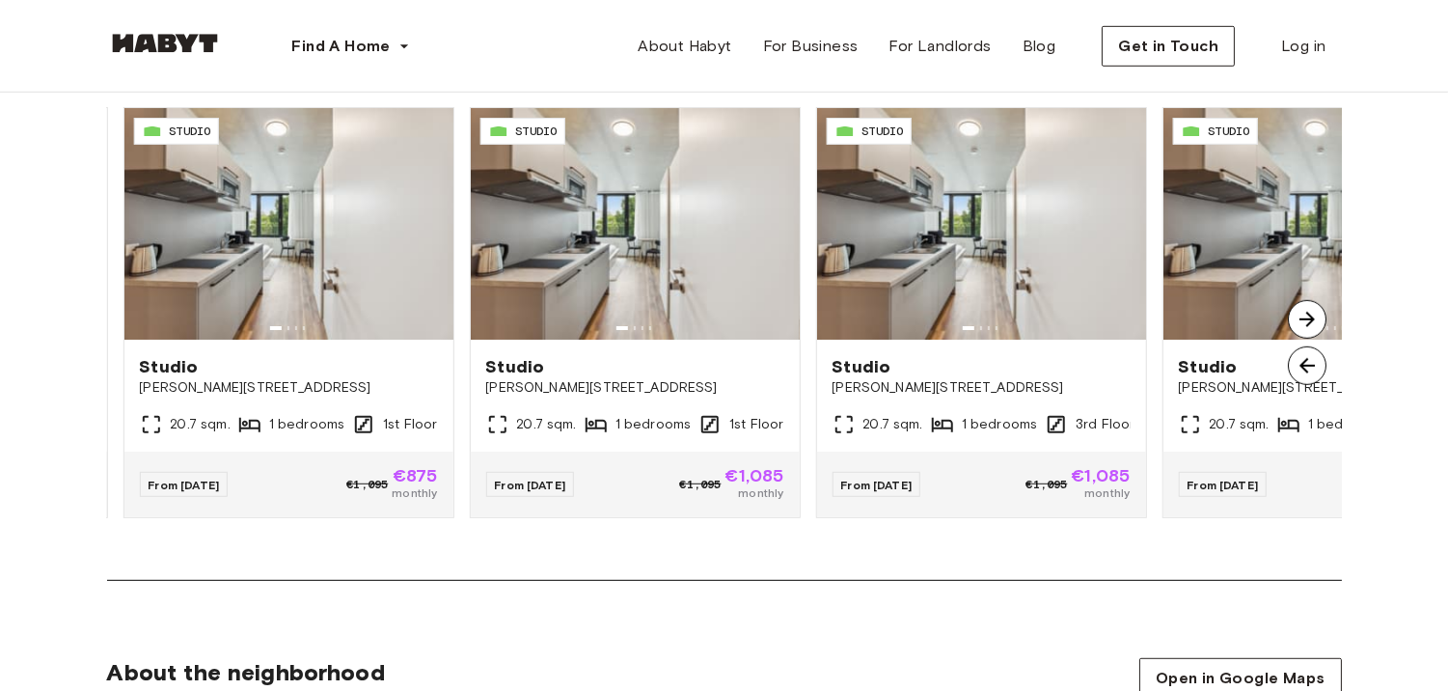
click at [1308, 312] on img at bounding box center [1307, 319] width 39 height 39
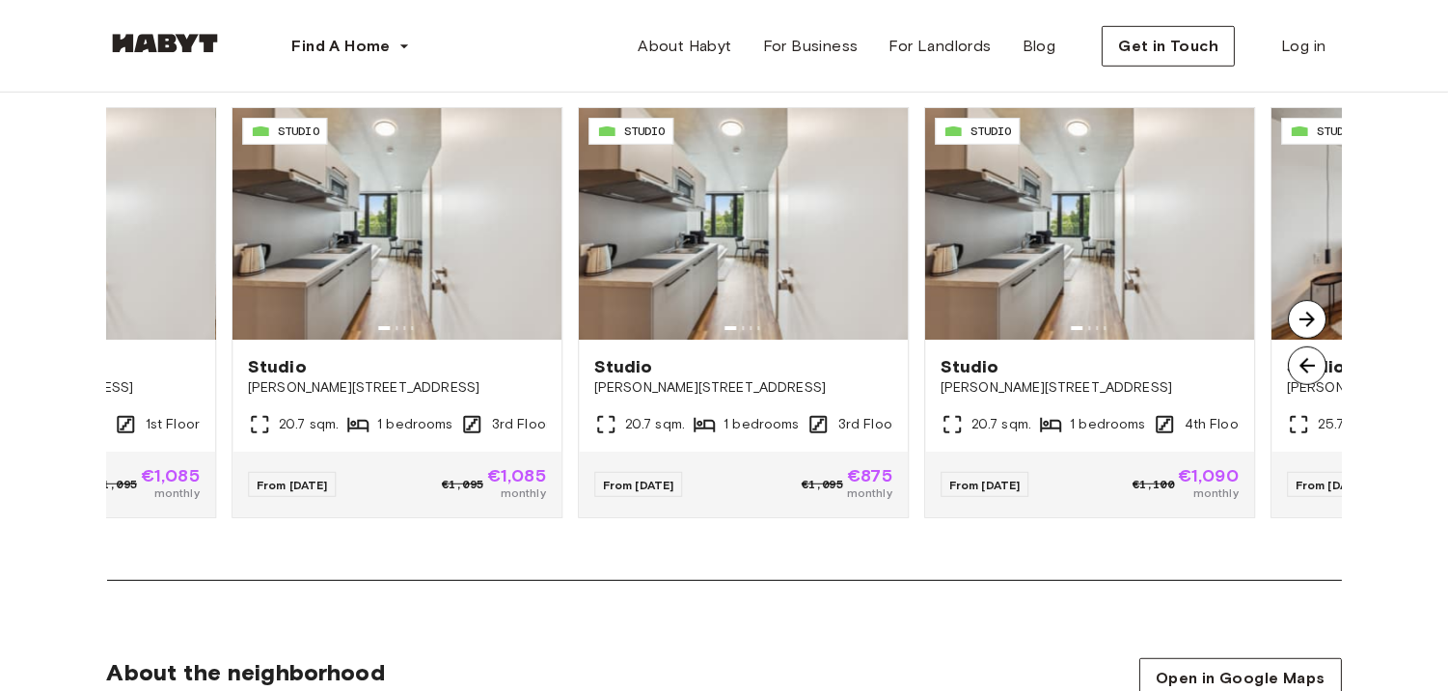
click at [1308, 312] on img at bounding box center [1307, 319] width 39 height 39
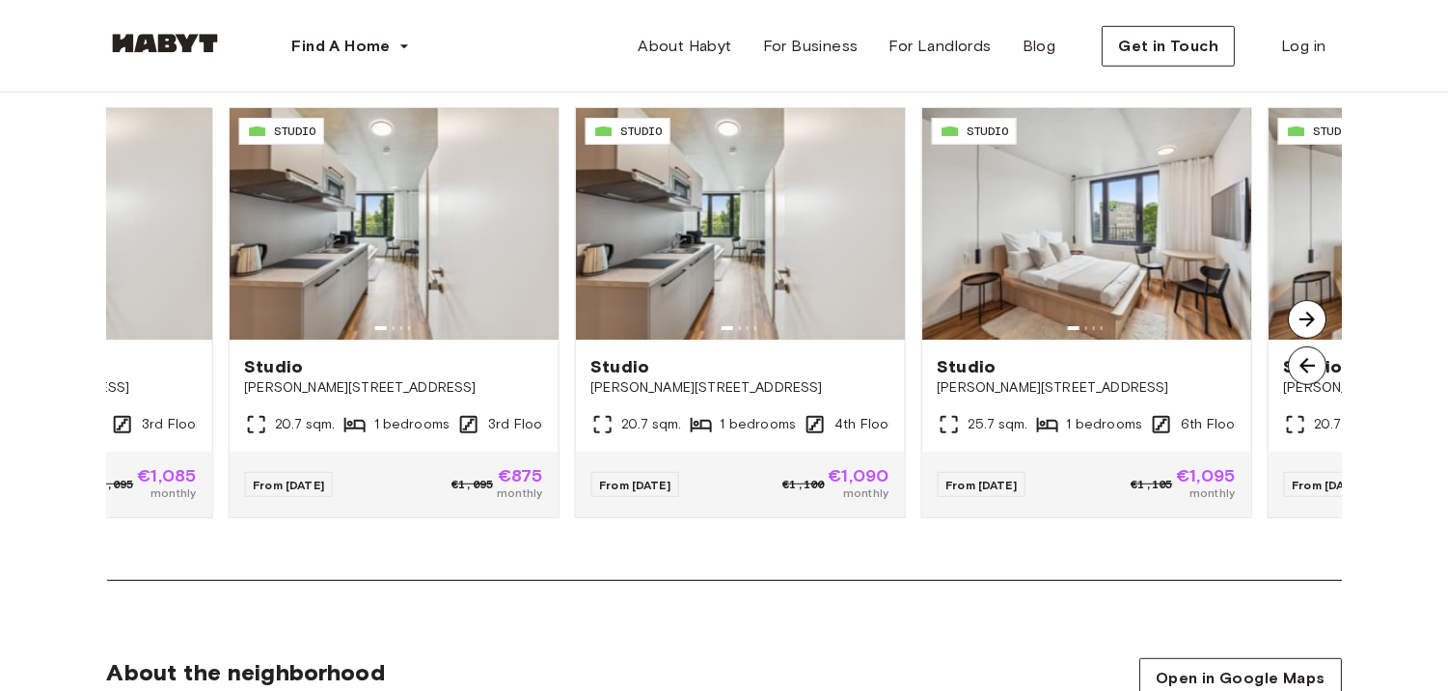
click at [1308, 312] on img at bounding box center [1307, 319] width 39 height 39
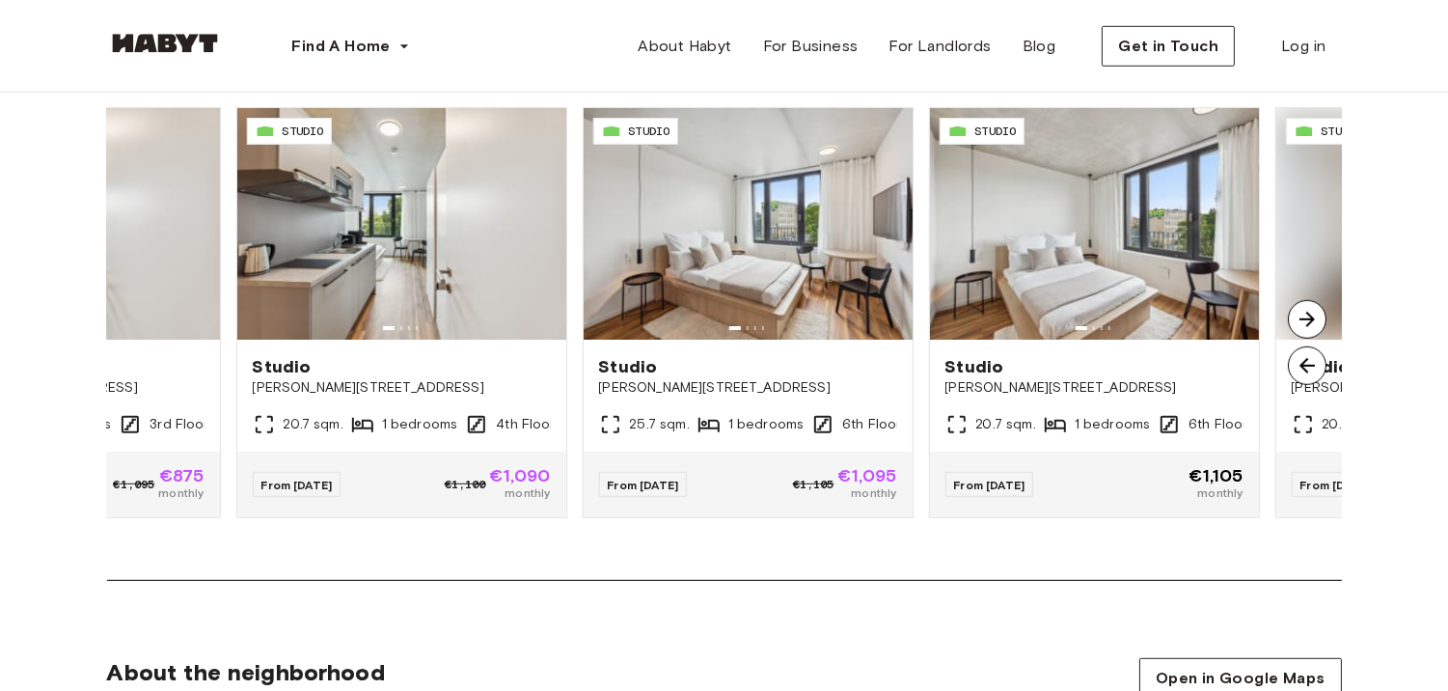
click at [1308, 312] on img at bounding box center [1307, 319] width 39 height 39
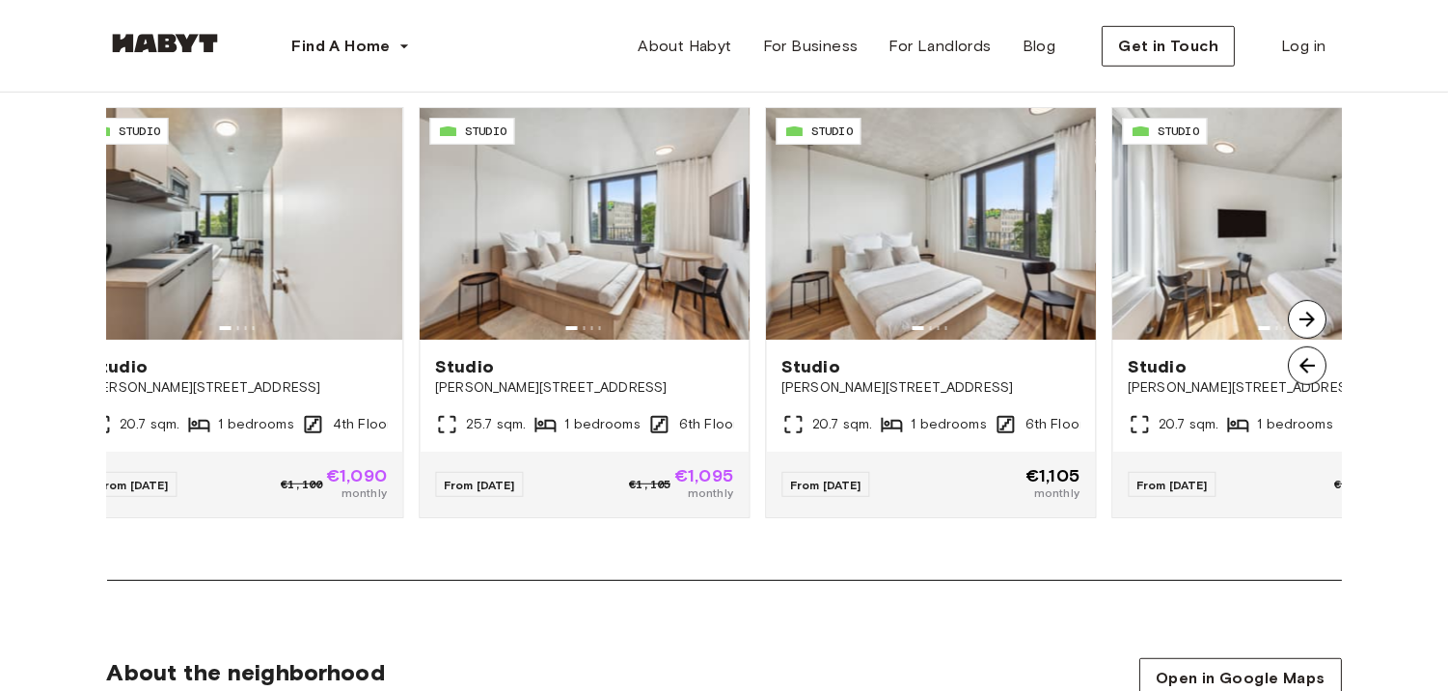
click at [1308, 312] on img at bounding box center [1307, 319] width 39 height 39
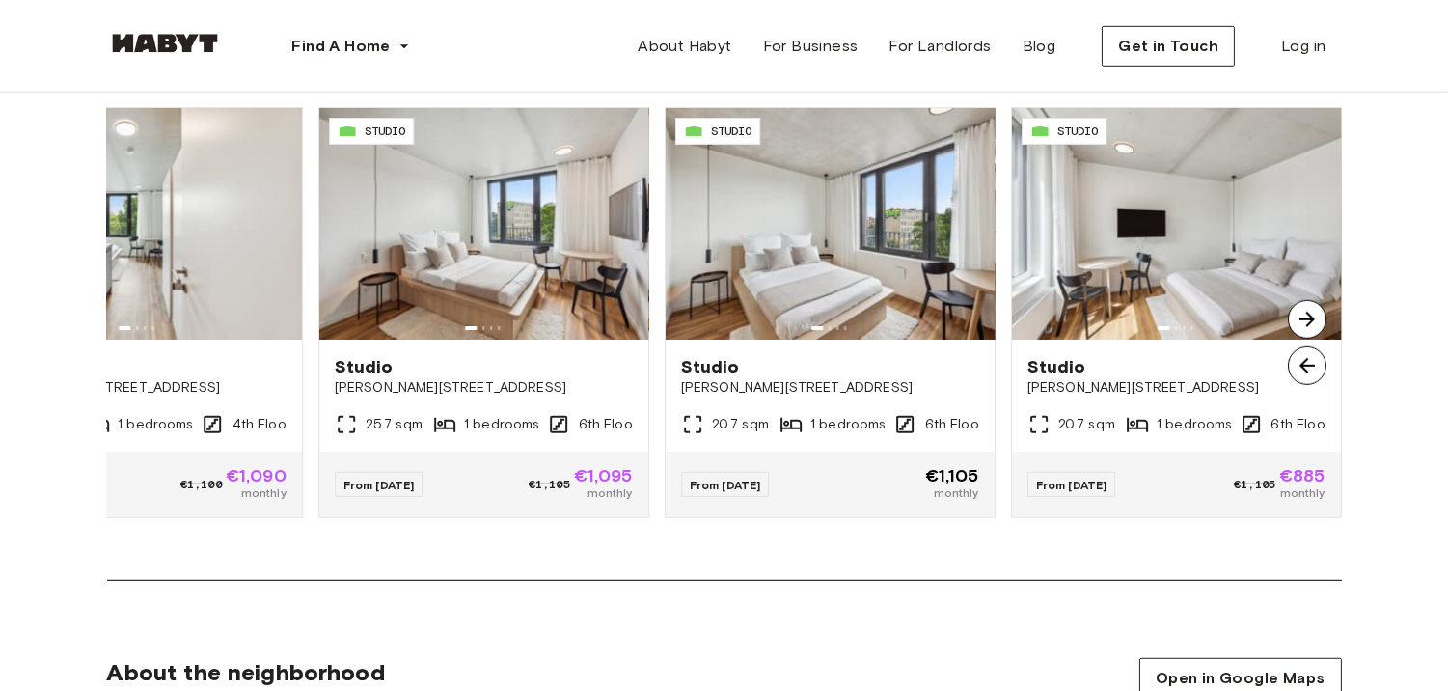
click at [1315, 357] on img at bounding box center [1307, 365] width 39 height 39
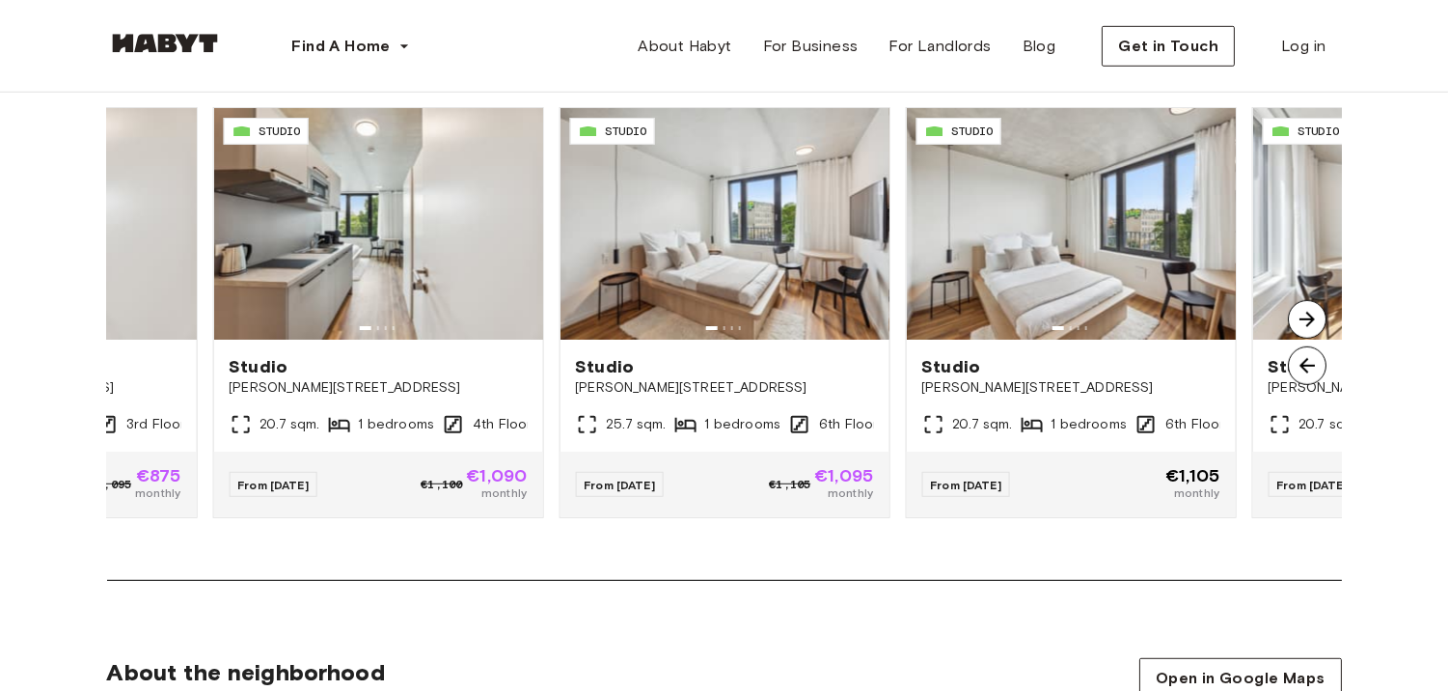
click at [1310, 365] on img at bounding box center [1307, 365] width 39 height 39
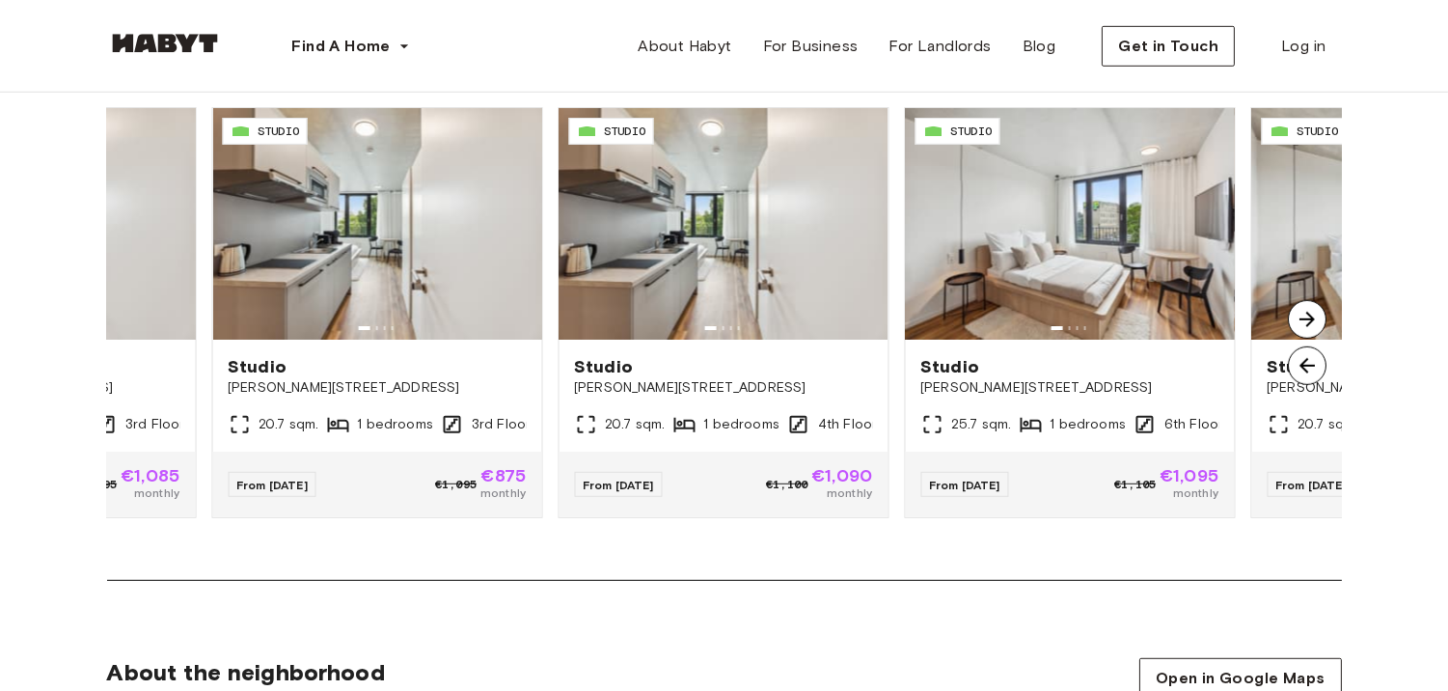
click at [1296, 311] on img at bounding box center [1307, 319] width 39 height 39
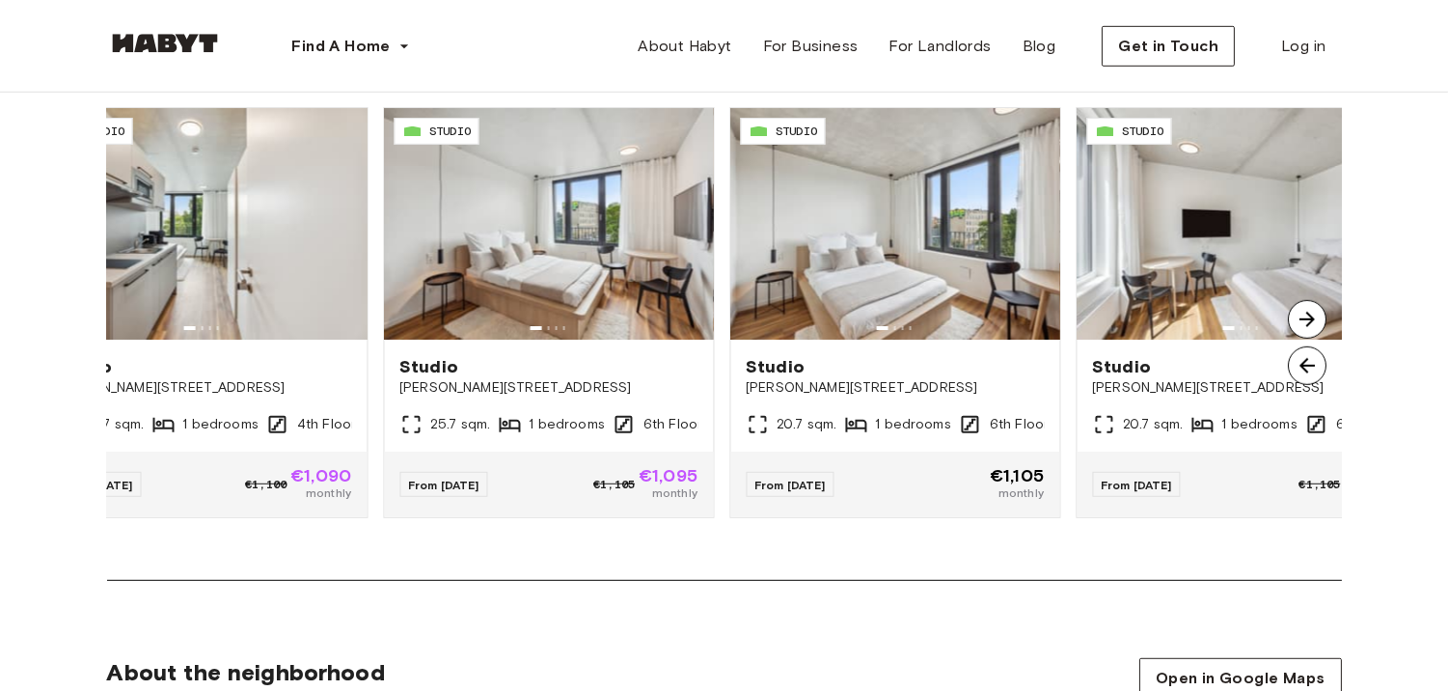
click at [1296, 311] on img at bounding box center [1307, 319] width 39 height 39
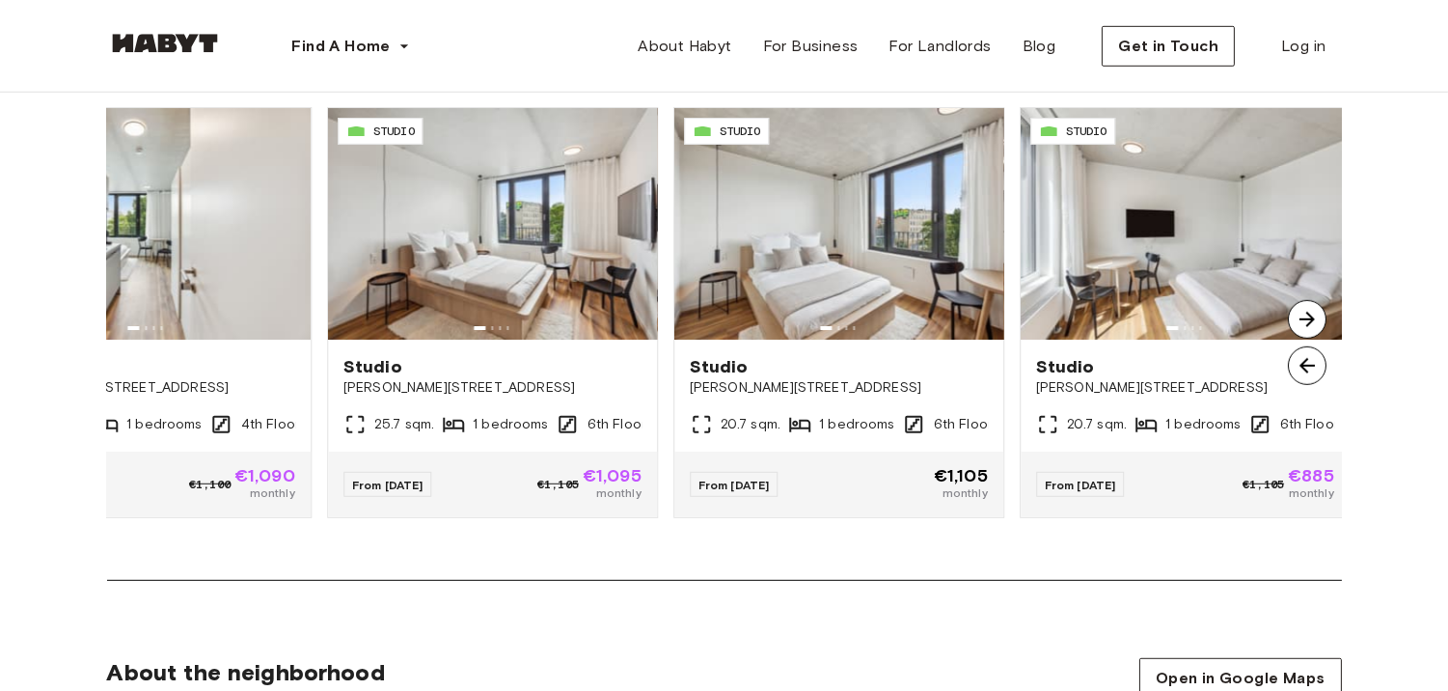
click at [1296, 311] on img at bounding box center [1307, 319] width 39 height 39
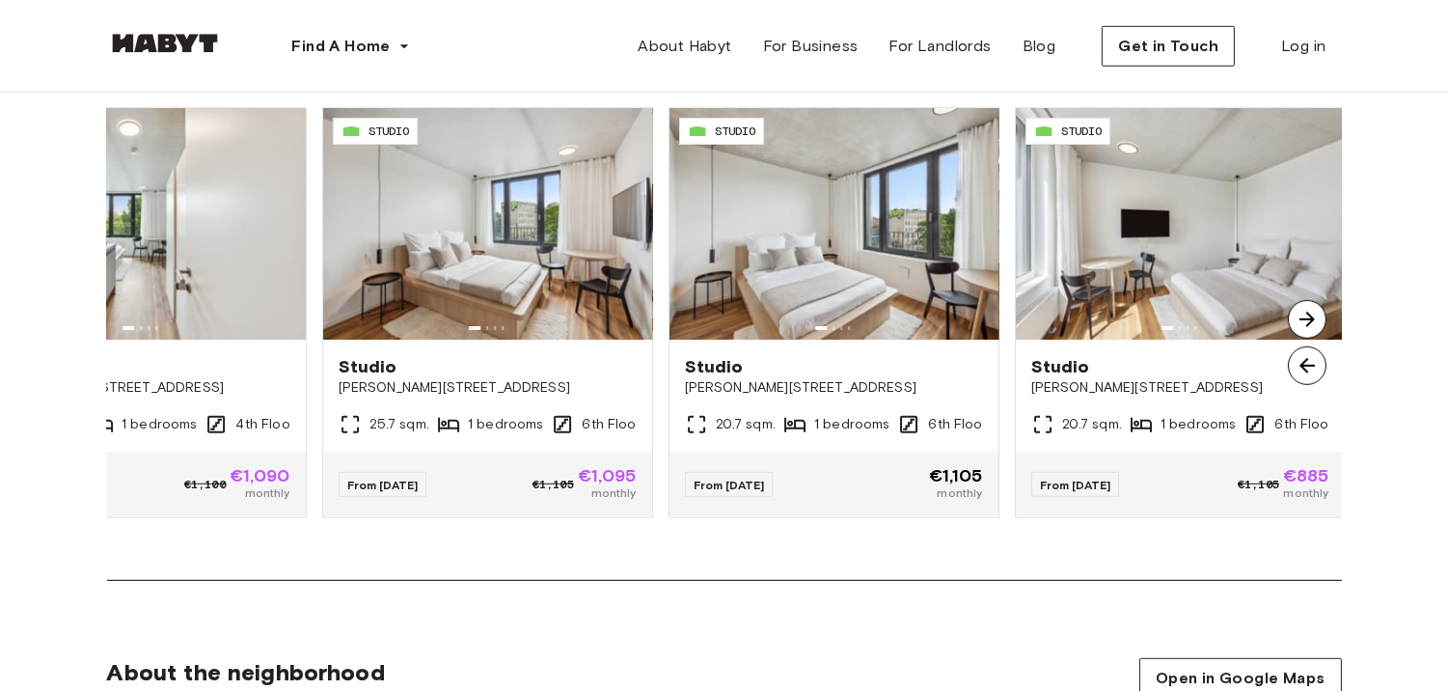
click at [1296, 311] on img at bounding box center [1307, 319] width 39 height 39
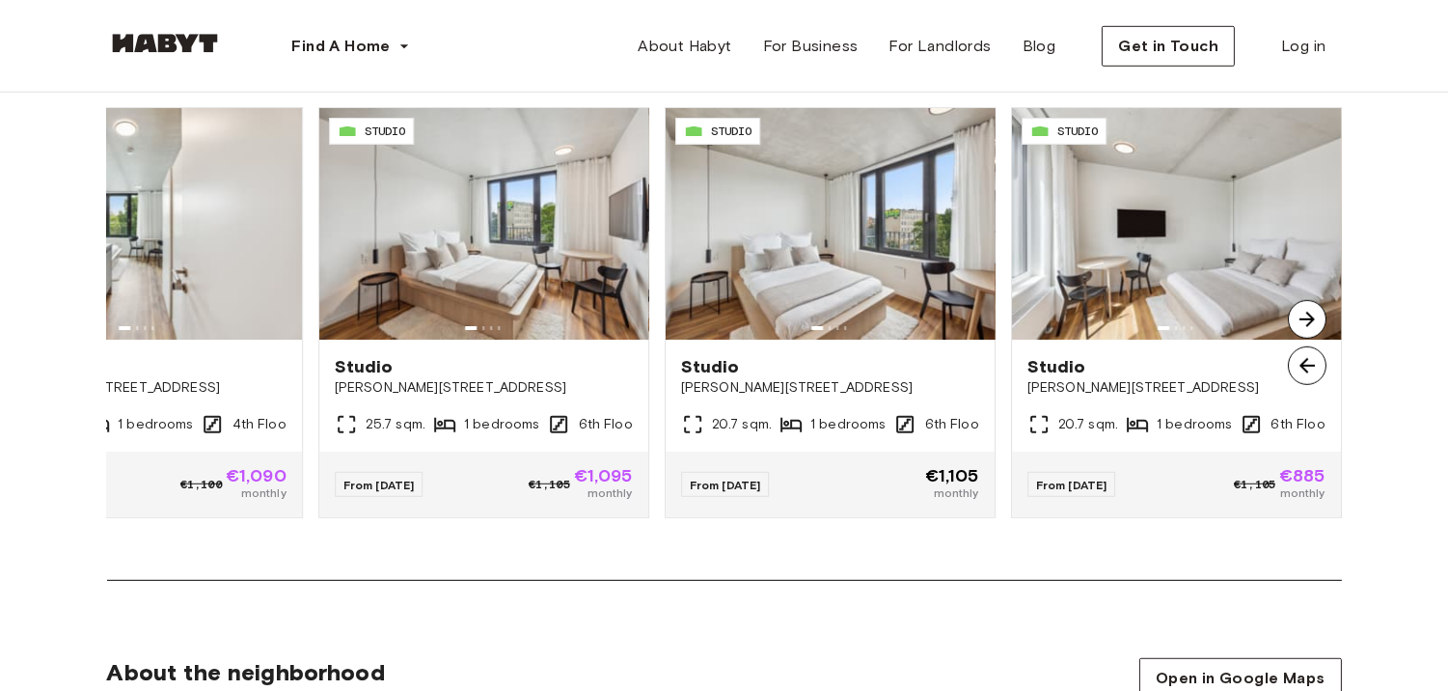
click at [1296, 311] on img at bounding box center [1307, 319] width 39 height 39
click at [1303, 359] on img at bounding box center [1307, 365] width 39 height 39
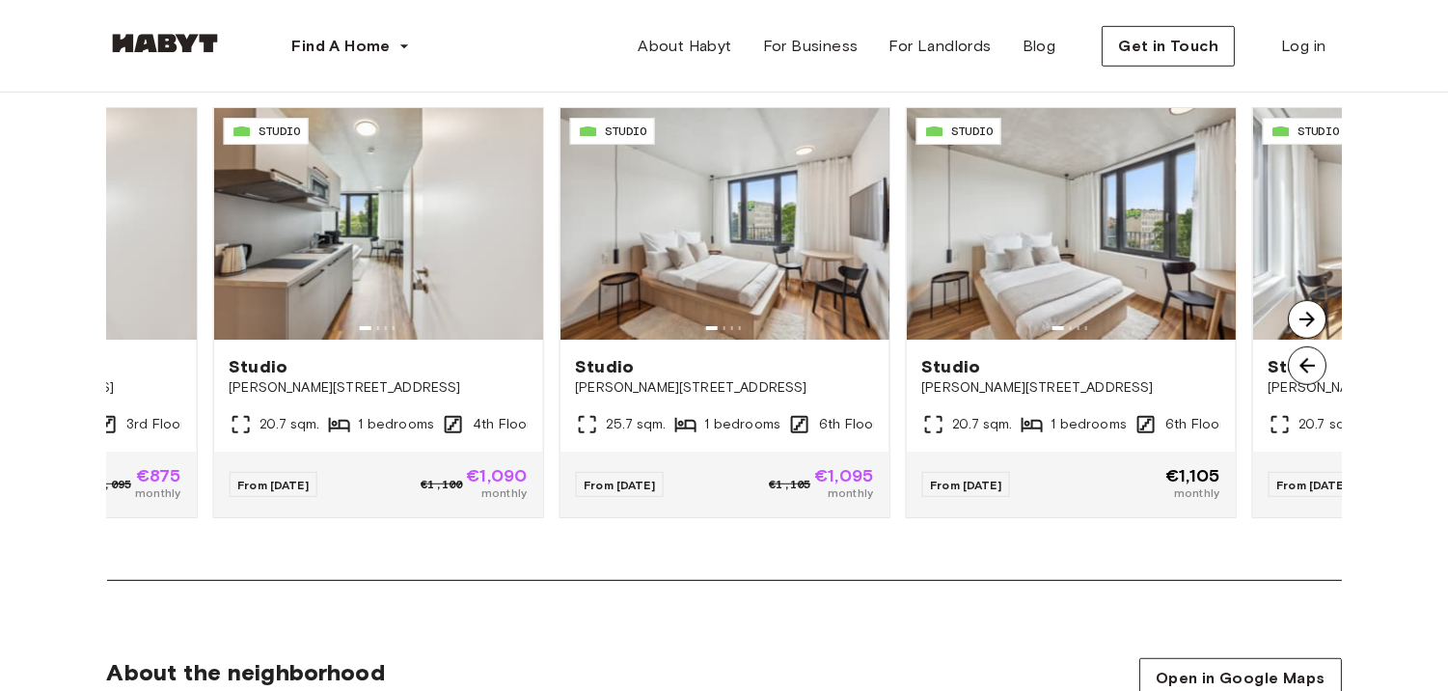
click at [1303, 359] on img at bounding box center [1307, 365] width 39 height 39
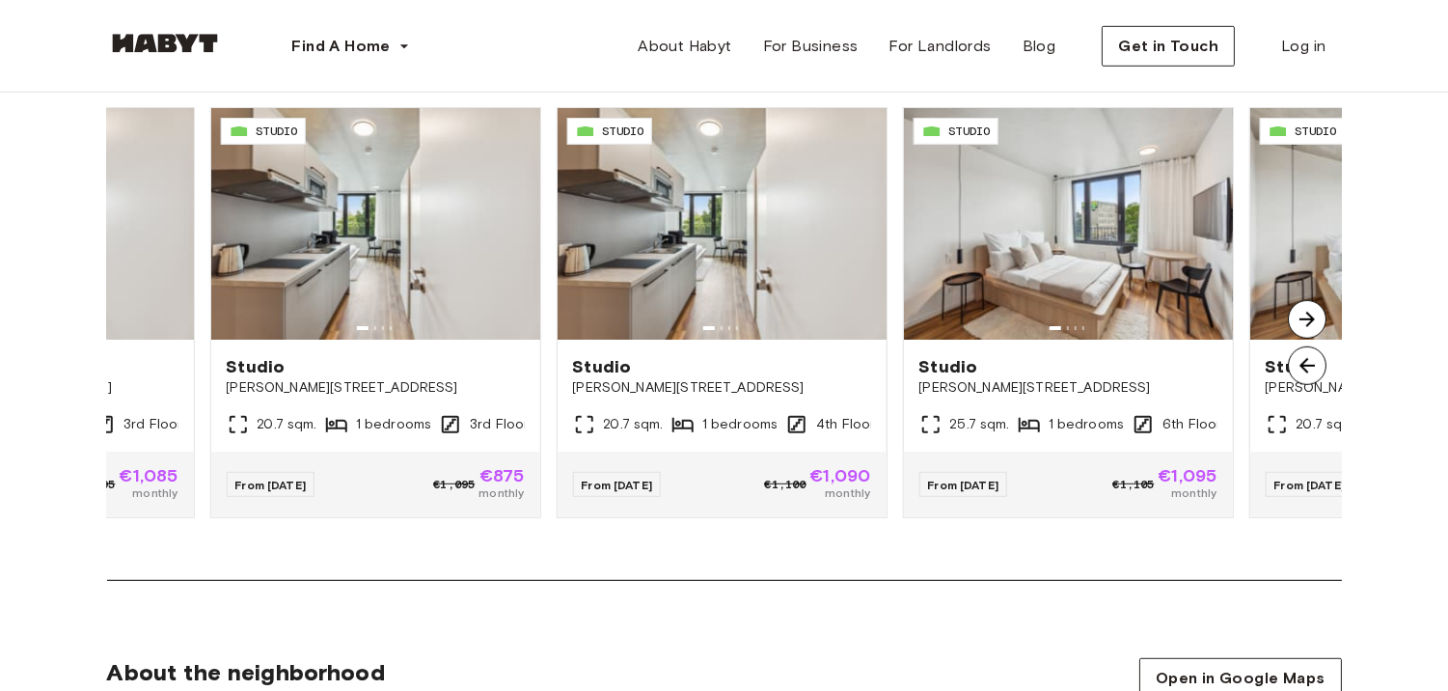
click at [1303, 359] on img at bounding box center [1307, 365] width 39 height 39
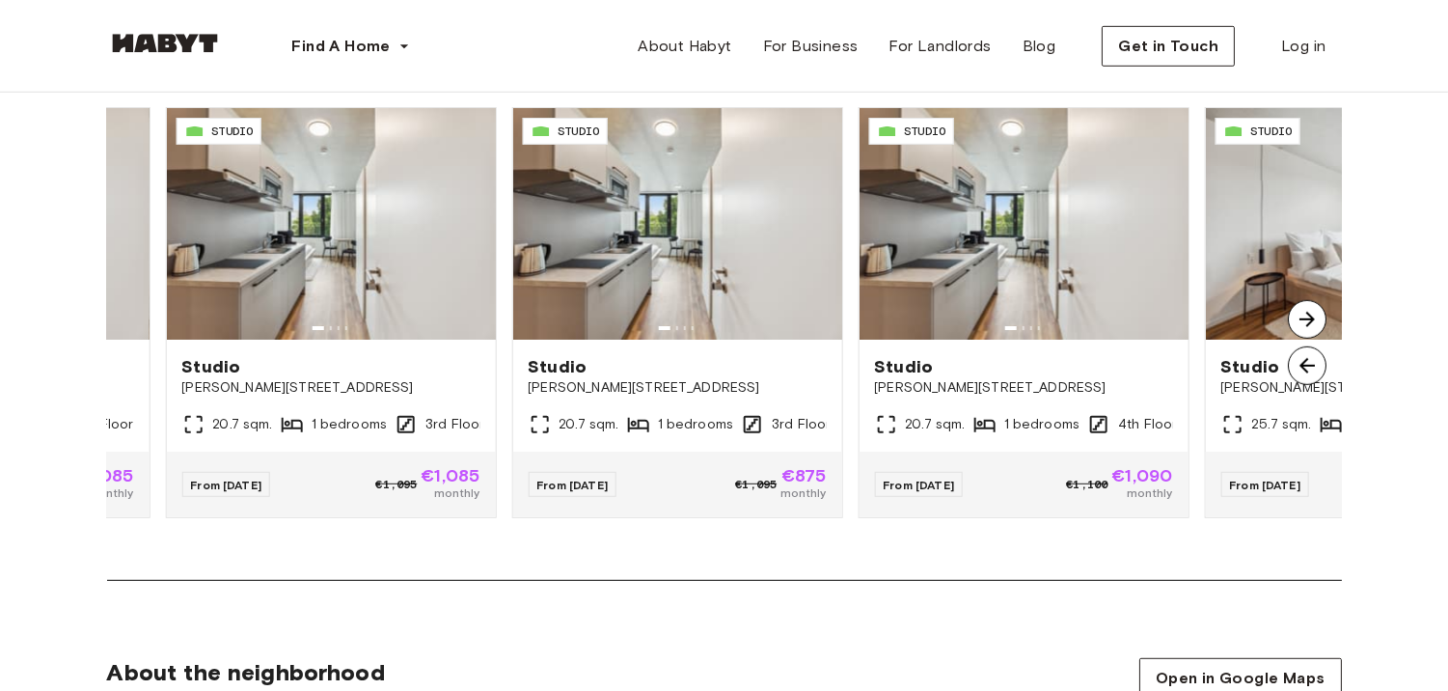
click at [1303, 359] on img at bounding box center [1307, 365] width 39 height 39
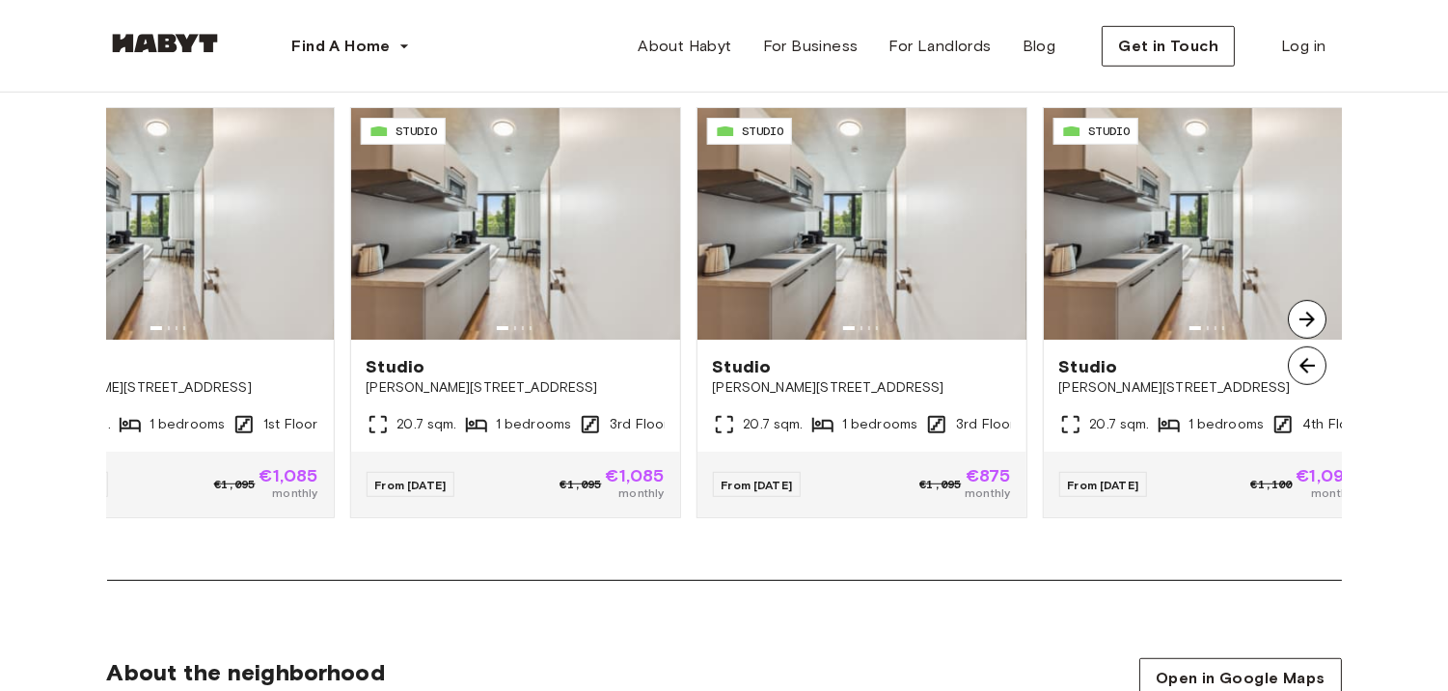
click at [1303, 359] on img at bounding box center [1307, 365] width 39 height 39
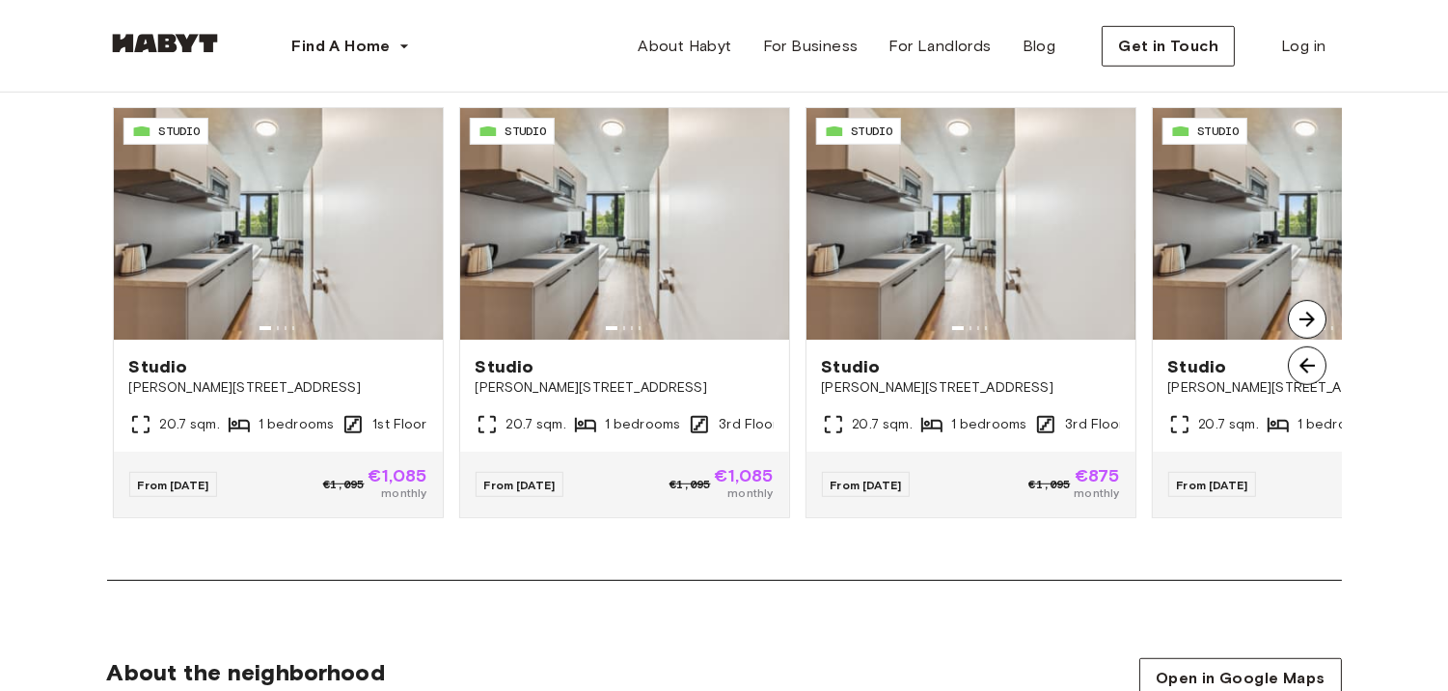
click at [1303, 359] on img at bounding box center [1307, 365] width 39 height 39
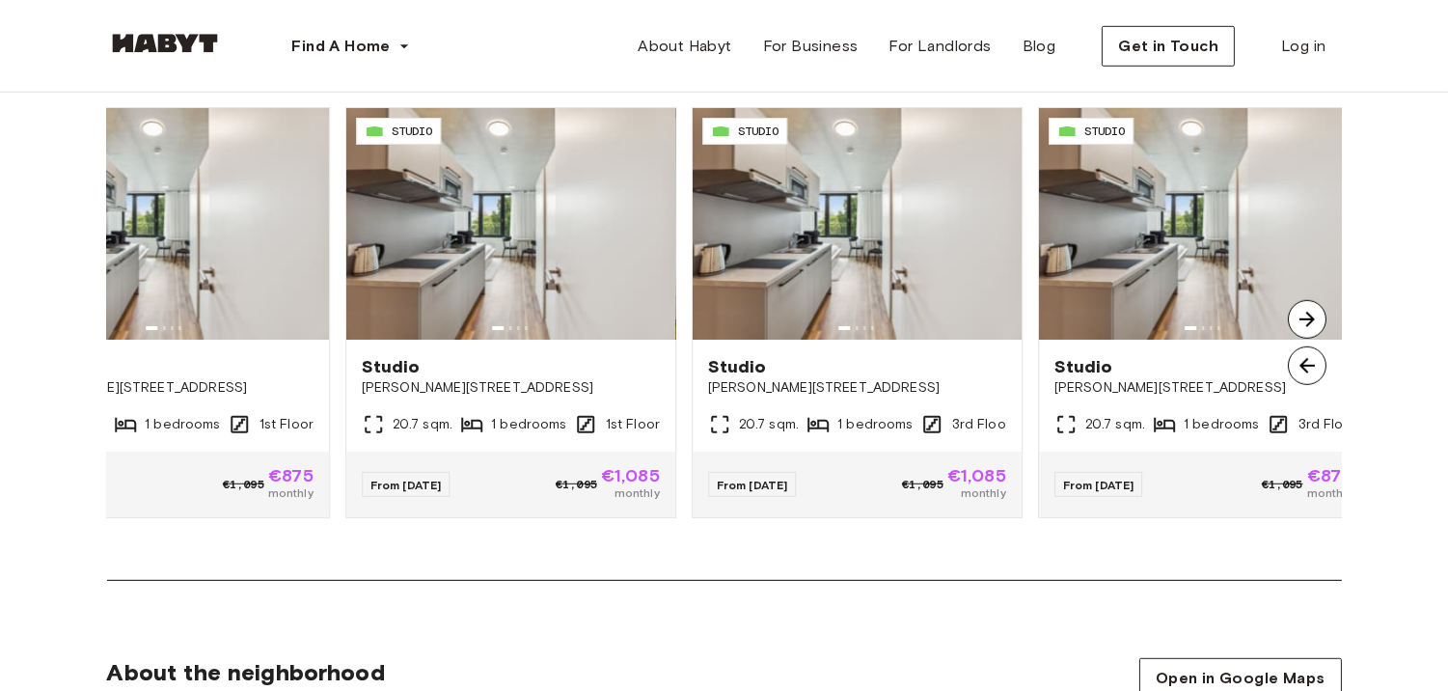
click at [1303, 359] on img at bounding box center [1307, 365] width 39 height 39
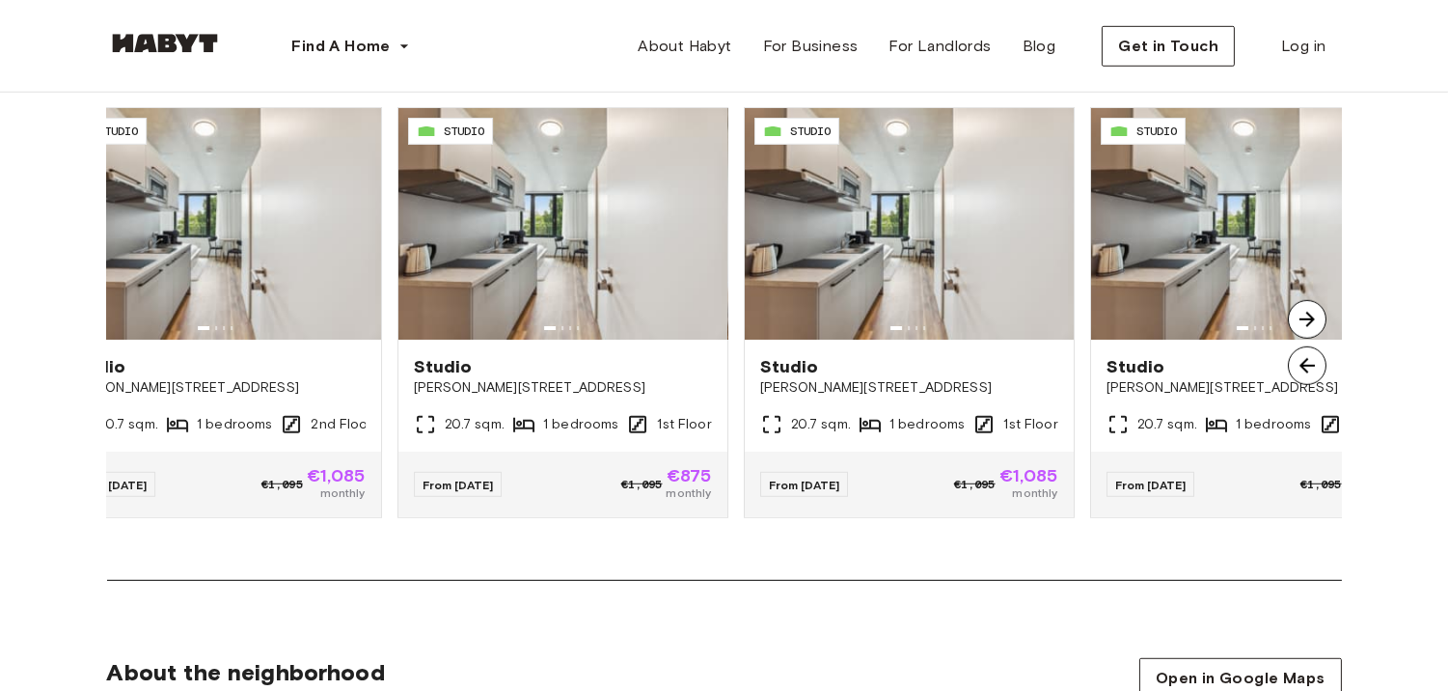
click at [1303, 359] on img at bounding box center [1307, 365] width 39 height 39
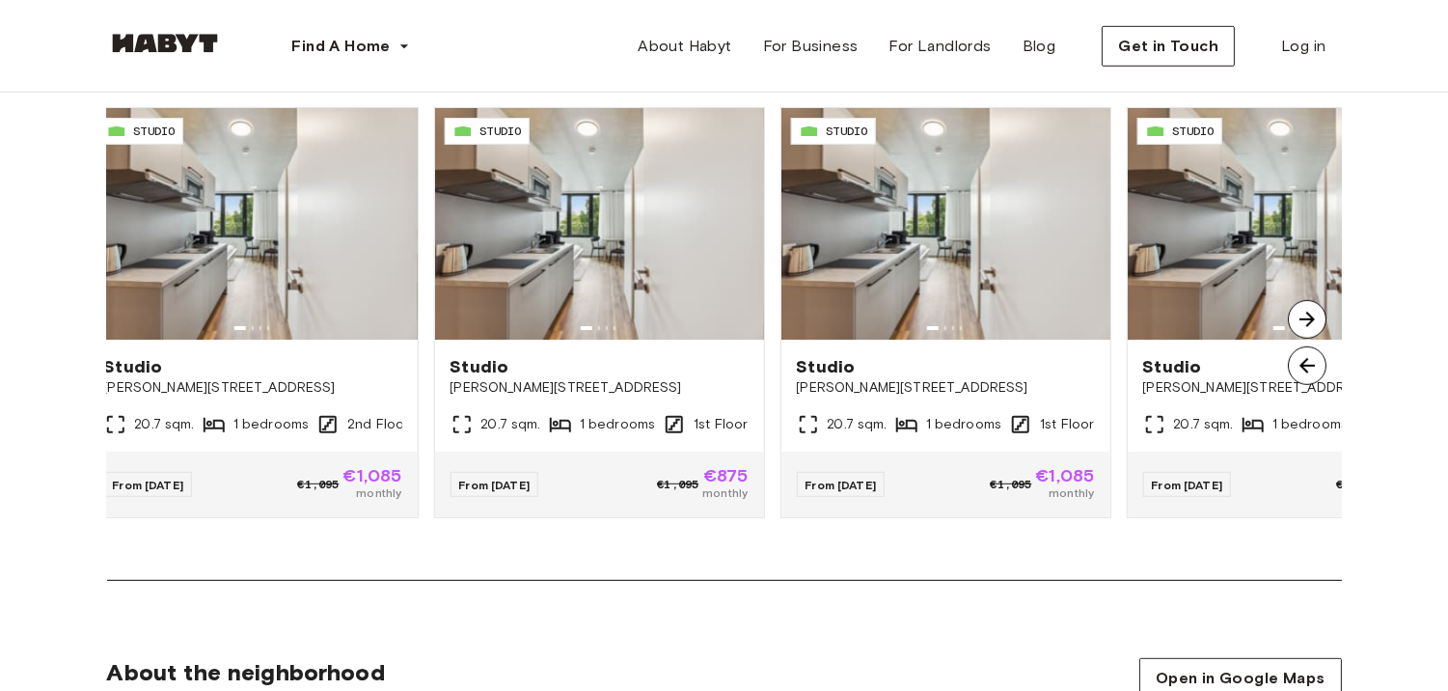
click at [1303, 359] on img at bounding box center [1307, 365] width 39 height 39
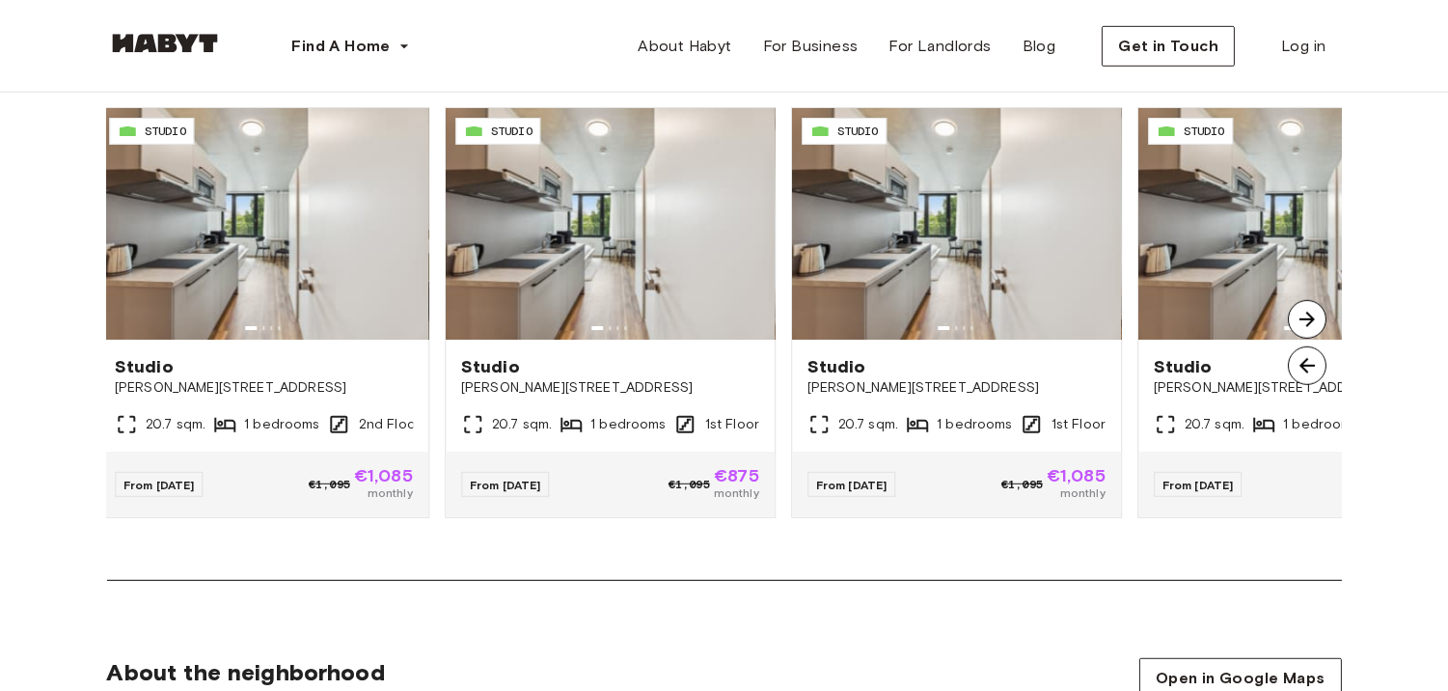
click at [1303, 359] on img at bounding box center [1307, 365] width 39 height 39
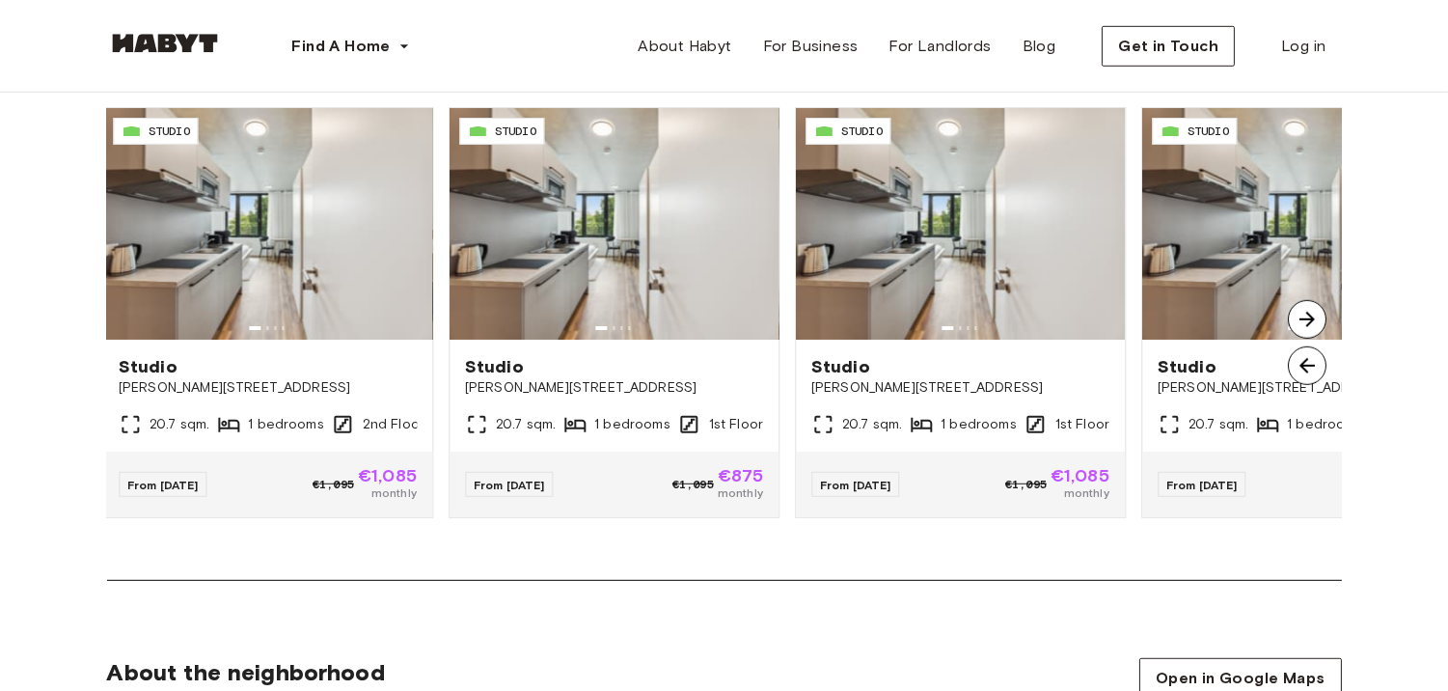
click at [1303, 359] on img at bounding box center [1307, 365] width 39 height 39
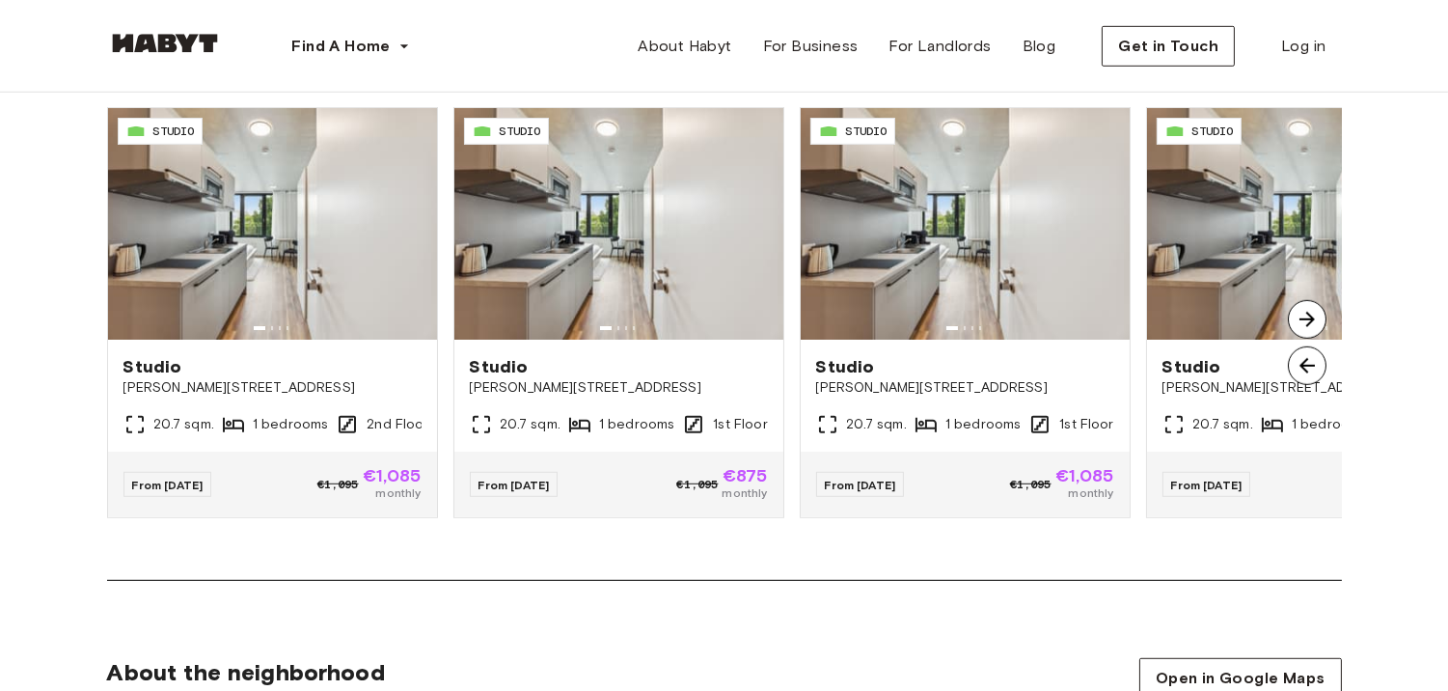
click at [1303, 359] on img at bounding box center [1307, 365] width 39 height 39
click at [653, 310] on icon at bounding box center [654, 313] width 11 height 11
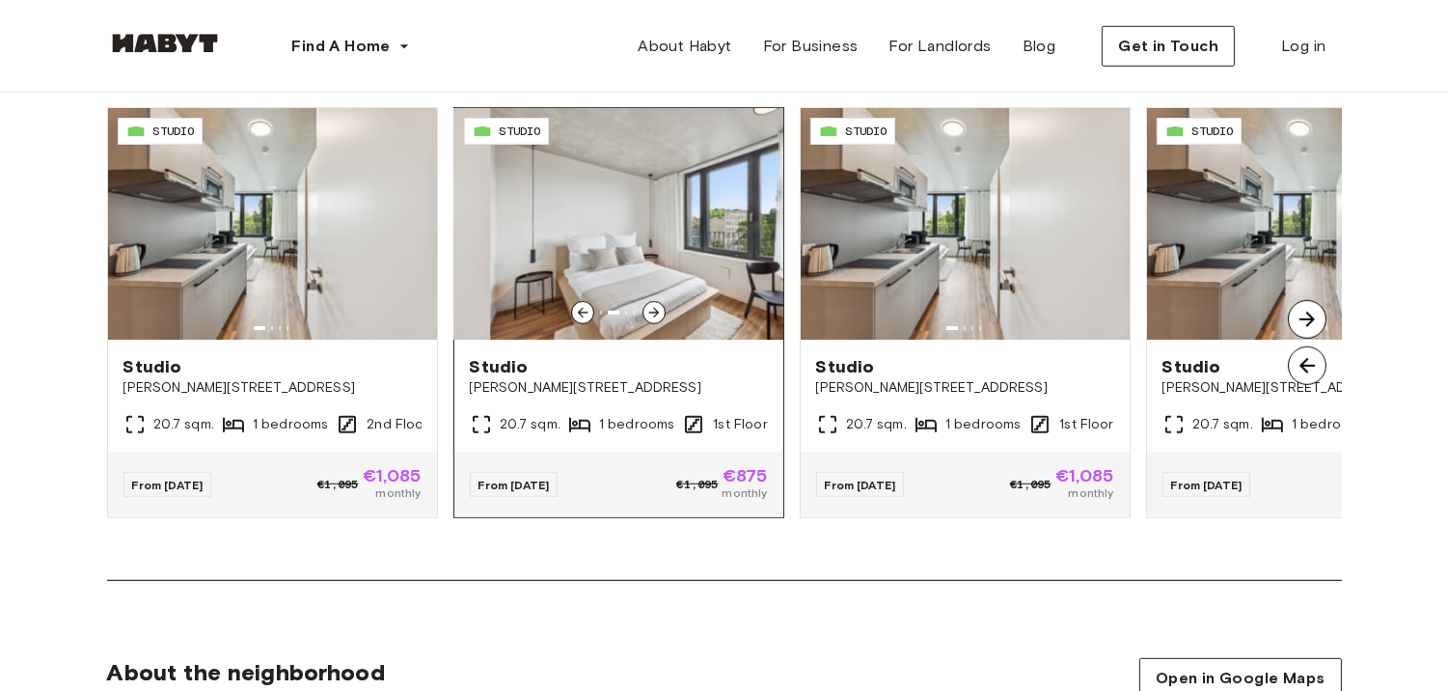
click at [653, 310] on icon at bounding box center [654, 313] width 11 height 11
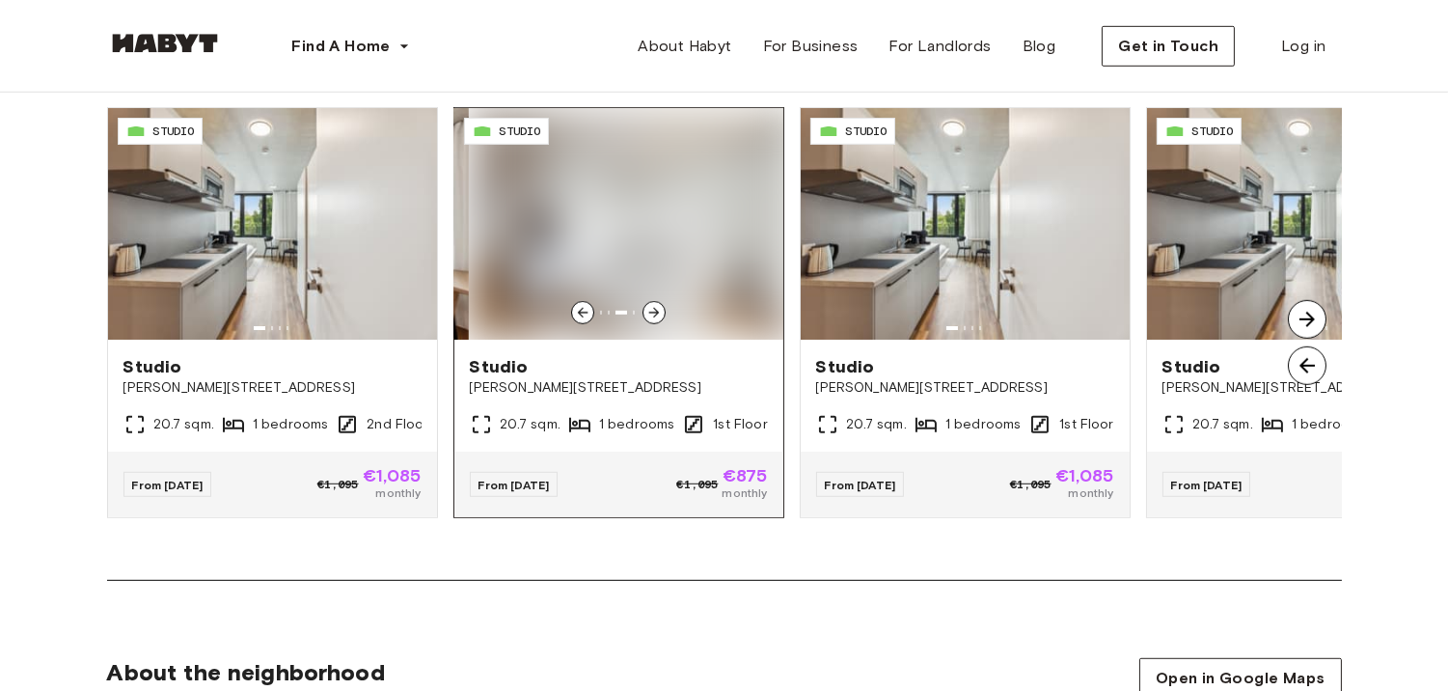
click at [653, 310] on icon at bounding box center [654, 313] width 11 height 11
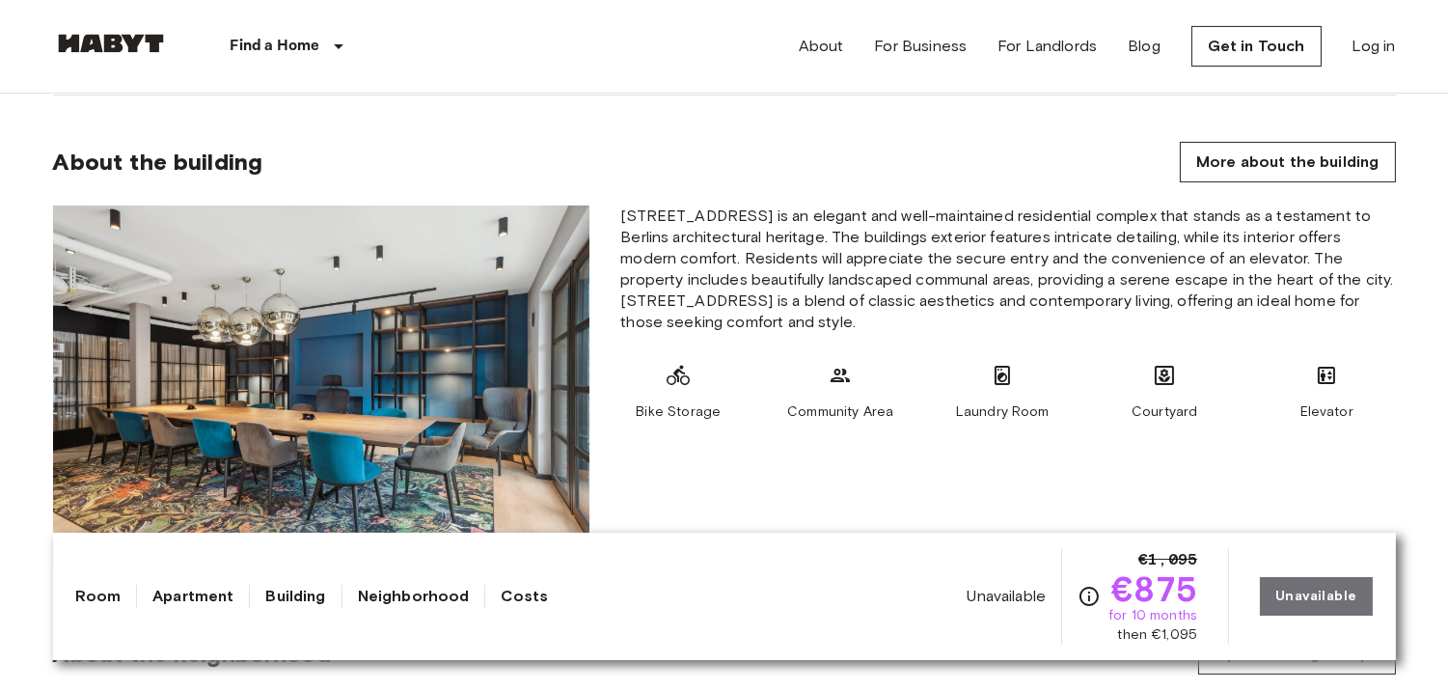
scroll to position [1005, 0]
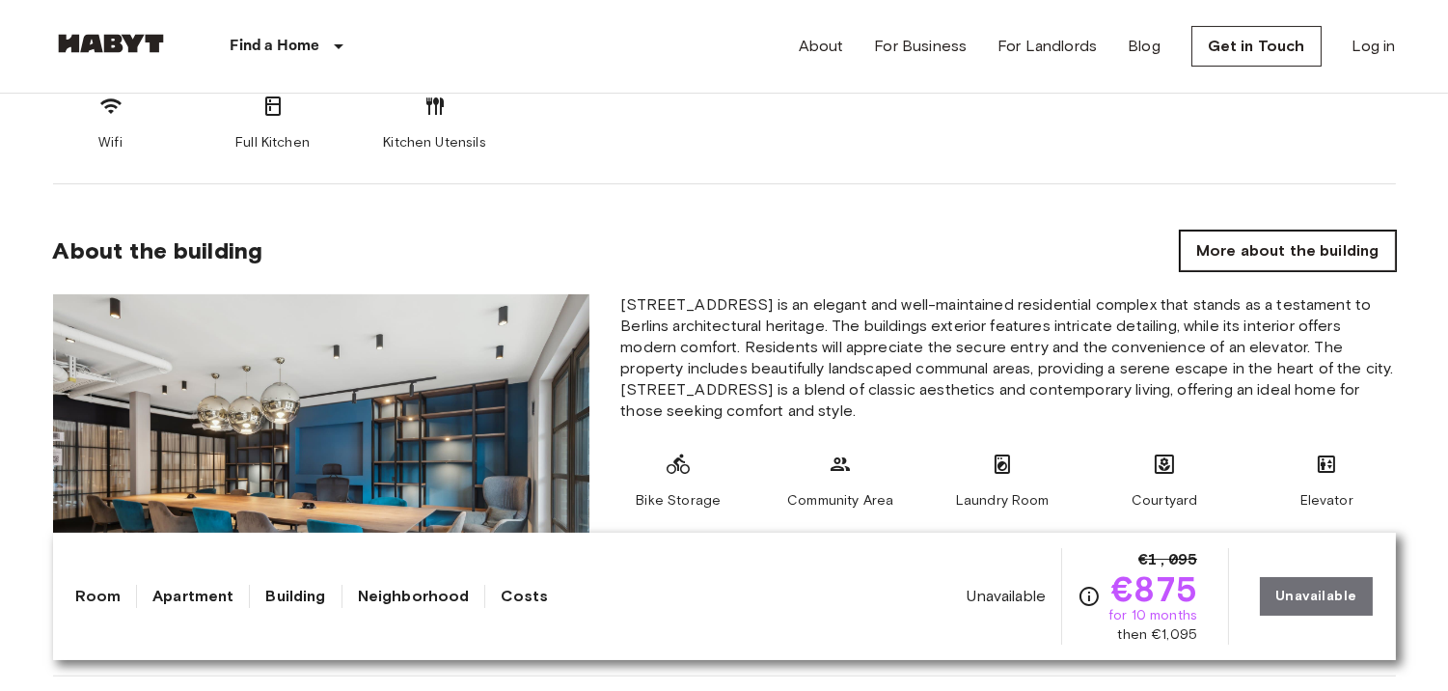
click at [1351, 248] on link "More about the building" at bounding box center [1287, 251] width 215 height 41
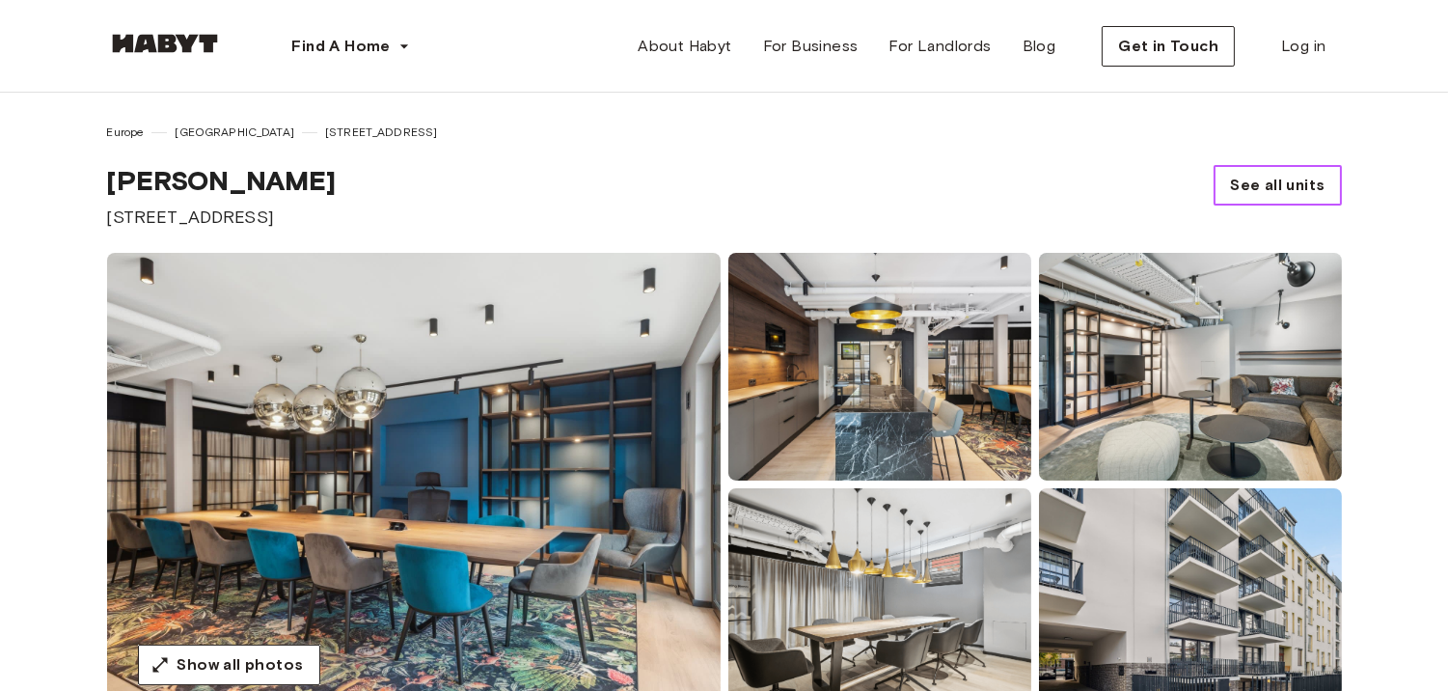
click at [1310, 194] on span "See all units" at bounding box center [1277, 185] width 95 height 23
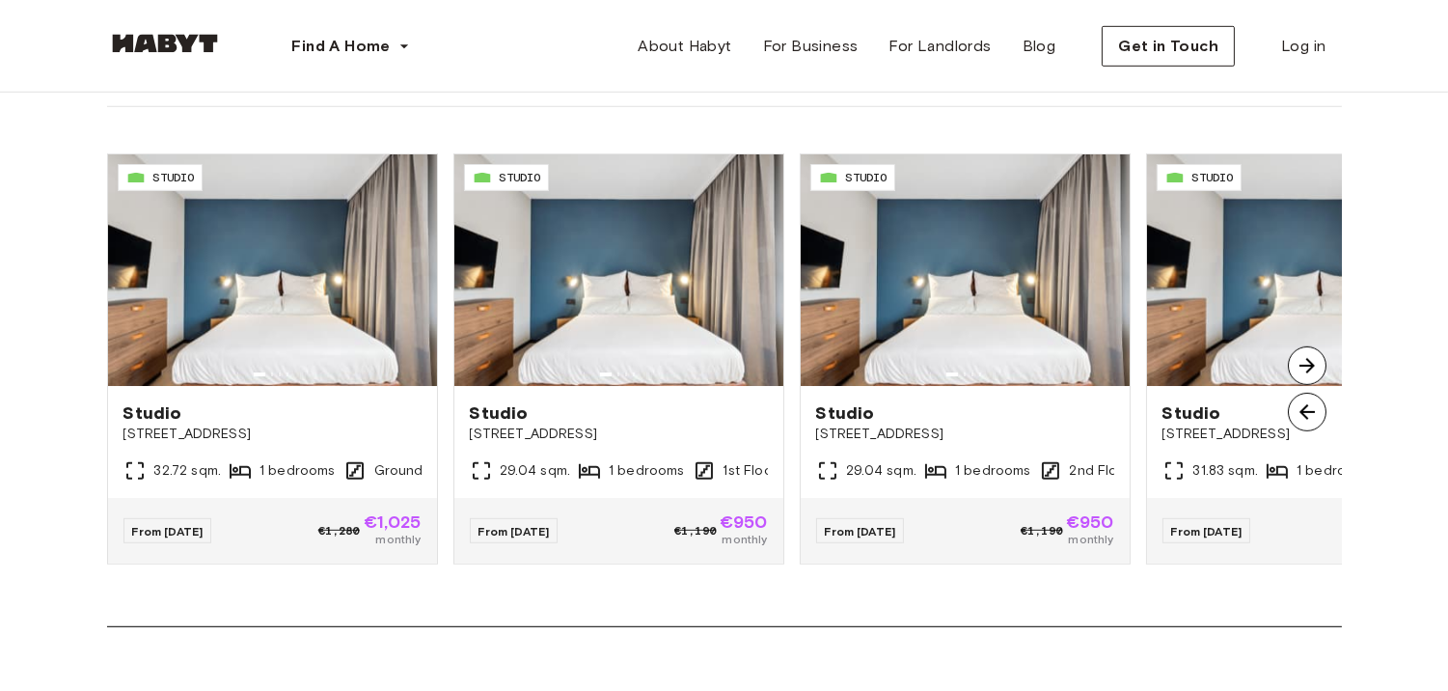
scroll to position [2108, 0]
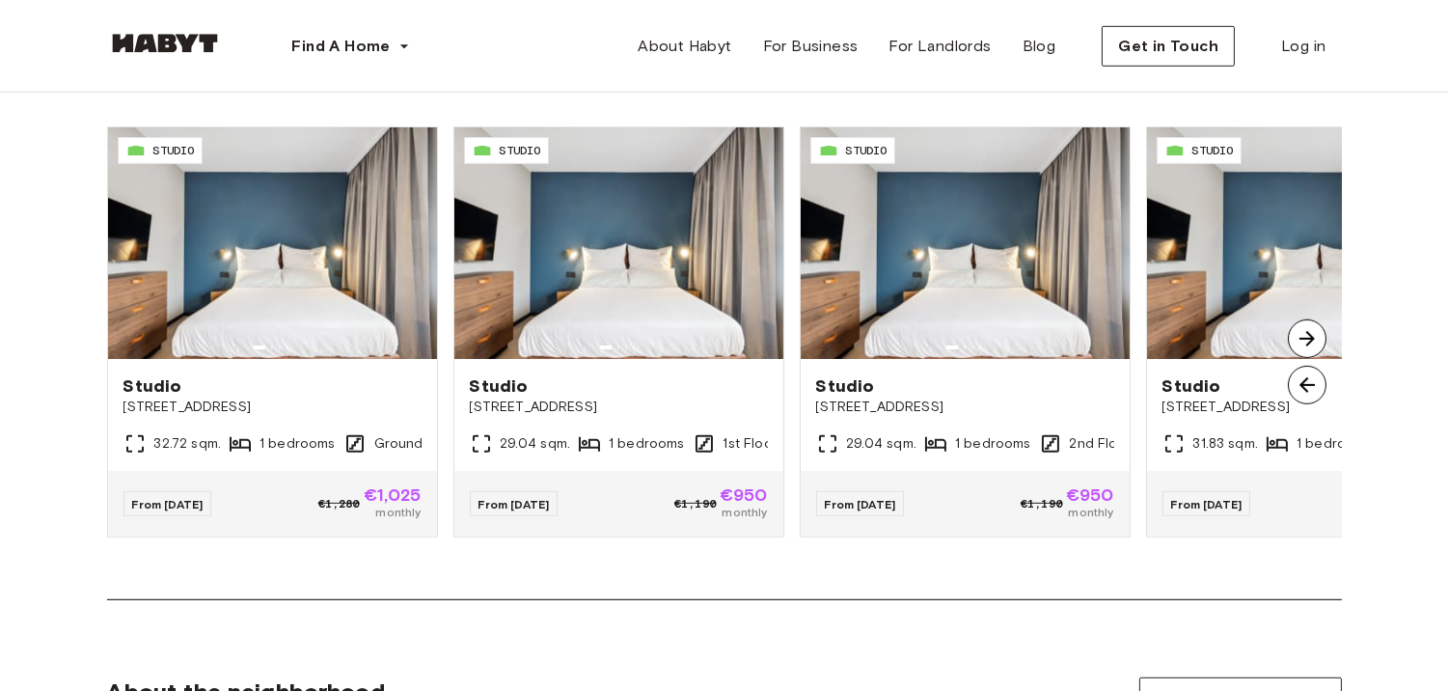
click at [1447, 320] on html "Find A Home [GEOGRAPHIC_DATA] [GEOGRAPHIC_DATA] [GEOGRAPHIC_DATA] [GEOGRAPHIC_D…" at bounding box center [724, 571] width 1448 height 5359
click at [1308, 335] on img at bounding box center [1307, 338] width 39 height 39
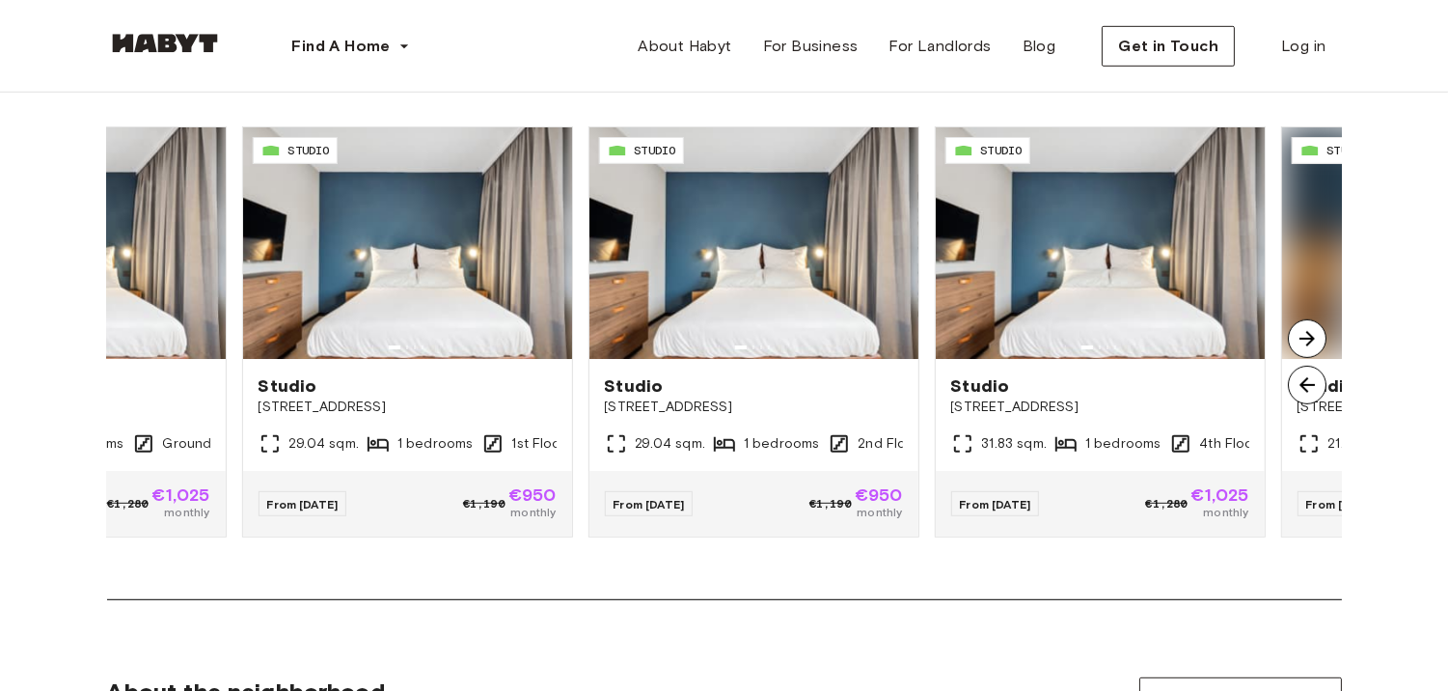
click at [1308, 335] on img at bounding box center [1307, 338] width 39 height 39
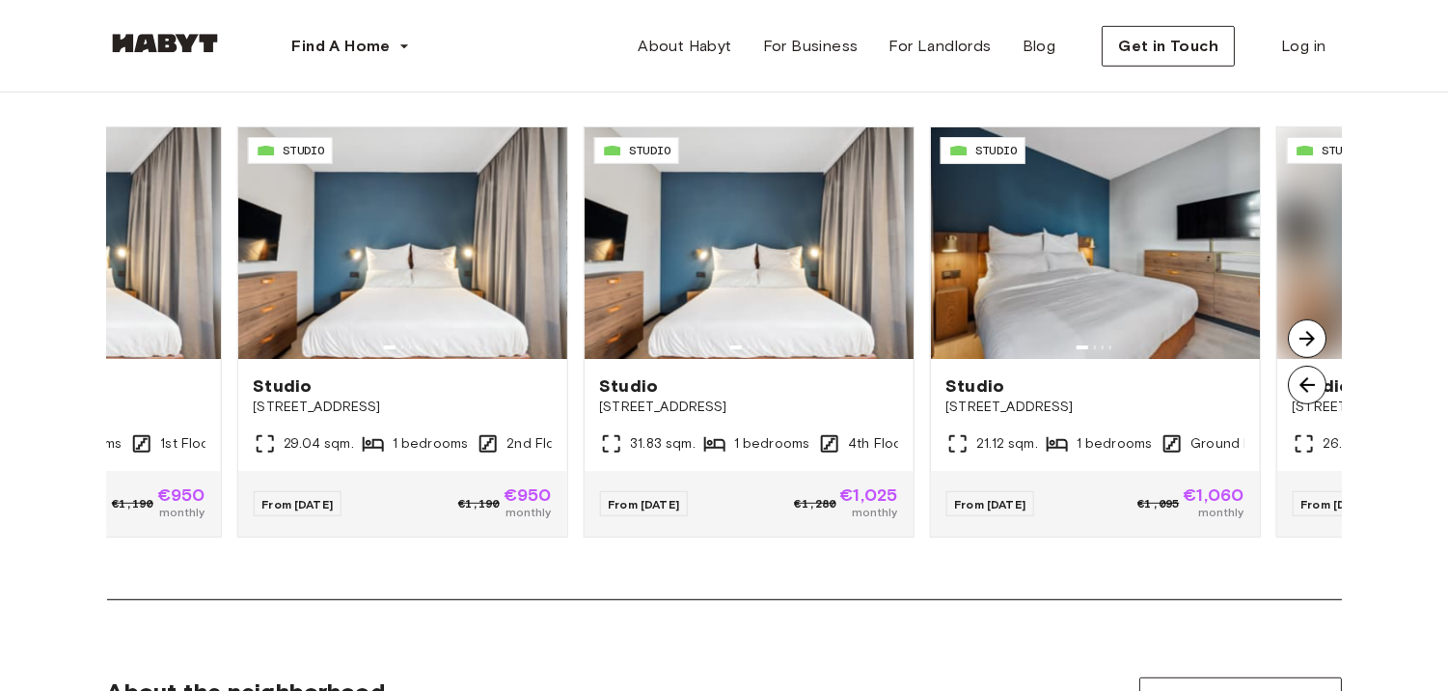
click at [1308, 335] on img at bounding box center [1307, 338] width 39 height 39
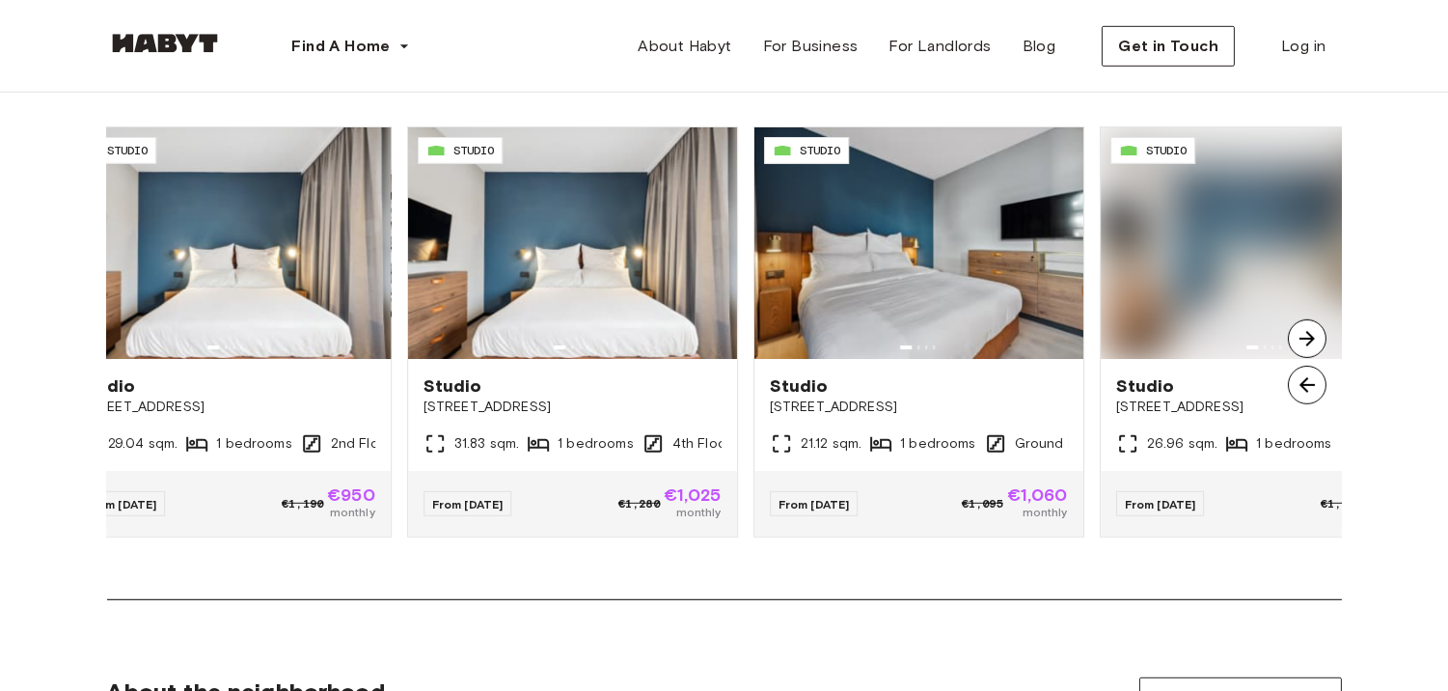
click at [1308, 335] on img at bounding box center [1307, 338] width 39 height 39
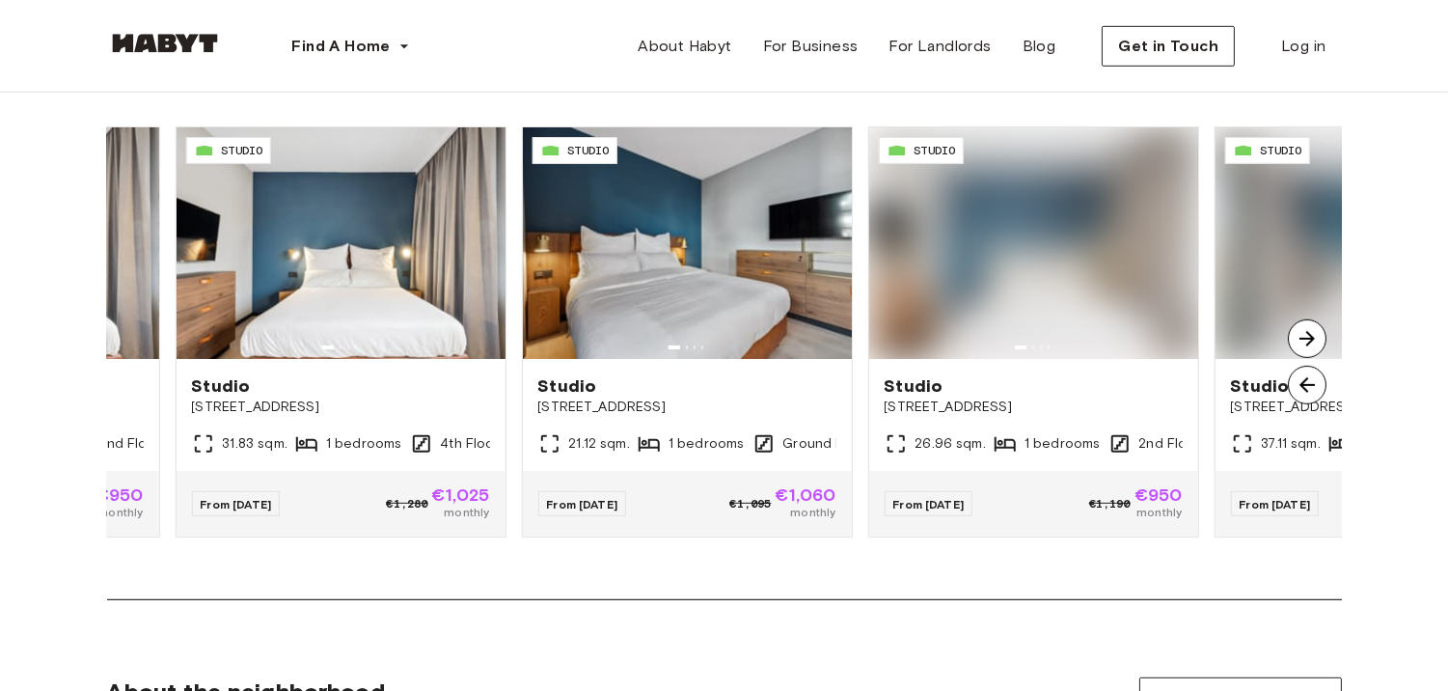
click at [1308, 335] on img at bounding box center [1307, 338] width 39 height 39
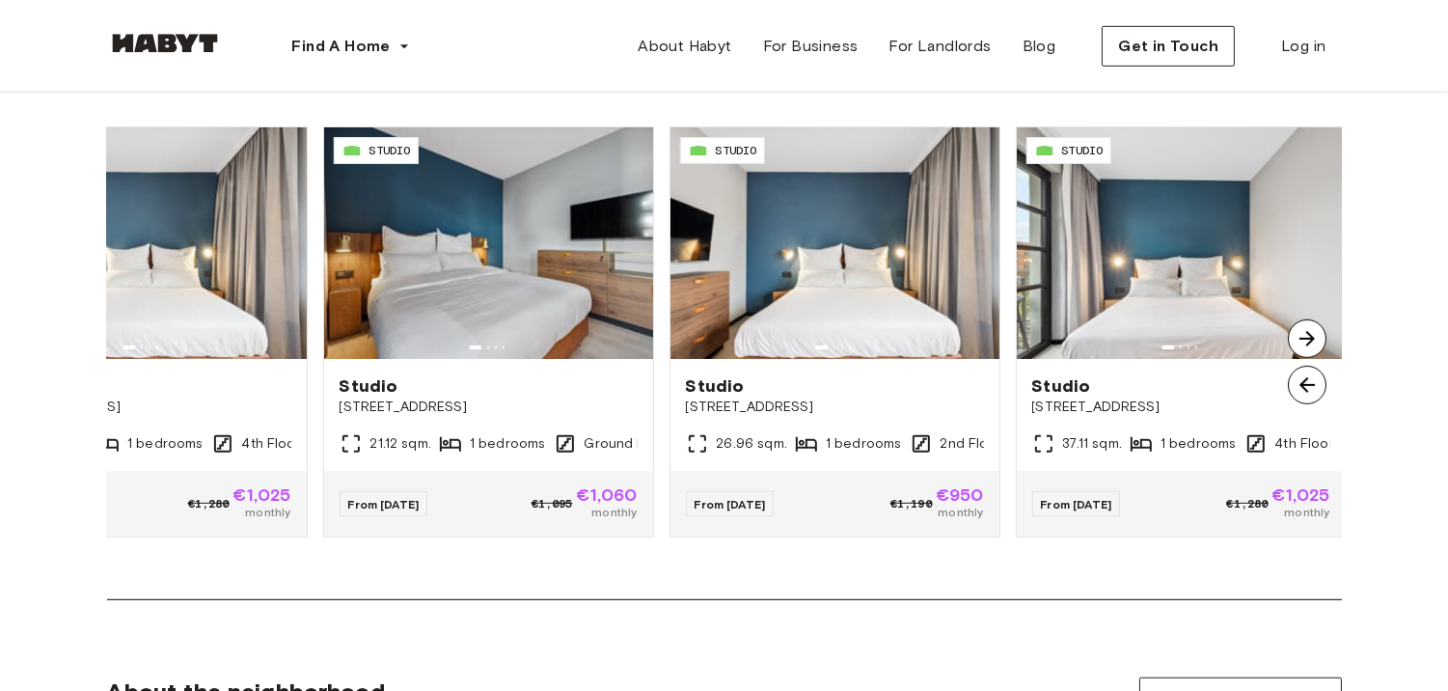
click at [1308, 335] on img at bounding box center [1307, 338] width 39 height 39
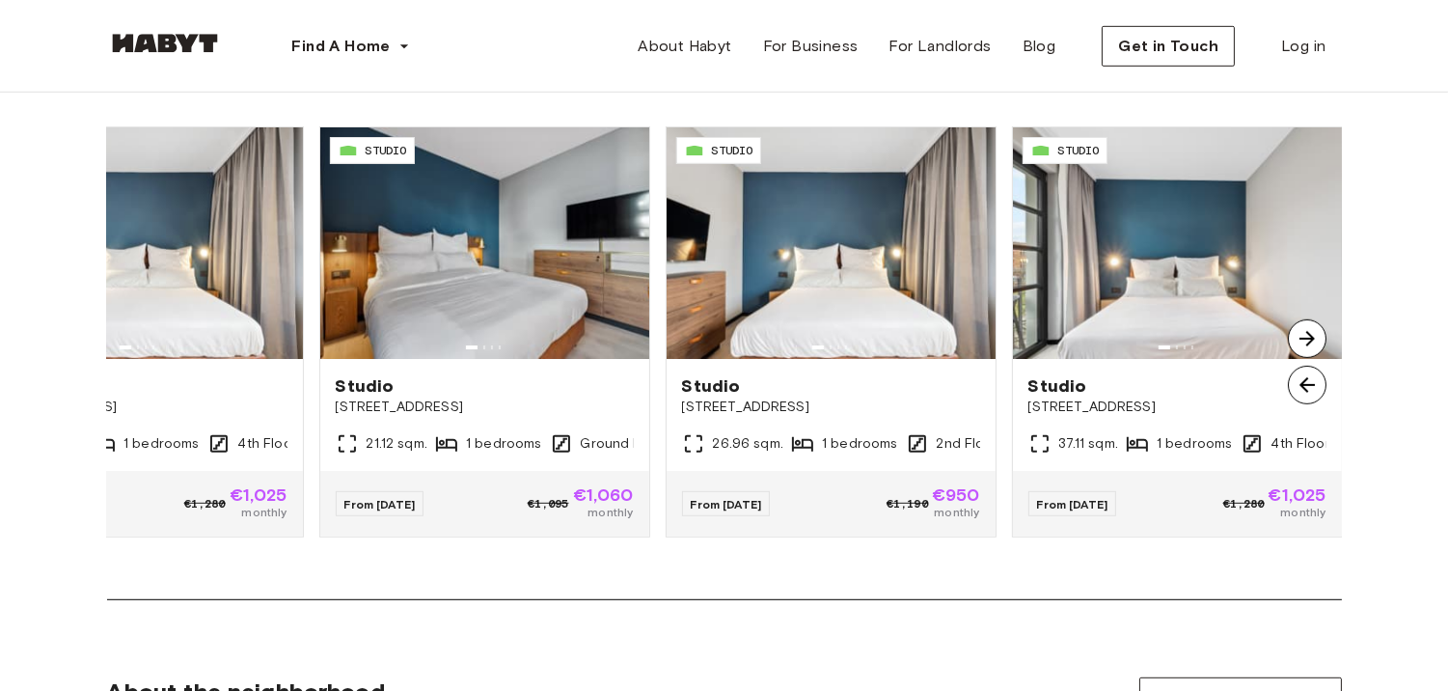
click at [1308, 335] on img at bounding box center [1307, 338] width 39 height 39
click at [1307, 381] on img at bounding box center [1307, 385] width 39 height 39
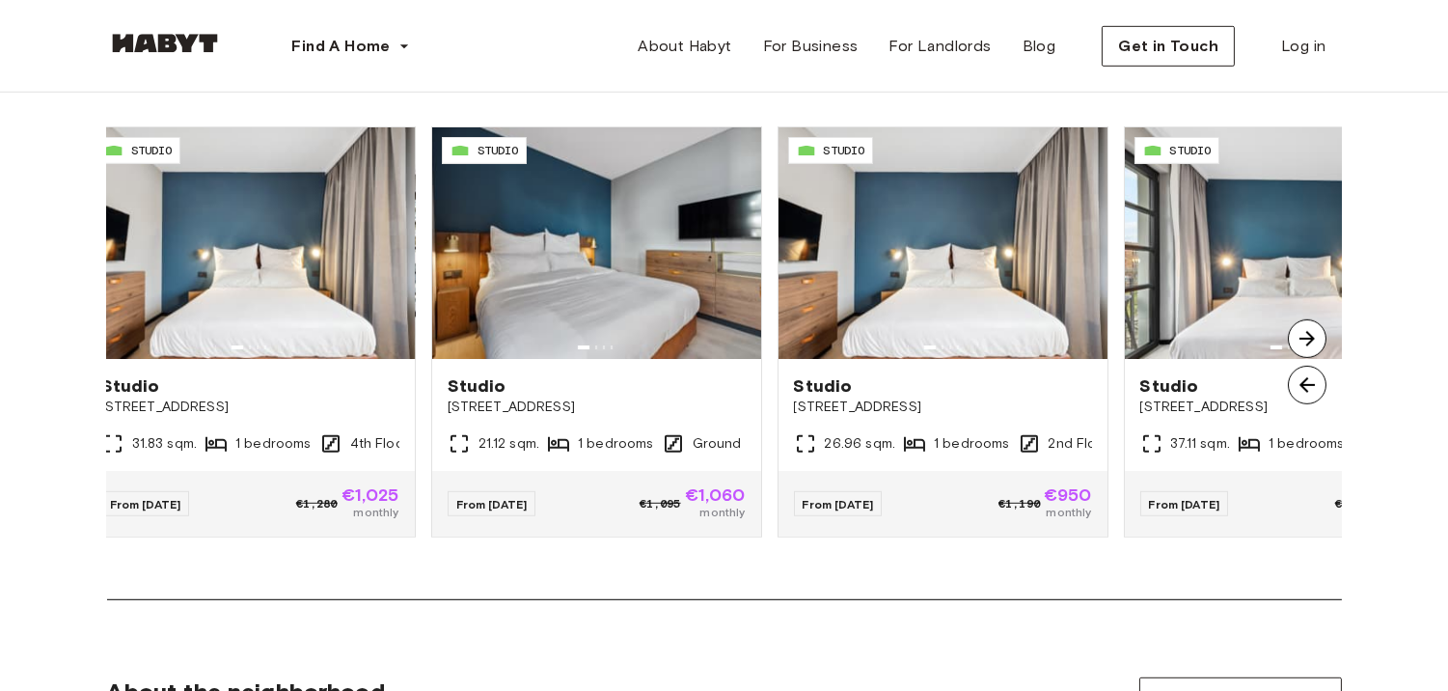
click at [1307, 381] on img at bounding box center [1307, 385] width 39 height 39
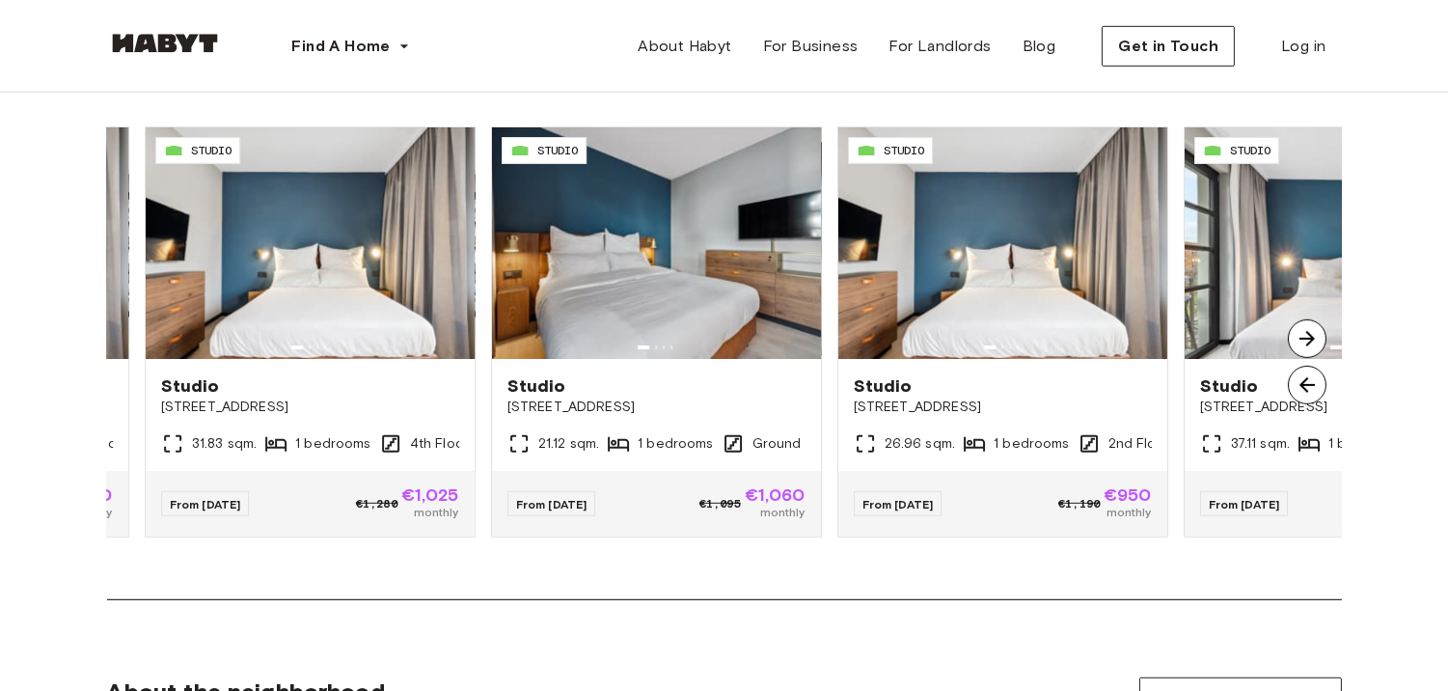
click at [1307, 381] on img at bounding box center [1307, 385] width 39 height 39
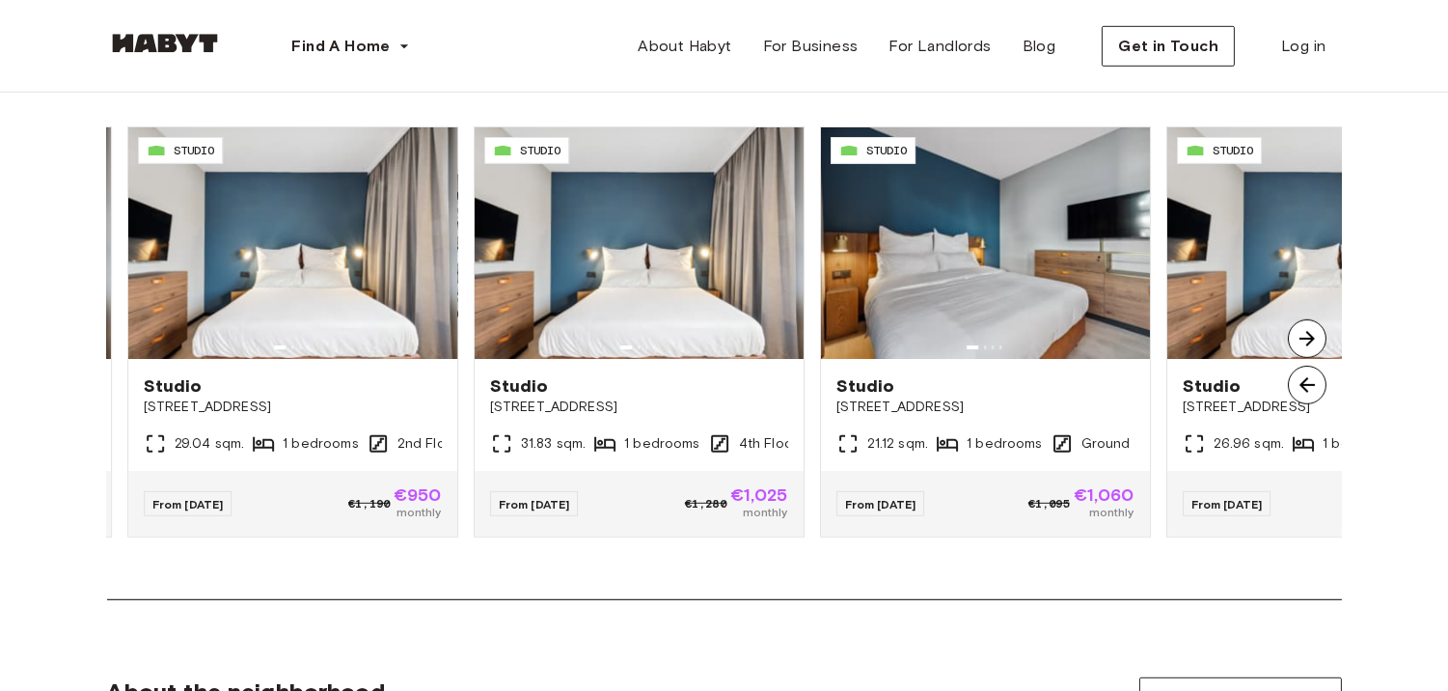
click at [1307, 381] on img at bounding box center [1307, 385] width 39 height 39
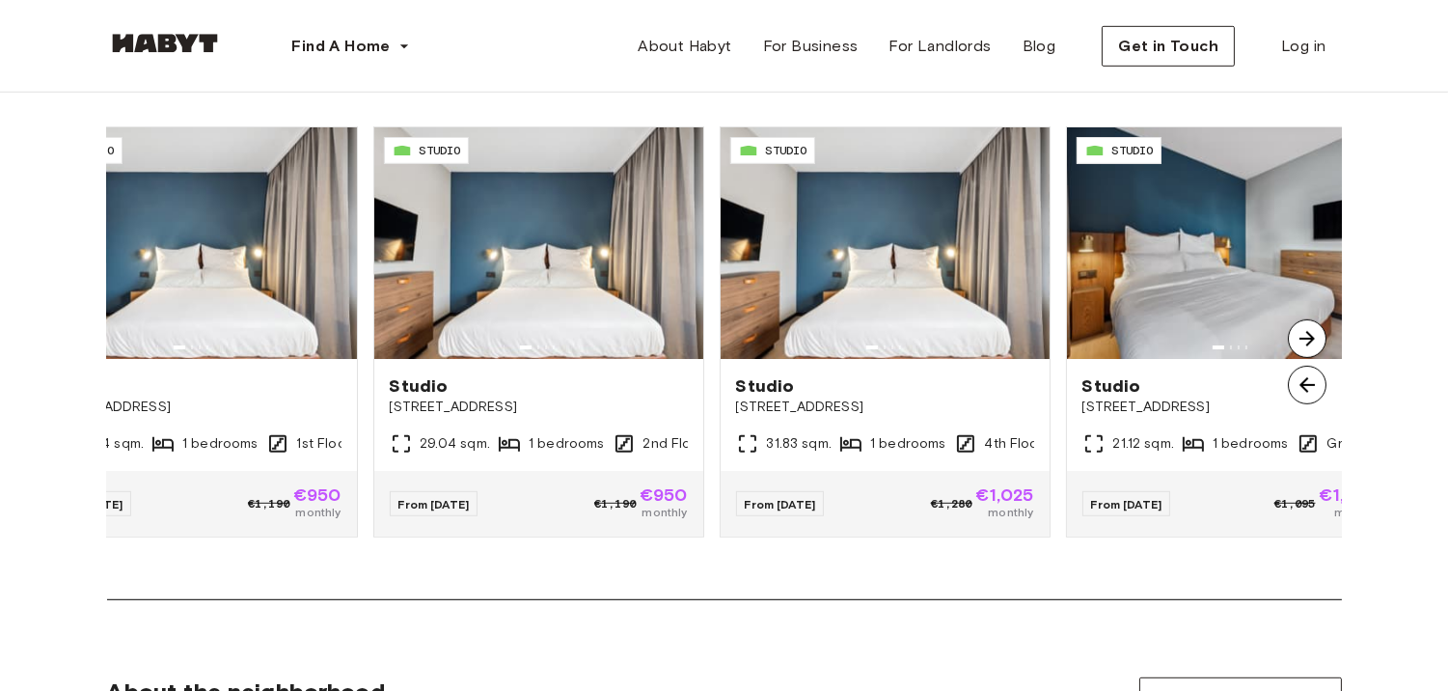
click at [1307, 381] on img at bounding box center [1307, 385] width 39 height 39
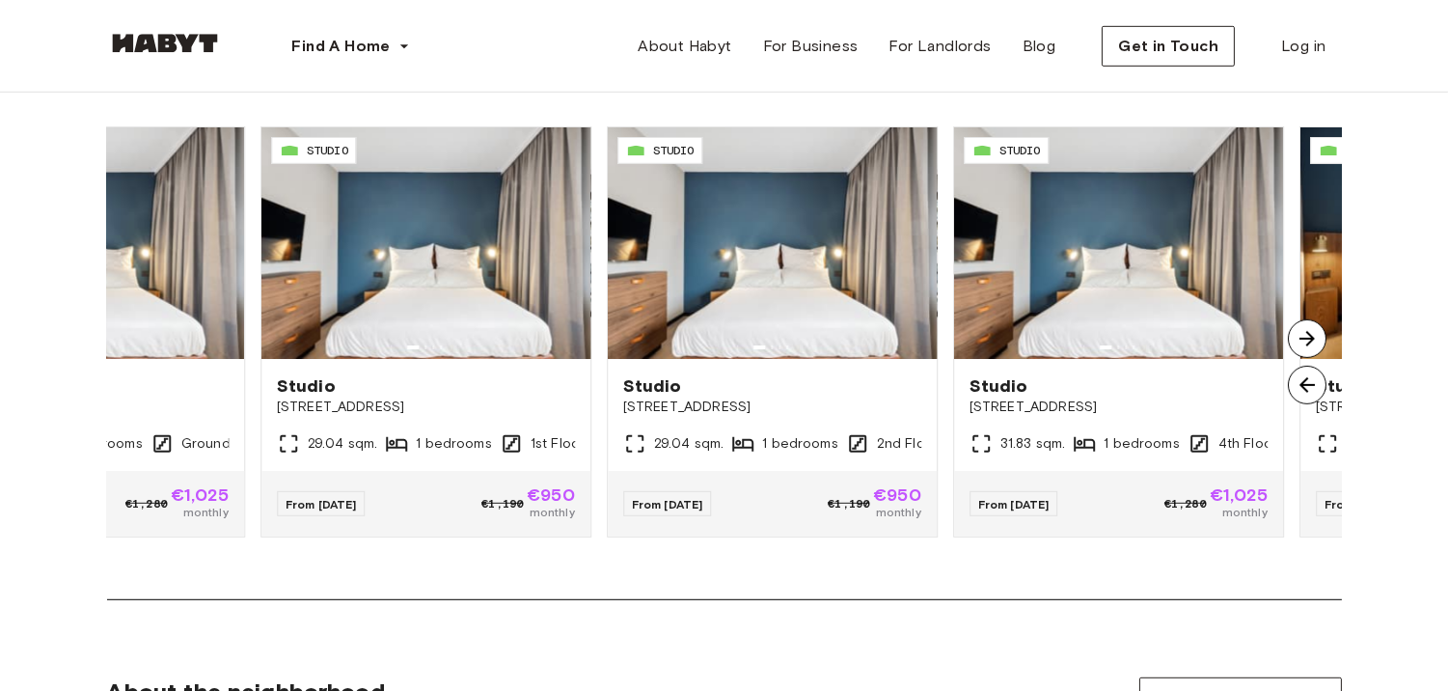
click at [1307, 381] on img at bounding box center [1307, 385] width 39 height 39
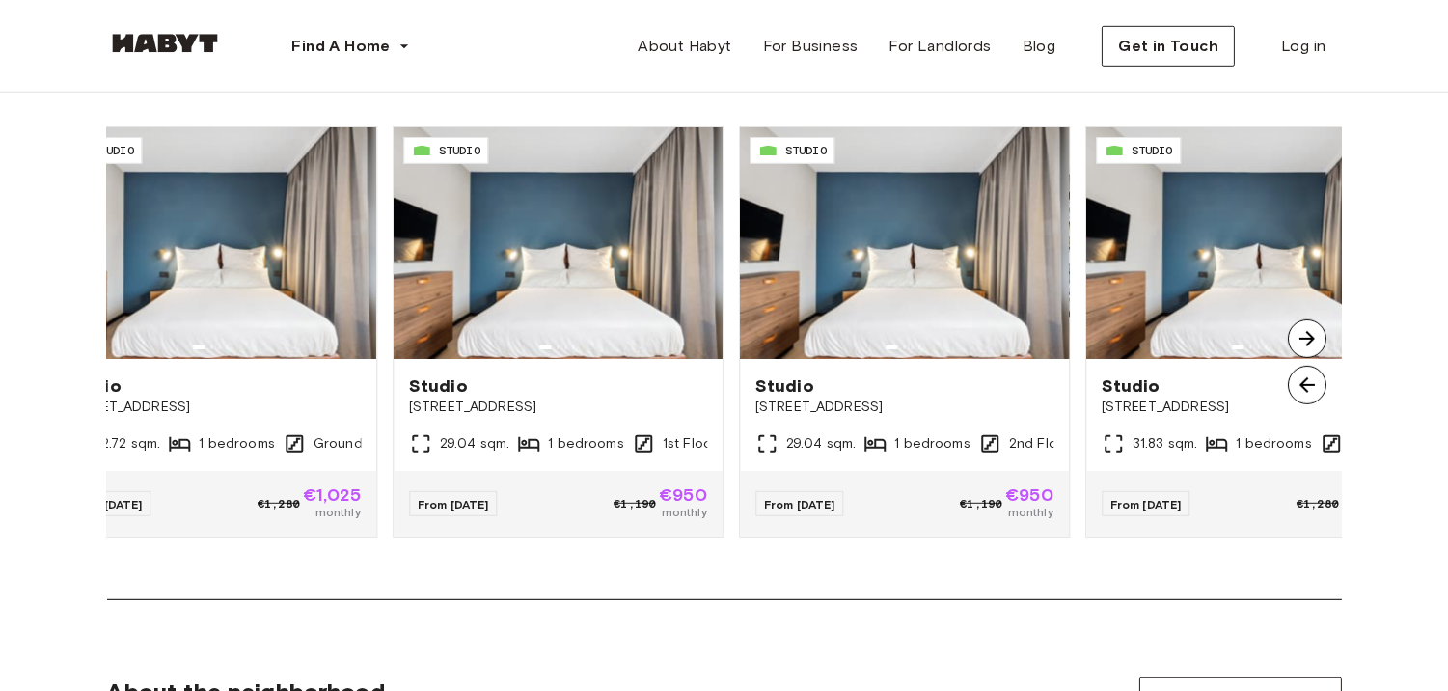
click at [1307, 381] on img at bounding box center [1307, 385] width 39 height 39
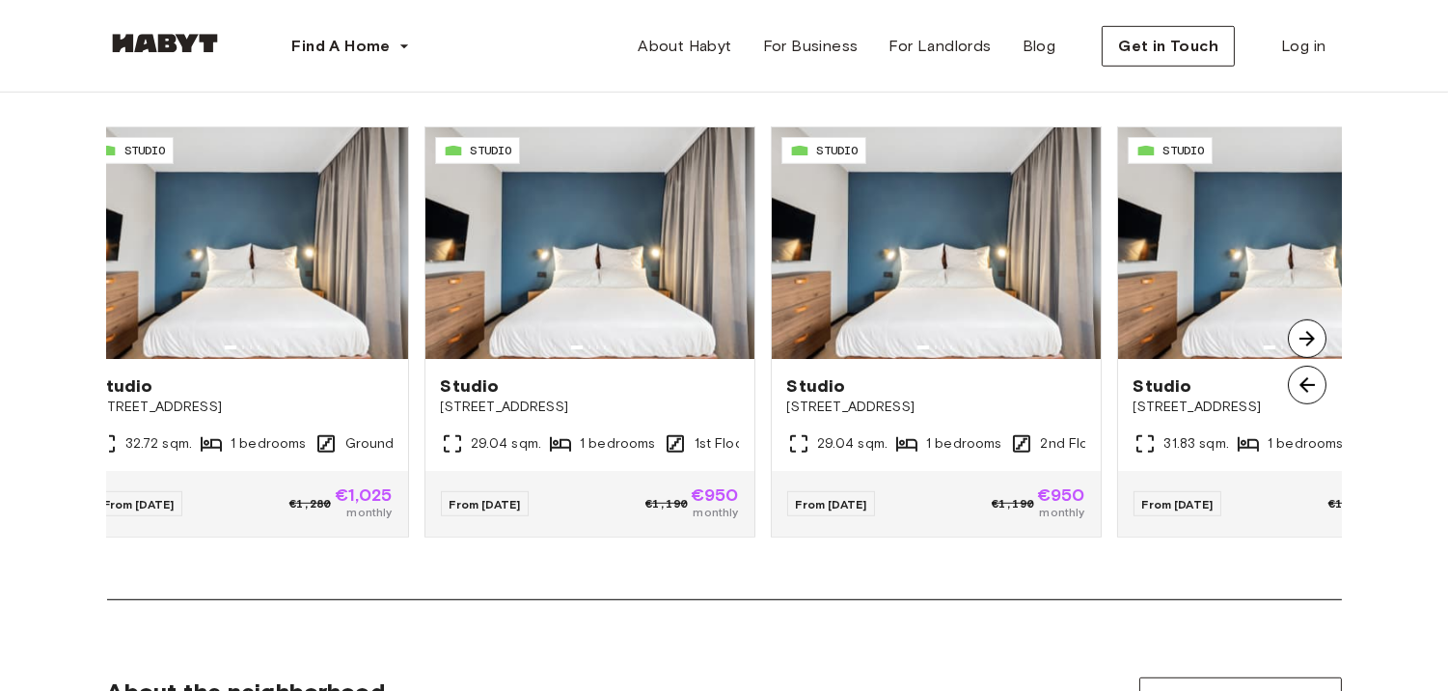
click at [1307, 381] on img at bounding box center [1307, 385] width 39 height 39
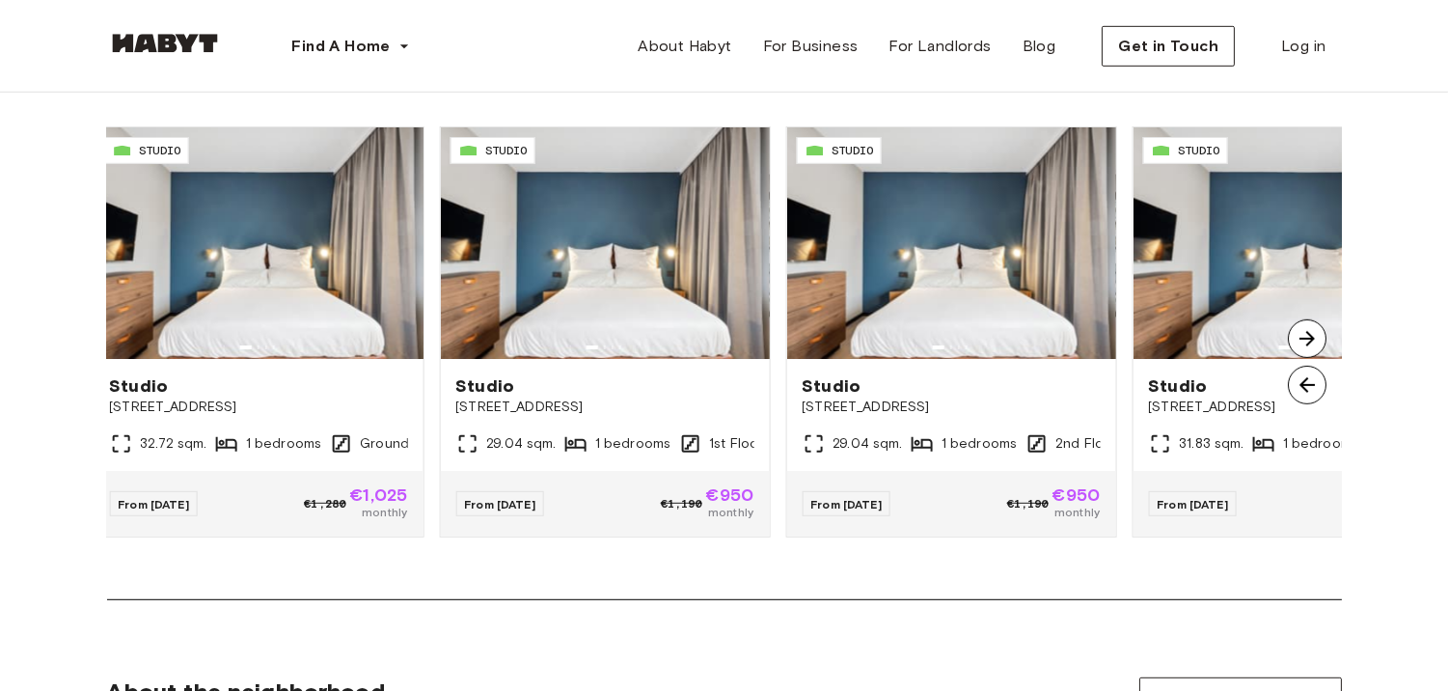
click at [1307, 381] on img at bounding box center [1307, 385] width 39 height 39
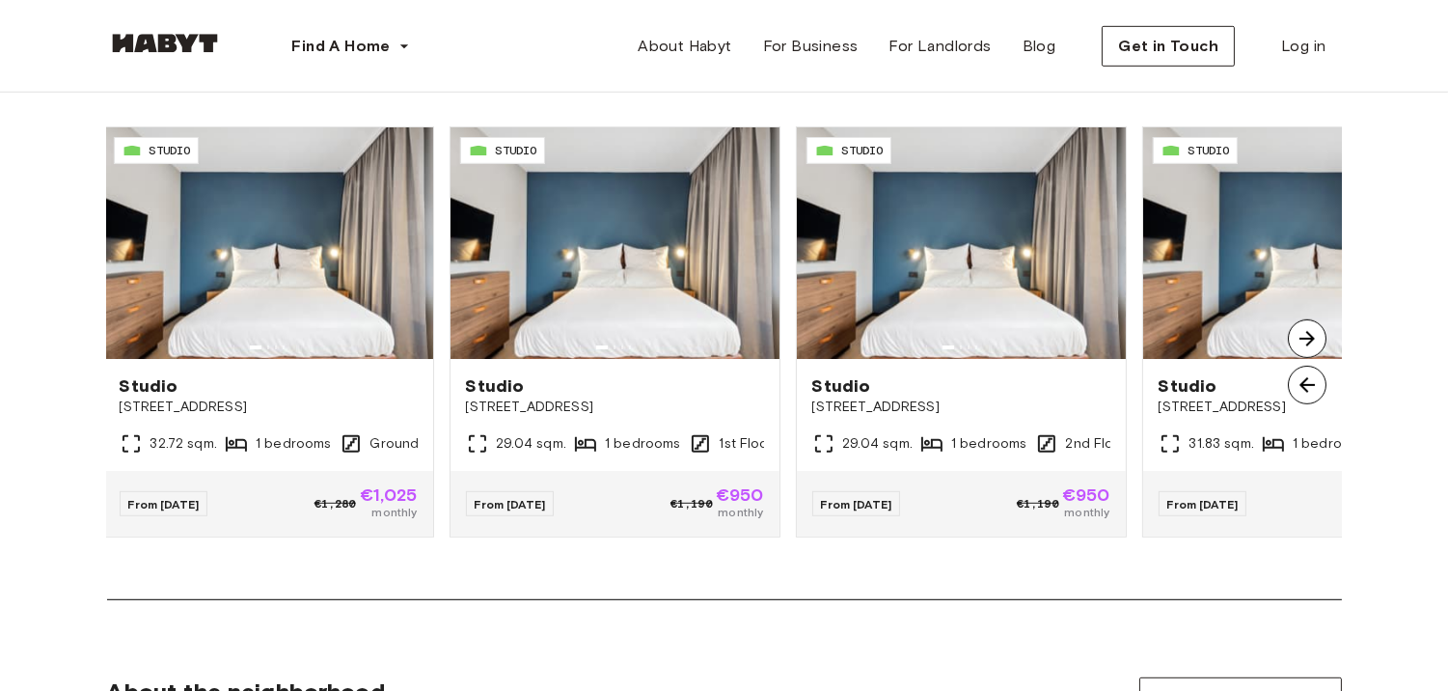
click at [1307, 381] on img at bounding box center [1307, 385] width 39 height 39
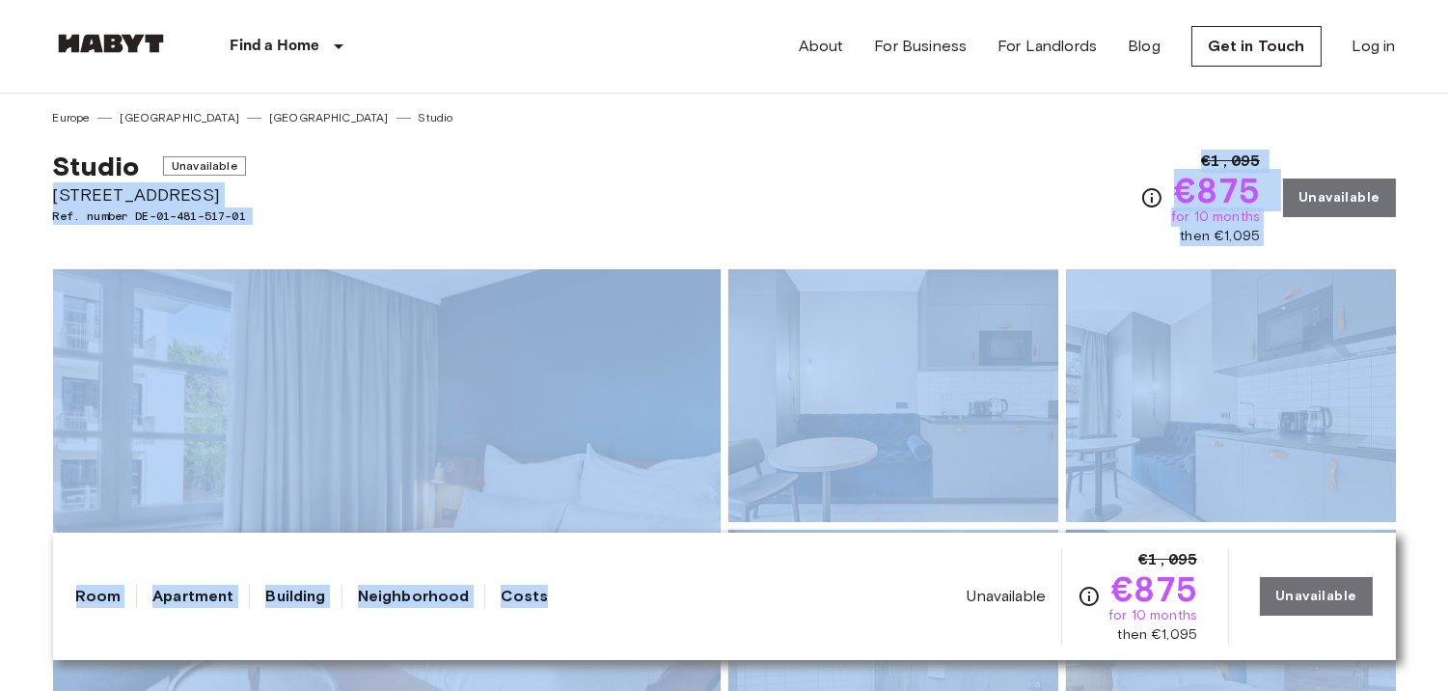
drag, startPoint x: 1, startPoint y: 204, endPoint x: 555, endPoint y: 242, distance: 555.0
click at [1018, 171] on div "Studio Unavailable Fischerstraße 10 Ref. number DE-01-481-517-01 €1,095 €875 fo…" at bounding box center [724, 186] width 1343 height 120
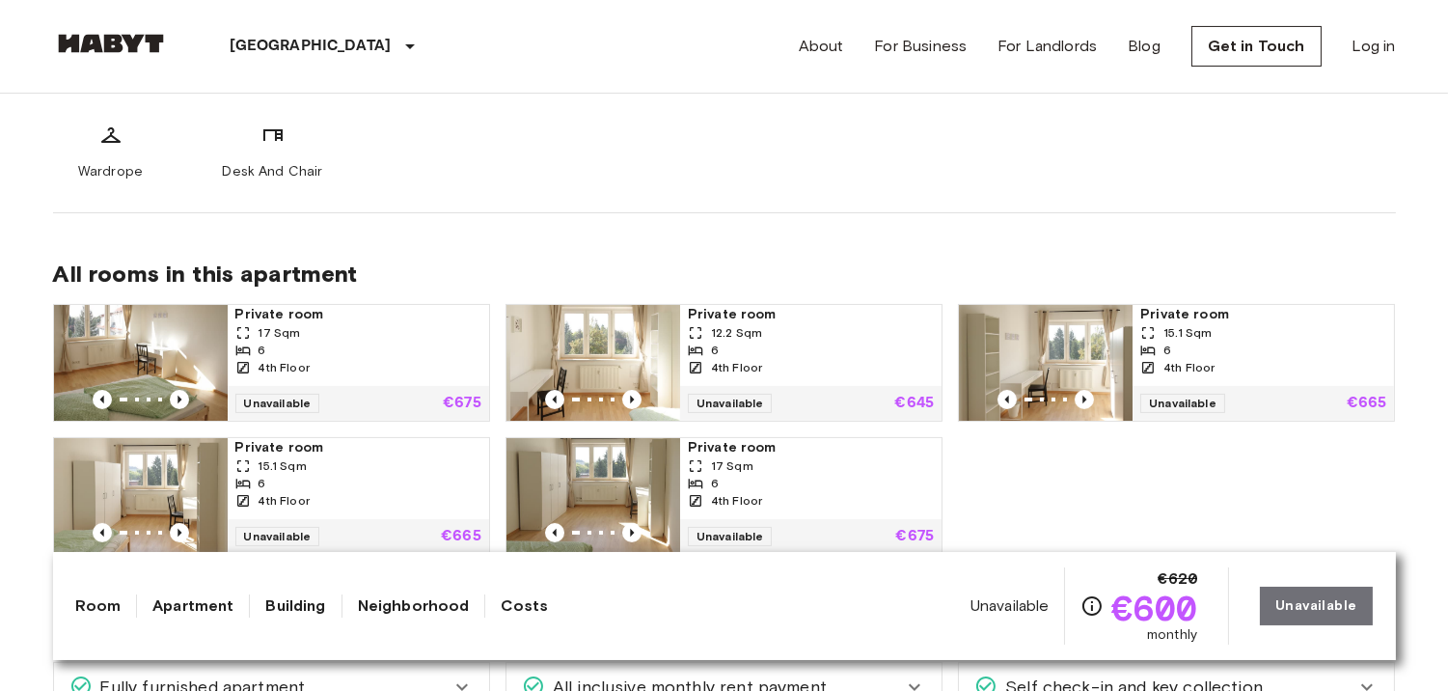
scroll to position [948, 0]
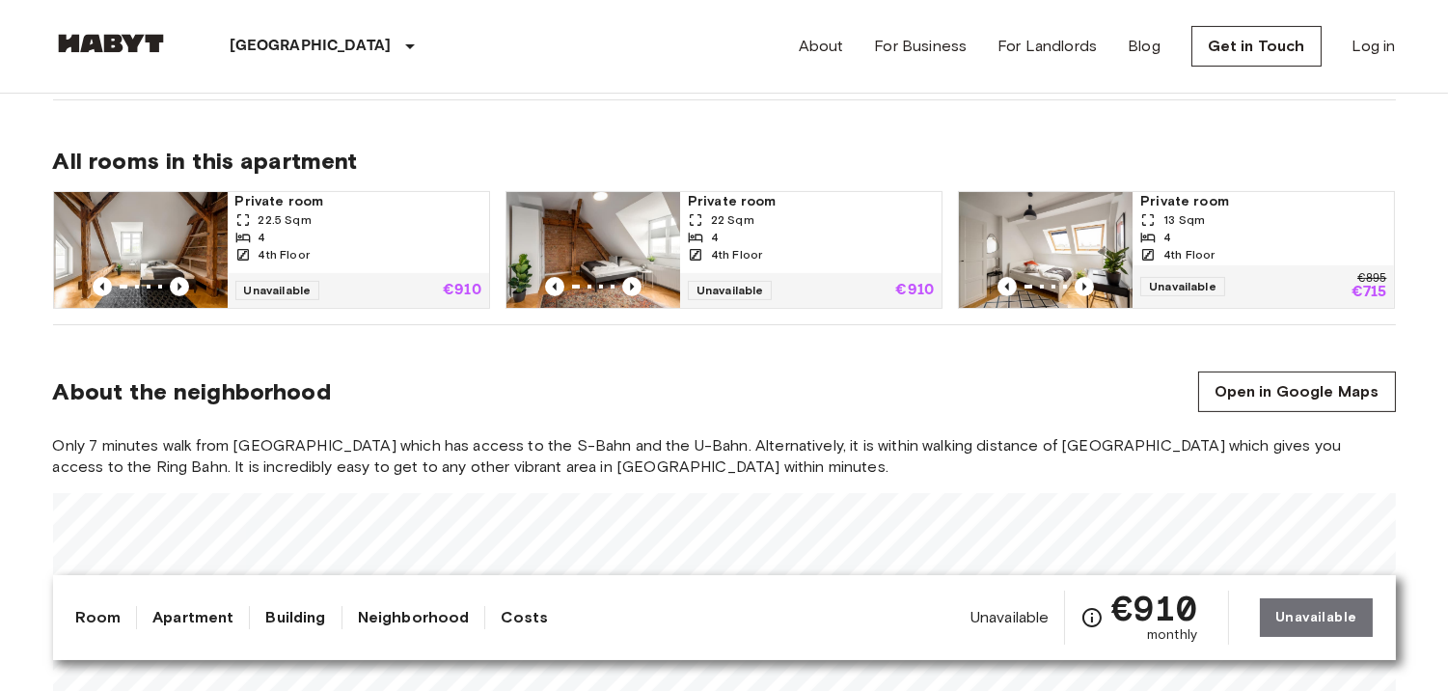
scroll to position [1136, 0]
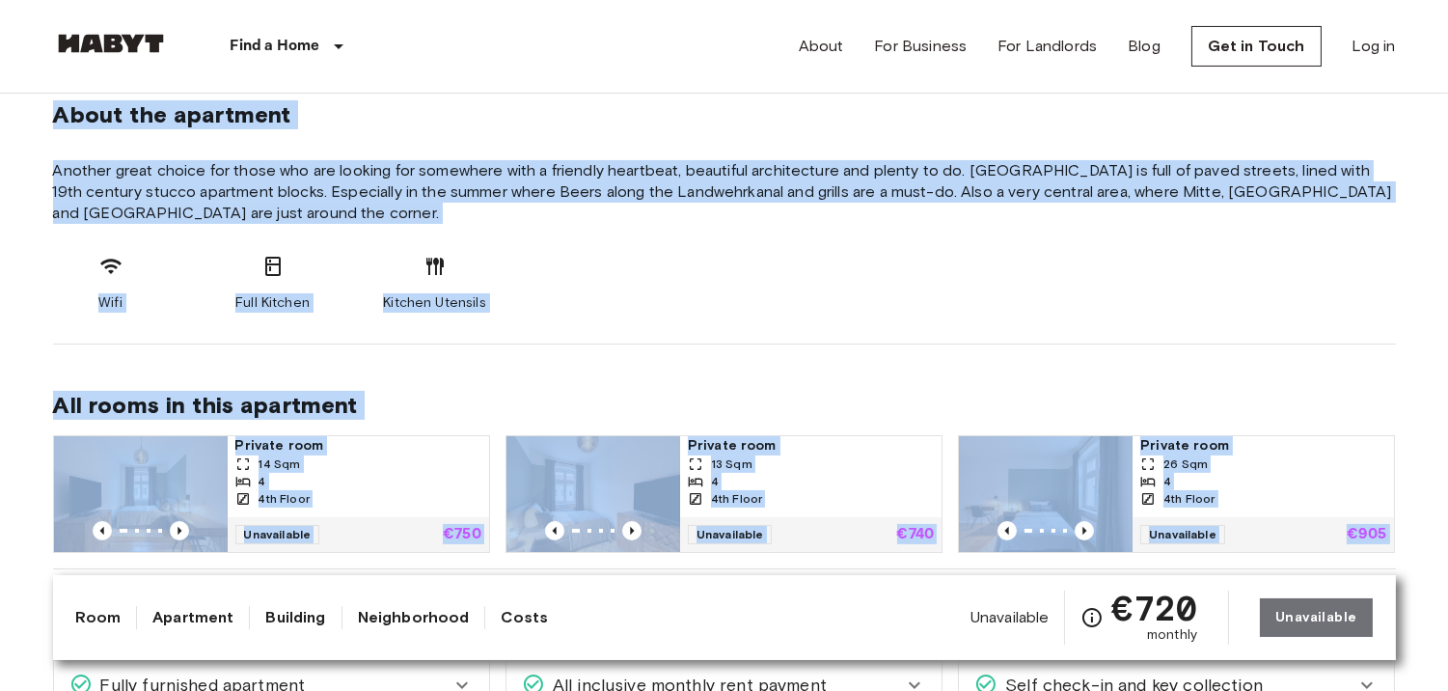
scroll to position [995, 0]
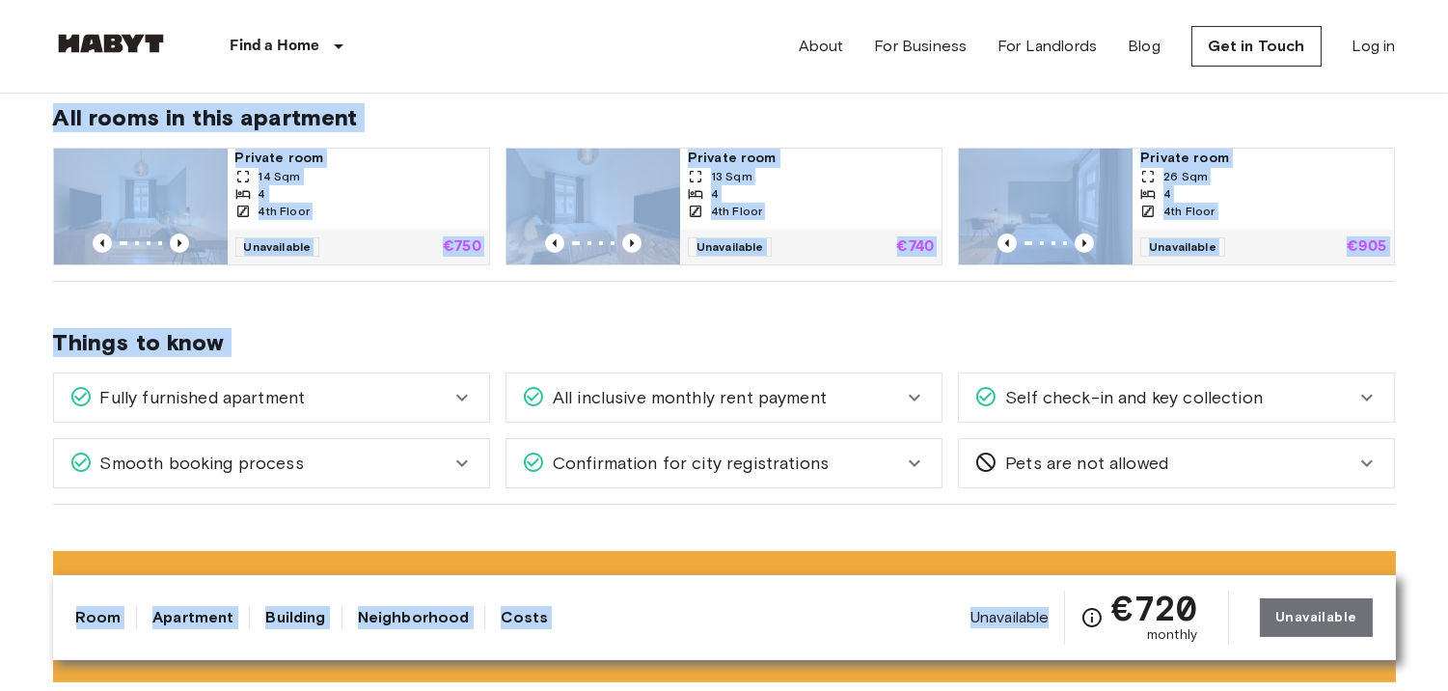
click at [852, 109] on span "All rooms in this apartment" at bounding box center [724, 117] width 1343 height 29
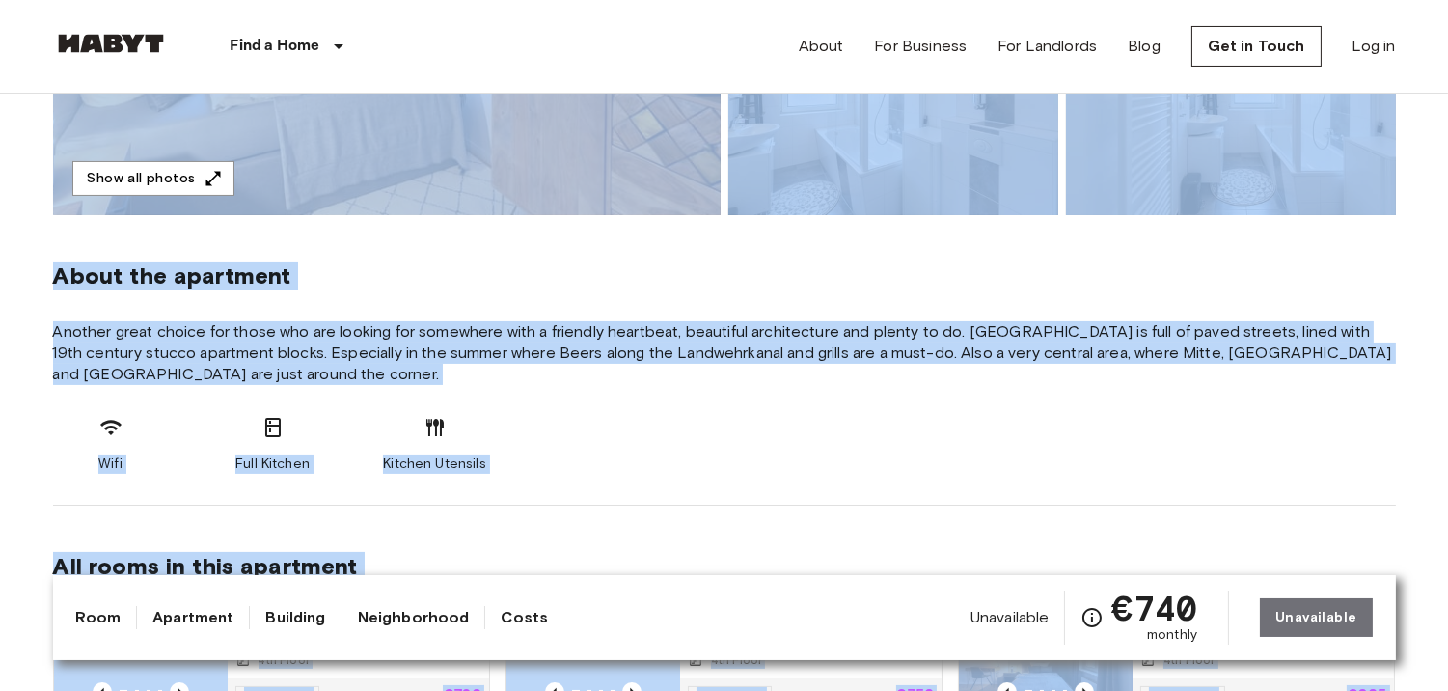
scroll to position [821, 0]
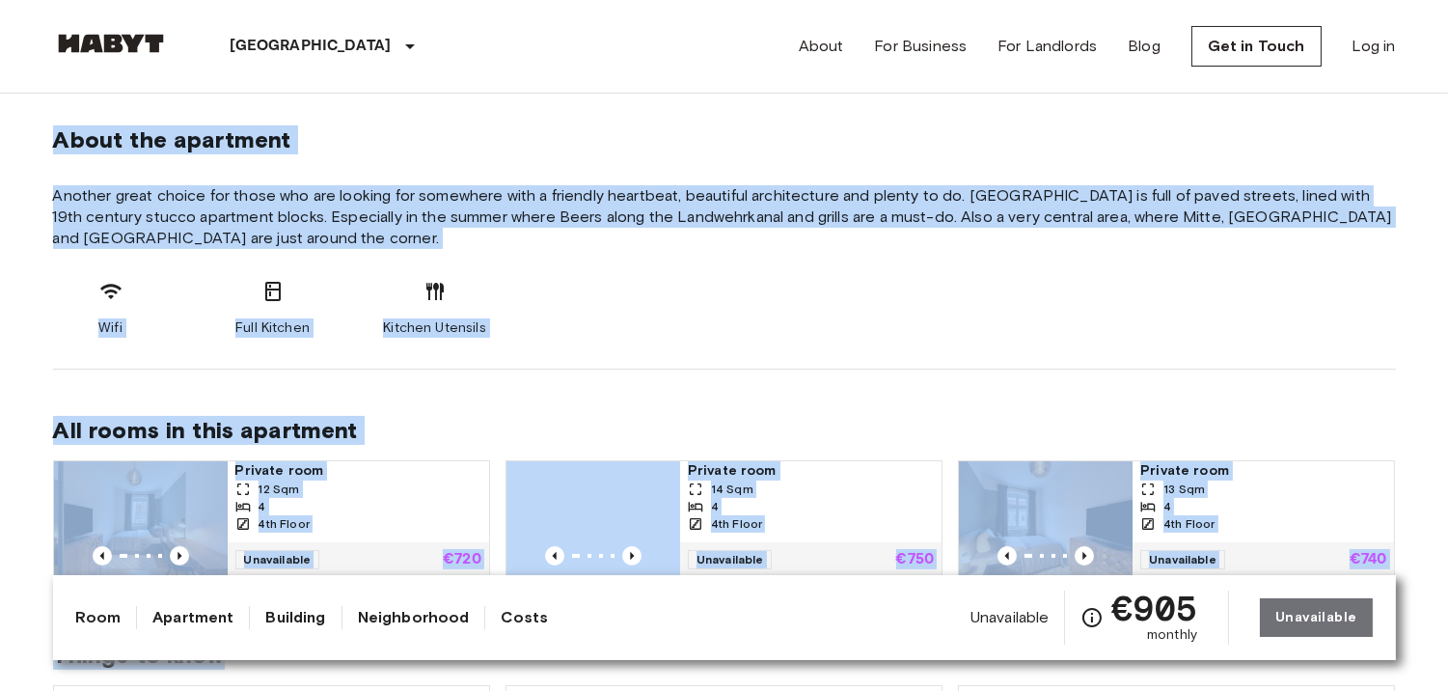
scroll to position [765, 0]
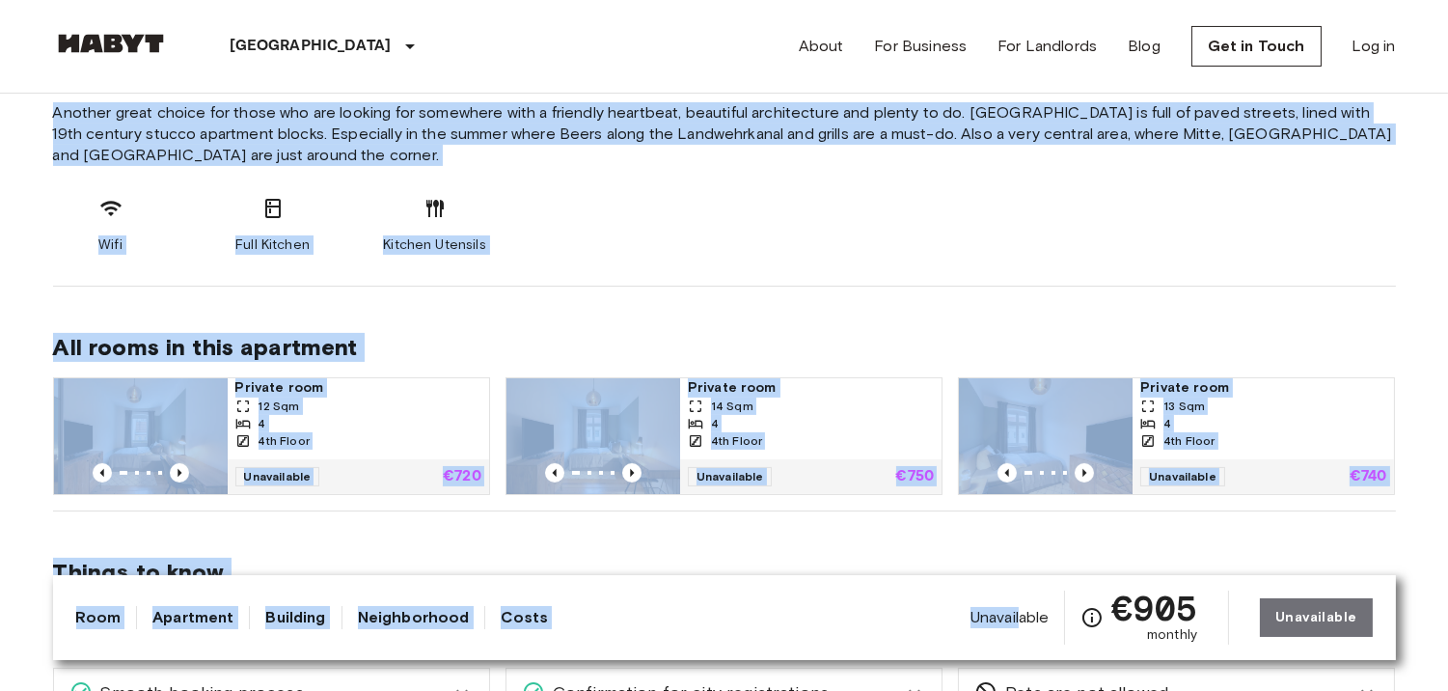
drag, startPoint x: 22, startPoint y: 169, endPoint x: 1026, endPoint y: 633, distance: 1106.2
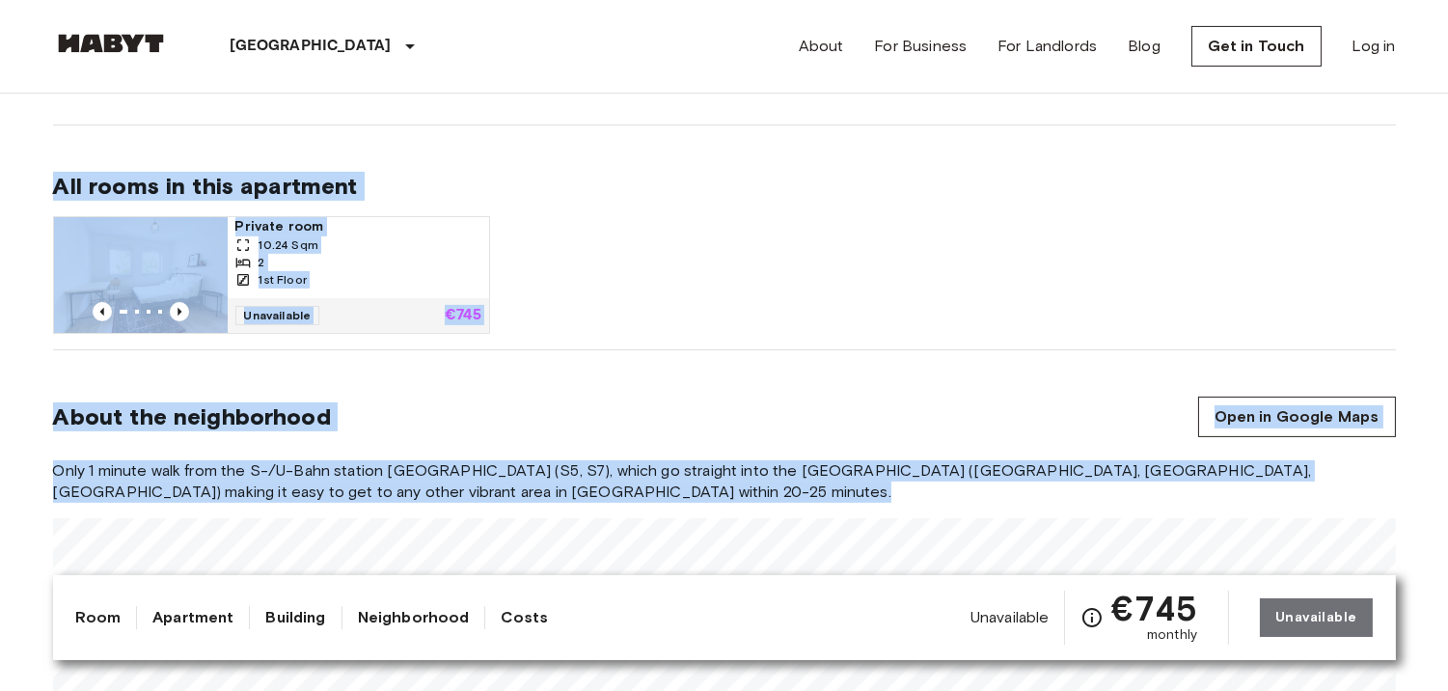
scroll to position [1161, 0]
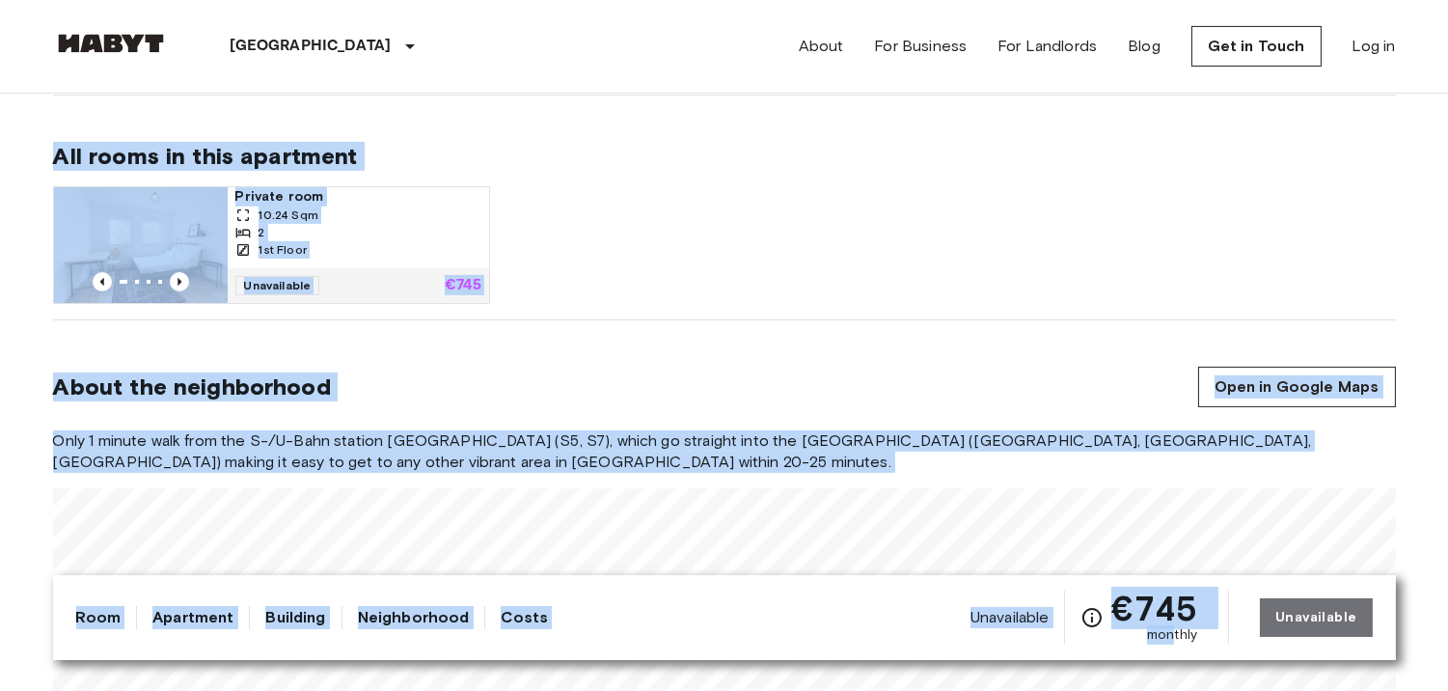
drag, startPoint x: 270, startPoint y: 238, endPoint x: 1113, endPoint y: 483, distance: 877.9
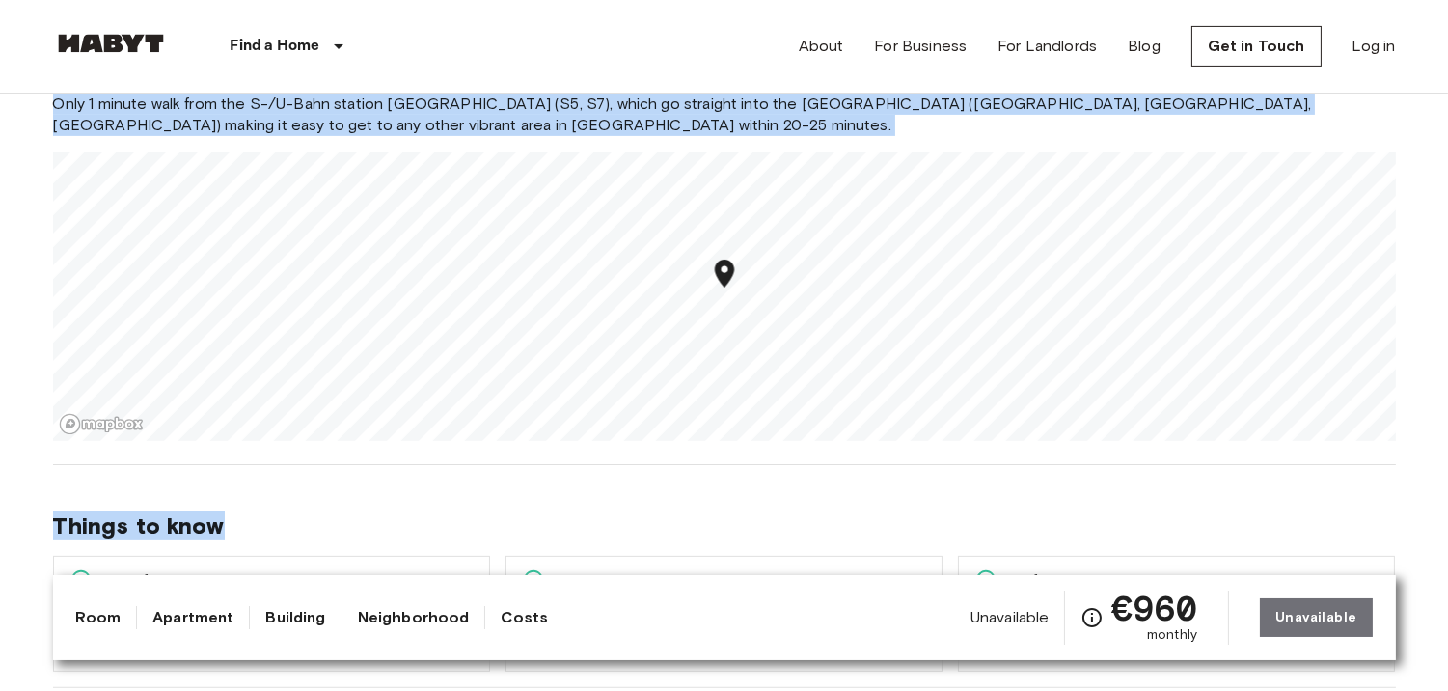
scroll to position [1179, 0]
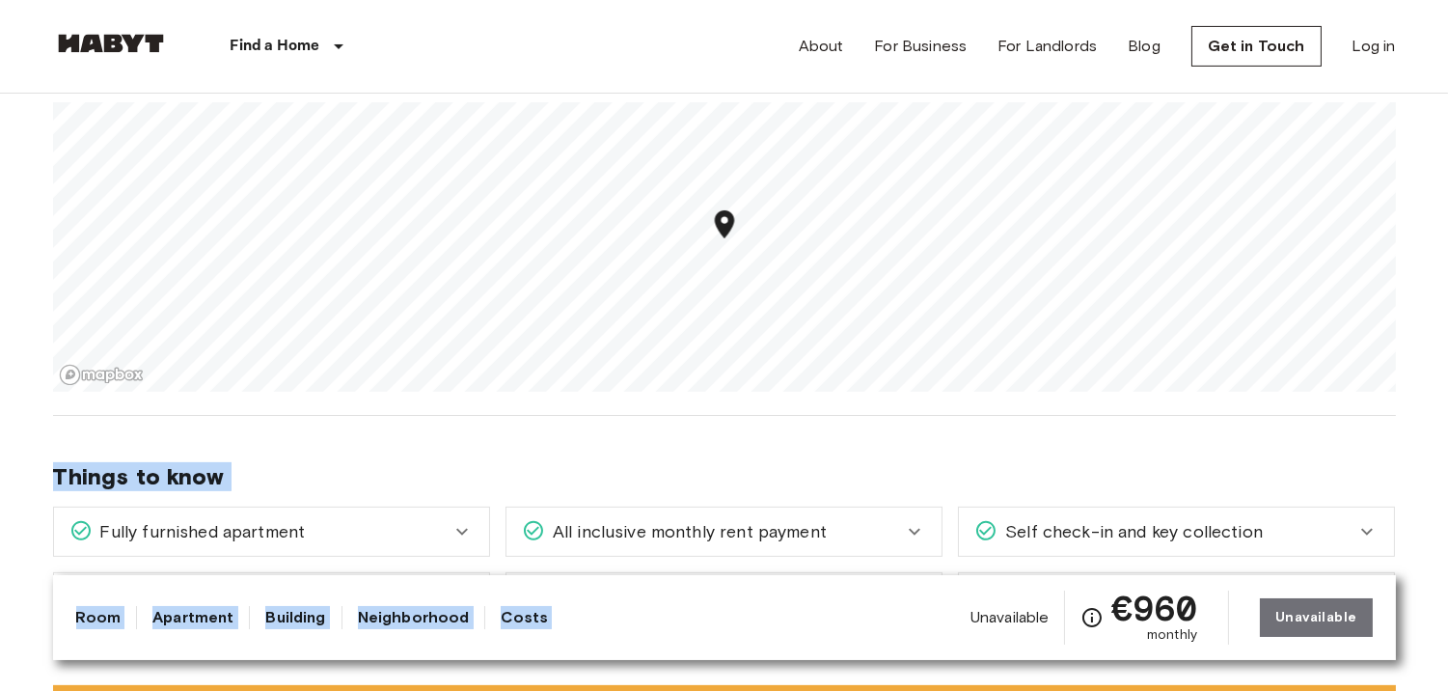
drag, startPoint x: 0, startPoint y: 210, endPoint x: 946, endPoint y: 548, distance: 1004.7
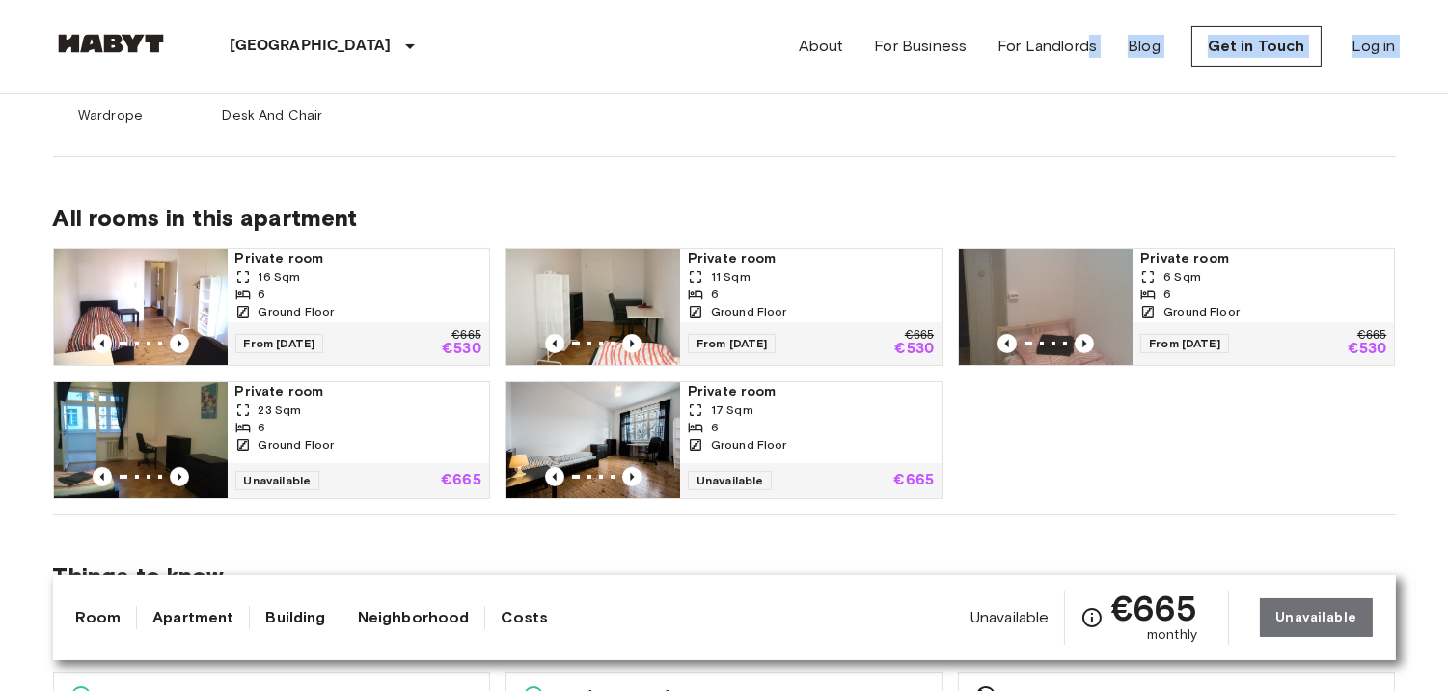
scroll to position [871, 0]
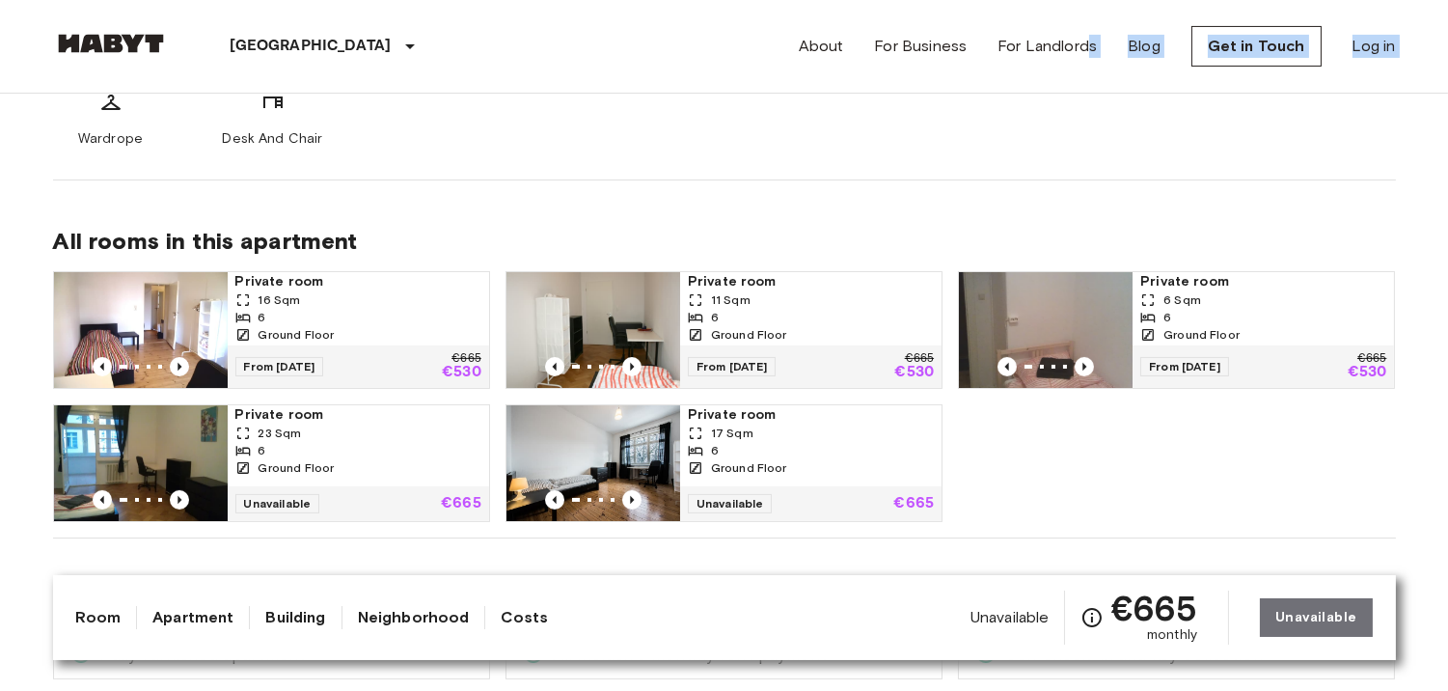
drag, startPoint x: 43, startPoint y: 187, endPoint x: 1090, endPoint y: 90, distance: 1051.1
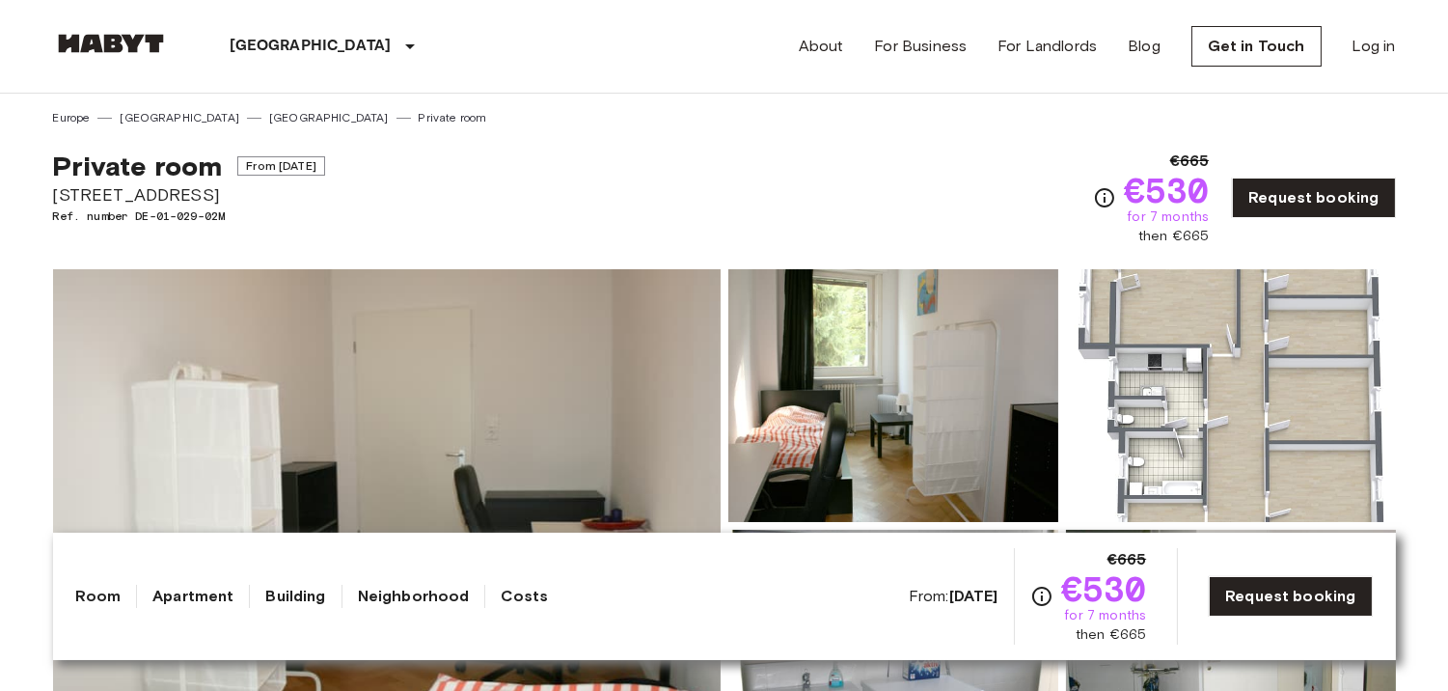
click at [1202, 157] on span "€665" at bounding box center [1190, 161] width 40 height 23
copy span "665"
click at [949, 150] on div "Private room From Aug 18 2025 Cunostraße 70 Ref. number DE-01-029-02M €665 €530…" at bounding box center [724, 186] width 1343 height 120
click at [1197, 151] on span "€665" at bounding box center [1190, 161] width 40 height 23
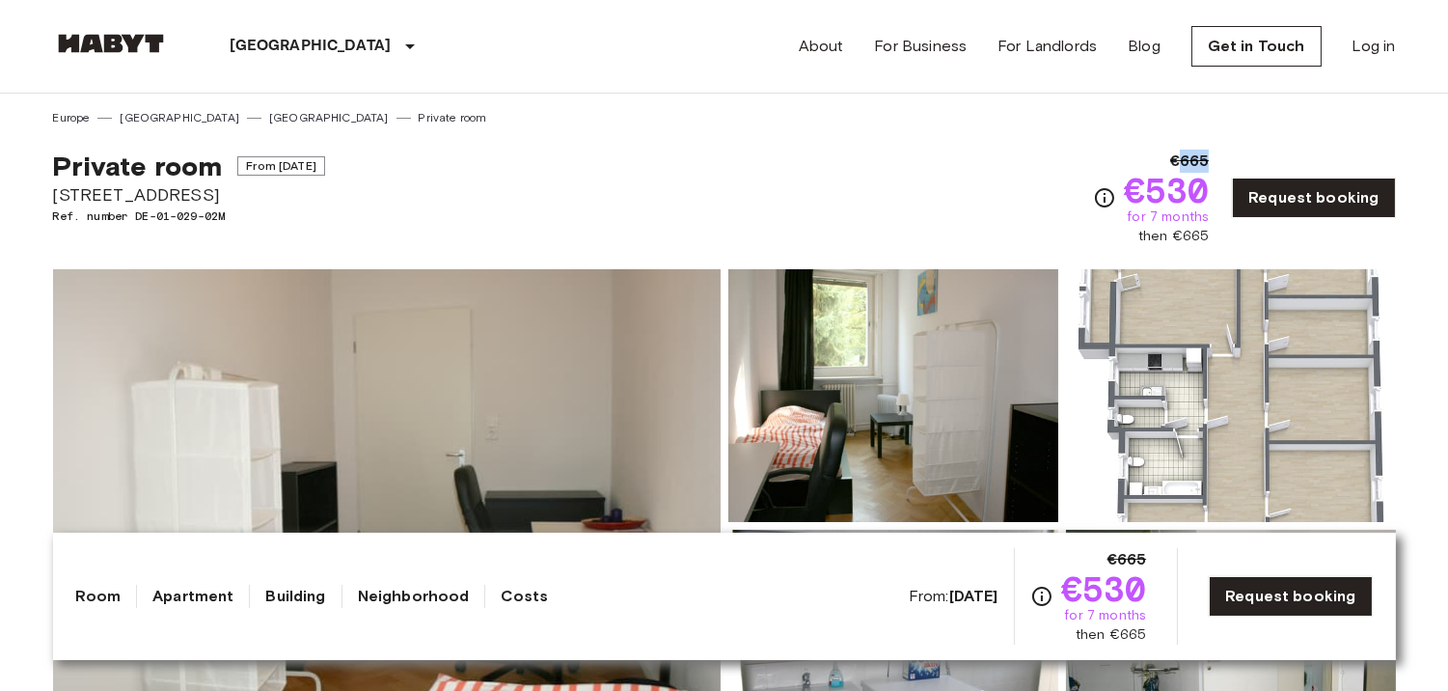
click at [1197, 151] on span "€665" at bounding box center [1190, 161] width 40 height 23
copy span "665"
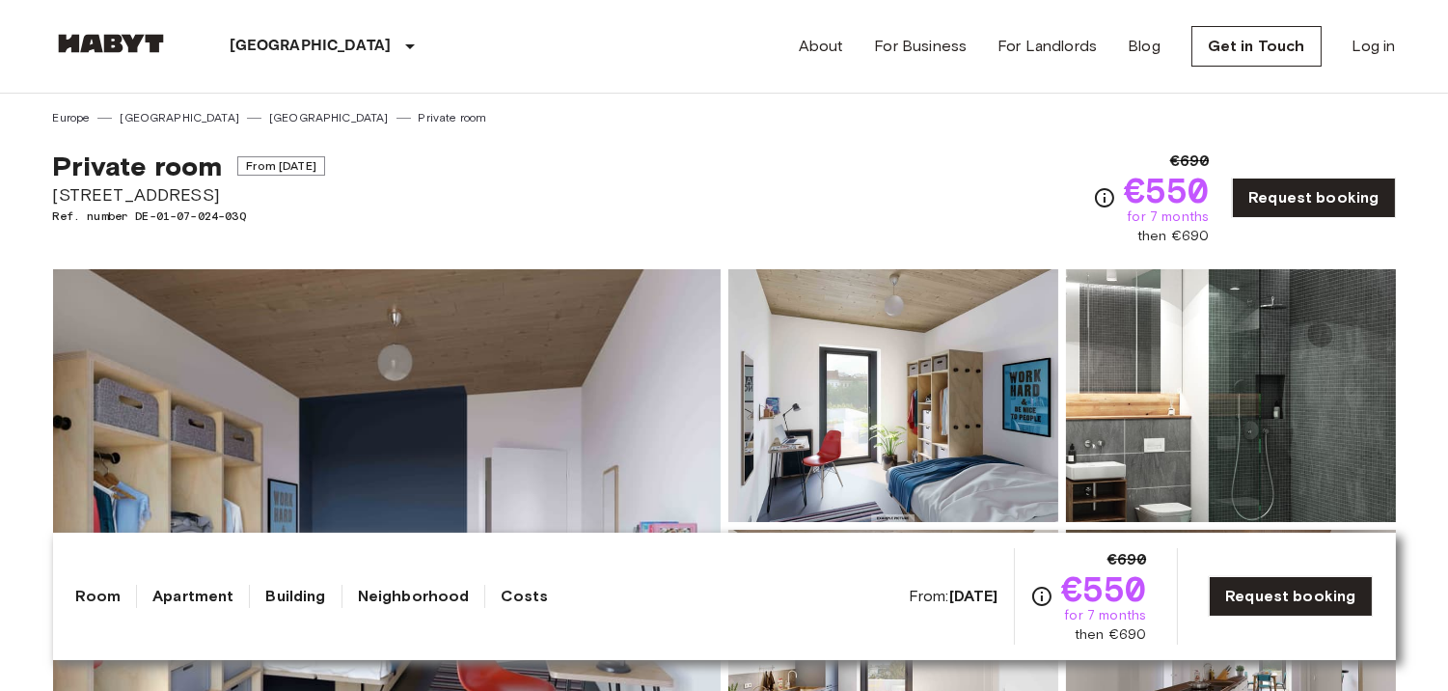
click at [1203, 164] on span "€690" at bounding box center [1190, 161] width 40 height 23
drag, startPoint x: 1203, startPoint y: 164, endPoint x: 775, endPoint y: 143, distance: 428.8
click at [777, 143] on div "Private room From Aug 18 2025 Müllerstraße 55A Ref. number DE-01-07-024-03Q €69…" at bounding box center [724, 186] width 1343 height 120
click at [1202, 159] on span "€690" at bounding box center [1190, 161] width 40 height 23
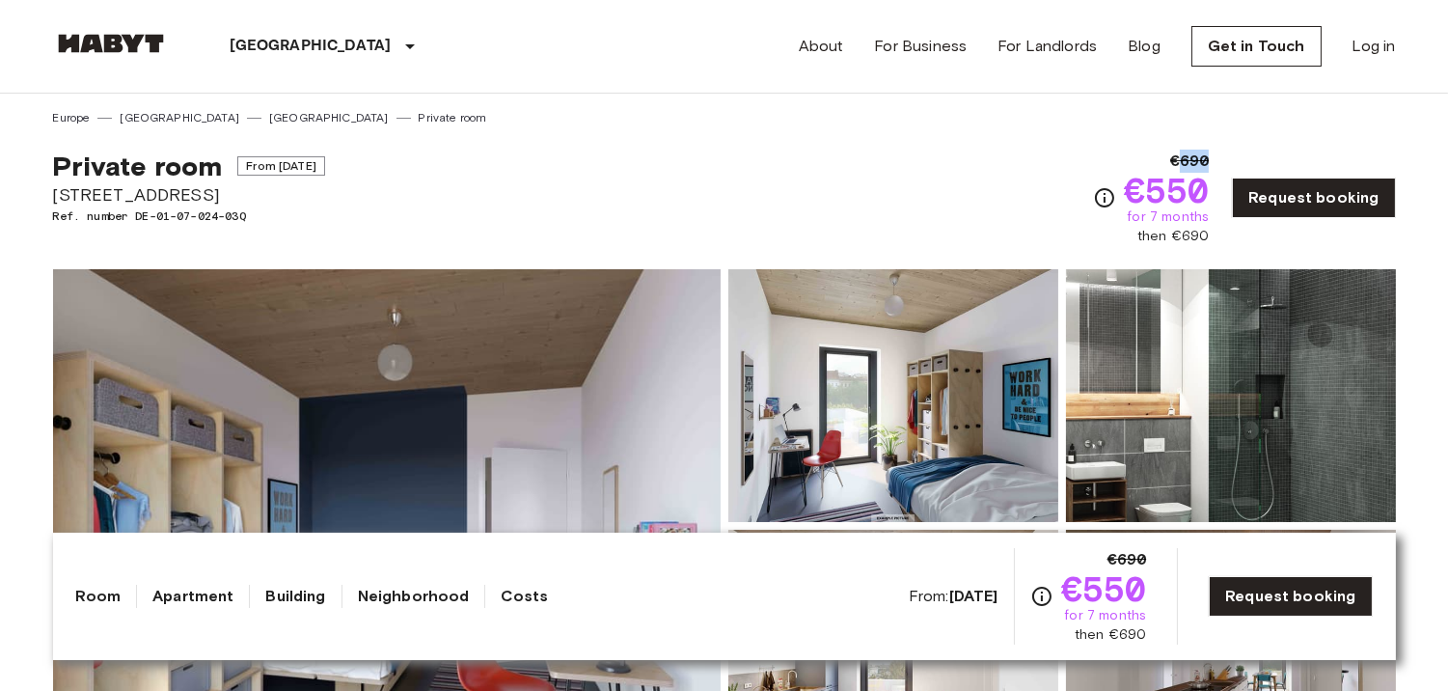
click at [1202, 159] on span "€690" at bounding box center [1190, 161] width 40 height 23
copy span "690"
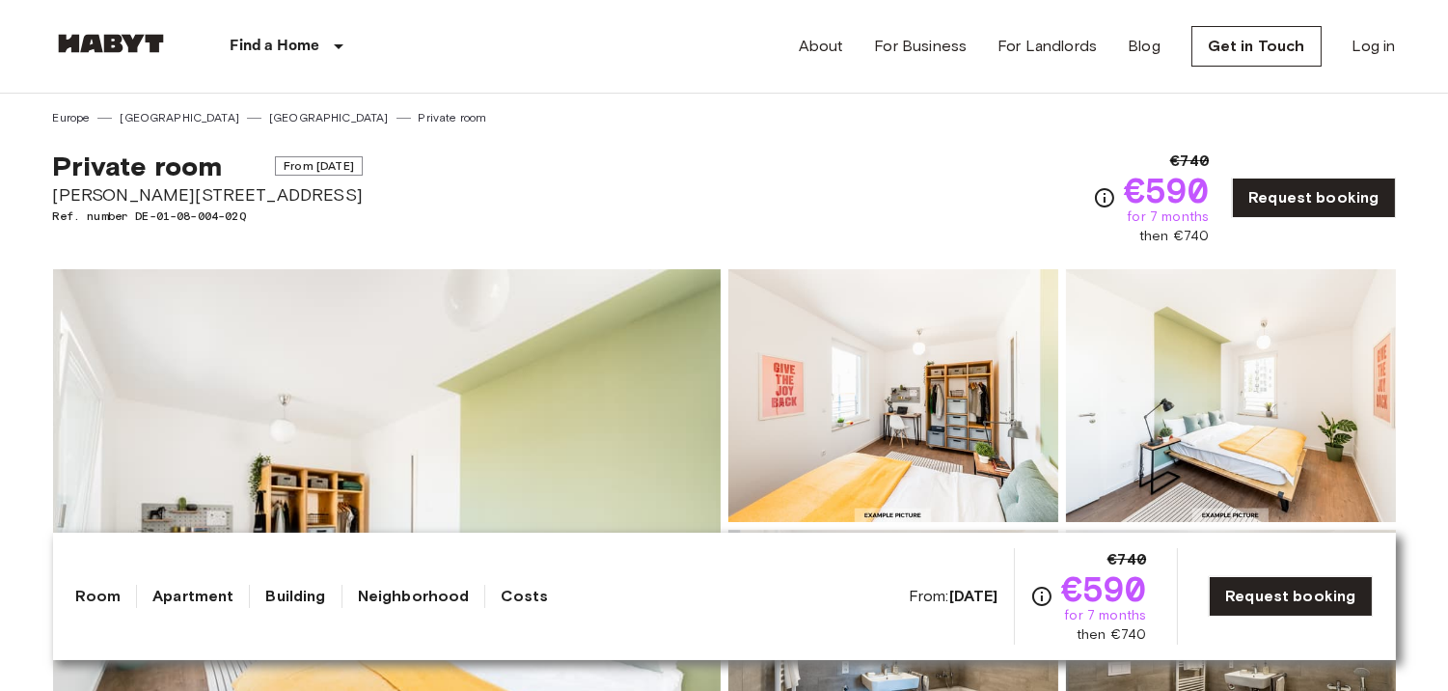
click at [1191, 154] on span "€740" at bounding box center [1190, 161] width 40 height 23
copy span "740"
